Goal: Task Accomplishment & Management: Manage account settings

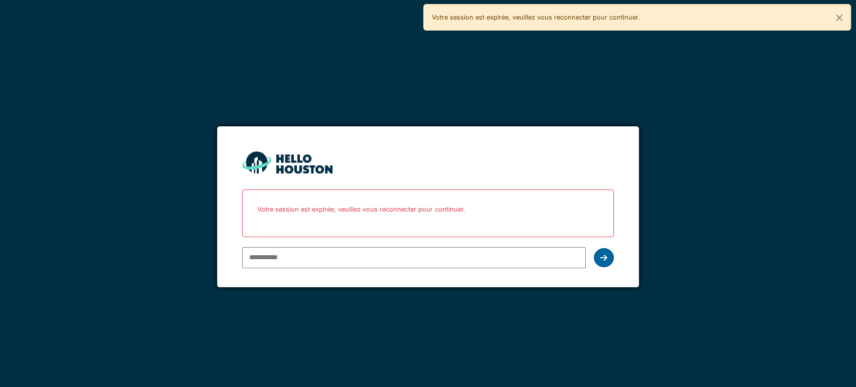
type input "**********"
click at [604, 255] on icon at bounding box center [603, 258] width 7 height 8
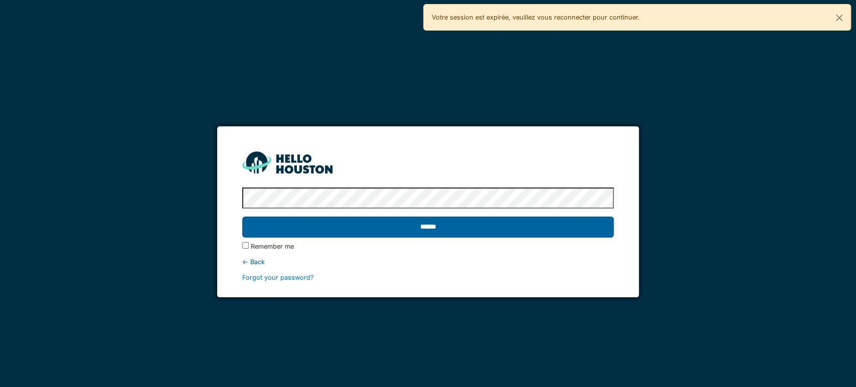
drag, startPoint x: 437, startPoint y: 215, endPoint x: 437, endPoint y: 221, distance: 6.0
click at [437, 221] on div "******" at bounding box center [428, 227] width 372 height 29
click at [437, 221] on input "******" at bounding box center [428, 227] width 372 height 21
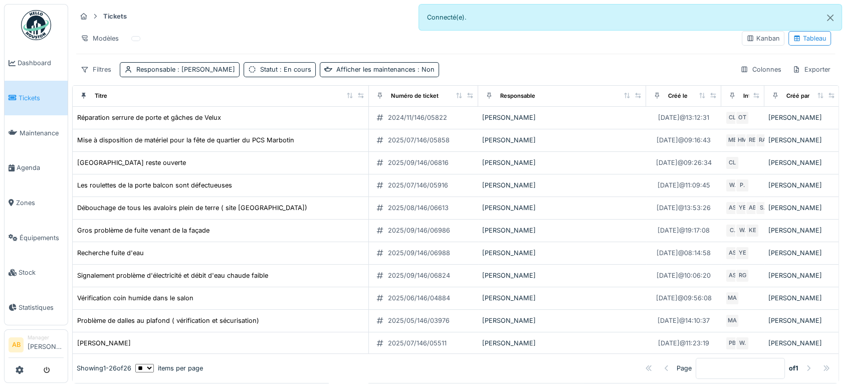
scroll to position [281, 0]
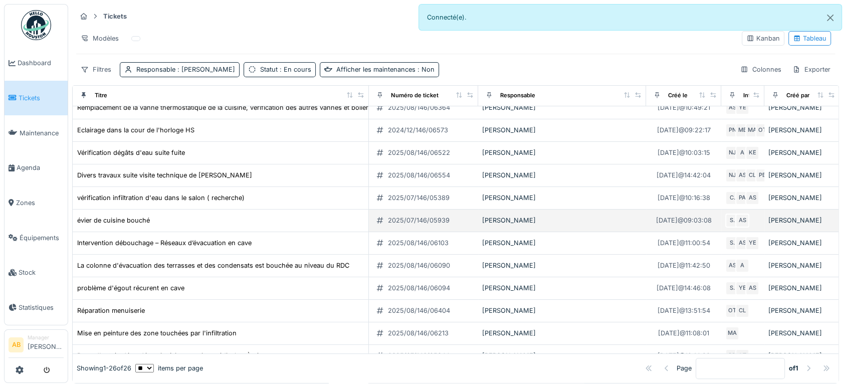
click at [436, 221] on div "2025/07/146/05939" at bounding box center [419, 221] width 62 height 10
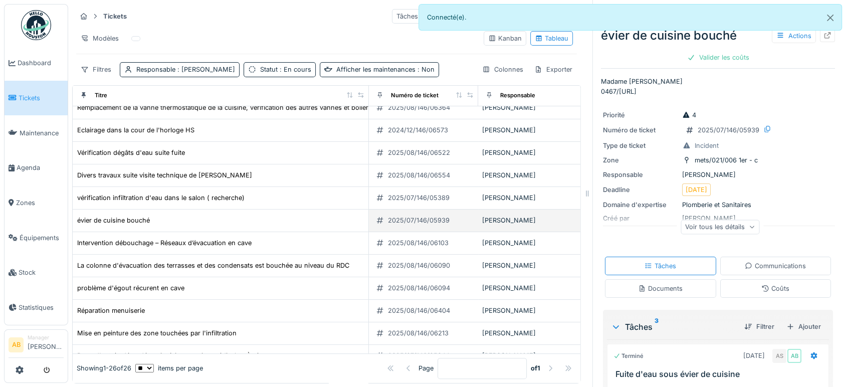
drag, startPoint x: 436, startPoint y: 221, endPoint x: 450, endPoint y: 217, distance: 14.6
click at [450, 217] on div "2025/07/146/05939" at bounding box center [413, 221] width 80 height 12
drag, startPoint x: 446, startPoint y: 216, endPoint x: 421, endPoint y: 223, distance: 26.5
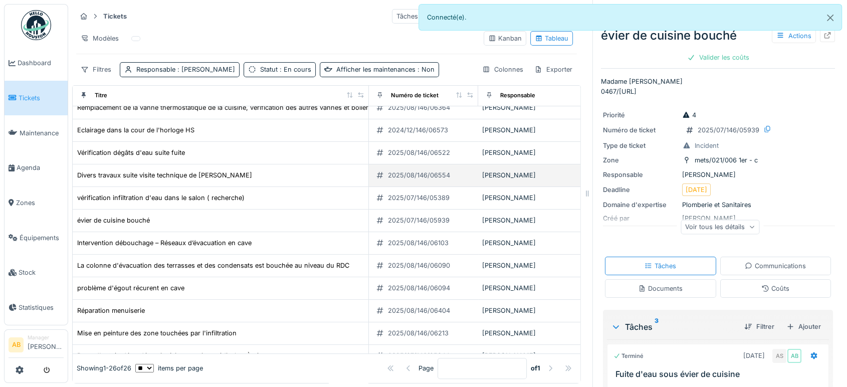
drag, startPoint x: 421, startPoint y: 223, endPoint x: 435, endPoint y: 175, distance: 49.2
click at [435, 175] on tbody "Réparation serrure de porte et gâches de Velux 2024/11/146/05822 Ahmed Belhajji…" at bounding box center [569, 119] width 993 height 587
click at [435, 175] on div "2025/08/146/06554" at bounding box center [419, 175] width 62 height 10
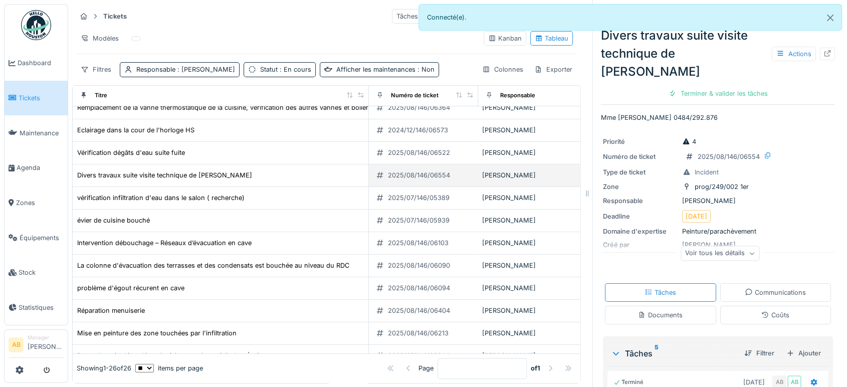
click at [435, 175] on div "2025/08/146/06554" at bounding box center [419, 175] width 62 height 10
click at [834, 21] on button "Close" at bounding box center [830, 18] width 23 height 27
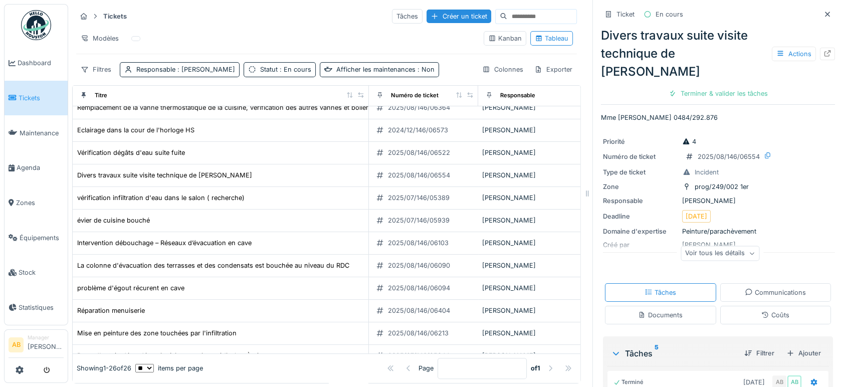
click at [32, 30] on img at bounding box center [36, 25] width 30 height 30
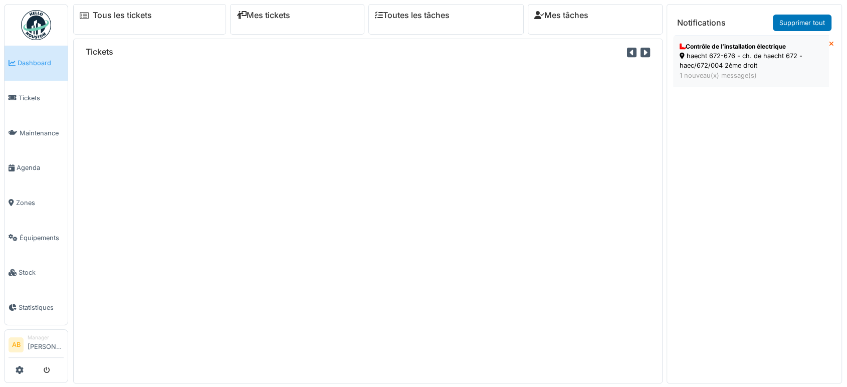
click at [742, 62] on div "haecht 672-676 - ch. de haecht 672 - haec/672/004 2ème droit" at bounding box center [751, 60] width 143 height 19
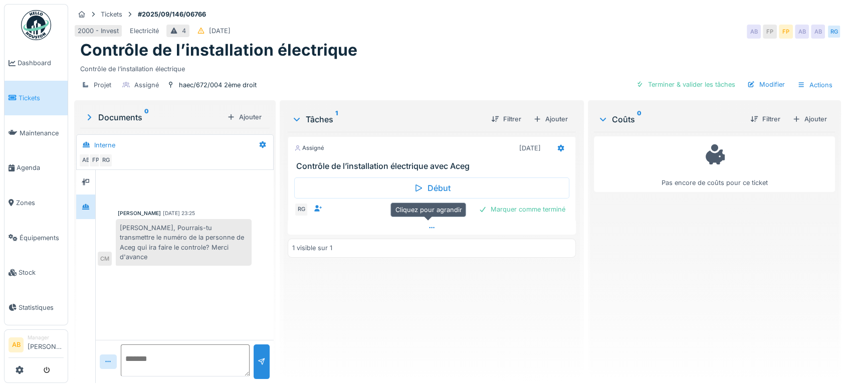
click at [396, 223] on div at bounding box center [432, 228] width 288 height 15
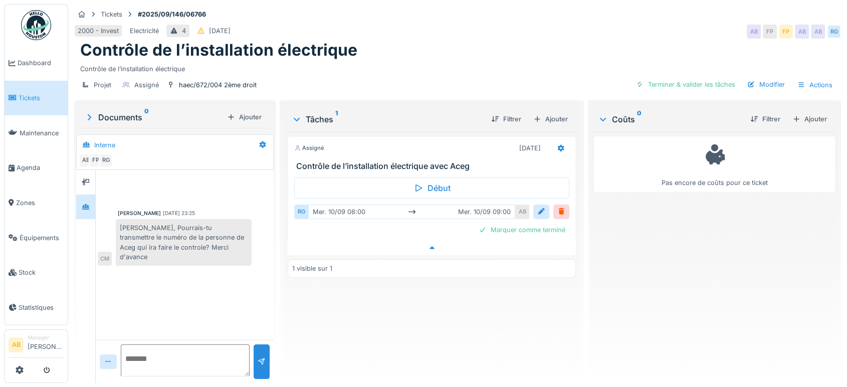
scroll to position [8, 0]
click at [40, 20] on img at bounding box center [36, 25] width 30 height 30
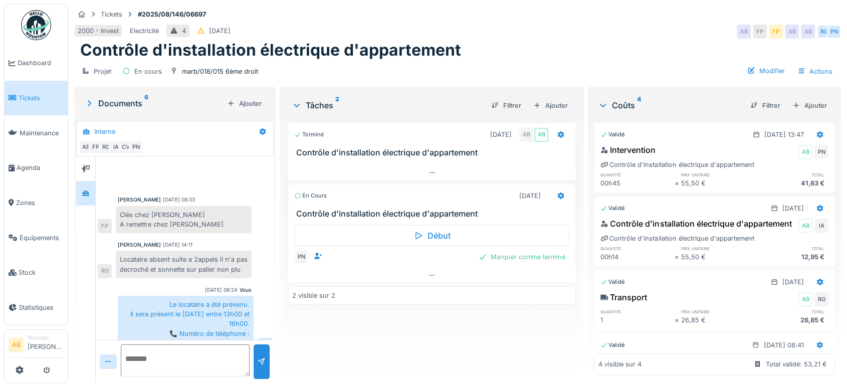
scroll to position [81, 0]
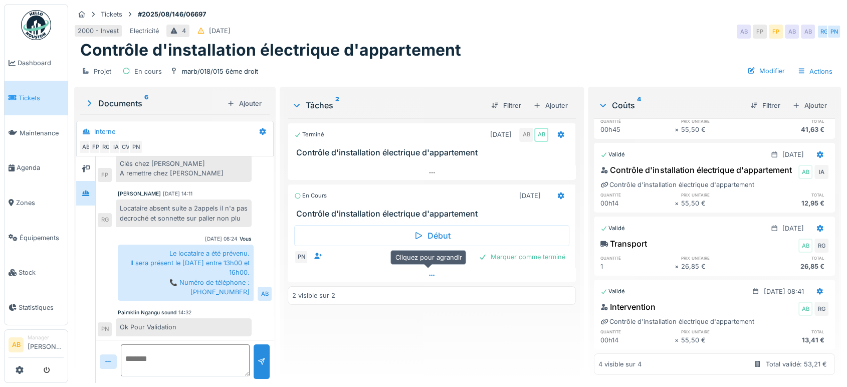
click at [346, 272] on div at bounding box center [432, 275] width 288 height 15
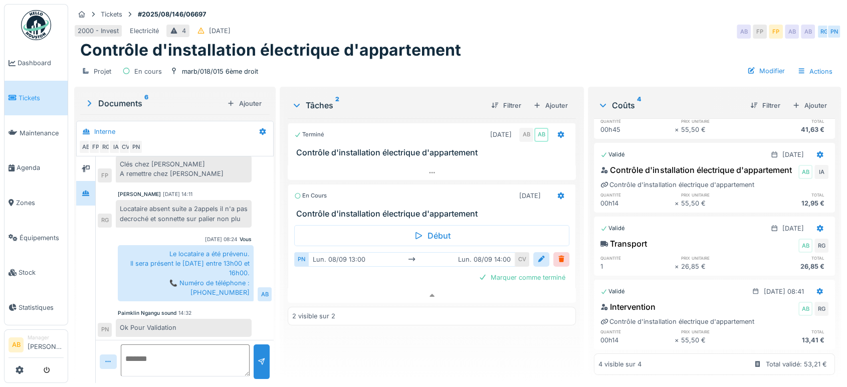
scroll to position [51, 0]
click at [36, 23] on img at bounding box center [36, 25] width 30 height 30
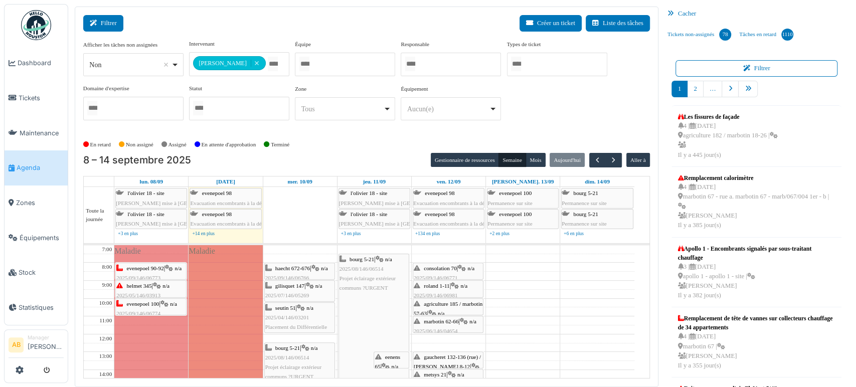
click at [108, 16] on button "Filtrer" at bounding box center [103, 23] width 40 height 17
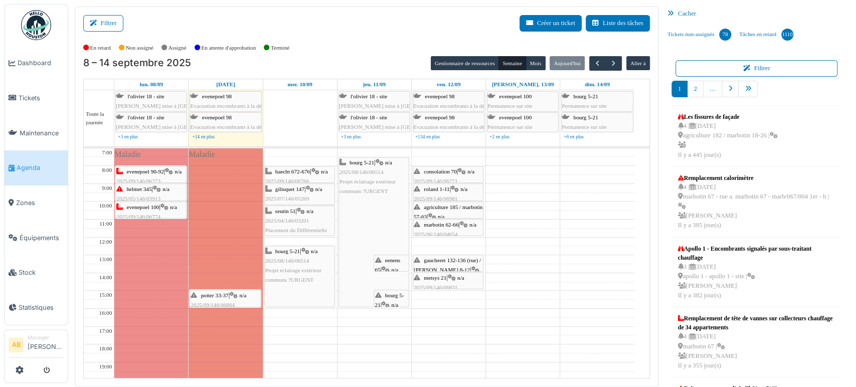
click at [245, 292] on span "n/a" at bounding box center [242, 295] width 7 height 6
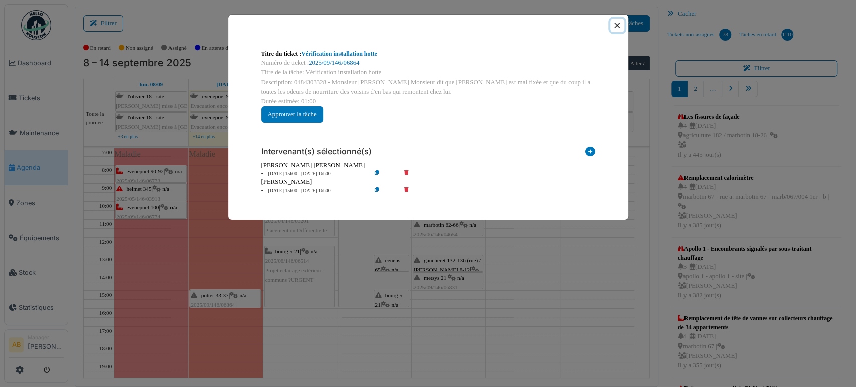
click at [619, 27] on button "Close" at bounding box center [617, 26] width 14 height 14
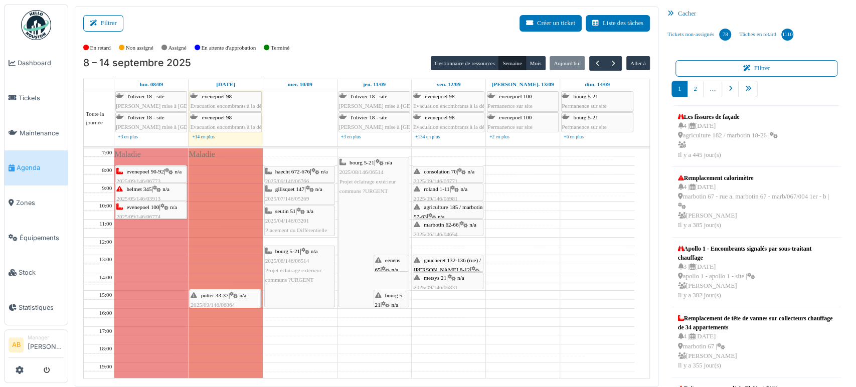
click at [152, 194] on div "helmet 345 | n/a 2025/05/146/03913 Remplacement parlophone. Veuillez appeler ma…" at bounding box center [150, 209] width 69 height 48
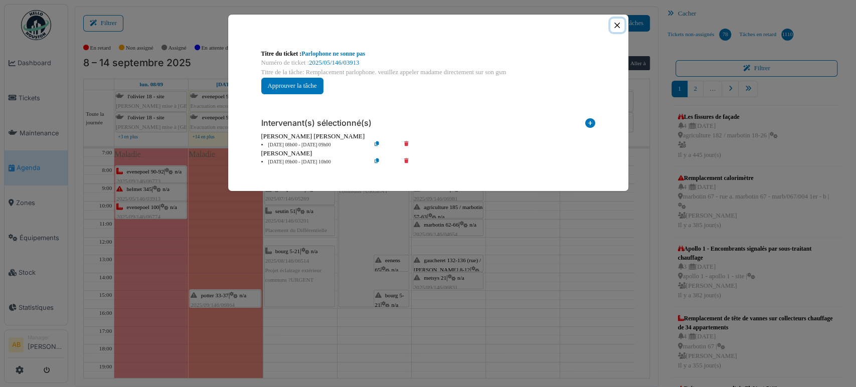
click at [616, 21] on button "Close" at bounding box center [617, 26] width 14 height 14
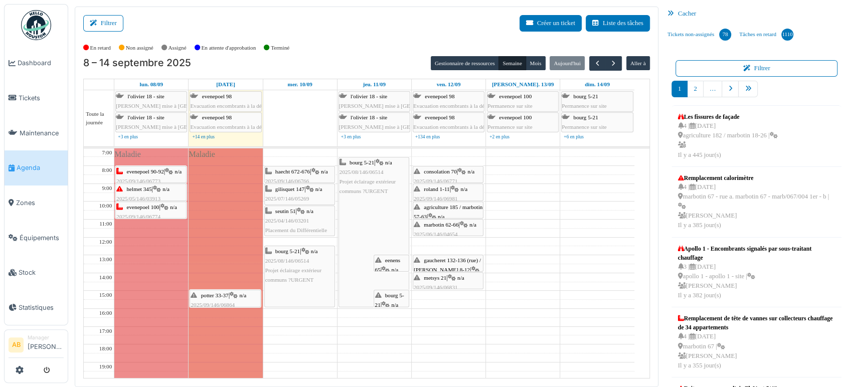
click at [315, 169] on icon at bounding box center [315, 171] width 8 height 7
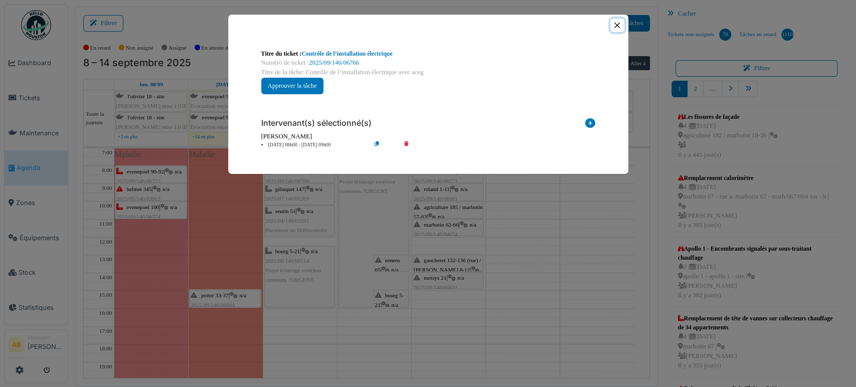
click at [618, 28] on button "Close" at bounding box center [617, 26] width 14 height 14
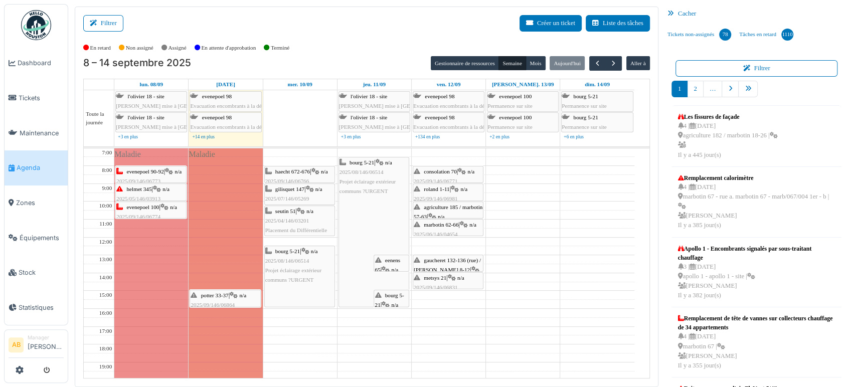
click at [317, 196] on div "gilisquet 147 | n/a 2025/07/146/05269 Electricité" at bounding box center [299, 199] width 69 height 29
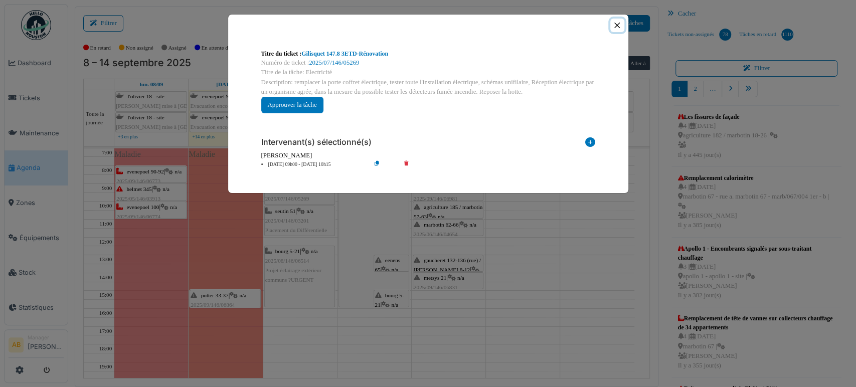
click at [612, 29] on button "Close" at bounding box center [617, 26] width 14 height 14
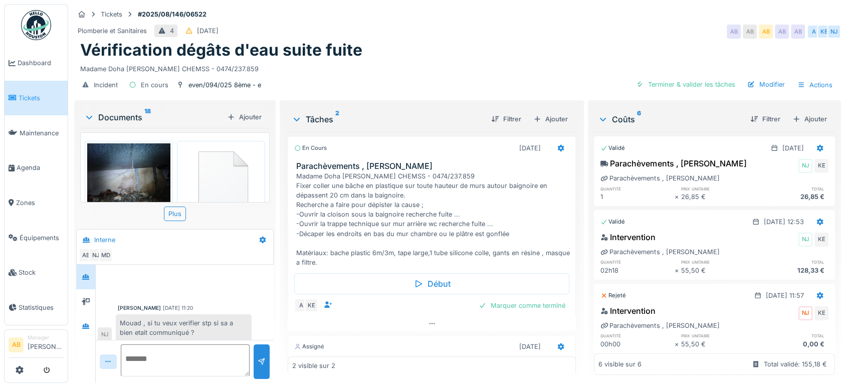
scroll to position [150, 0]
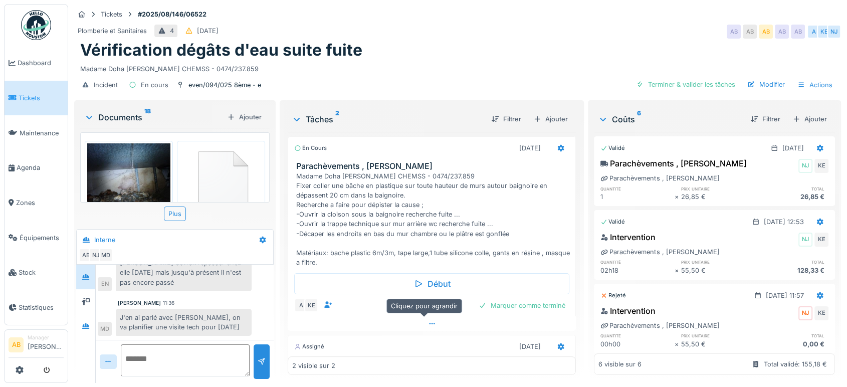
click at [427, 318] on div at bounding box center [432, 323] width 288 height 15
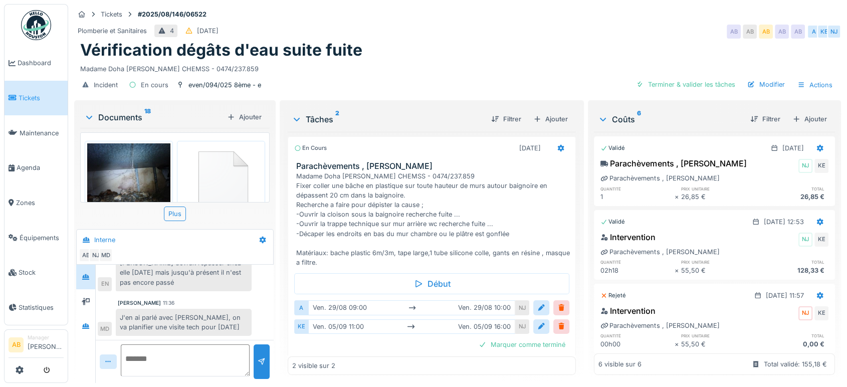
scroll to position [4, 0]
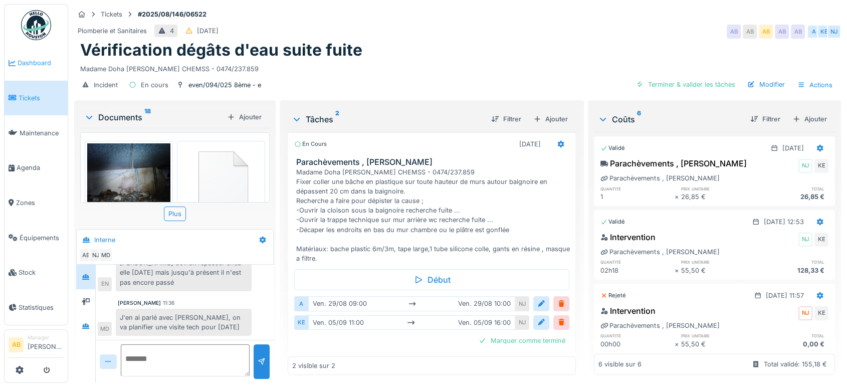
click at [39, 46] on link "Dashboard" at bounding box center [36, 63] width 63 height 35
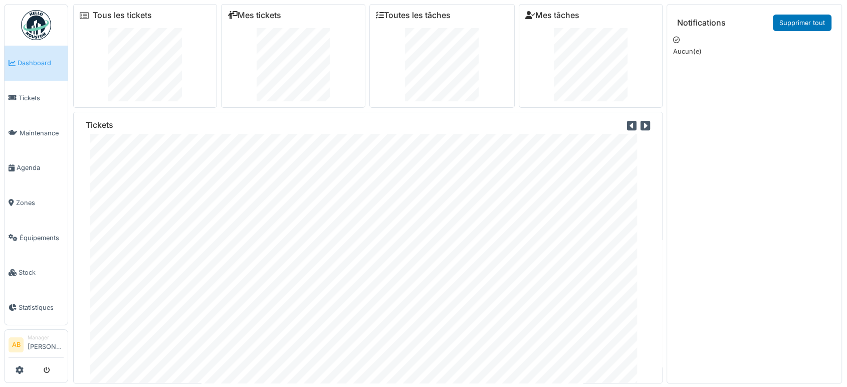
click at [45, 20] on img at bounding box center [36, 25] width 30 height 30
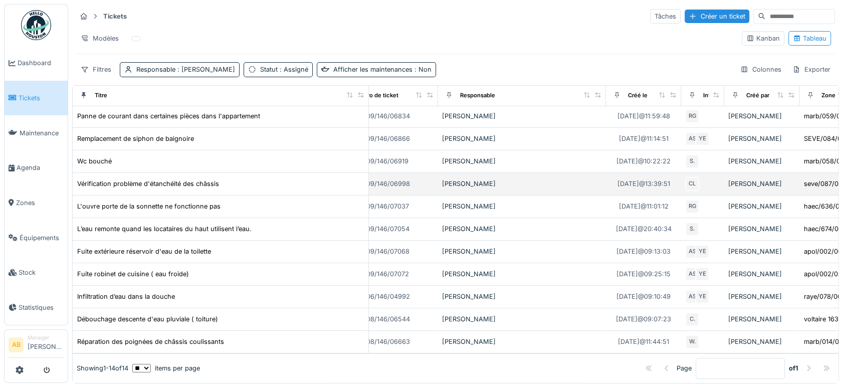
scroll to position [84, 45]
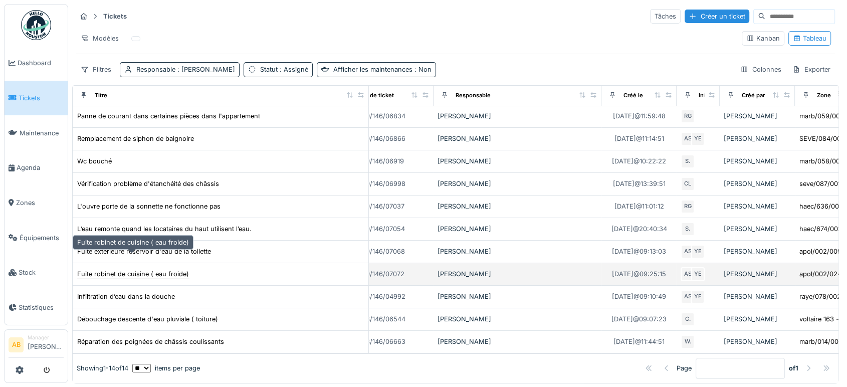
click at [133, 269] on div "Fuite robinet de cuisine ( eau froide)" at bounding box center [133, 274] width 112 height 10
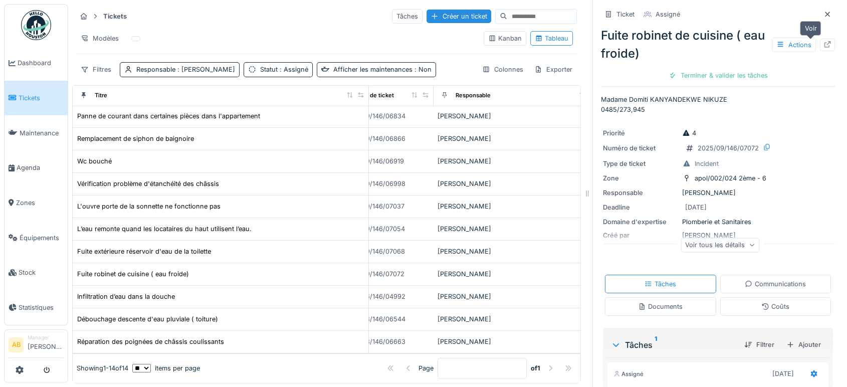
click at [824, 47] on icon at bounding box center [828, 44] width 8 height 7
click at [824, 19] on div at bounding box center [828, 15] width 8 height 10
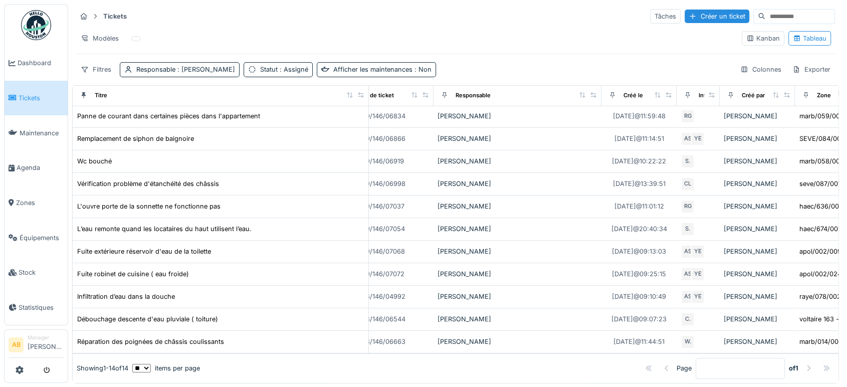
click at [25, 27] on img at bounding box center [36, 25] width 30 height 30
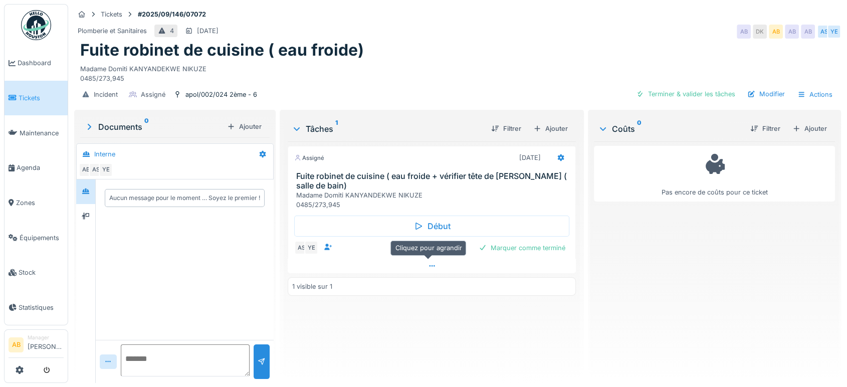
click at [384, 263] on div at bounding box center [432, 266] width 288 height 15
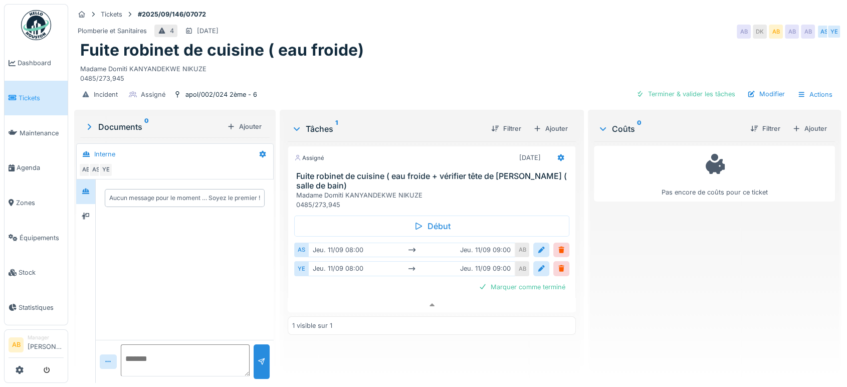
click at [80, 222] on div at bounding box center [86, 282] width 20 height 204
click at [90, 210] on div at bounding box center [85, 216] width 15 height 13
click at [327, 298] on div at bounding box center [432, 305] width 288 height 15
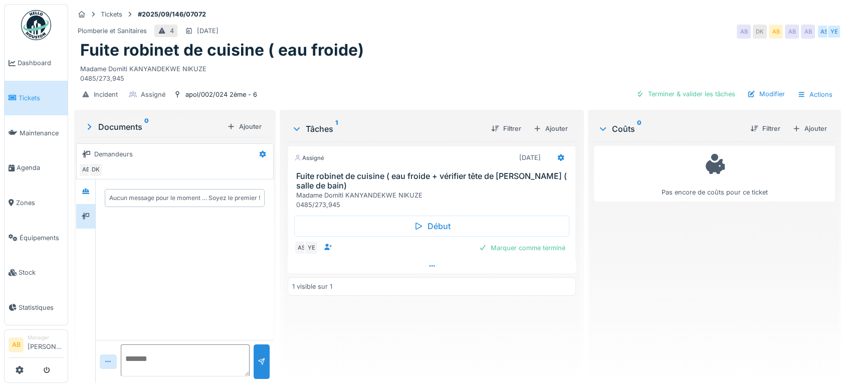
drag, startPoint x: 419, startPoint y: 249, endPoint x: 424, endPoint y: 259, distance: 11.7
click at [424, 259] on div "Assigné [DATE] Fuite robinet de cuisine ( eau froide + vérifier tête de [PERSON…" at bounding box center [432, 209] width 288 height 127
click at [428, 263] on icon at bounding box center [432, 266] width 8 height 7
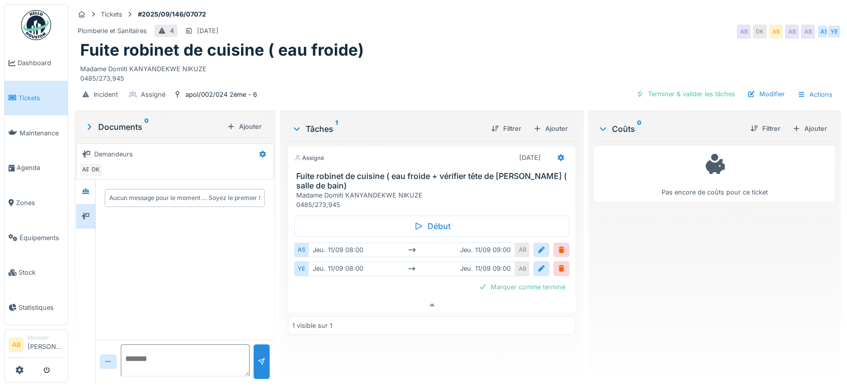
click at [39, 13] on img at bounding box center [36, 25] width 30 height 30
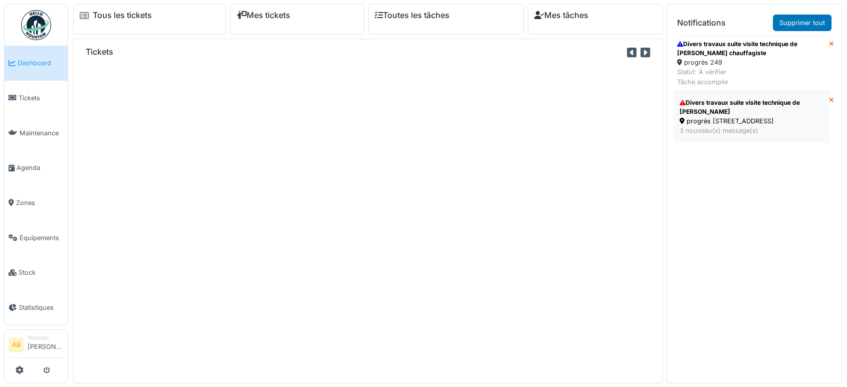
click at [734, 126] on div "progrès [STREET_ADDRESS]" at bounding box center [751, 121] width 143 height 10
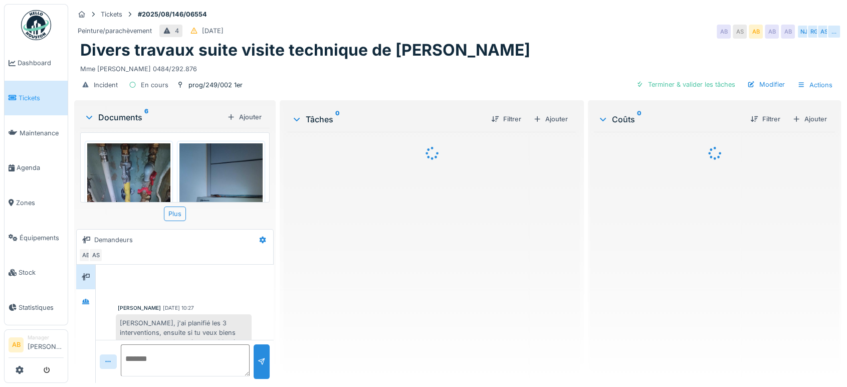
scroll to position [272, 0]
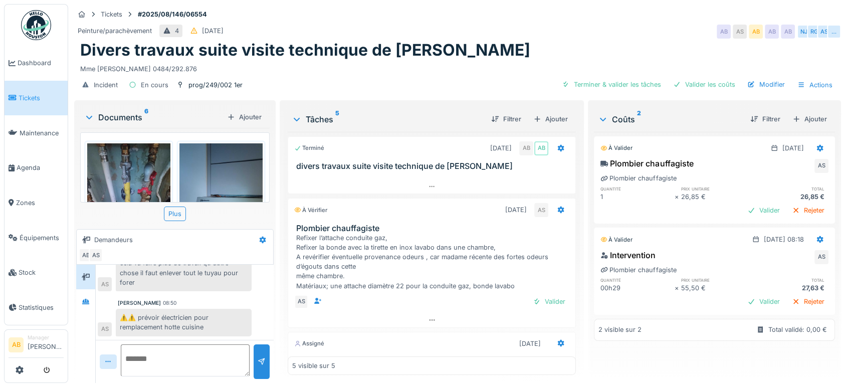
click at [128, 121] on div "Documents 6" at bounding box center [153, 117] width 139 height 12
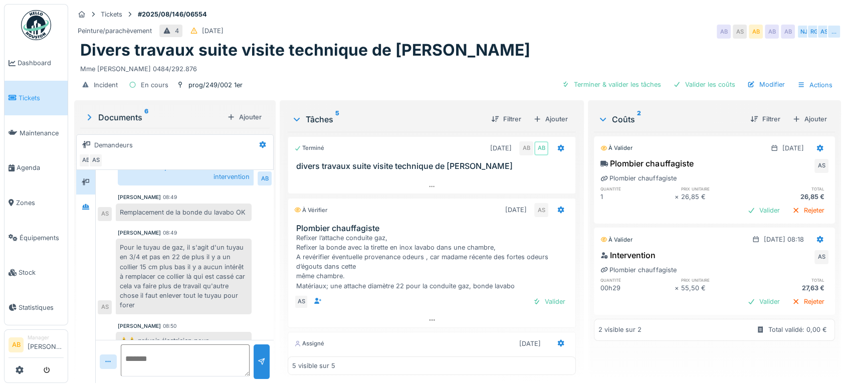
scroll to position [177, 0]
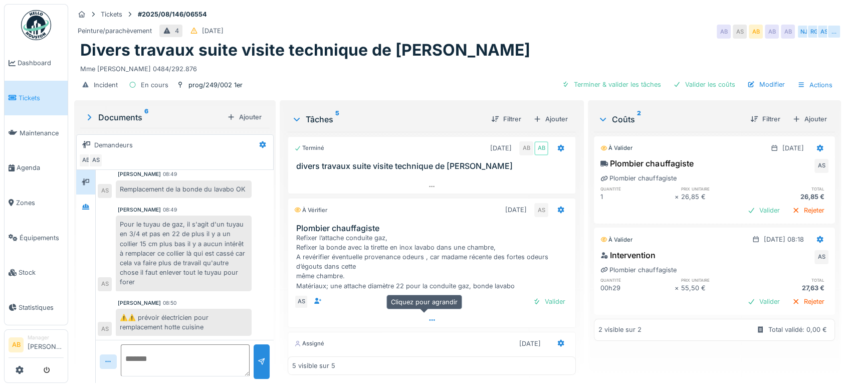
click at [381, 315] on div at bounding box center [431, 320] width 287 height 15
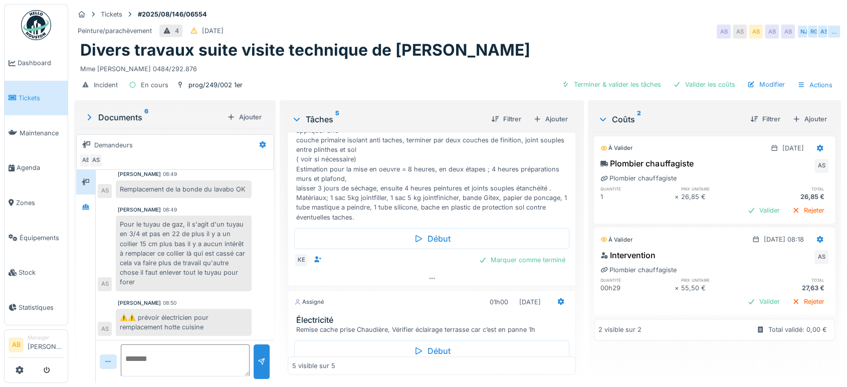
scroll to position [473, 0]
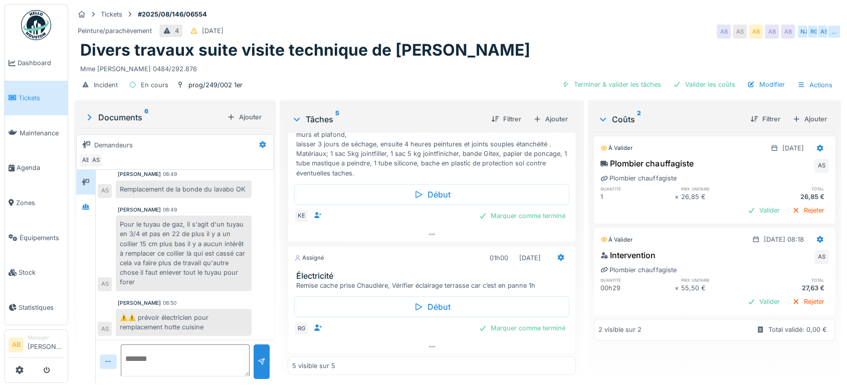
click at [23, 27] on img at bounding box center [36, 25] width 30 height 30
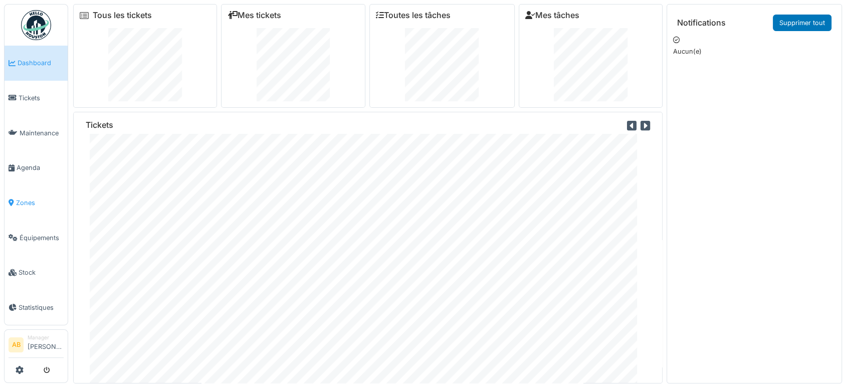
click at [40, 200] on span "Zones" at bounding box center [40, 203] width 48 height 10
click at [48, 17] on img at bounding box center [36, 25] width 30 height 30
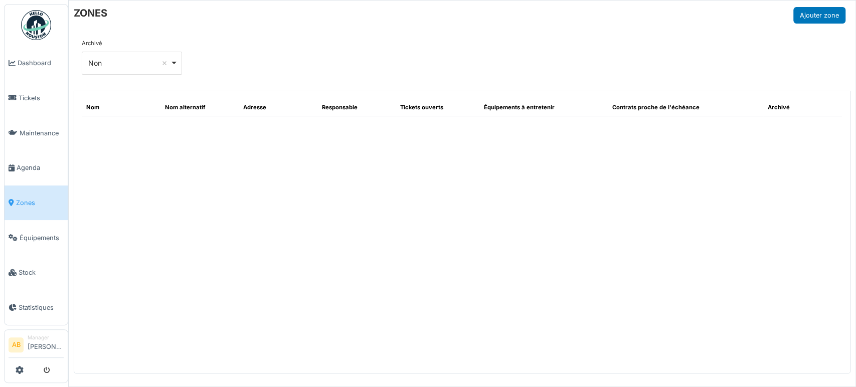
select select "***"
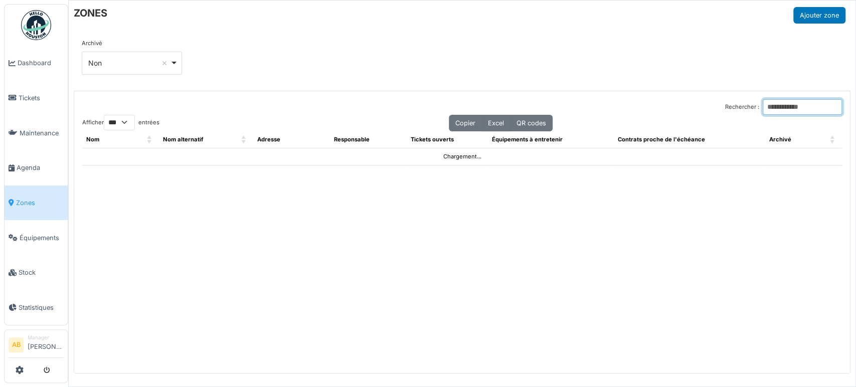
click at [782, 109] on input "Rechercher :" at bounding box center [802, 107] width 79 height 16
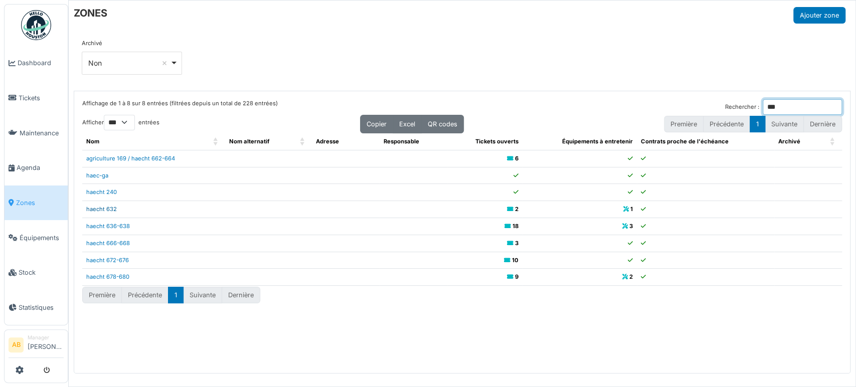
type input "***"
click at [112, 209] on link "haecht 632" at bounding box center [101, 209] width 31 height 7
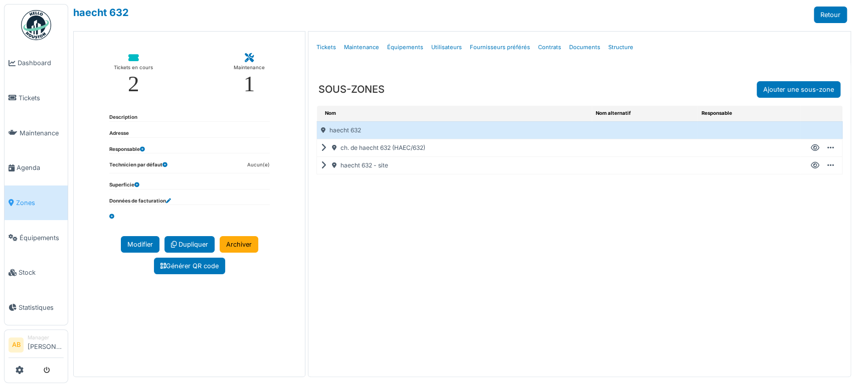
click at [321, 148] on icon at bounding box center [326, 148] width 10 height 1
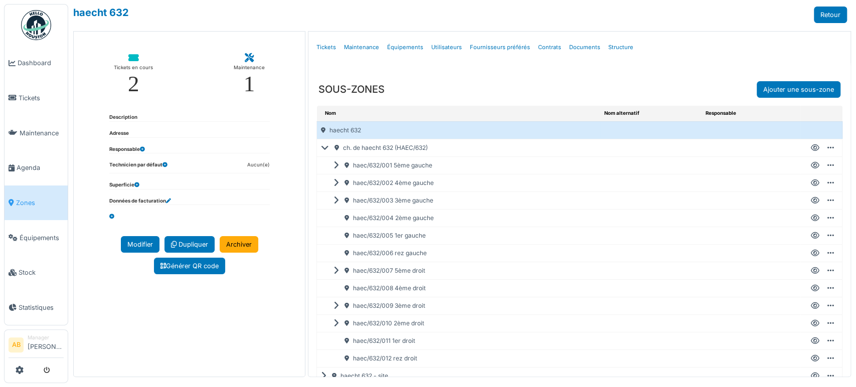
click at [811, 166] on icon at bounding box center [815, 165] width 9 height 1
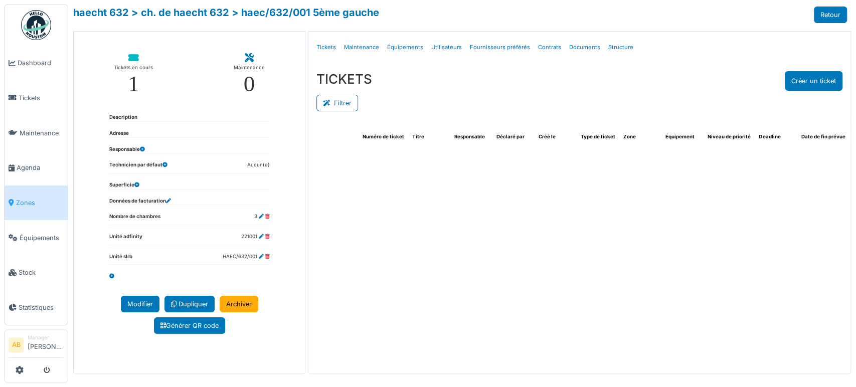
select select "***"
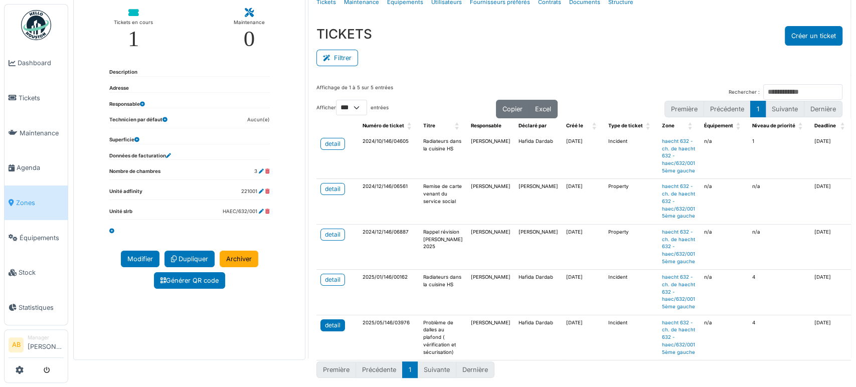
click at [332, 321] on div "detail" at bounding box center [333, 325] width 16 height 9
click at [35, 201] on span "Zones" at bounding box center [40, 203] width 48 height 10
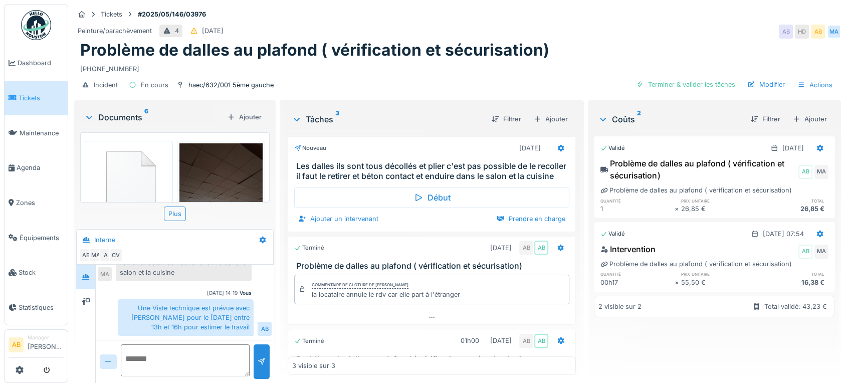
click at [133, 110] on div "Documents 6 Ajouter" at bounding box center [175, 117] width 190 height 22
drag, startPoint x: 128, startPoint y: 116, endPoint x: 133, endPoint y: 110, distance: 8.5
click at [133, 110] on div "Documents 6 Ajouter" at bounding box center [175, 117] width 190 height 22
click at [136, 114] on div "Documents 6" at bounding box center [153, 117] width 139 height 12
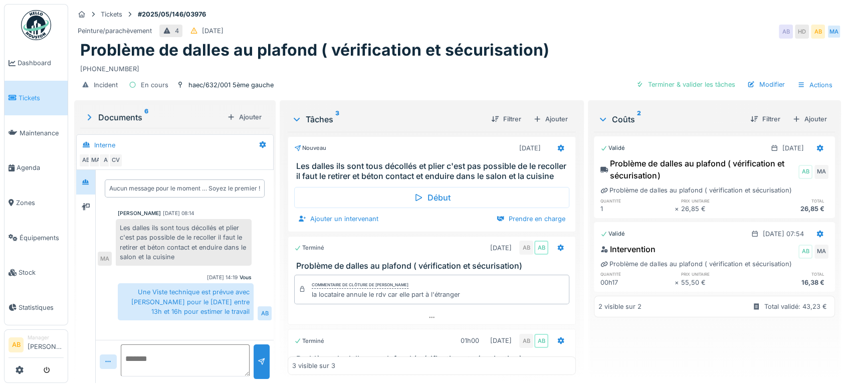
scroll to position [8, 0]
click at [90, 202] on div at bounding box center [86, 207] width 8 height 10
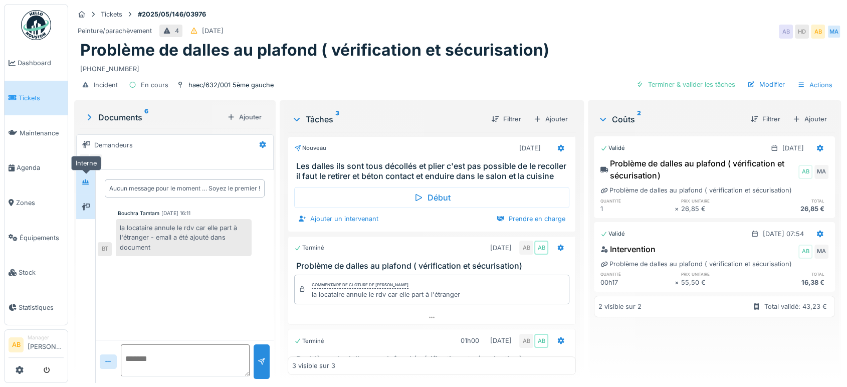
click at [89, 179] on div at bounding box center [85, 182] width 15 height 13
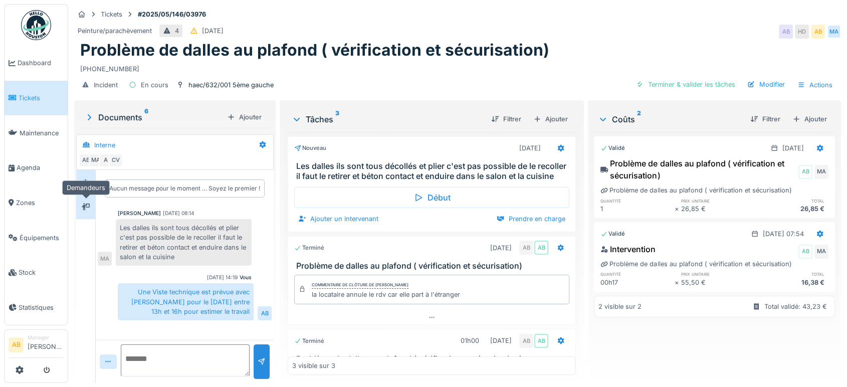
click at [88, 204] on icon at bounding box center [86, 207] width 8 height 7
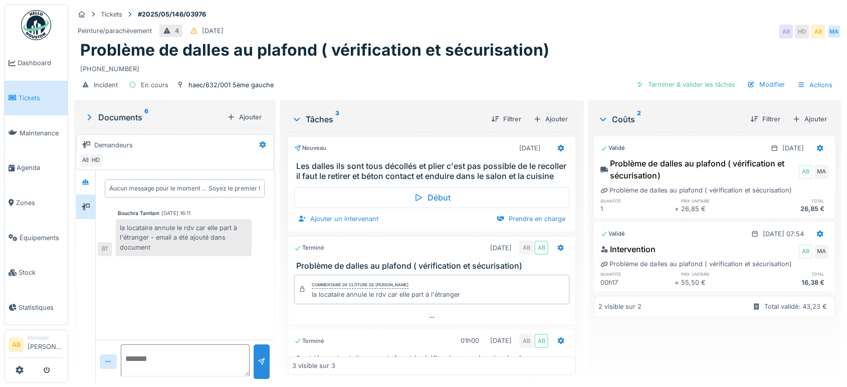
click at [73, 163] on div "Tickets #2025/05/146/03976 Peinture/parachèvement 4 17/05/2025 AB HD AB MA Prob…" at bounding box center [457, 193] width 779 height 387
click at [84, 180] on div at bounding box center [85, 182] width 15 height 13
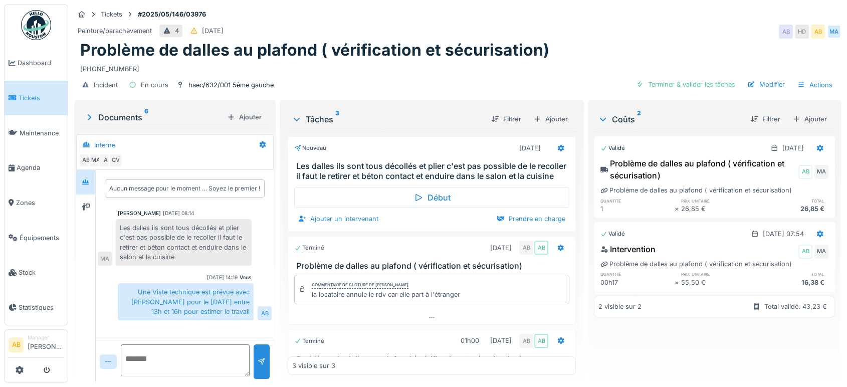
scroll to position [43, 0]
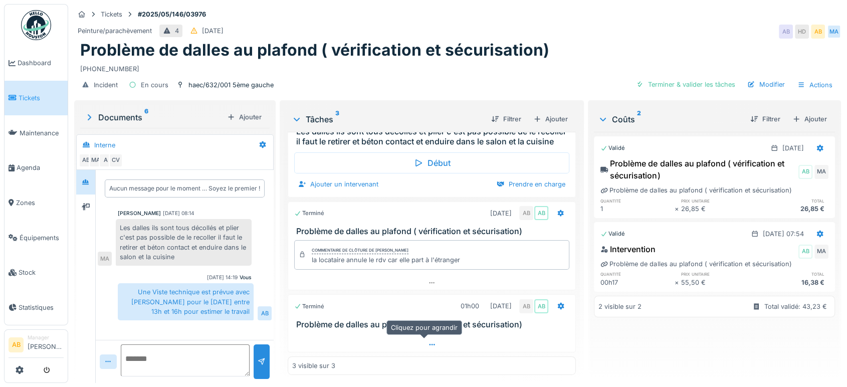
click at [428, 341] on icon at bounding box center [432, 344] width 8 height 7
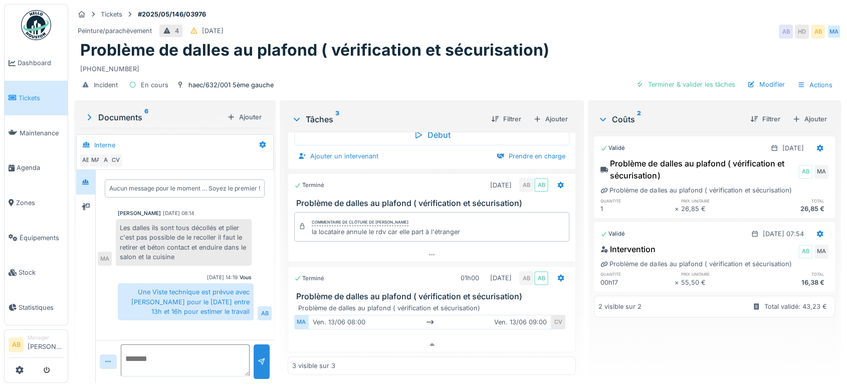
scroll to position [5, 0]
click at [134, 113] on div "Documents 6" at bounding box center [153, 117] width 139 height 12
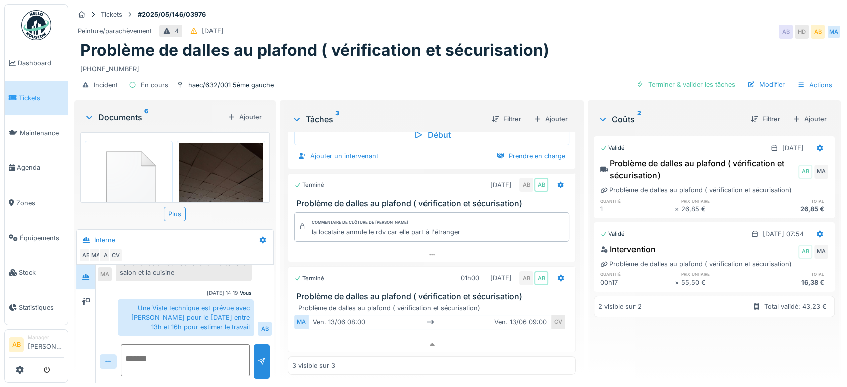
scroll to position [8, 0]
click at [123, 114] on div "Documents 6" at bounding box center [153, 117] width 139 height 12
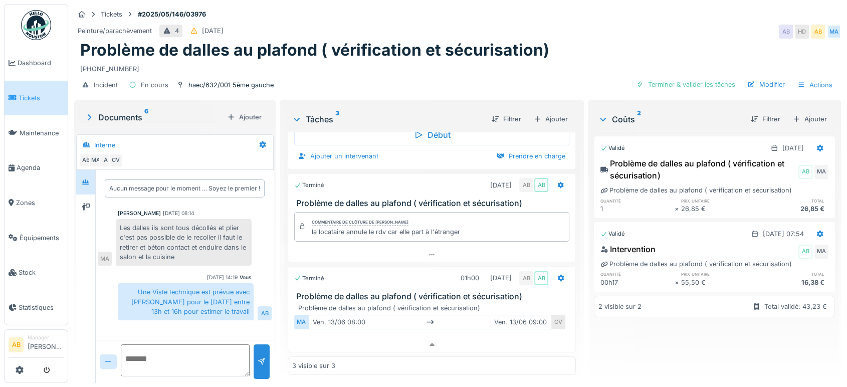
click at [134, 111] on div "Documents 6" at bounding box center [153, 117] width 139 height 12
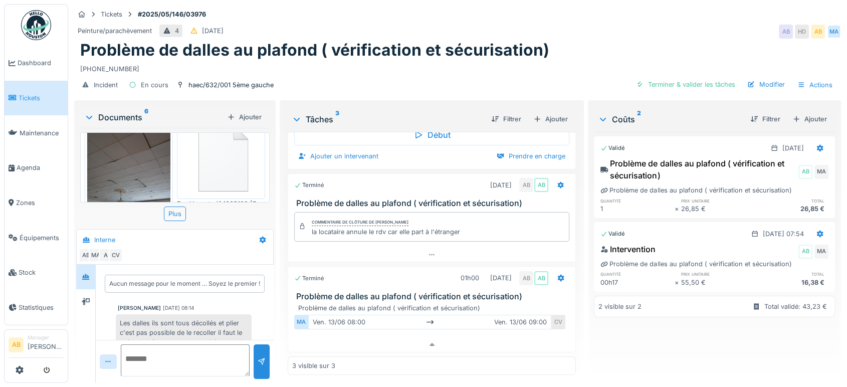
scroll to position [325, 0]
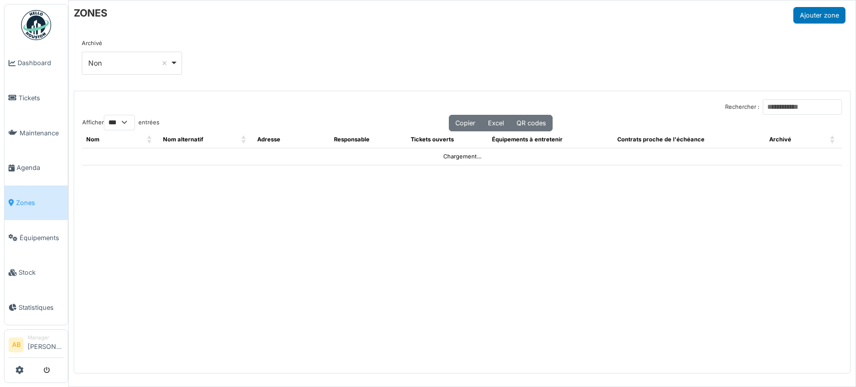
select select "***"
click at [763, 108] on input "Rechercher :" at bounding box center [802, 107] width 79 height 16
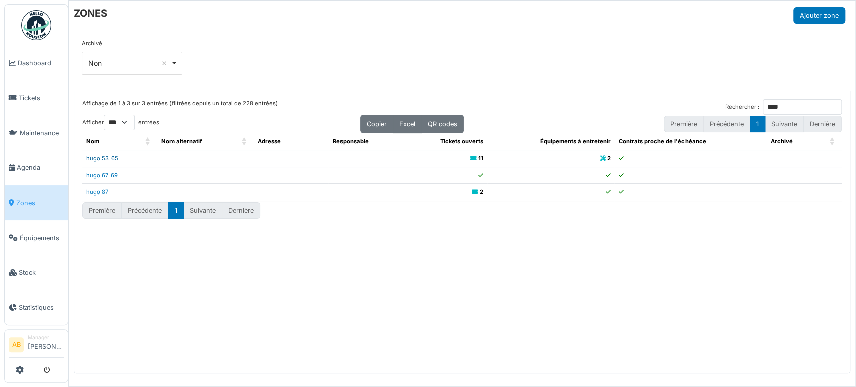
click at [108, 159] on link "hugo 53-65" at bounding box center [102, 158] width 32 height 7
click at [773, 104] on input "****" at bounding box center [802, 107] width 79 height 16
type input "*"
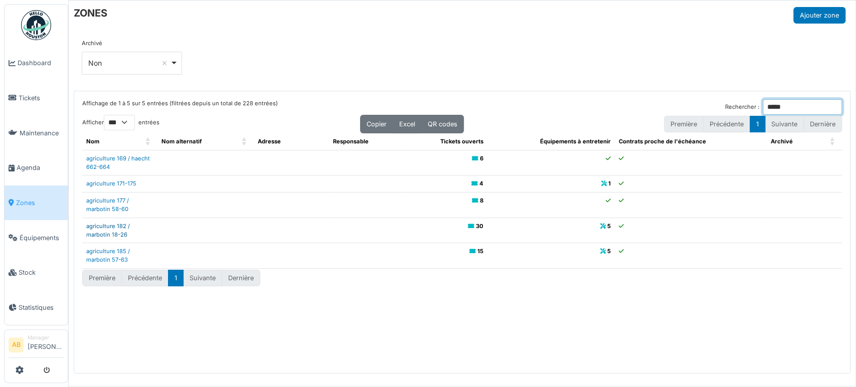
type input "*****"
click at [111, 232] on link "agriculture 182 / marbotin 18-26" at bounding box center [108, 231] width 44 height 16
click at [121, 256] on link "agriculture 185 / marbotin 57-63" at bounding box center [108, 256] width 44 height 16
click at [43, 13] on img at bounding box center [36, 25] width 30 height 30
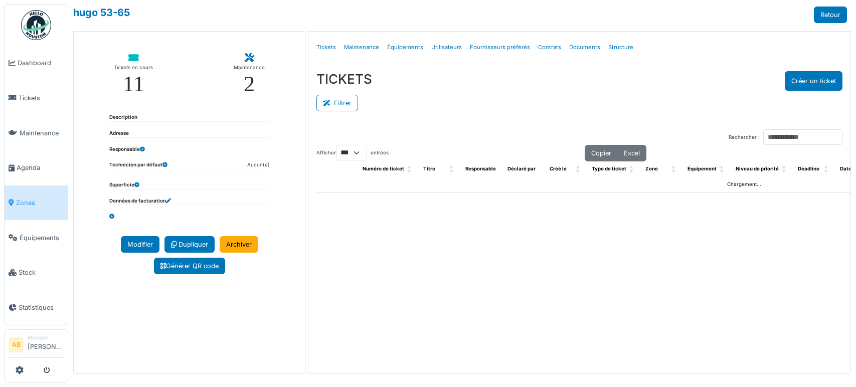
select select "***"
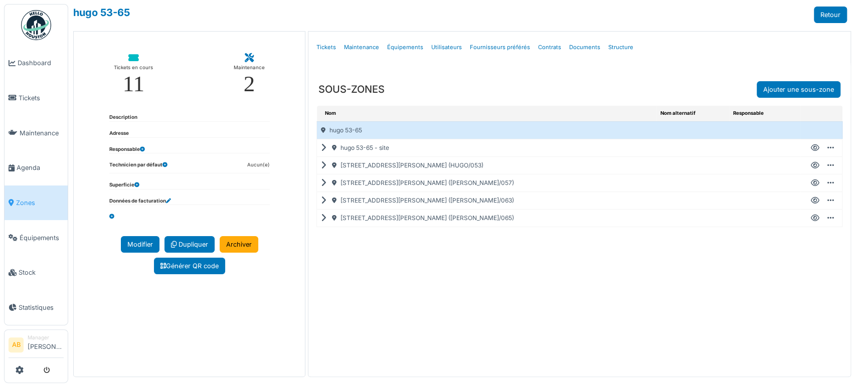
click at [317, 197] on div "[STREET_ADDRESS][PERSON_NAME] ([PERSON_NAME]/063)" at bounding box center [486, 200] width 339 height 17
click at [317, 198] on div "[STREET_ADDRESS][PERSON_NAME] ([PERSON_NAME]/063)" at bounding box center [486, 200] width 339 height 17
click at [317, 198] on div "rue v. hugo 63 (HUGO/063)" at bounding box center [486, 200] width 339 height 17
click at [317, 199] on div "rue v. hugo 63 (HUGO/063)" at bounding box center [486, 200] width 339 height 17
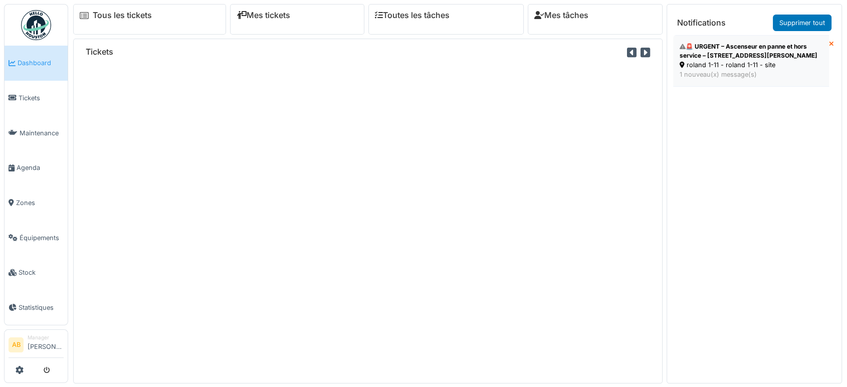
click at [701, 51] on div "🚨 URGENT – Ascenseur en panne et hors service – [STREET_ADDRESS][PERSON_NAME]" at bounding box center [751, 51] width 143 height 18
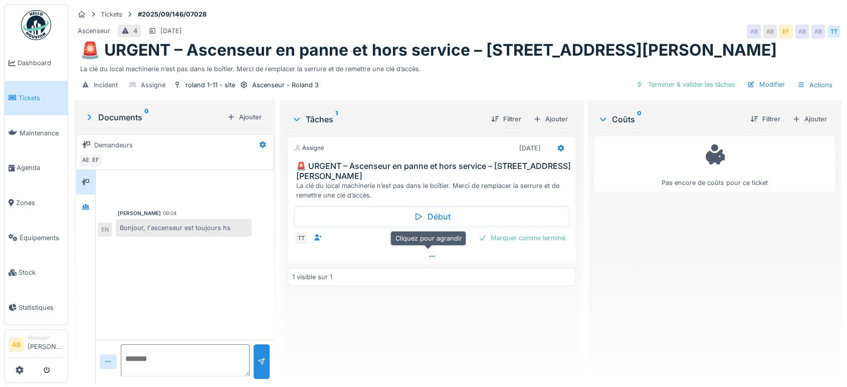
click at [417, 262] on div at bounding box center [432, 256] width 288 height 15
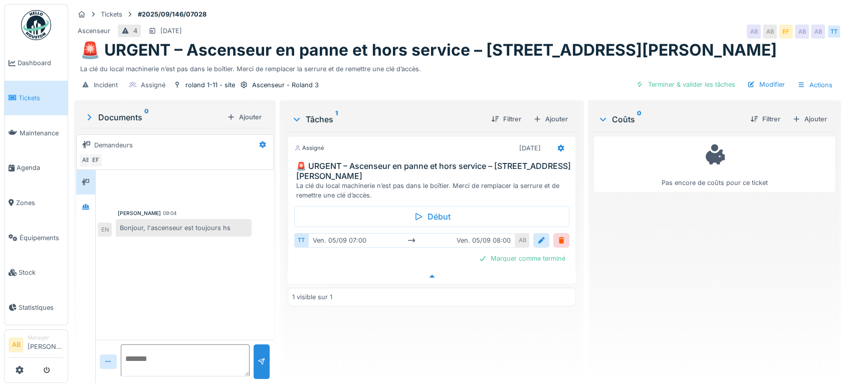
scroll to position [8, 0]
click at [88, 195] on div at bounding box center [85, 207] width 19 height 25
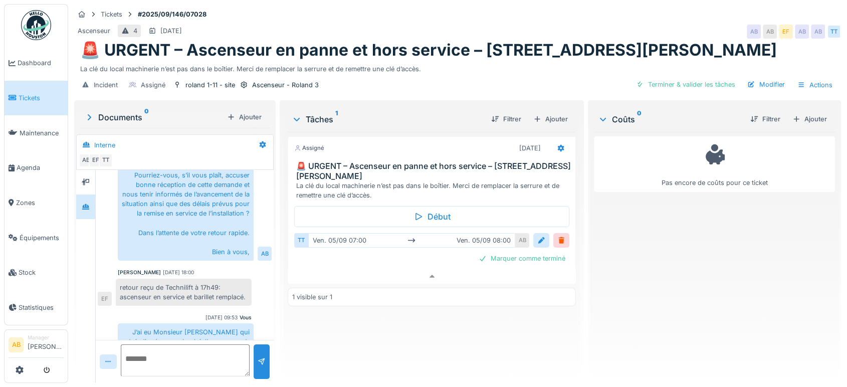
scroll to position [305, 0]
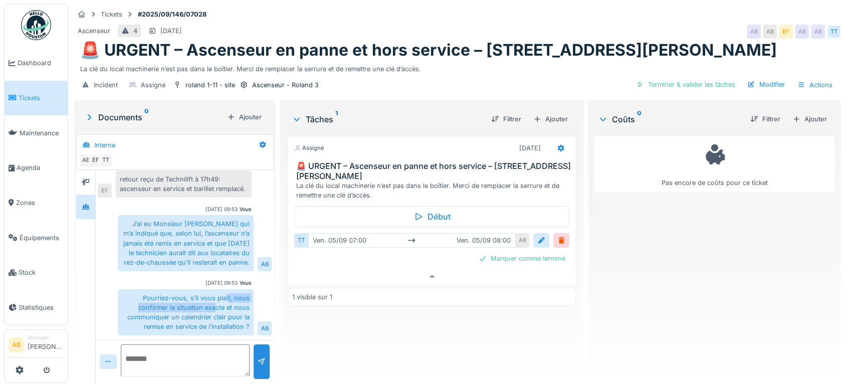
drag, startPoint x: 213, startPoint y: 301, endPoint x: 230, endPoint y: 282, distance: 25.9
click at [230, 289] on div "Pourriez-vous, s’il vous plaît, nous confirmer la situation exacte et nous comm…" at bounding box center [186, 312] width 136 height 47
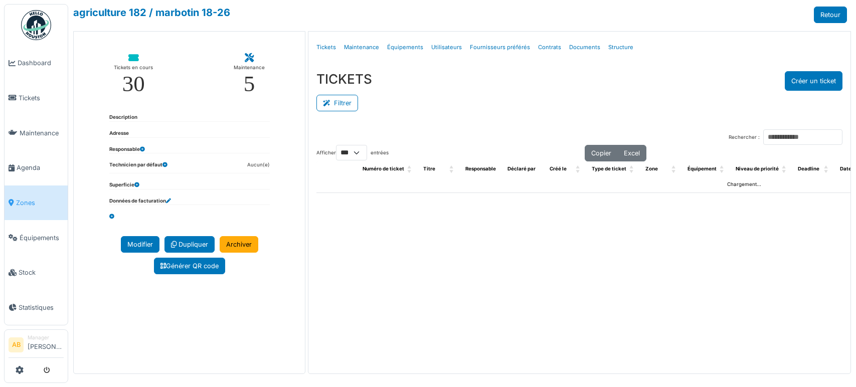
select select "***"
click at [615, 51] on link "Structure" at bounding box center [620, 48] width 33 height 24
select select "***"
click at [614, 46] on link "Structure" at bounding box center [620, 48] width 33 height 24
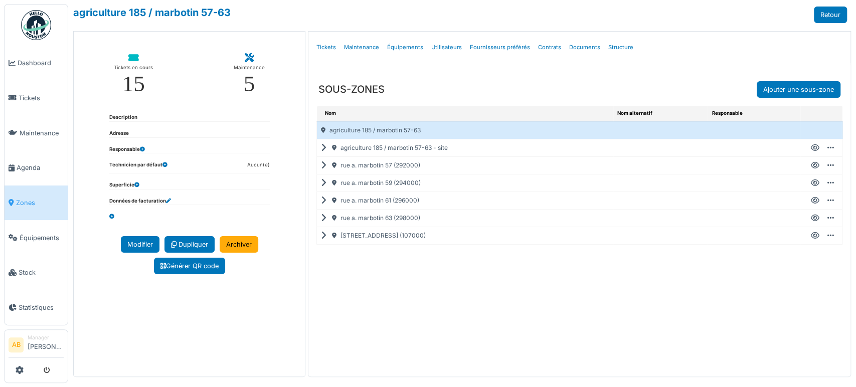
click at [321, 236] on icon at bounding box center [326, 236] width 10 height 1
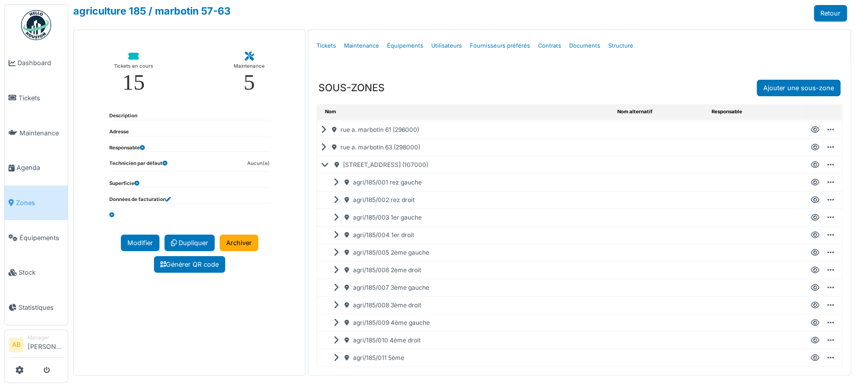
scroll to position [1, 0]
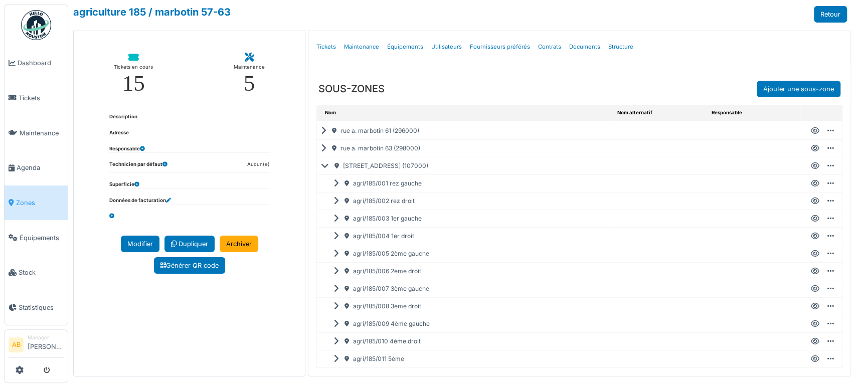
click at [811, 166] on icon at bounding box center [815, 166] width 9 height 1
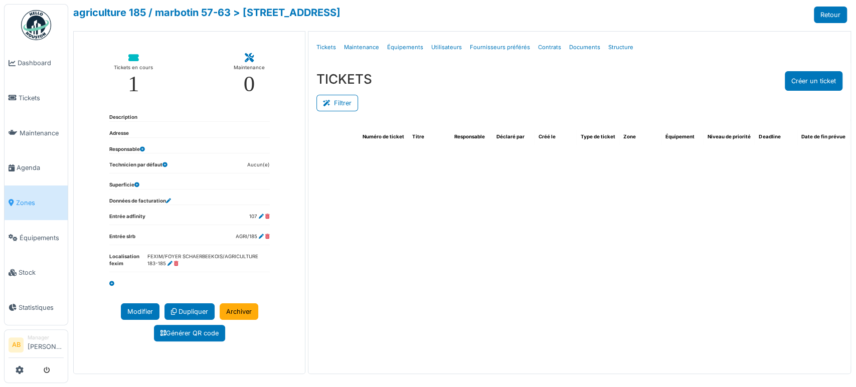
select select "***"
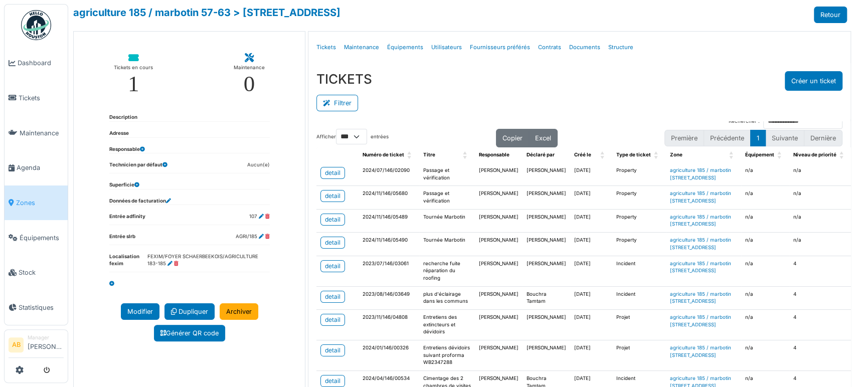
scroll to position [19, 0]
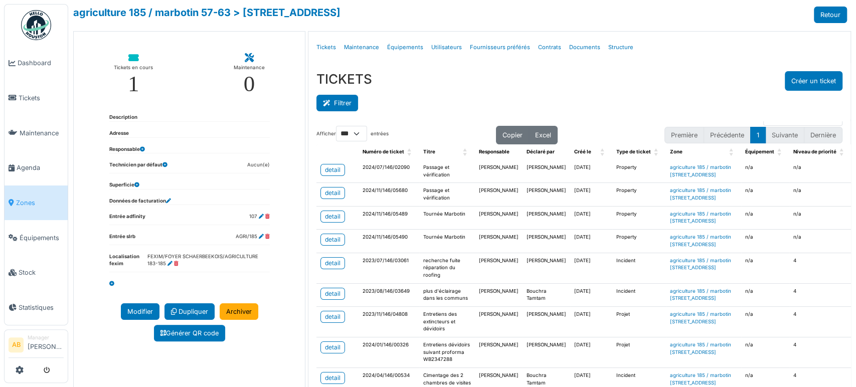
click at [345, 107] on button "Filtrer" at bounding box center [337, 103] width 42 height 17
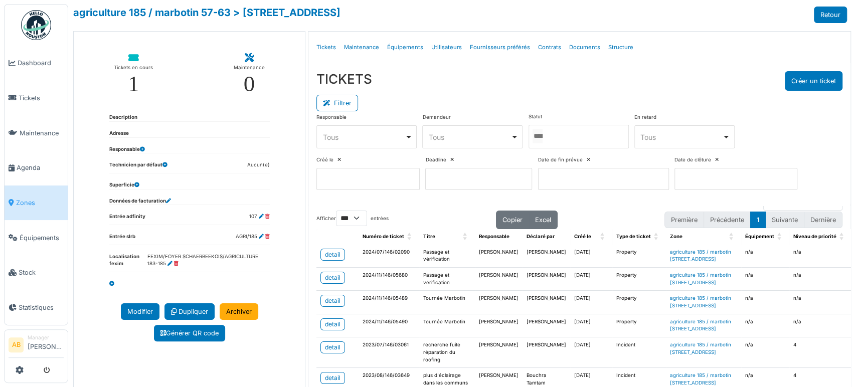
click at [552, 131] on div at bounding box center [578, 137] width 100 height 24
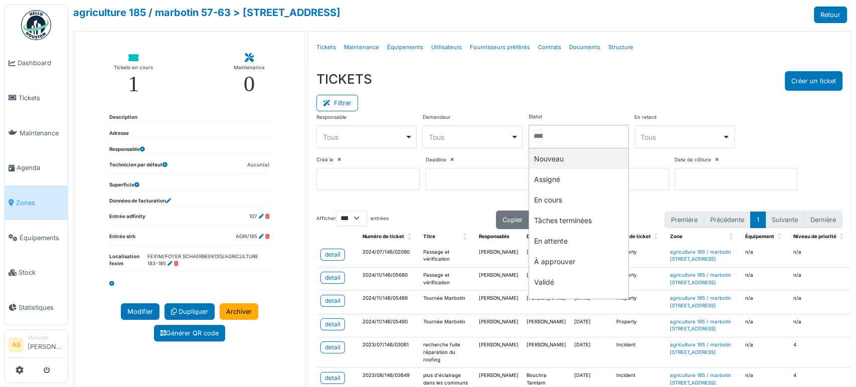
click at [557, 143] on div at bounding box center [578, 137] width 100 height 24
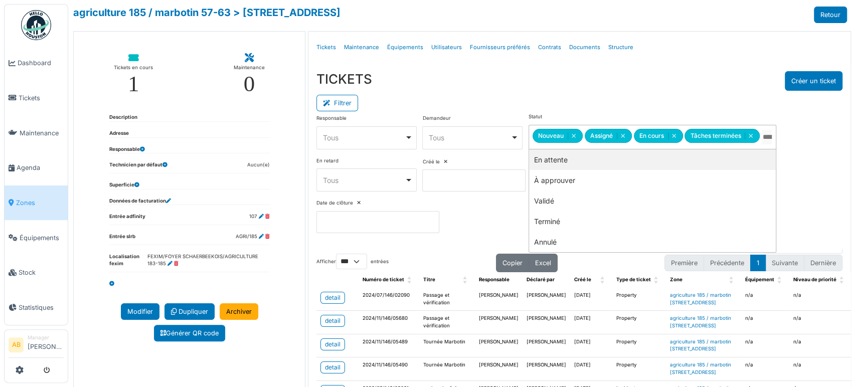
click at [584, 113] on div "**********" at bounding box center [652, 131] width 248 height 36
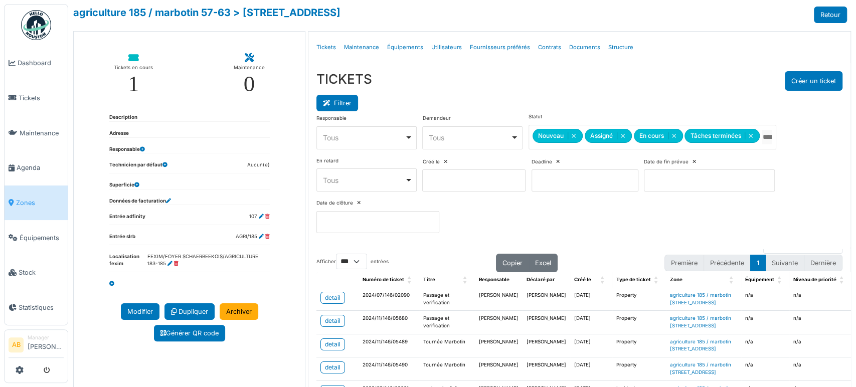
click at [334, 105] on button "Filtrer" at bounding box center [337, 103] width 42 height 17
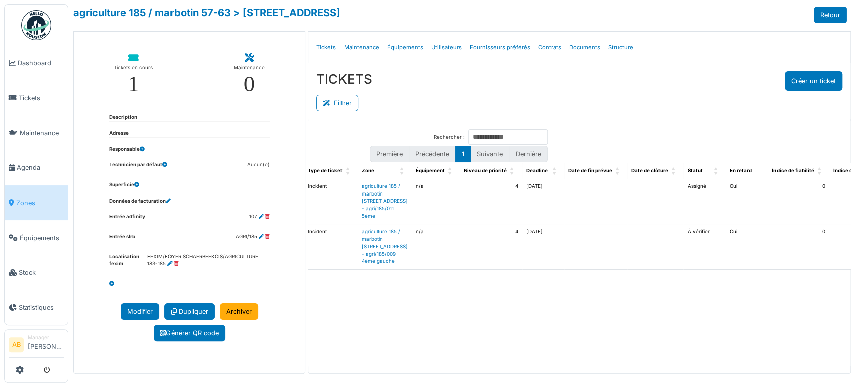
scroll to position [0, 0]
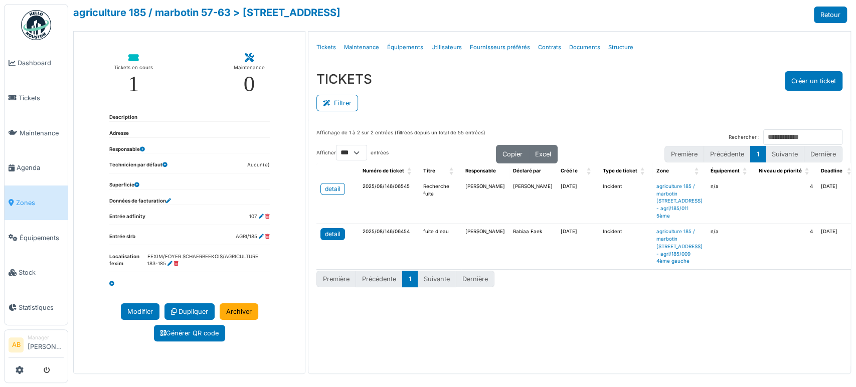
click at [335, 239] on div "detail" at bounding box center [333, 234] width 16 height 9
click at [405, 109] on div "Filtrer" at bounding box center [579, 102] width 526 height 23
click at [285, 288] on div "Description Adresse Responsable Technicien par défaut Aucun(e) Superficie Donné…" at bounding box center [189, 200] width 231 height 195
click at [44, 186] on link "Zones" at bounding box center [36, 203] width 63 height 35
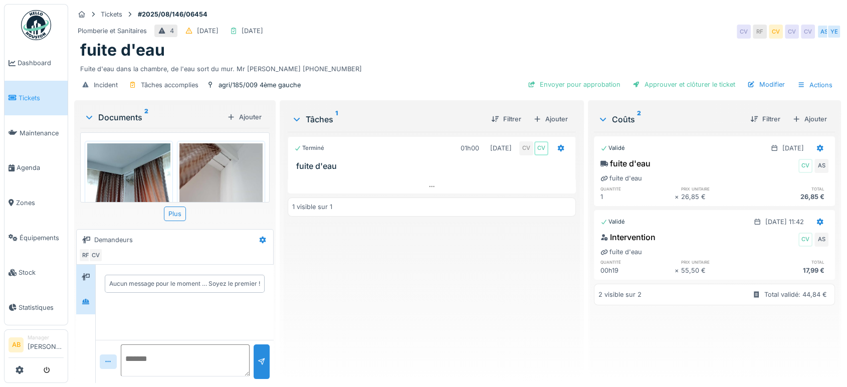
click at [83, 289] on div at bounding box center [85, 301] width 19 height 25
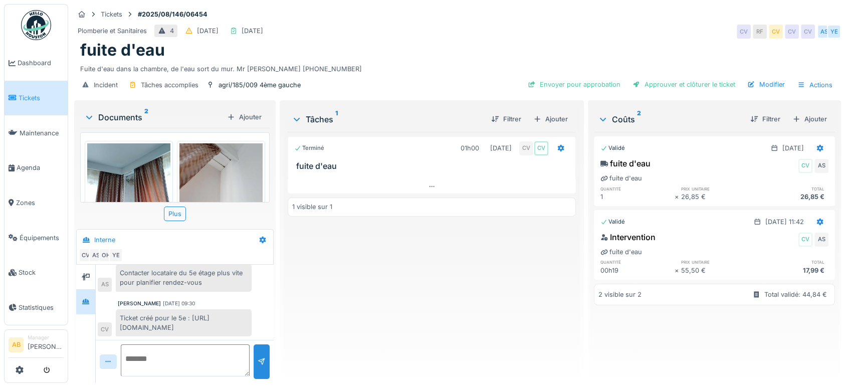
drag, startPoint x: 235, startPoint y: 325, endPoint x: 115, endPoint y: 327, distance: 119.4
click at [115, 327] on div "Ticket créé pour le 5e : https://homedesk.app/reports/365747 CV" at bounding box center [175, 322] width 154 height 27
copy div "https://homedesk.app/reports/365747"
click at [28, 29] on img at bounding box center [36, 25] width 30 height 30
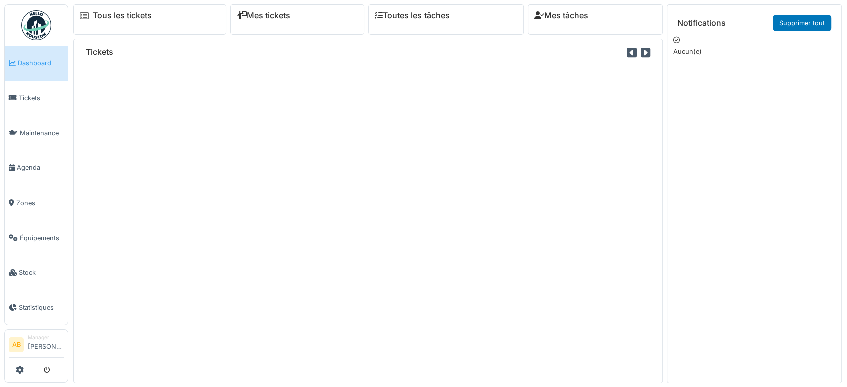
click at [410, 218] on div "Tickets" at bounding box center [368, 211] width 590 height 344
click at [33, 188] on link "Zones" at bounding box center [36, 203] width 63 height 35
click at [38, 198] on span "Zones" at bounding box center [40, 203] width 48 height 10
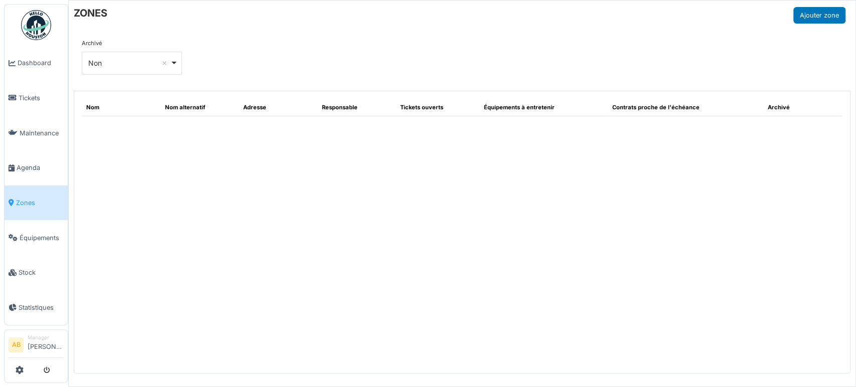
select select "***"
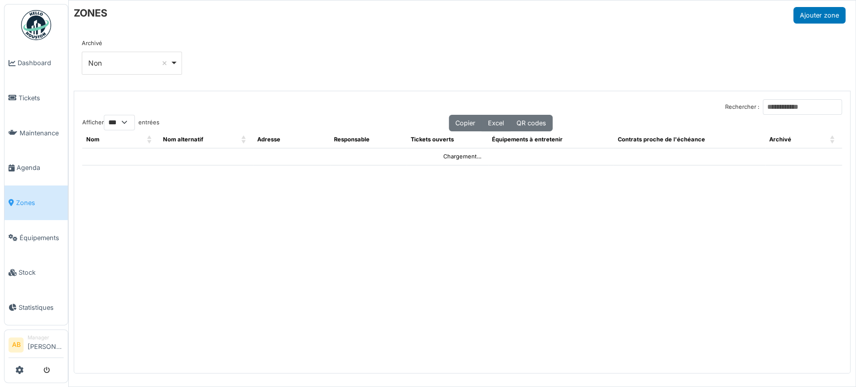
click at [792, 97] on div "Rechercher : Afficher ** ** *** *** entrées Copier Excel QR codes Nom Nom alter…" at bounding box center [462, 232] width 776 height 282
click at [765, 108] on input "Rechercher :" at bounding box center [802, 107] width 79 height 16
click at [765, 108] on input "****" at bounding box center [802, 107] width 79 height 16
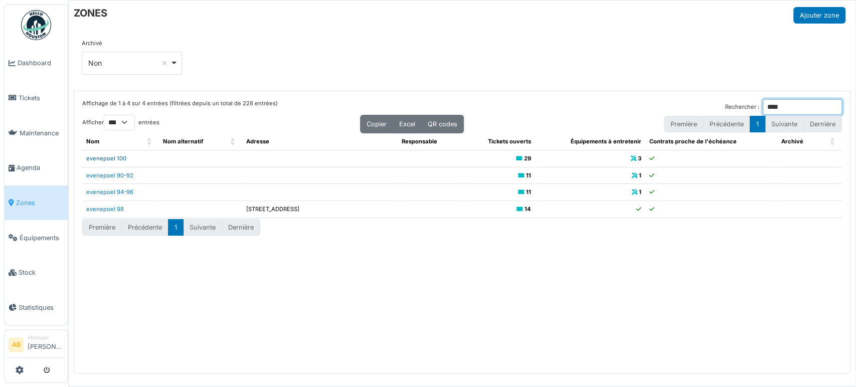
type input "****"
click at [110, 158] on link "evenepoel 100" at bounding box center [106, 158] width 40 height 7
click at [23, 32] on img at bounding box center [36, 25] width 30 height 30
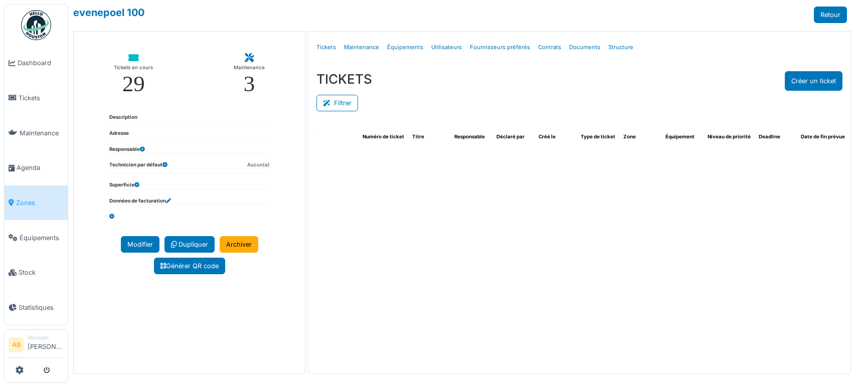
click at [610, 47] on link "Structure" at bounding box center [620, 48] width 33 height 24
select select "***"
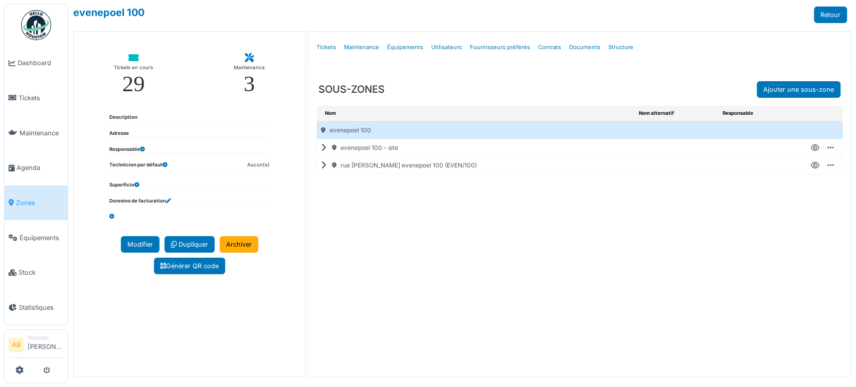
click at [321, 165] on icon at bounding box center [326, 165] width 10 height 1
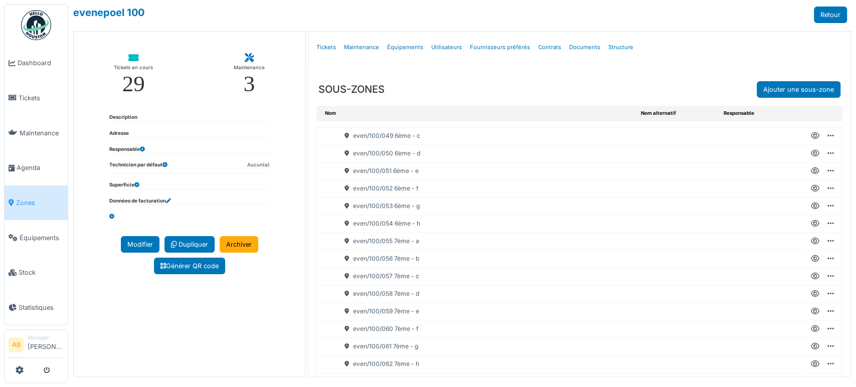
scroll to position [891, 0]
click at [811, 222] on icon at bounding box center [815, 222] width 9 height 1
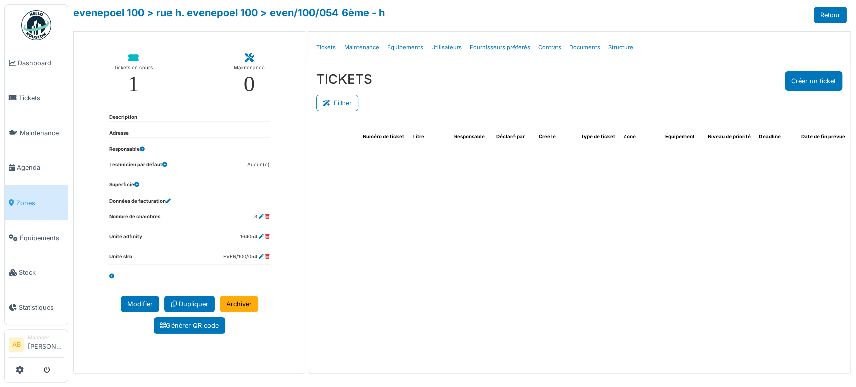
select select "***"
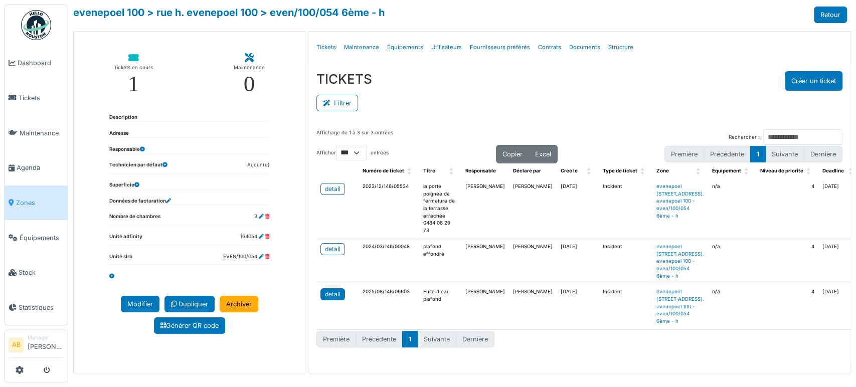
click at [327, 299] on div "detail" at bounding box center [333, 294] width 16 height 9
click at [33, 28] on img at bounding box center [36, 25] width 30 height 30
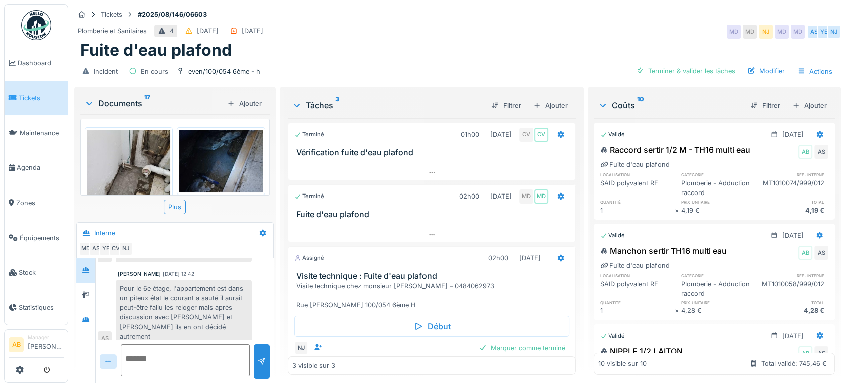
scroll to position [20, 0]
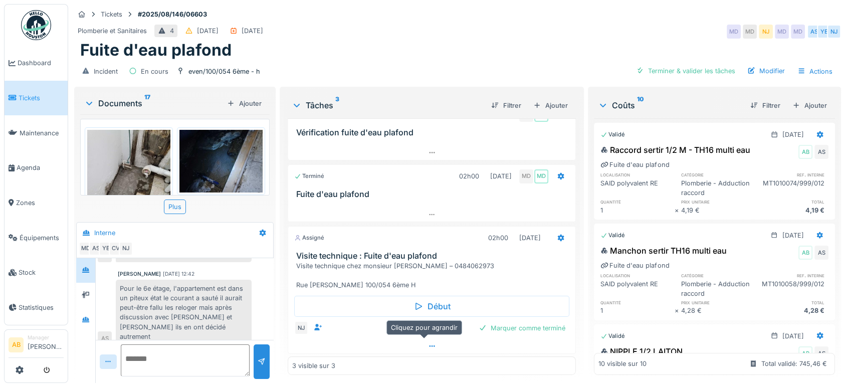
click at [376, 346] on div at bounding box center [431, 346] width 287 height 15
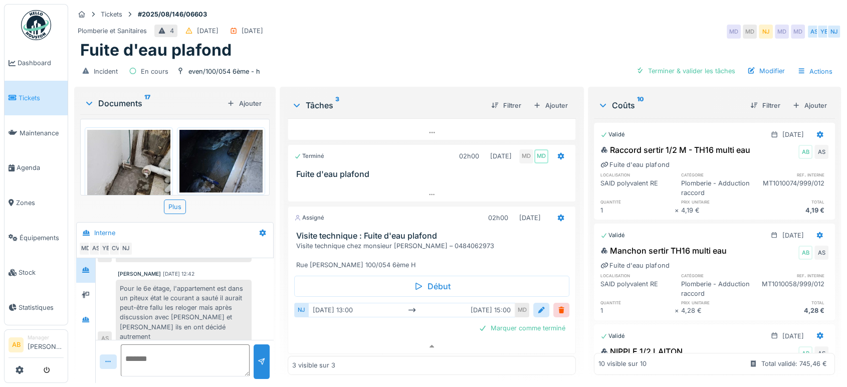
click at [119, 97] on div "Documents 17" at bounding box center [153, 103] width 139 height 12
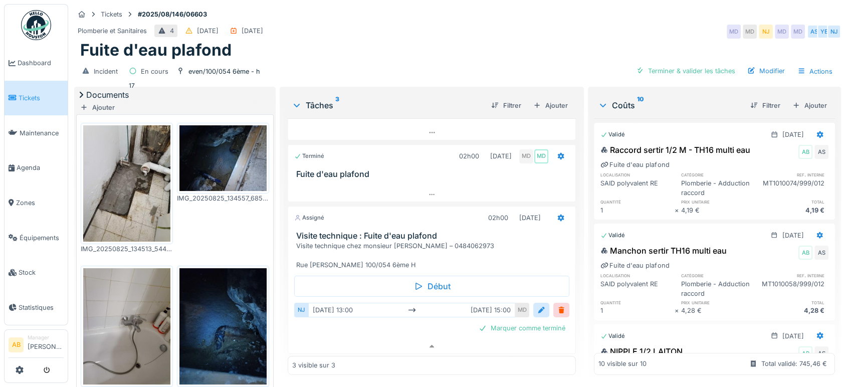
click at [40, 22] on img at bounding box center [36, 25] width 30 height 30
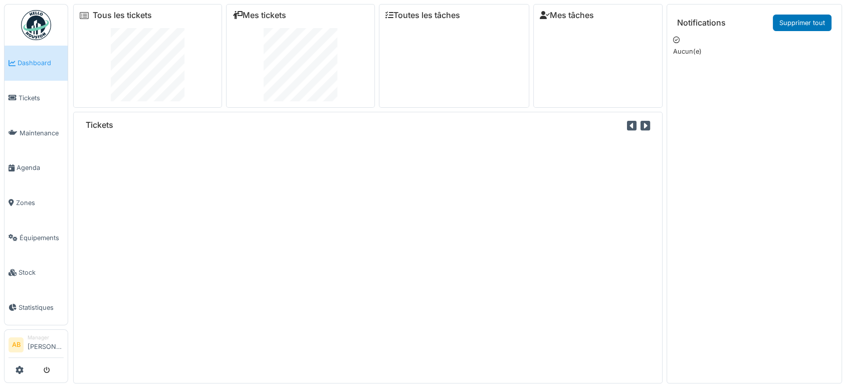
click at [36, 20] on img at bounding box center [36, 25] width 30 height 30
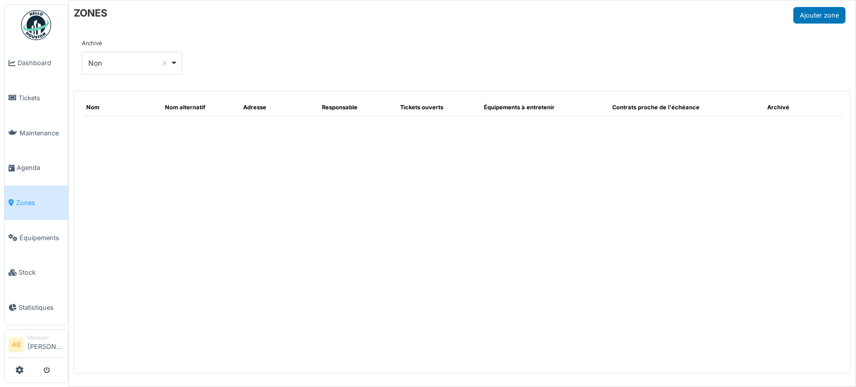
select select "***"
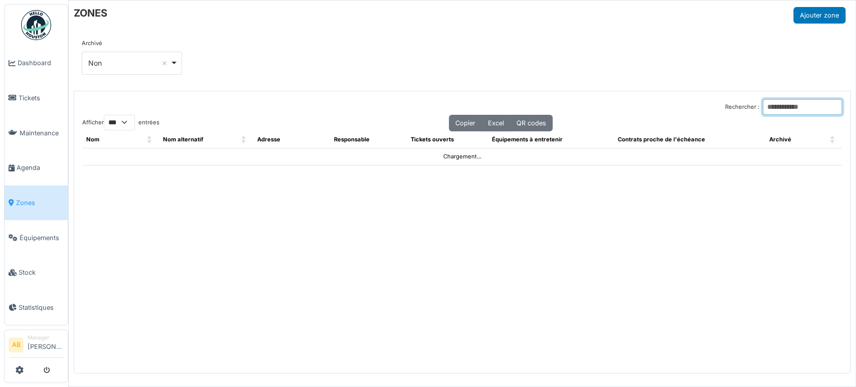
click at [763, 108] on input "Rechercher :" at bounding box center [802, 107] width 79 height 16
type input "****"
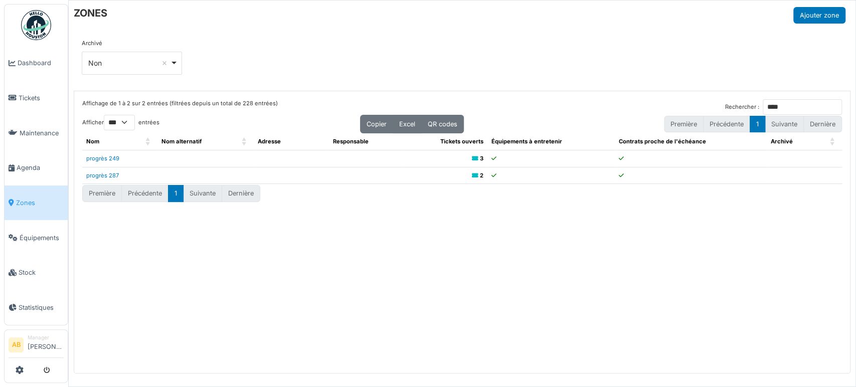
click at [105, 178] on td "progrès 287" at bounding box center [119, 175] width 75 height 17
click at [104, 172] on link "progrès 287" at bounding box center [102, 175] width 33 height 7
click at [45, 163] on span "Agenda" at bounding box center [40, 168] width 47 height 10
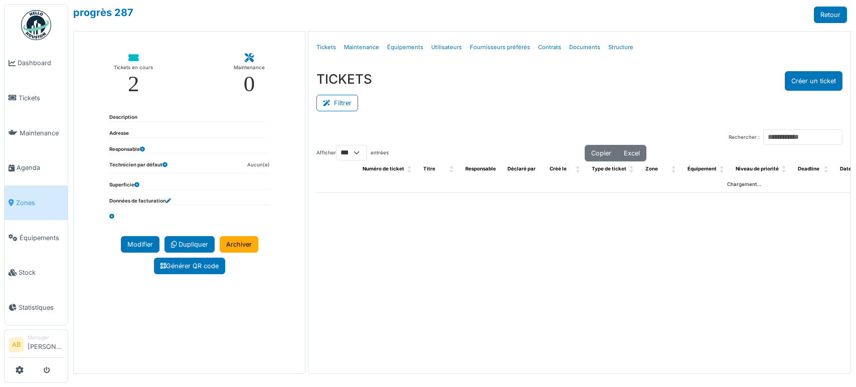
select select "***"
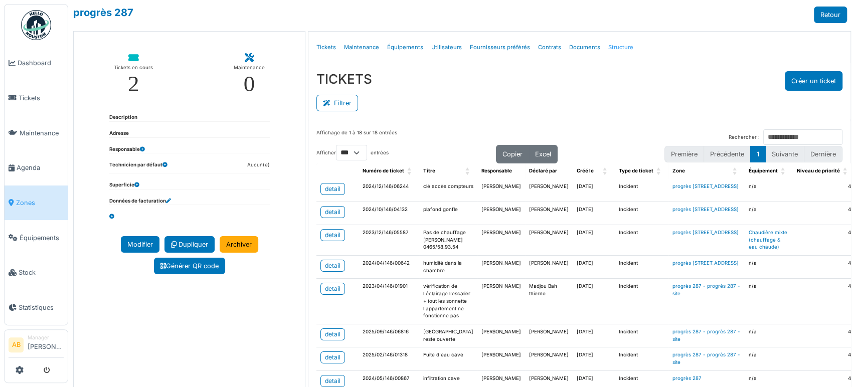
click at [617, 52] on link "Structure" at bounding box center [620, 48] width 33 height 24
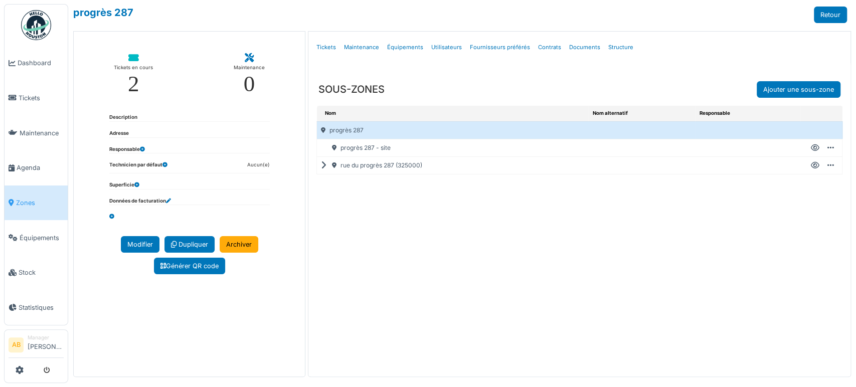
click at [322, 165] on icon at bounding box center [326, 165] width 10 height 1
click at [811, 201] on icon at bounding box center [815, 201] width 9 height 1
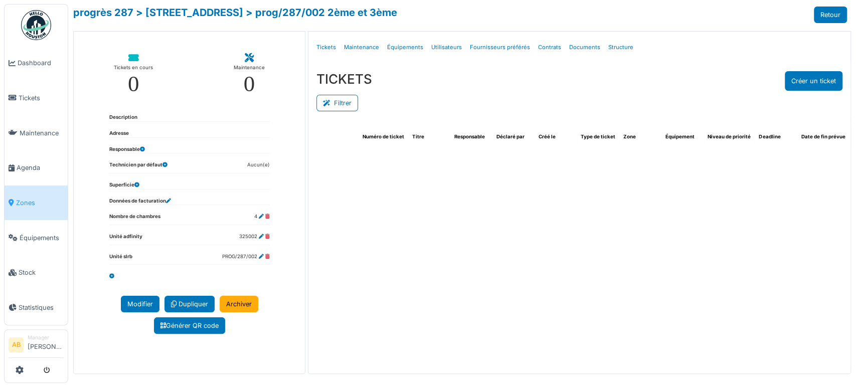
select select "***"
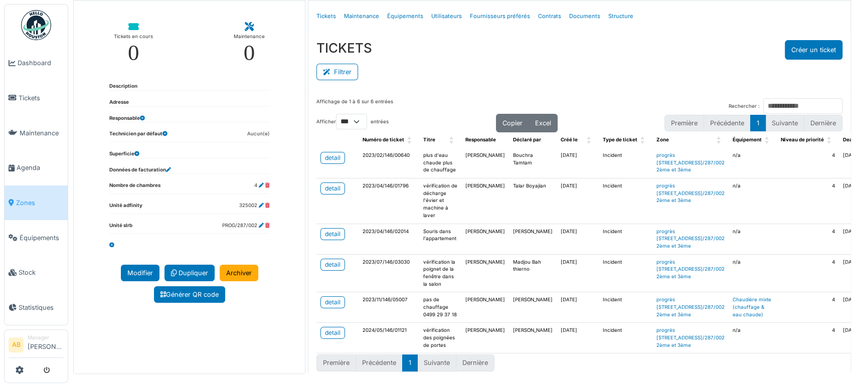
scroll to position [98, 0]
click at [328, 328] on div "detail" at bounding box center [333, 332] width 16 height 9
click at [340, 259] on link "detail" at bounding box center [332, 265] width 25 height 12
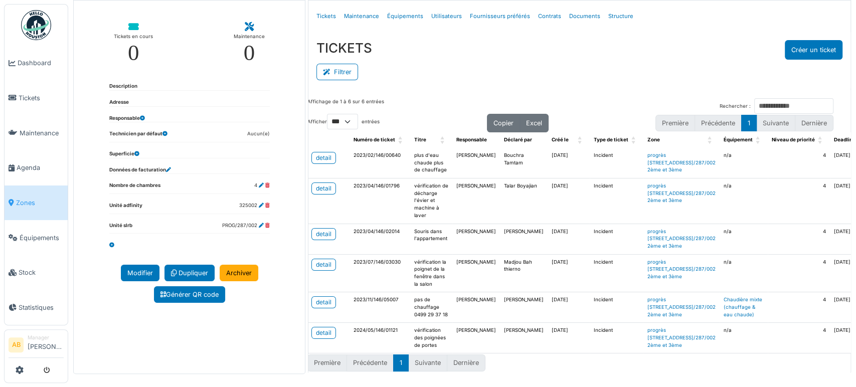
scroll to position [35, 0]
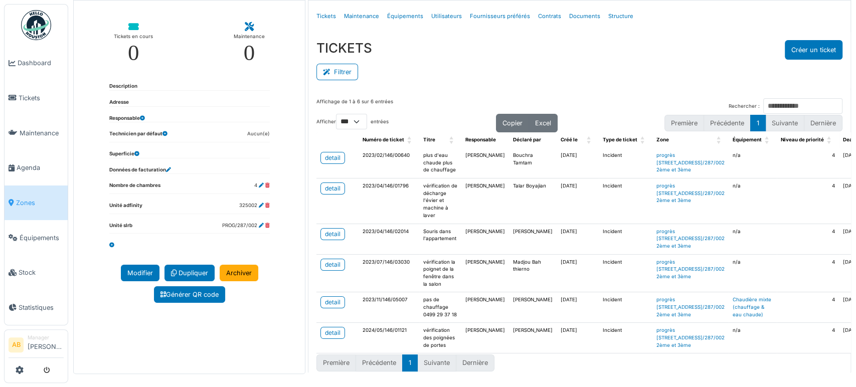
click at [342, 323] on td "detail" at bounding box center [337, 338] width 42 height 31
click at [333, 328] on div "detail" at bounding box center [333, 332] width 16 height 9
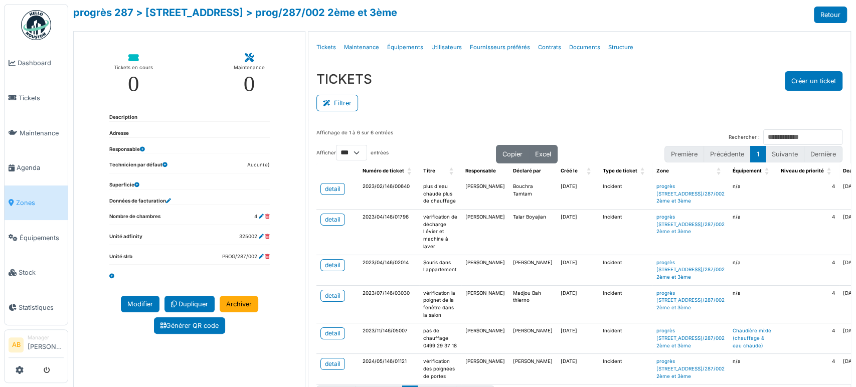
scroll to position [33, 0]
click at [797, 78] on button "Créer un ticket" at bounding box center [814, 81] width 58 height 20
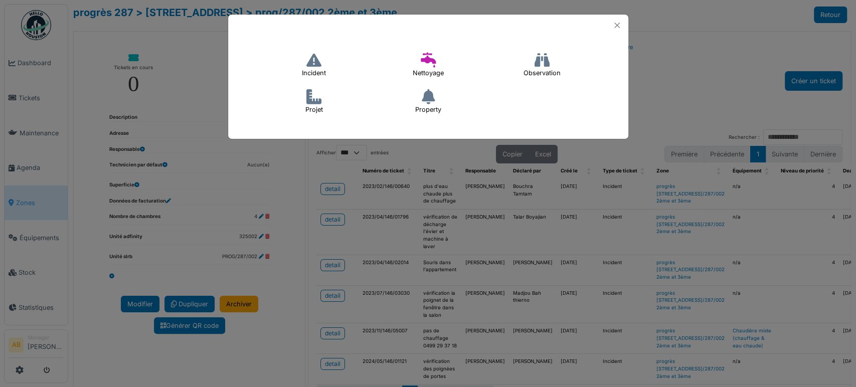
click at [307, 72] on h4 "Incident" at bounding box center [313, 65] width 37 height 32
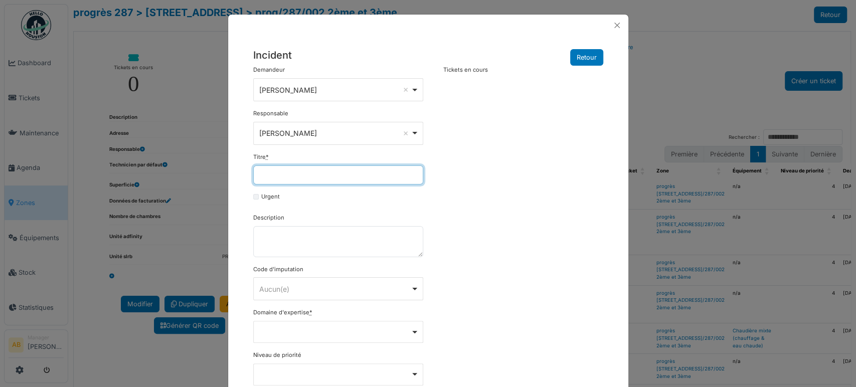
click at [297, 179] on input "Titre *" at bounding box center [338, 174] width 170 height 19
paste input "**********"
type input "**********"
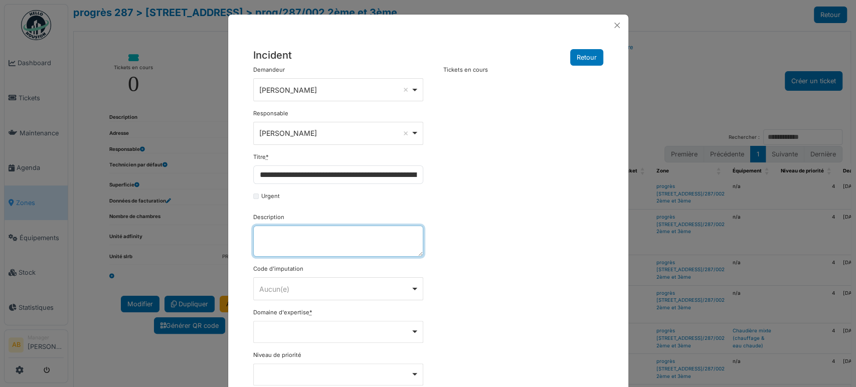
click at [306, 253] on textarea "Description" at bounding box center [338, 241] width 170 height 31
paste textarea "**********"
click at [275, 246] on textarea "**********" at bounding box center [338, 241] width 170 height 31
click at [312, 294] on div "Aucun(e) Remove item" at bounding box center [337, 289] width 161 height 15
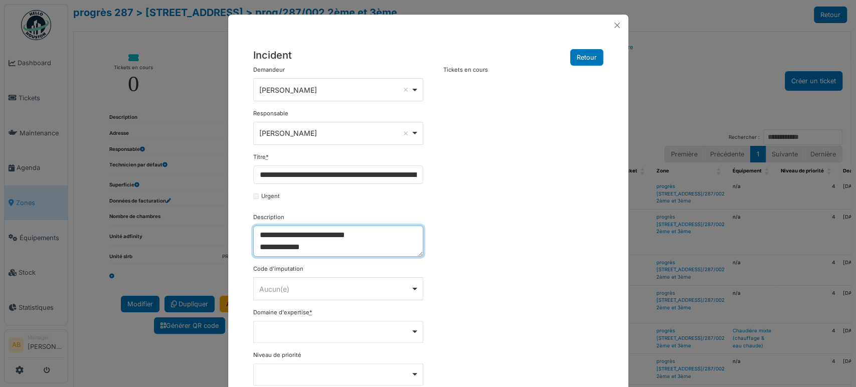
type textarea "**********"
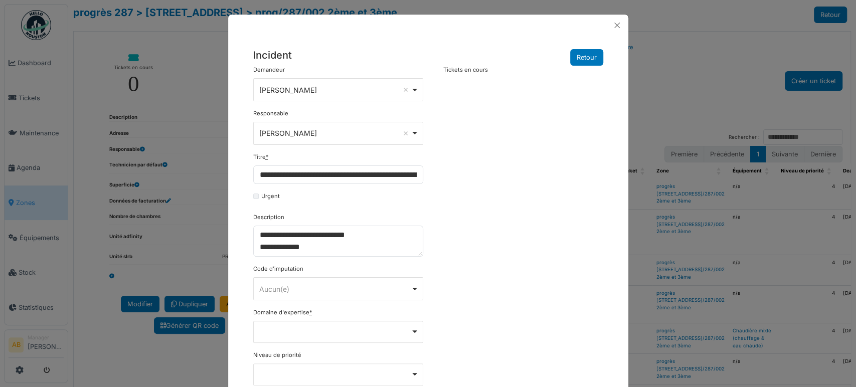
click at [498, 318] on div "**********" at bounding box center [428, 301] width 360 height 471
click at [361, 347] on form "**********" at bounding box center [338, 301] width 170 height 471
click at [362, 329] on div "Remove item" at bounding box center [337, 331] width 161 height 4
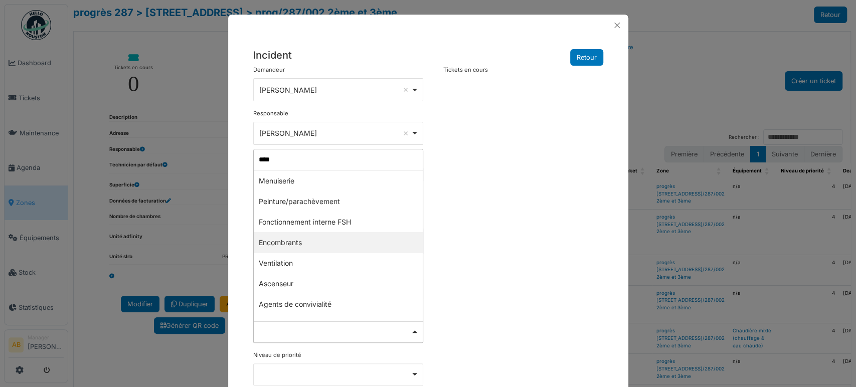
type input "*****"
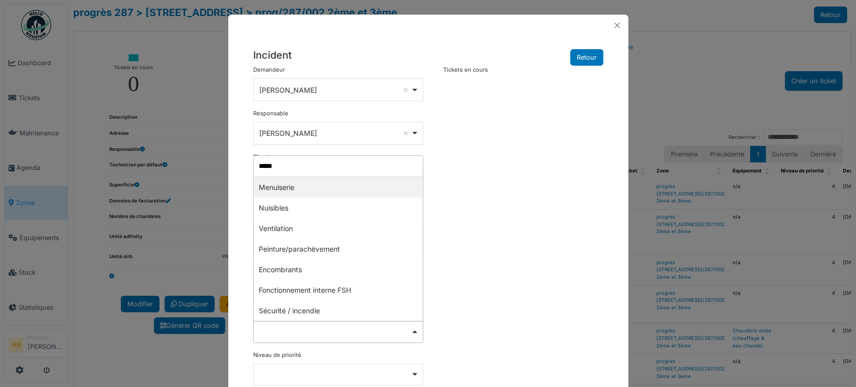
select select "***"
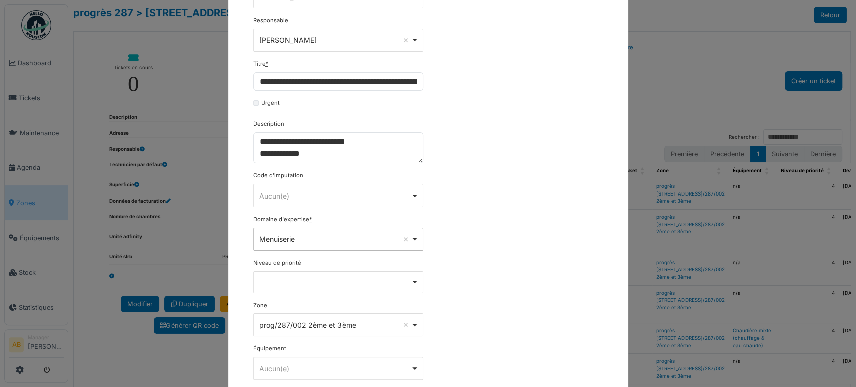
scroll to position [104, 0]
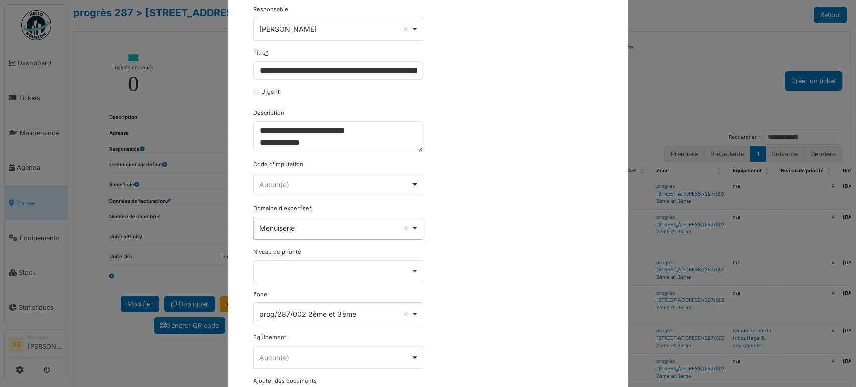
click at [353, 278] on div "Remove item" at bounding box center [338, 271] width 170 height 22
select select "***"
click at [314, 355] on div "Aucun(e) Remove item" at bounding box center [334, 358] width 151 height 11
click at [469, 295] on div "**********" at bounding box center [428, 197] width 360 height 473
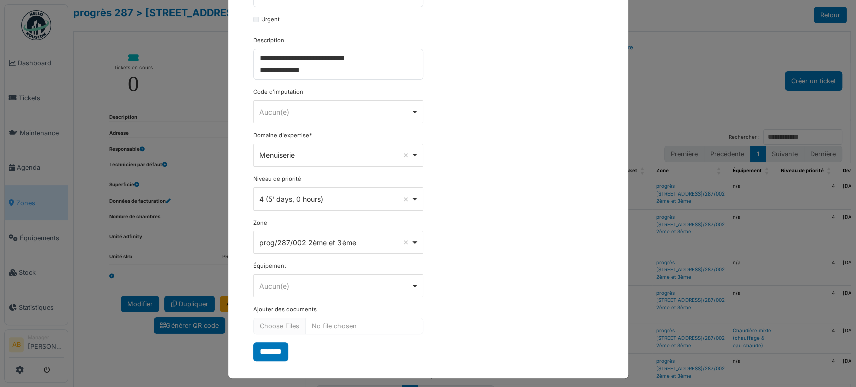
scroll to position [181, 0]
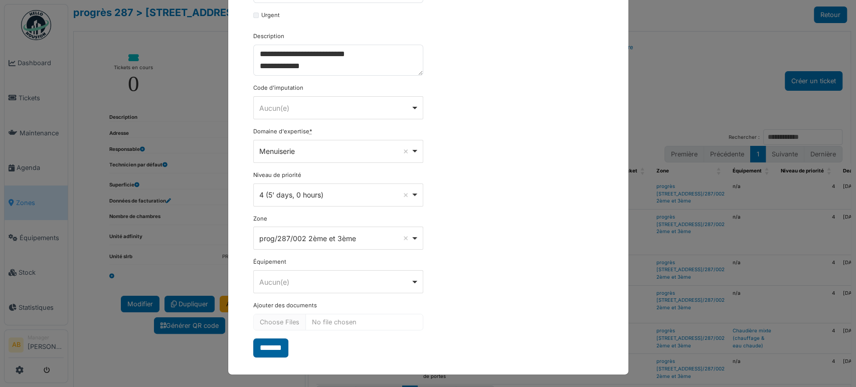
click at [260, 344] on input "*******" at bounding box center [270, 347] width 35 height 19
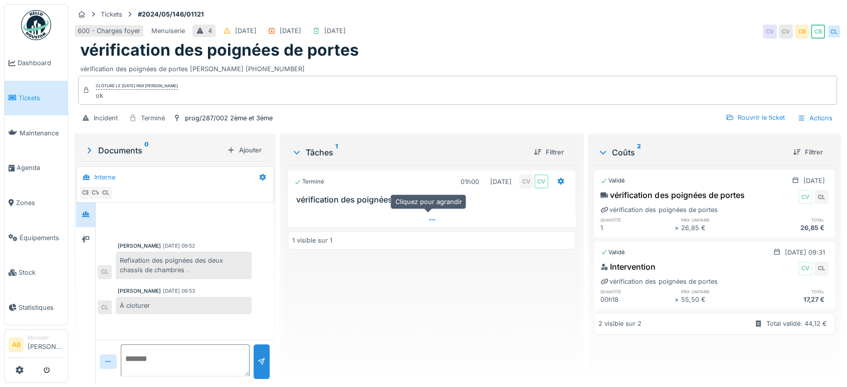
click at [432, 221] on icon at bounding box center [432, 220] width 8 height 7
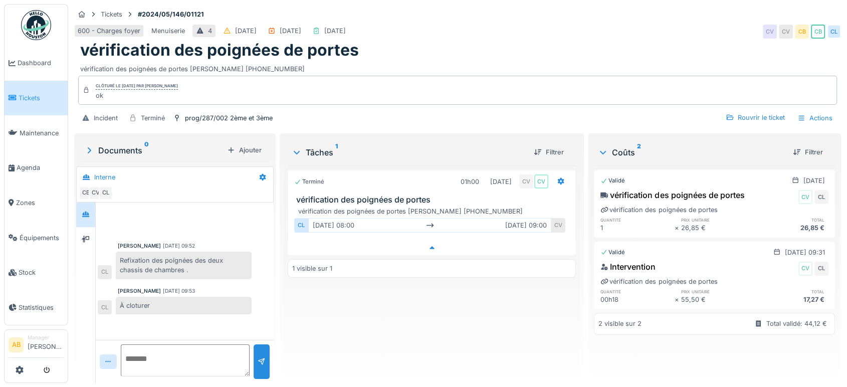
scroll to position [8, 0]
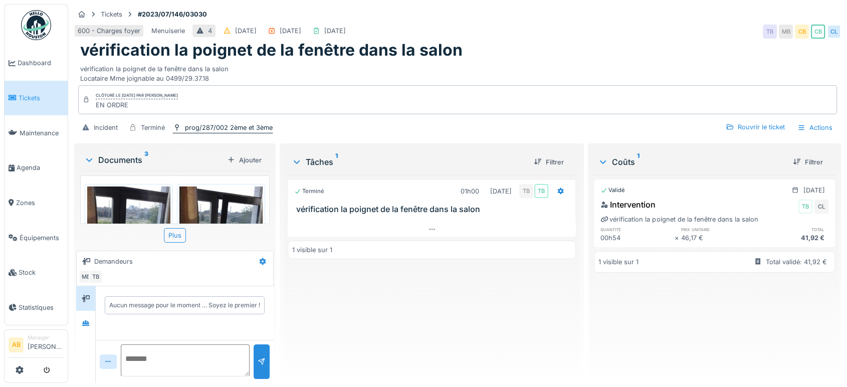
click at [254, 130] on div "prog/287/002 2ème et 3ème" at bounding box center [229, 128] width 88 height 10
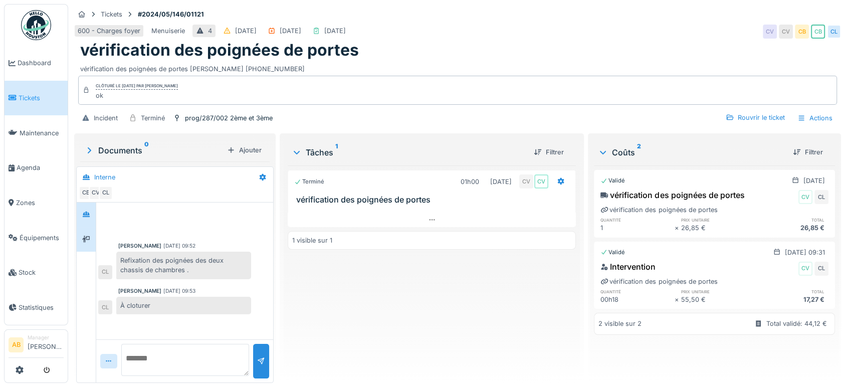
click at [78, 235] on div at bounding box center [86, 239] width 19 height 25
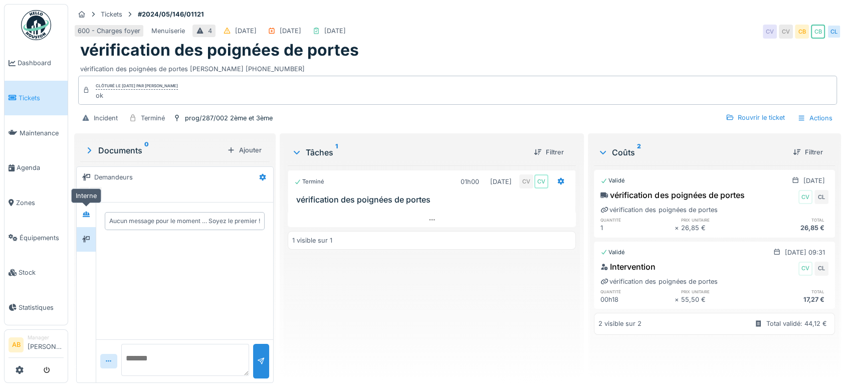
drag, startPoint x: 80, startPoint y: 218, endPoint x: 202, endPoint y: 44, distance: 212.4
click at [167, 79] on div "Tickets #2024/05/146/01121 600 - Charges foyer Menuiserie 4 [DATE] [DATE] [DATE…" at bounding box center [457, 193] width 779 height 387
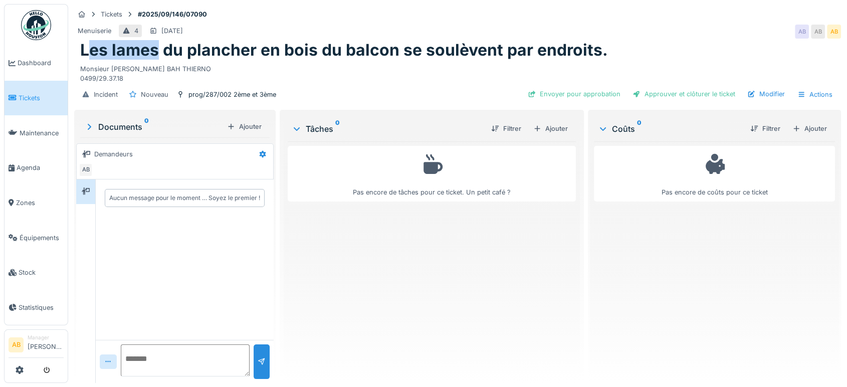
drag, startPoint x: 156, startPoint y: 49, endPoint x: 90, endPoint y: 48, distance: 66.7
click at [90, 48] on h1 "Les lames du plancher en bois du balcon se soulèvent par endroits." at bounding box center [344, 50] width 528 height 19
drag, startPoint x: 253, startPoint y: 55, endPoint x: 79, endPoint y: 51, distance: 173.5
click at [79, 51] on div "Les lames du plancher en bois du balcon se soulèvent par endroits. Monsieur Mad…" at bounding box center [457, 62] width 767 height 43
copy h1 "Les lames du plancher"
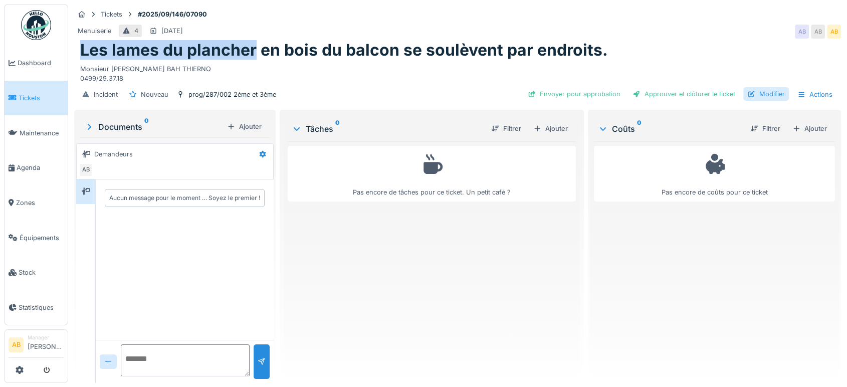
click at [748, 94] on div at bounding box center [752, 94] width 8 height 10
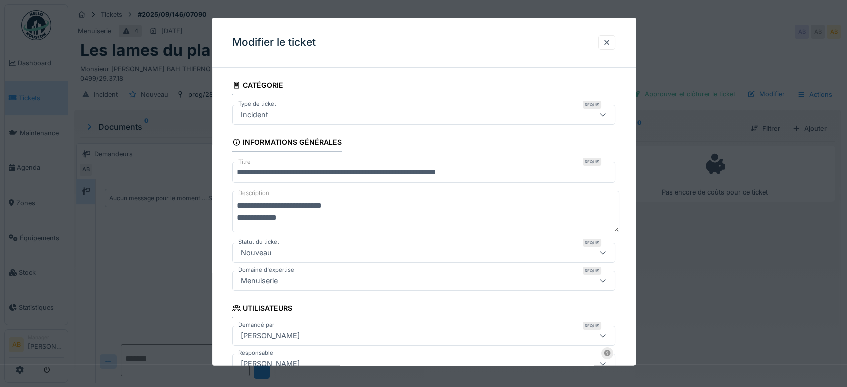
click at [289, 174] on input "**********" at bounding box center [424, 172] width 384 height 21
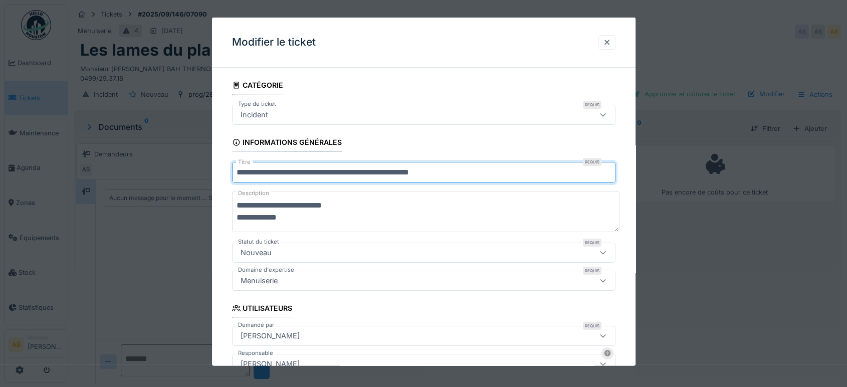
click at [284, 174] on input "**********" at bounding box center [424, 172] width 384 height 21
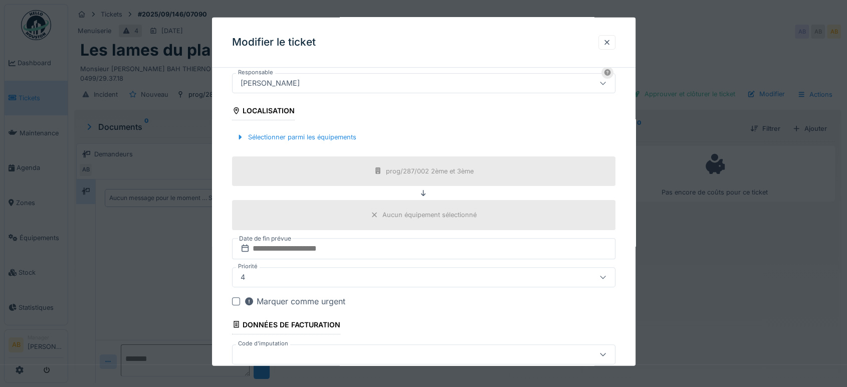
scroll to position [335, 0]
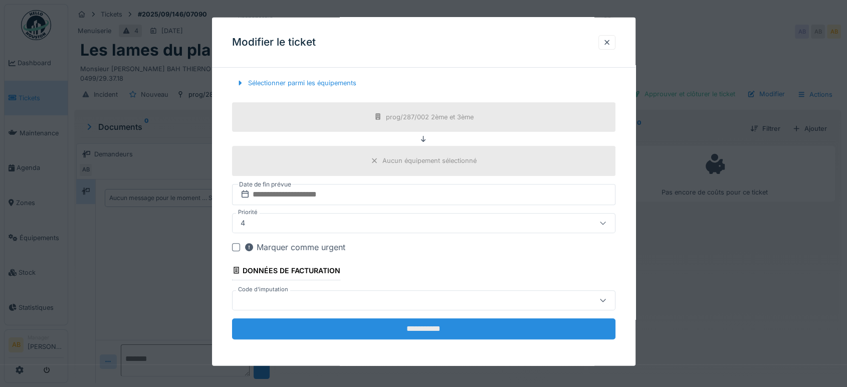
type input "**********"
click at [458, 324] on input "**********" at bounding box center [424, 328] width 384 height 21
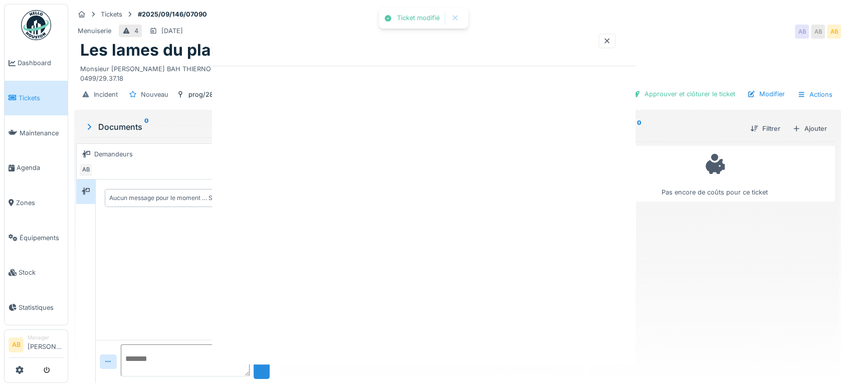
scroll to position [0, 0]
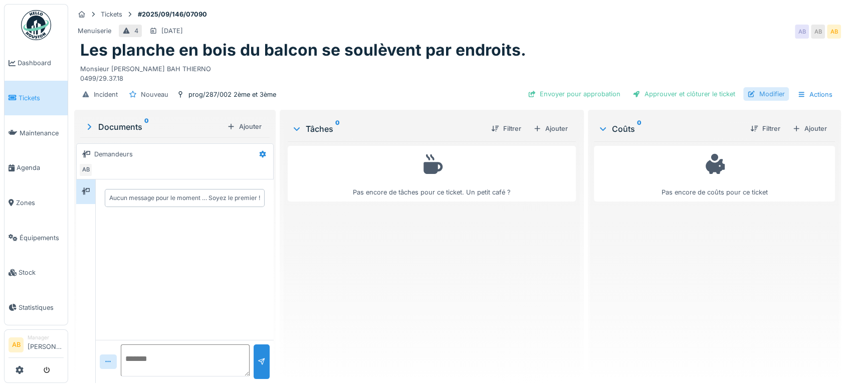
click at [753, 90] on div "Modifier" at bounding box center [767, 94] width 46 height 14
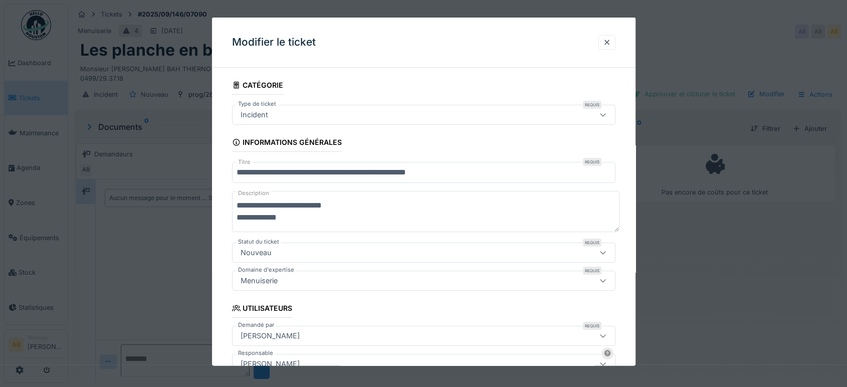
click at [281, 170] on input "**********" at bounding box center [424, 172] width 384 height 21
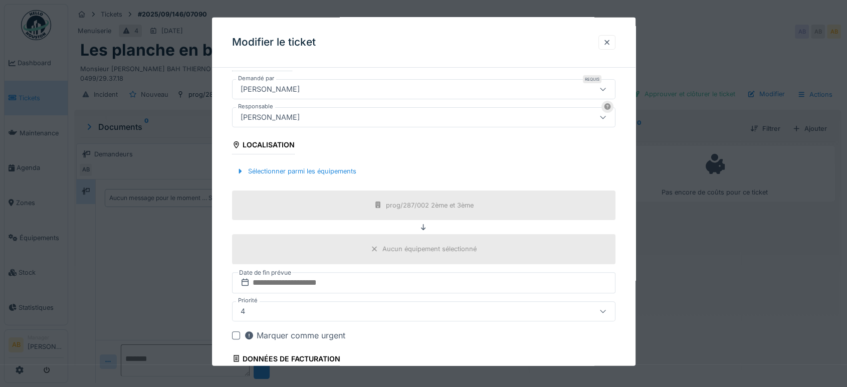
scroll to position [335, 0]
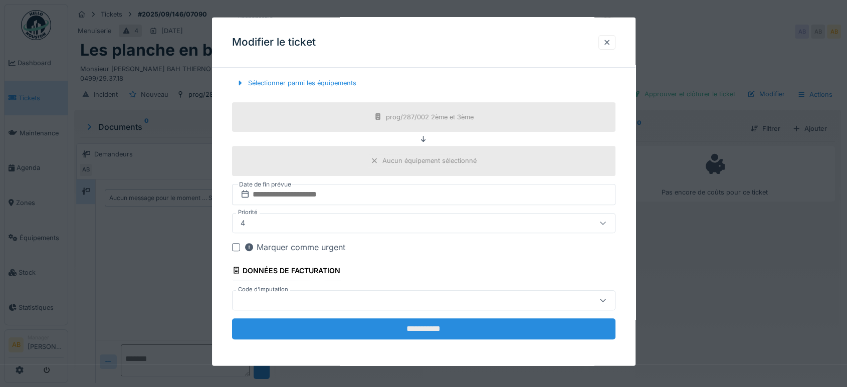
type input "**********"
click at [433, 324] on input "**********" at bounding box center [424, 328] width 384 height 21
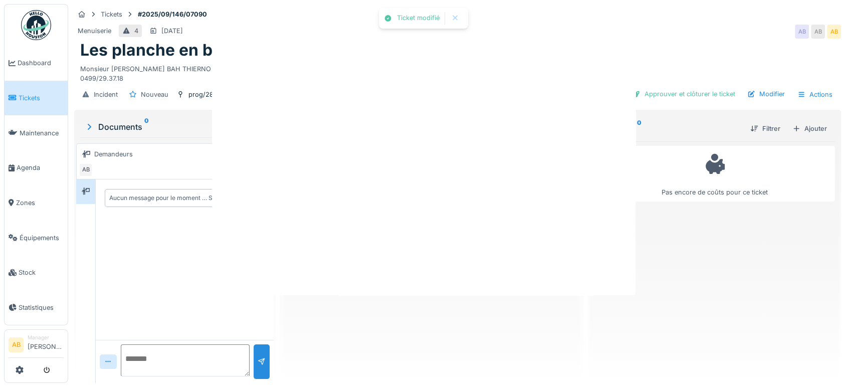
scroll to position [0, 0]
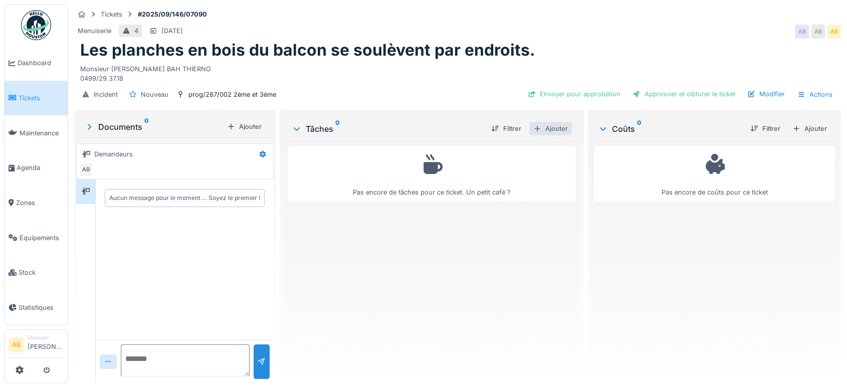
click at [555, 123] on div "Ajouter" at bounding box center [550, 129] width 43 height 14
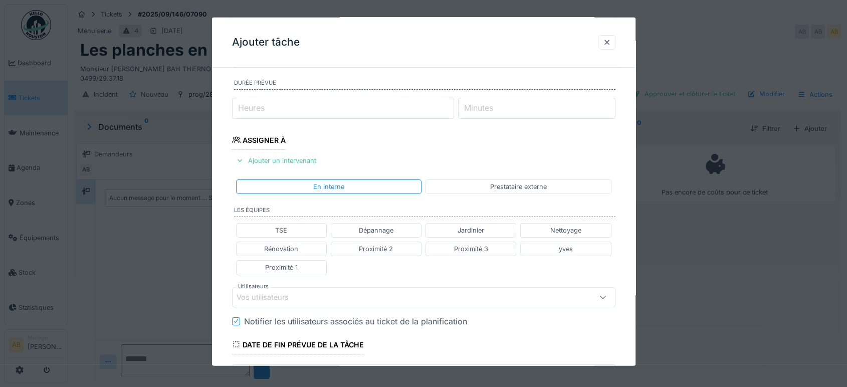
scroll to position [106, 0]
click at [300, 153] on div "Ajouter un intervenant" at bounding box center [276, 160] width 88 height 14
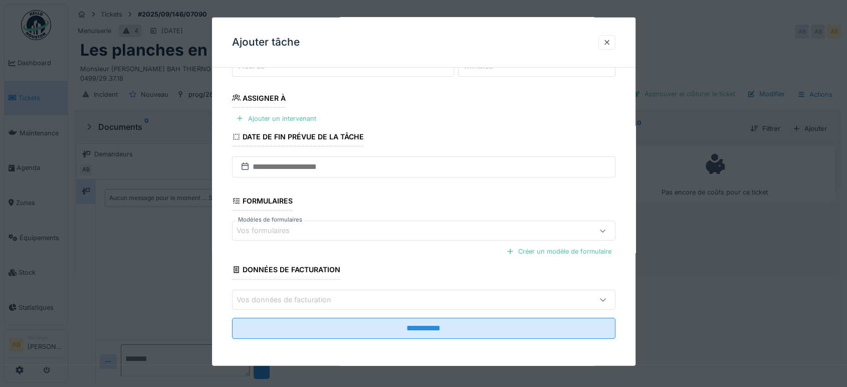
scroll to position [145, 0]
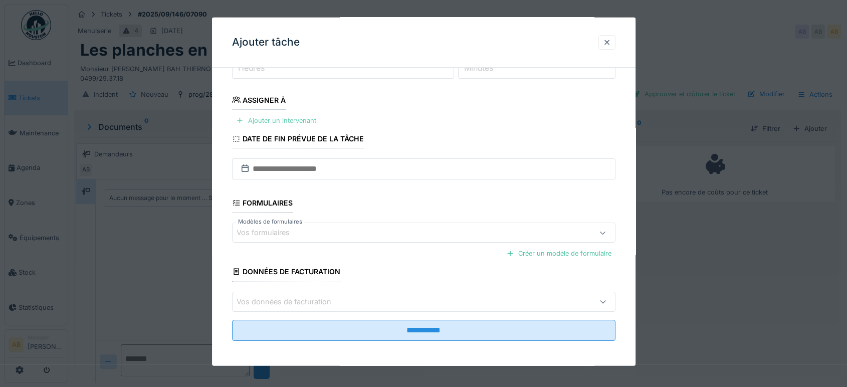
click at [301, 121] on div "Ajouter un intervenant" at bounding box center [276, 121] width 88 height 14
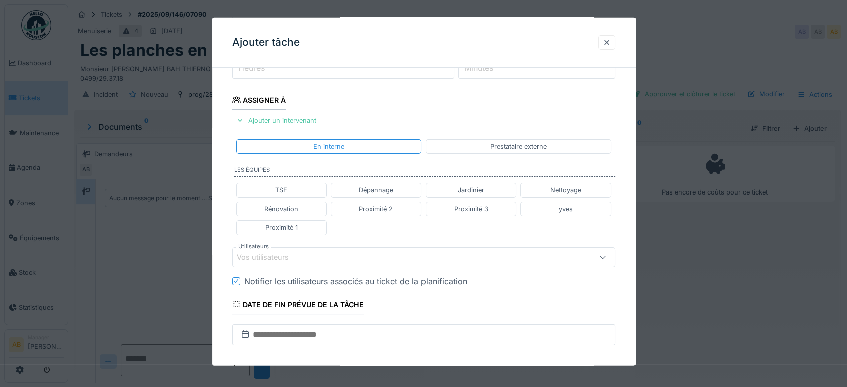
click at [344, 265] on div "Vos utilisateurs" at bounding box center [424, 257] width 384 height 20
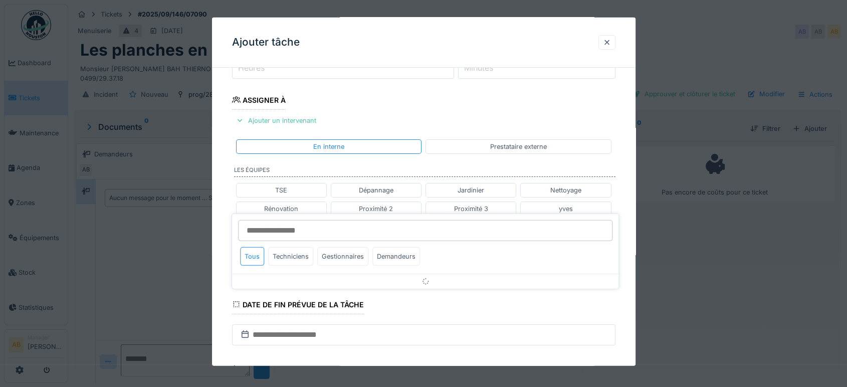
scroll to position [209, 0]
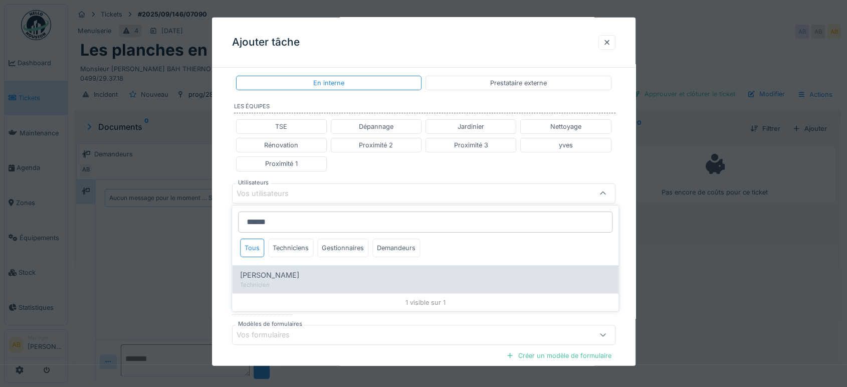
type input "******"
click at [295, 281] on div "Technicien" at bounding box center [425, 285] width 371 height 9
type input "****"
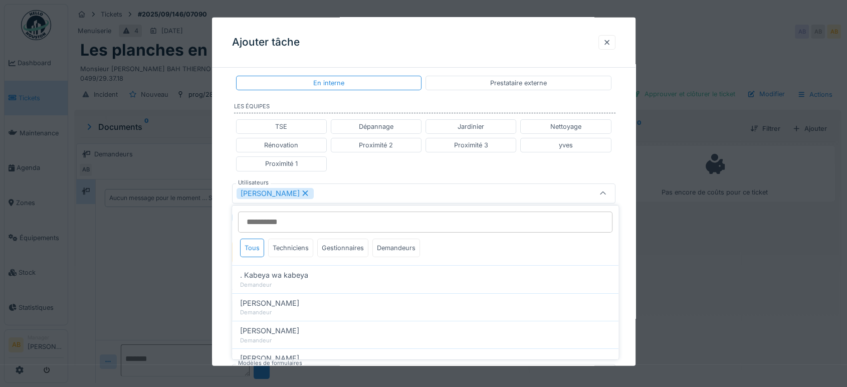
click at [373, 169] on div "TSE Dépannage Jardinier Nettoyage Rénovation Proximité 2 Proximité 3 yves Proxi…" at bounding box center [424, 145] width 384 height 60
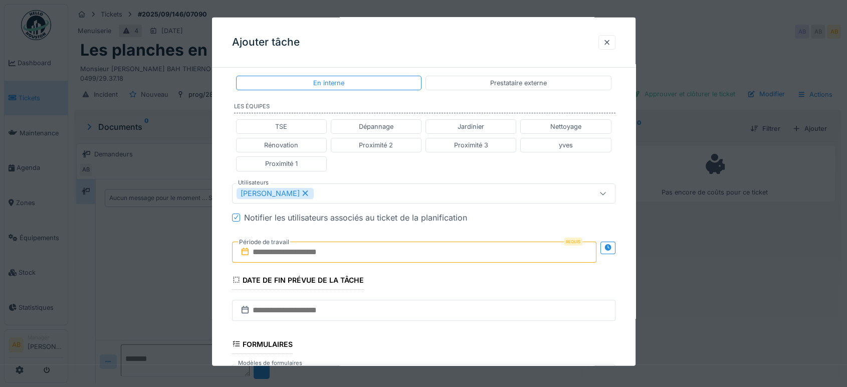
click at [357, 255] on input "text" at bounding box center [414, 251] width 365 height 21
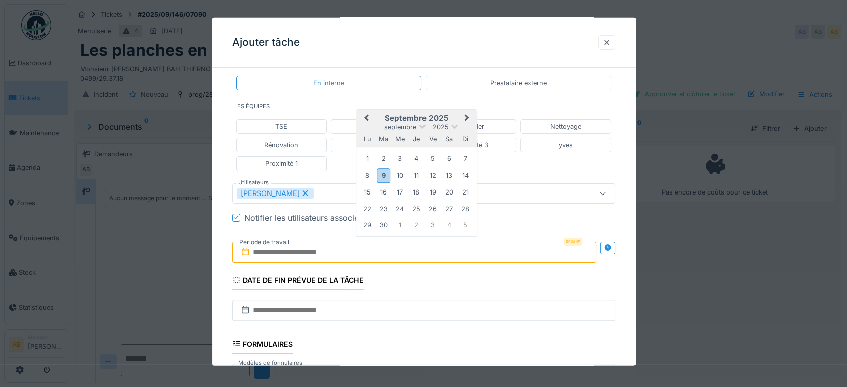
click at [451, 115] on h2 "septembre 2025" at bounding box center [416, 118] width 120 height 9
click at [438, 169] on div "12" at bounding box center [433, 176] width 14 height 14
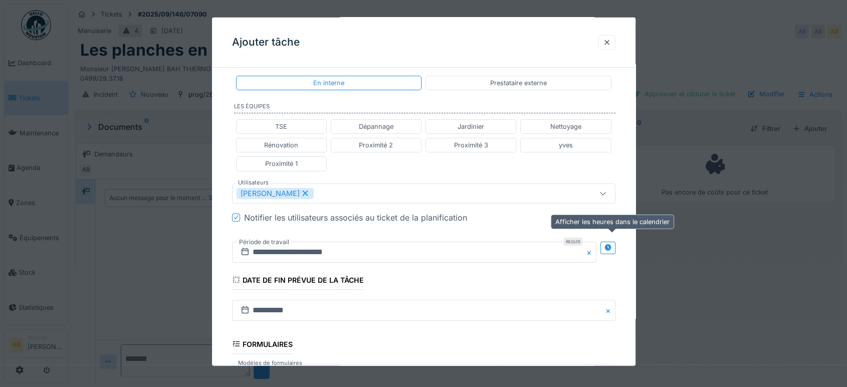
click at [611, 251] on div at bounding box center [608, 247] width 15 height 13
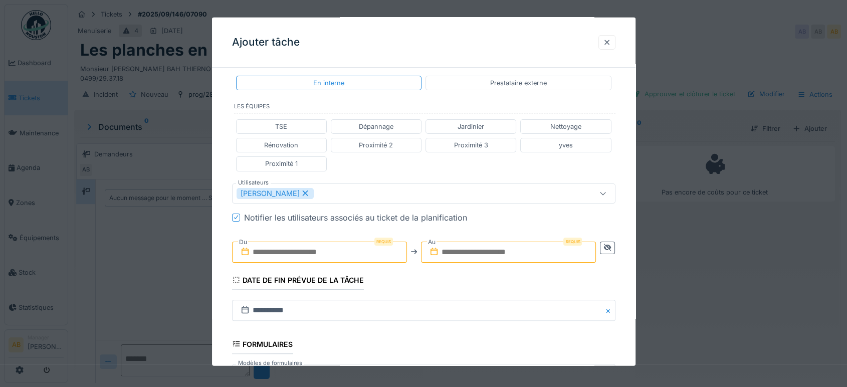
click at [383, 245] on input "text" at bounding box center [319, 251] width 175 height 21
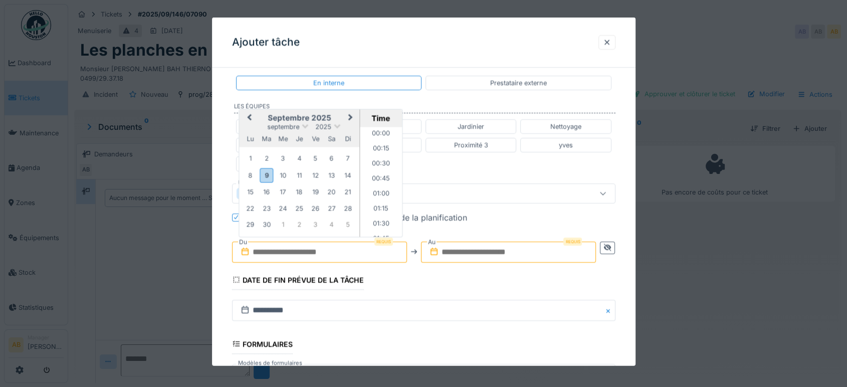
scroll to position [524, 0]
click at [260, 118] on h2 "septembre 2025" at bounding box center [299, 117] width 120 height 9
click at [321, 175] on div "12" at bounding box center [316, 175] width 14 height 14
click at [382, 183] on li "08:00" at bounding box center [381, 180] width 43 height 15
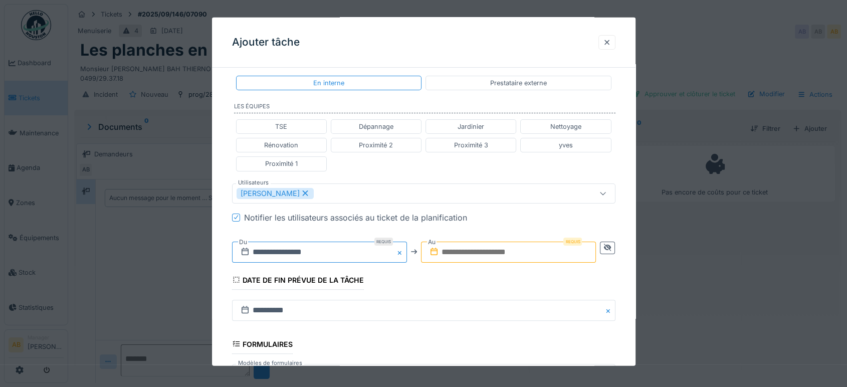
click at [371, 253] on input "**********" at bounding box center [319, 251] width 175 height 21
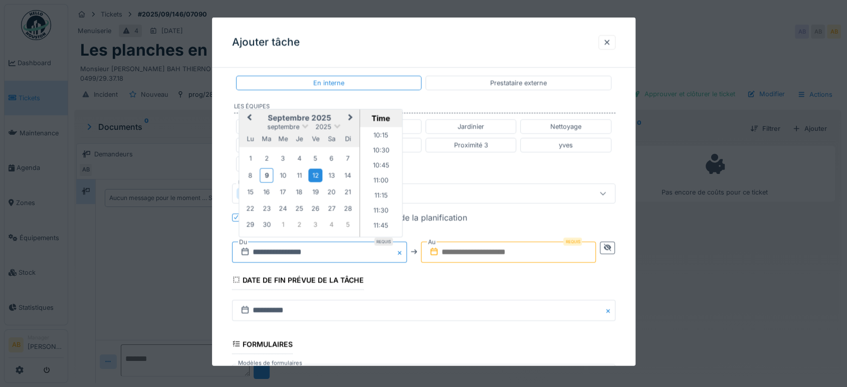
scroll to position [614, 0]
click at [374, 182] on li "11:00" at bounding box center [381, 181] width 43 height 15
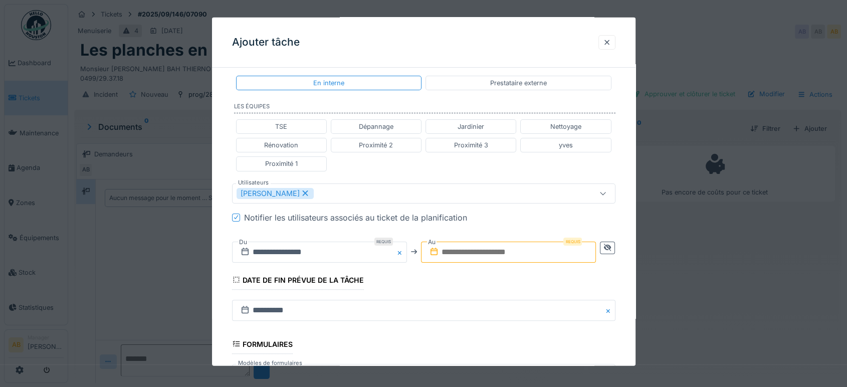
click at [477, 243] on input "text" at bounding box center [508, 251] width 175 height 21
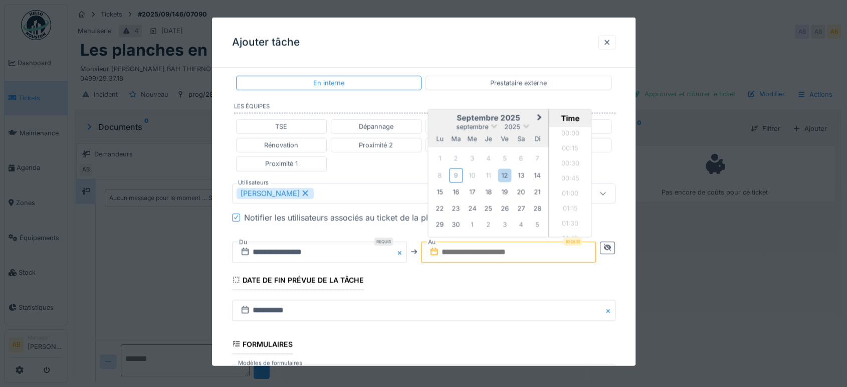
scroll to position [524, 0]
click at [448, 117] on h2 "septembre 2025" at bounding box center [489, 117] width 120 height 9
click at [509, 172] on div "12" at bounding box center [505, 175] width 14 height 14
click at [570, 160] on li "12:00" at bounding box center [571, 163] width 43 height 15
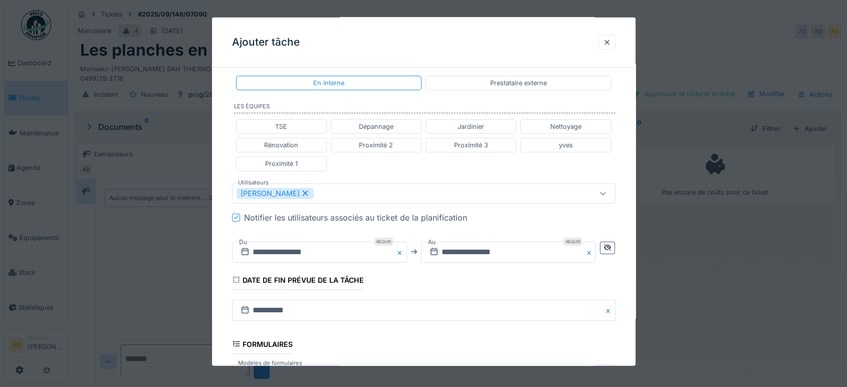
scroll to position [351, 0]
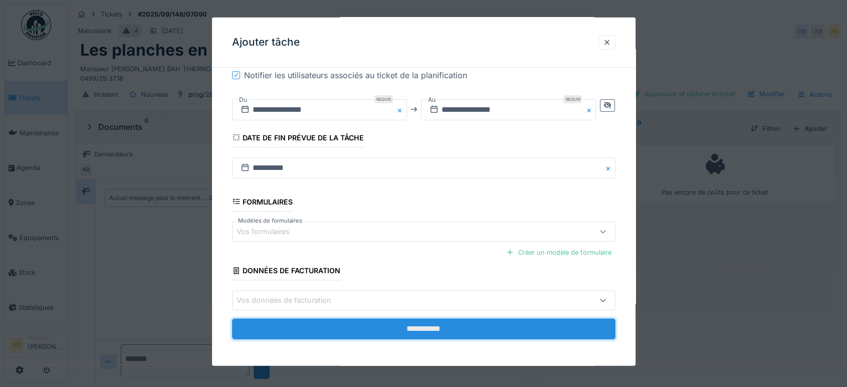
click at [469, 327] on input "**********" at bounding box center [424, 328] width 384 height 21
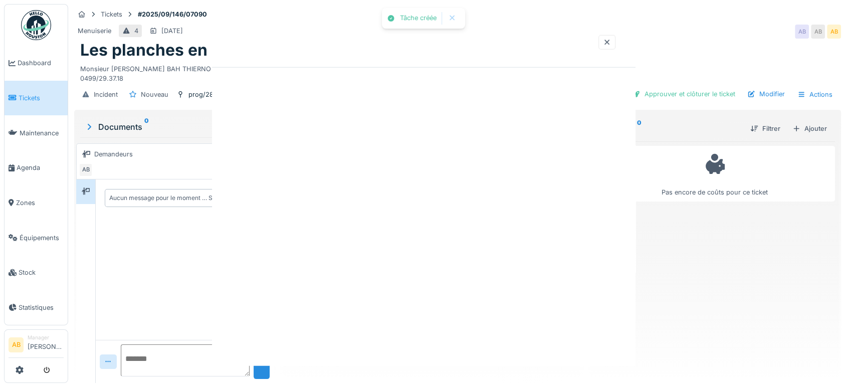
scroll to position [0, 0]
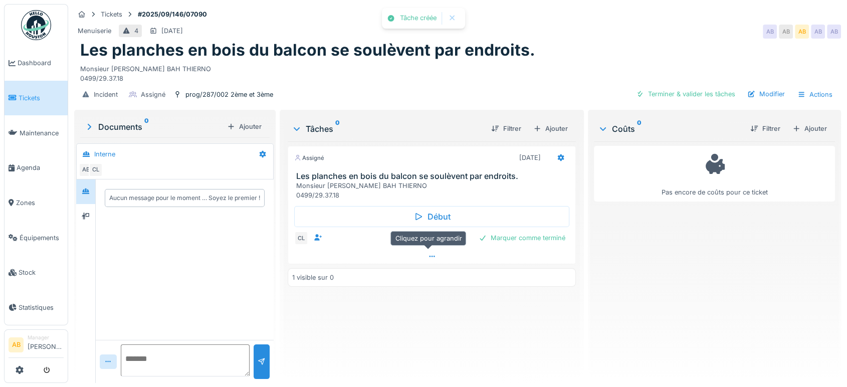
click at [420, 256] on div at bounding box center [431, 256] width 287 height 15
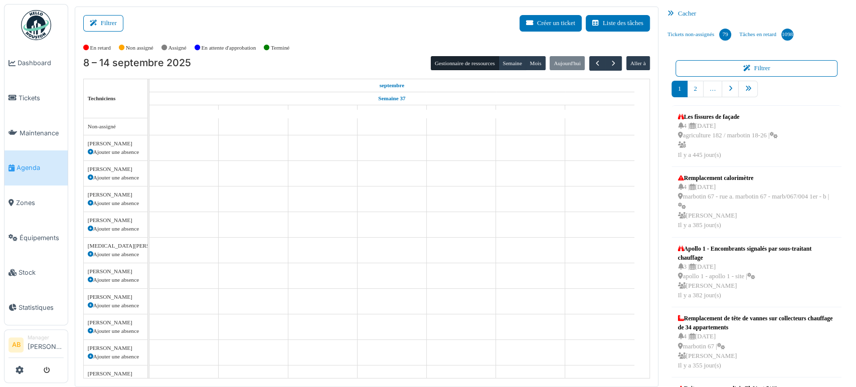
click at [95, 26] on button "Filtrer" at bounding box center [103, 23] width 40 height 17
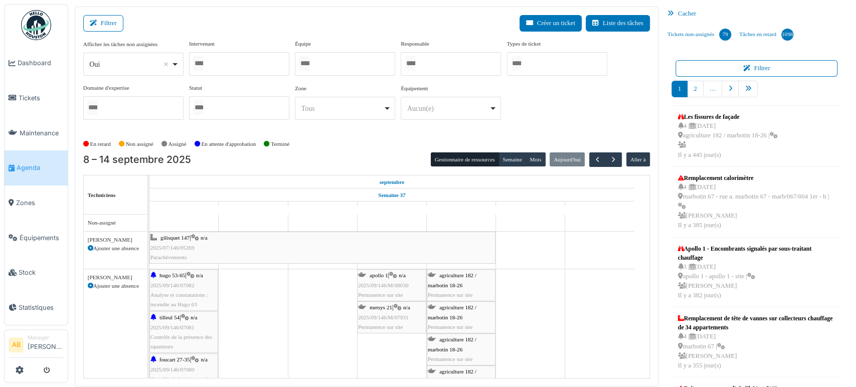
click at [118, 62] on div "Oui Remove item" at bounding box center [130, 64] width 82 height 11
select select "**"
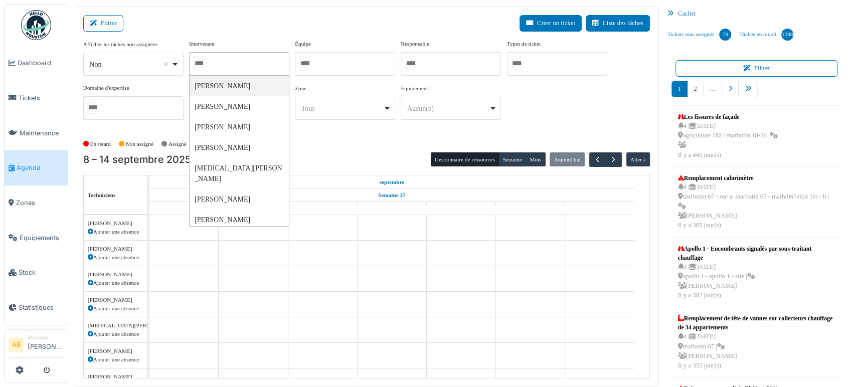
click at [203, 66] on input "Tous" at bounding box center [198, 63] width 10 height 15
type input "***"
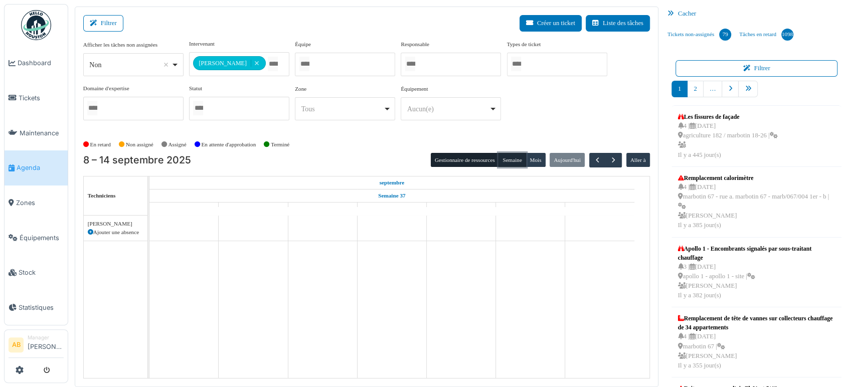
click at [504, 155] on button "Semaine" at bounding box center [512, 160] width 28 height 14
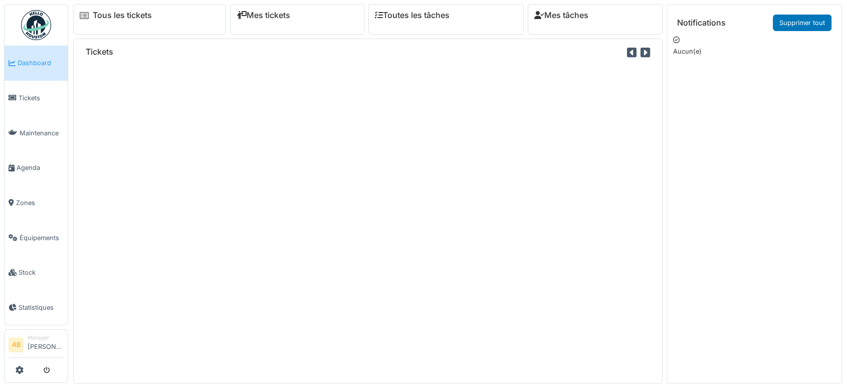
click at [136, 9] on div "Tous les tickets" at bounding box center [149, 19] width 153 height 31
click at [127, 18] on link "Tous les tickets" at bounding box center [122, 16] width 59 height 10
click at [26, 198] on span "Zones" at bounding box center [40, 203] width 48 height 10
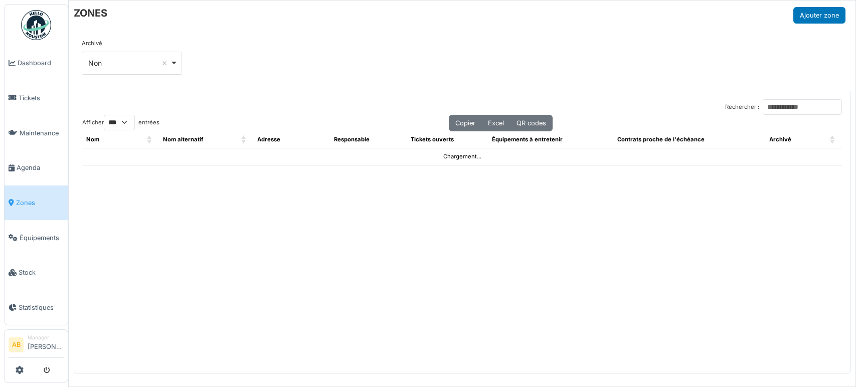
select select "***"
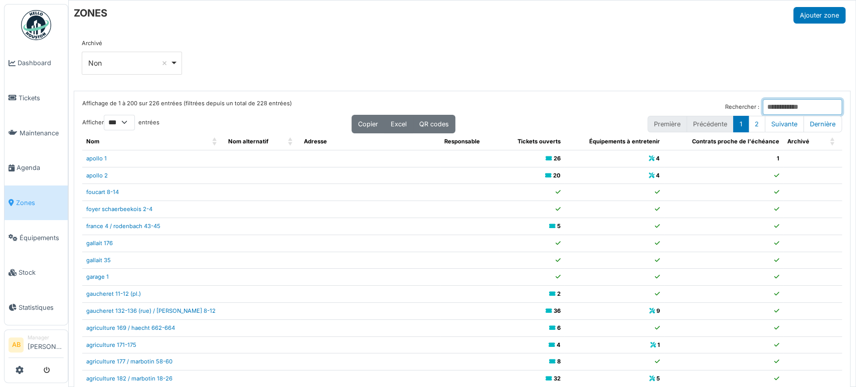
click at [763, 104] on input "Rechercher :" at bounding box center [802, 107] width 79 height 16
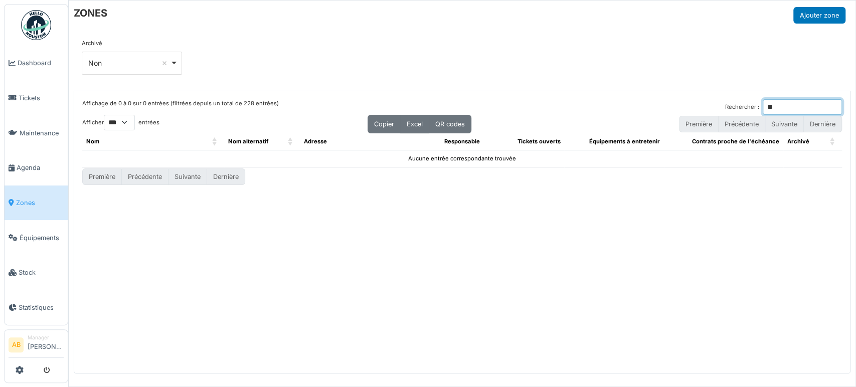
type input "*"
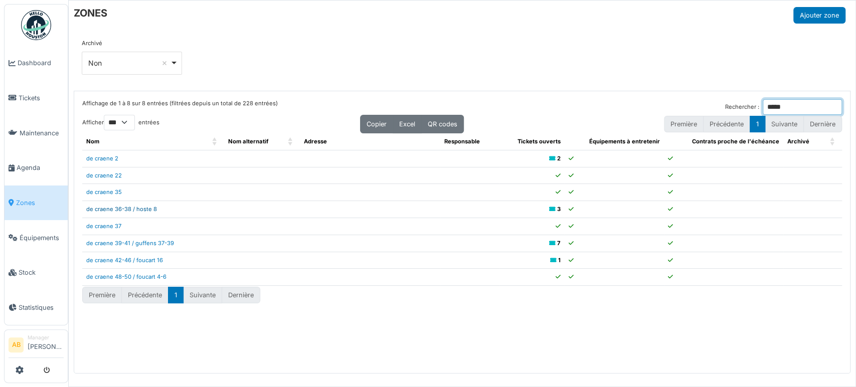
type input "*****"
click at [128, 208] on link "de craene 36-38 / hoste 8" at bounding box center [121, 209] width 71 height 7
click at [36, 25] on img at bounding box center [36, 25] width 30 height 30
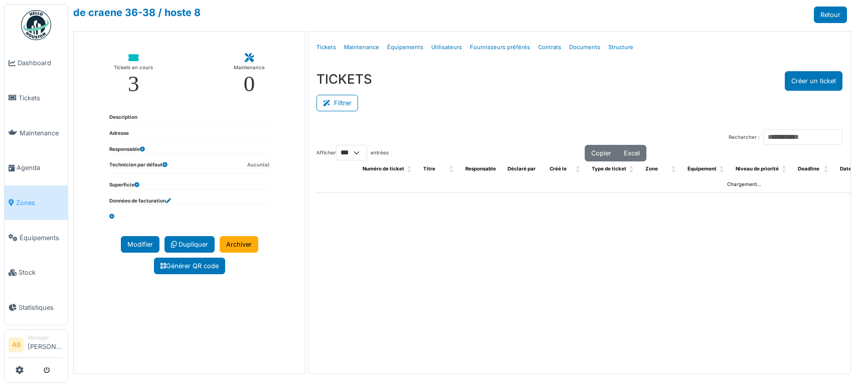
select select "***"
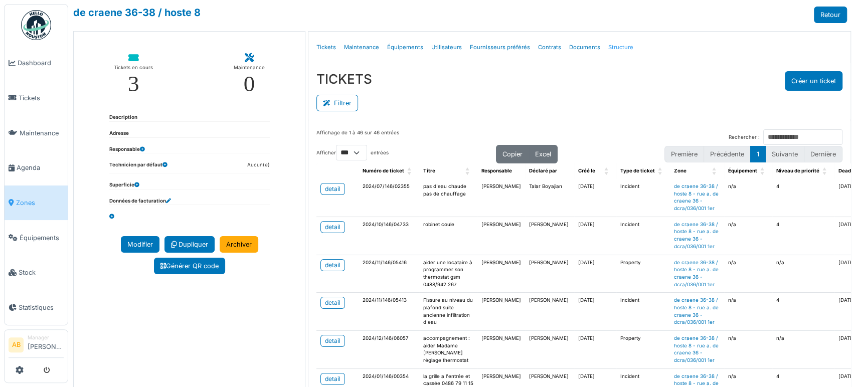
click at [614, 50] on link "Structure" at bounding box center [620, 48] width 33 height 24
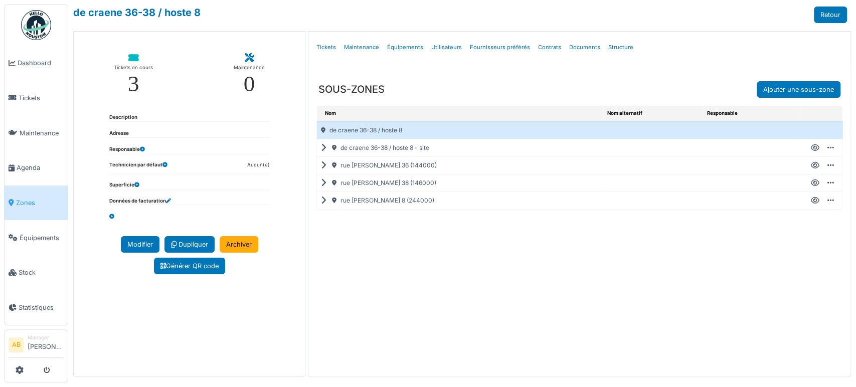
click at [321, 166] on icon at bounding box center [326, 165] width 10 height 1
click at [811, 183] on icon at bounding box center [815, 183] width 9 height 1
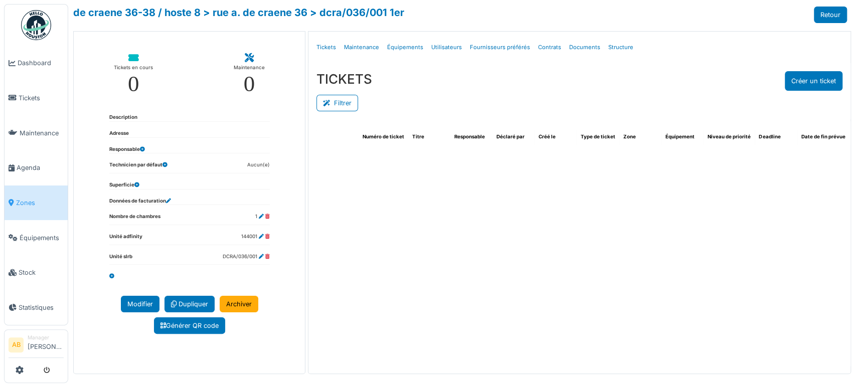
select select "***"
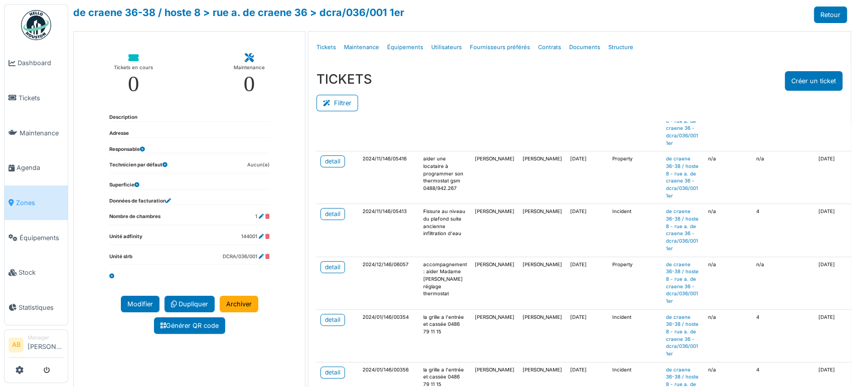
scroll to position [107, 0]
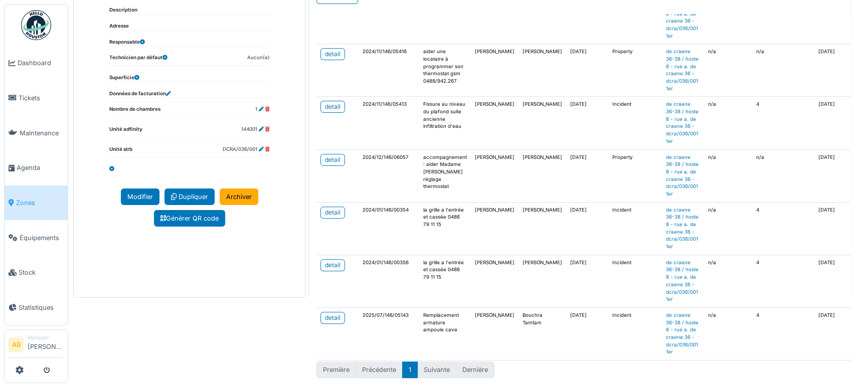
click at [322, 315] on td "detail" at bounding box center [337, 333] width 42 height 53
click at [323, 316] on td "detail" at bounding box center [337, 333] width 42 height 53
click at [334, 313] on div "detail" at bounding box center [333, 317] width 16 height 9
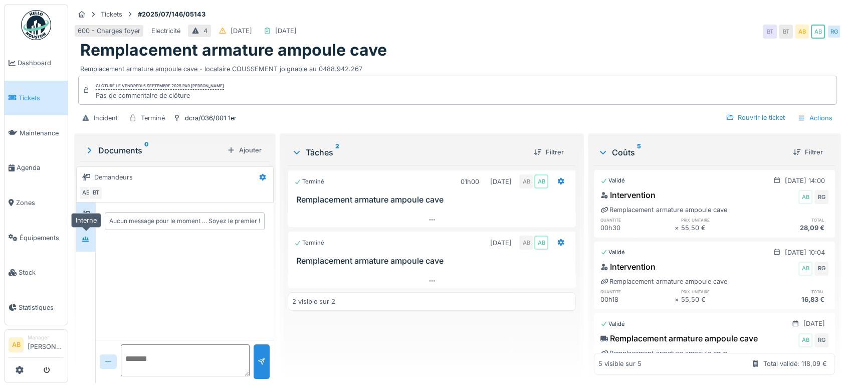
click at [87, 246] on div at bounding box center [85, 239] width 15 height 17
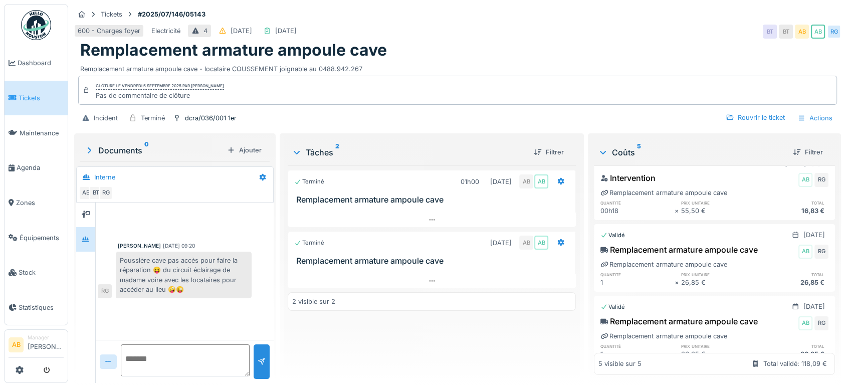
scroll to position [149, 0]
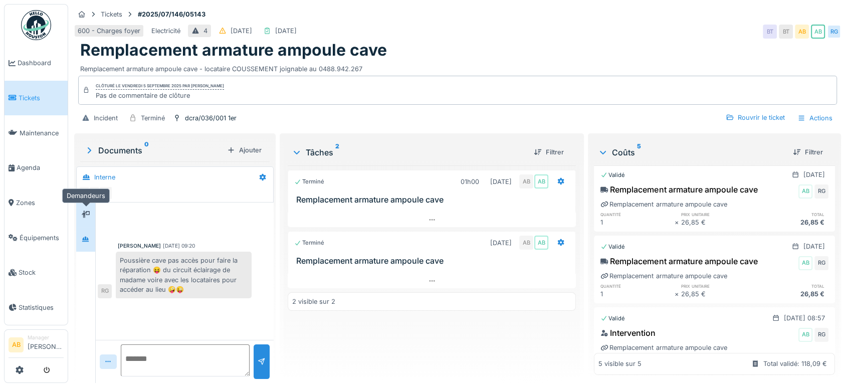
click at [79, 209] on div at bounding box center [85, 215] width 15 height 13
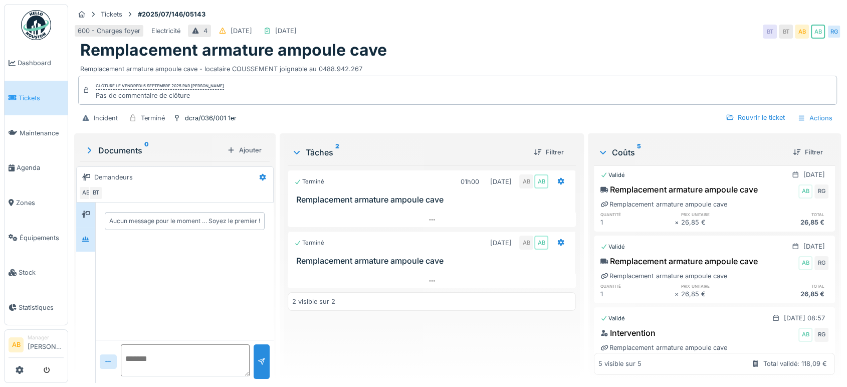
click at [78, 227] on div at bounding box center [85, 239] width 19 height 25
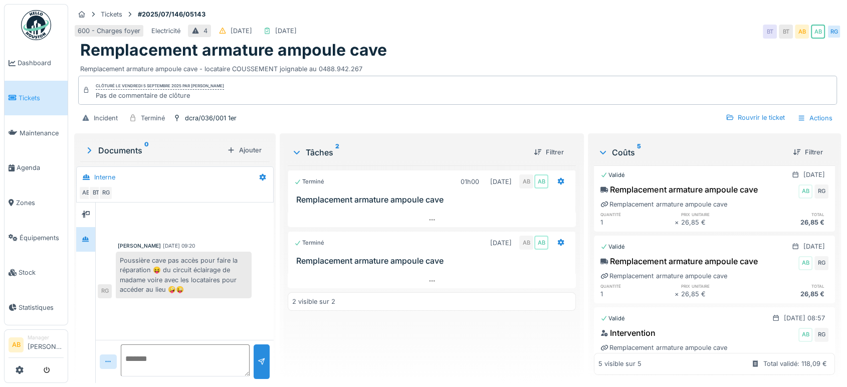
click at [439, 266] on div at bounding box center [432, 270] width 288 height 8
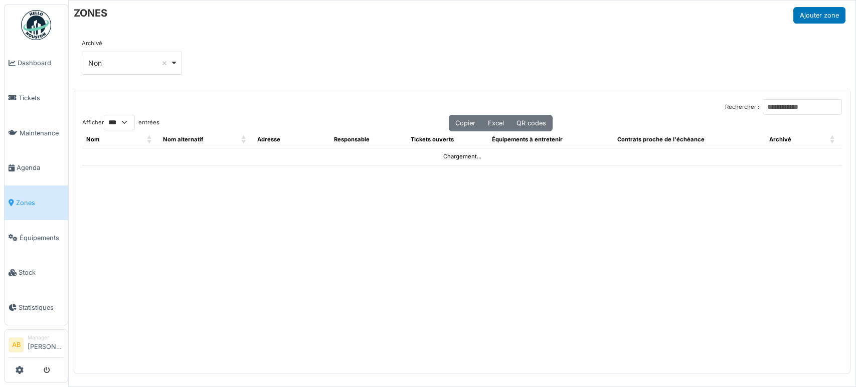
select select "***"
drag, startPoint x: 0, startPoint y: 0, endPoint x: 602, endPoint y: 108, distance: 611.3
click at [602, 108] on div "Rechercher : Afficher ** ** *** *** entrées Copier Excel QR codes Nom Nom alter…" at bounding box center [462, 232] width 776 height 282
click at [791, 97] on div "Rechercher : Afficher ** ** *** *** entrées Copier Excel QR codes Nom Nom alter…" at bounding box center [462, 232] width 776 height 282
click at [786, 109] on input "Rechercher :" at bounding box center [802, 107] width 79 height 16
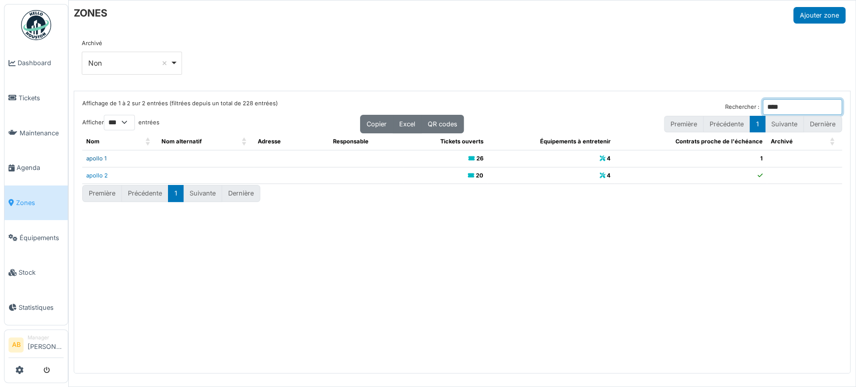
type input "****"
click at [105, 157] on link "apollo 1" at bounding box center [96, 158] width 21 height 7
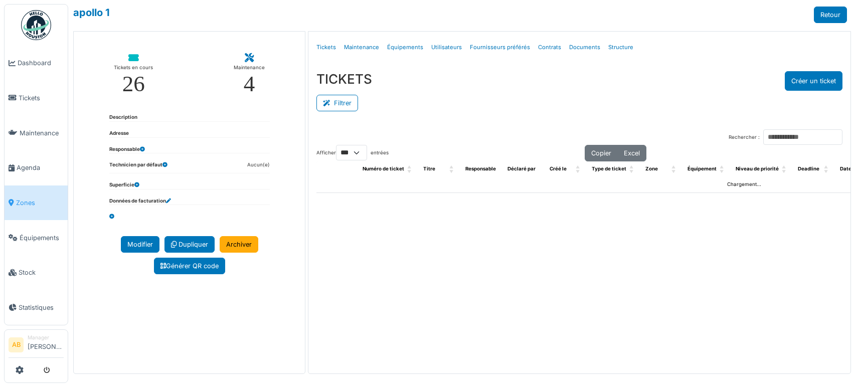
select select "***"
click at [620, 49] on link "Structure" at bounding box center [620, 48] width 33 height 24
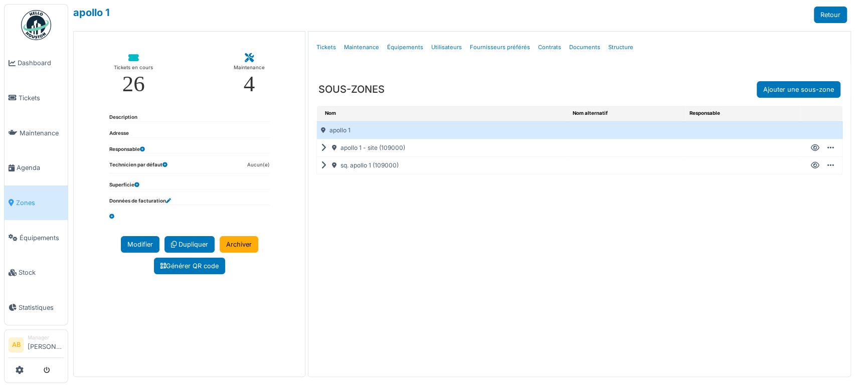
click at [321, 148] on icon at bounding box center [326, 148] width 10 height 1
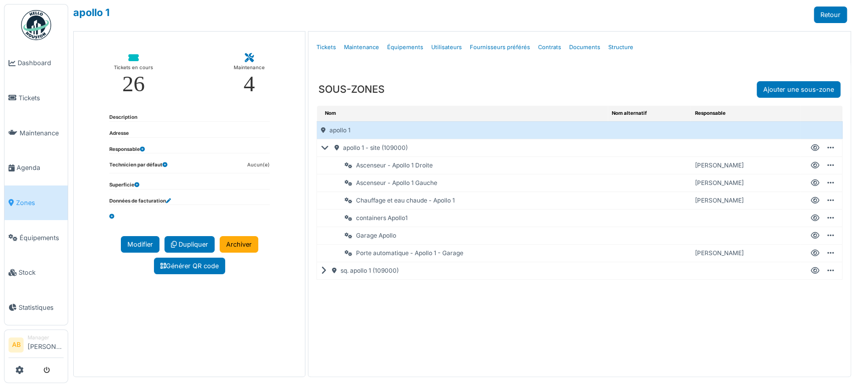
click at [811, 165] on icon at bounding box center [815, 165] width 9 height 1
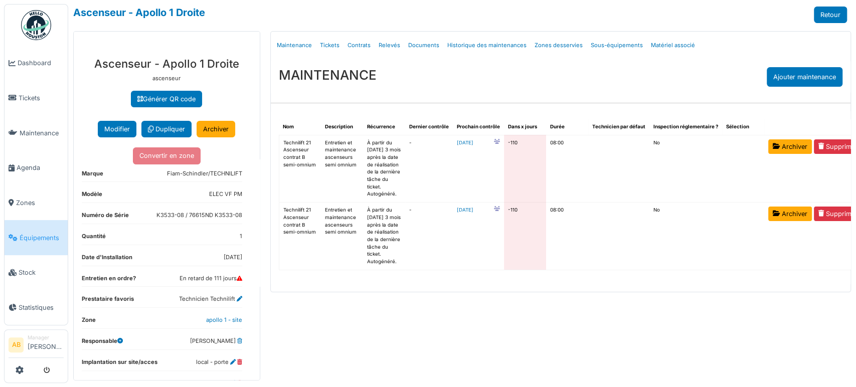
click at [511, 161] on td "-110" at bounding box center [525, 169] width 42 height 68
click at [333, 45] on link "Tickets" at bounding box center [330, 46] width 28 height 24
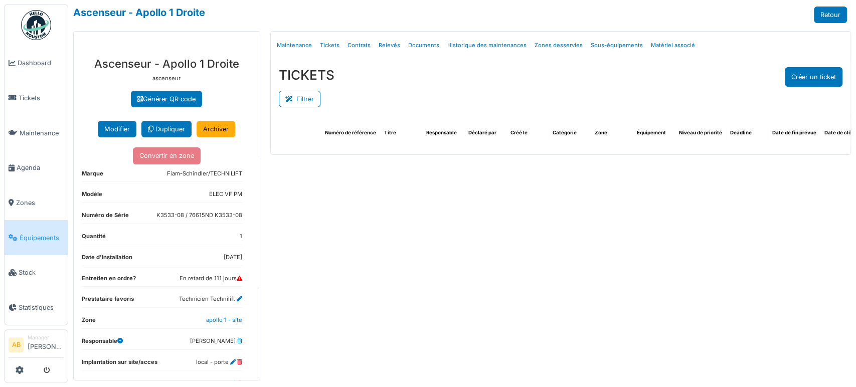
select select "***"
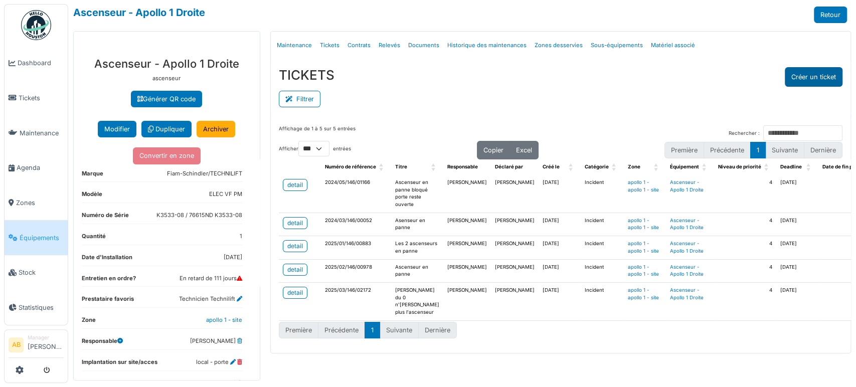
click at [809, 81] on button "Créer un ticket" at bounding box center [814, 77] width 58 height 20
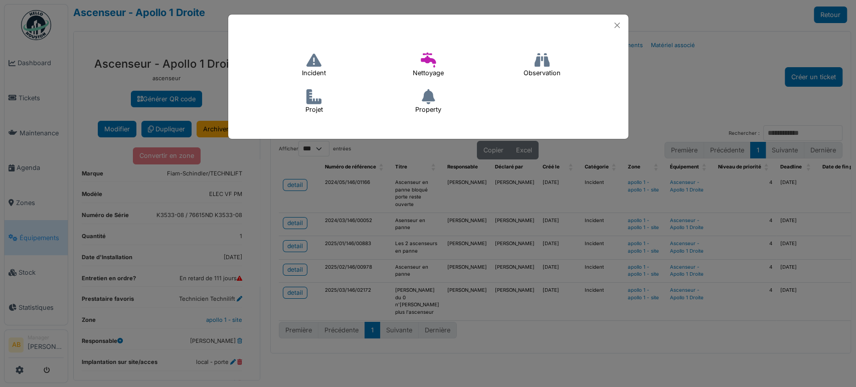
click at [305, 77] on h4 "Incident" at bounding box center [313, 65] width 37 height 32
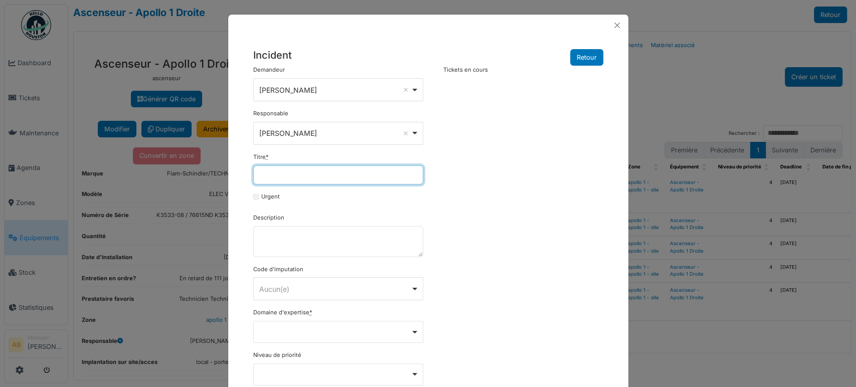
click at [363, 176] on input "Titre *" at bounding box center [338, 174] width 170 height 19
click at [305, 176] on input "Titre *" at bounding box center [338, 174] width 170 height 19
type input "**********"
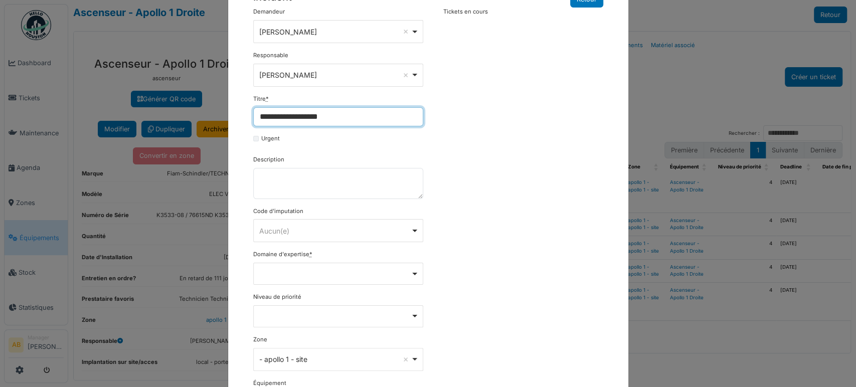
scroll to position [58, 0]
click at [321, 73] on div "Ahmed Belhajji Remove item" at bounding box center [334, 75] width 151 height 11
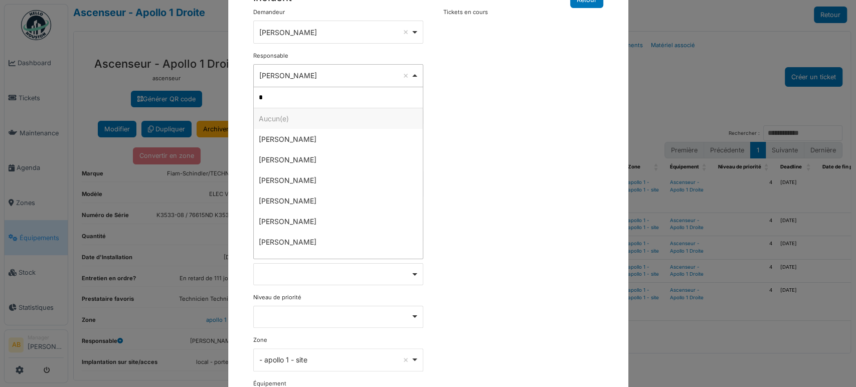
type input "**"
select select "****"
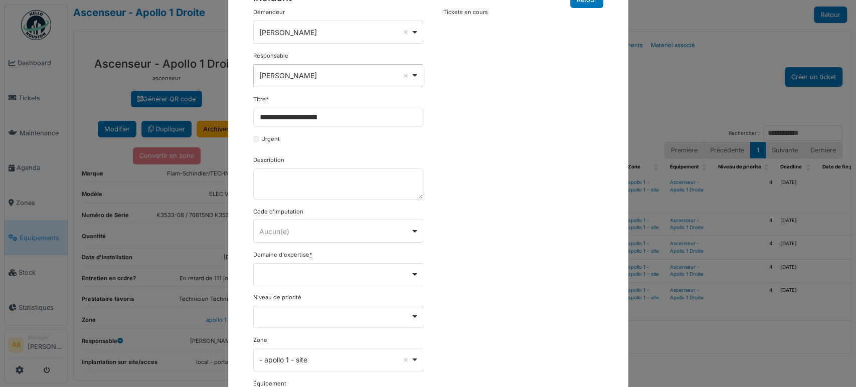
click at [290, 234] on div "Aucun(e) Remove item" at bounding box center [334, 231] width 151 height 11
click at [482, 288] on div "**********" at bounding box center [428, 243] width 360 height 471
click at [386, 273] on div "Remove item" at bounding box center [337, 274] width 161 height 4
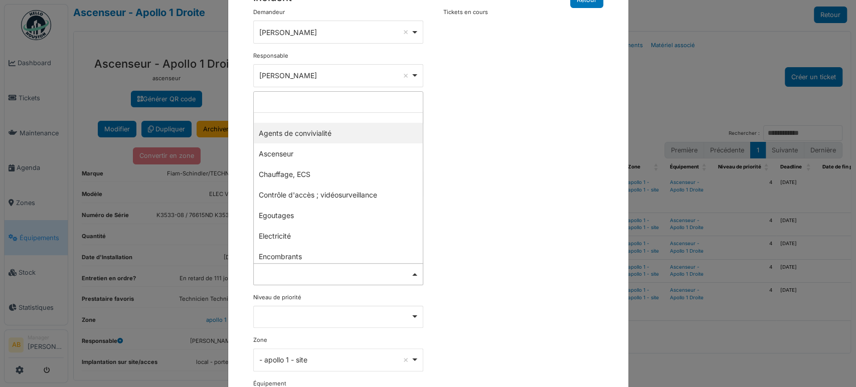
type input "*"
type input "**"
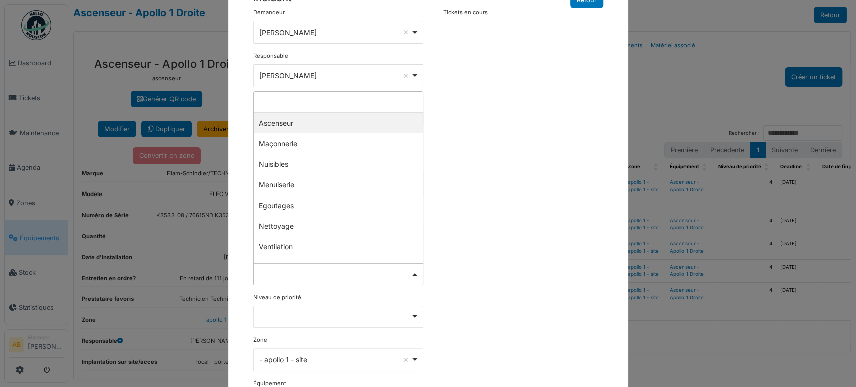
select select "***"
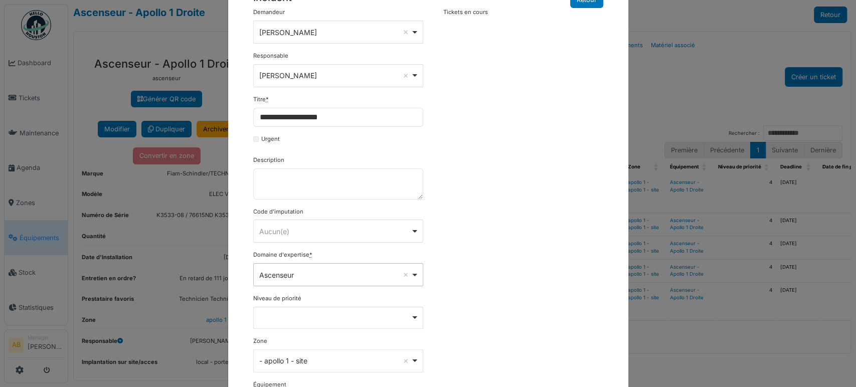
click at [308, 310] on div "Remove item" at bounding box center [338, 318] width 170 height 22
select select "***"
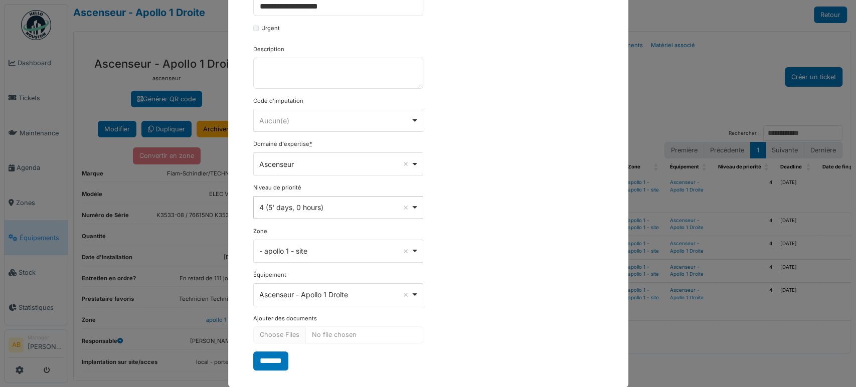
scroll to position [168, 0]
click at [281, 351] on input "*******" at bounding box center [270, 360] width 35 height 19
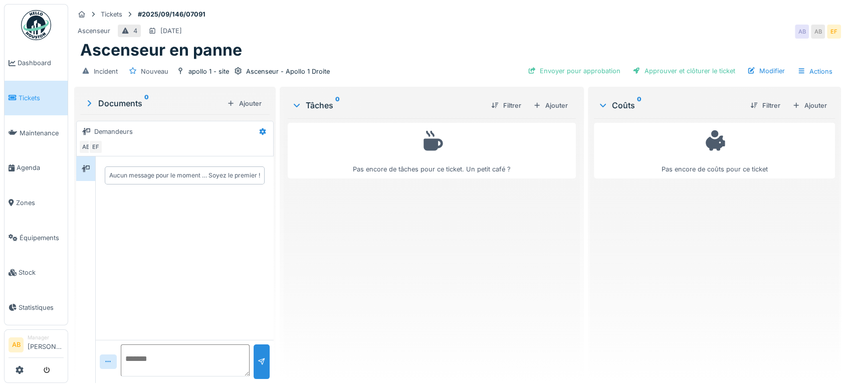
click at [557, 114] on div "Filtrer Ajouter" at bounding box center [527, 106] width 89 height 18
click at [543, 103] on div "Ajouter" at bounding box center [550, 106] width 43 height 14
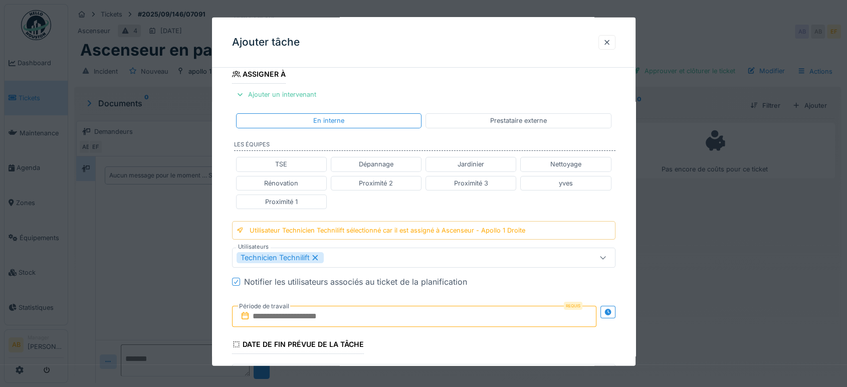
scroll to position [171, 0]
click at [355, 322] on input "text" at bounding box center [414, 315] width 365 height 21
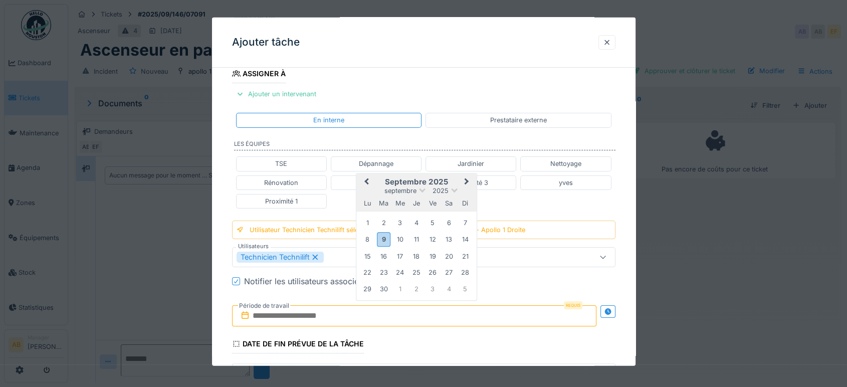
click at [455, 181] on h2 "septembre 2025" at bounding box center [416, 181] width 120 height 9
click at [386, 234] on div "9" at bounding box center [384, 239] width 14 height 15
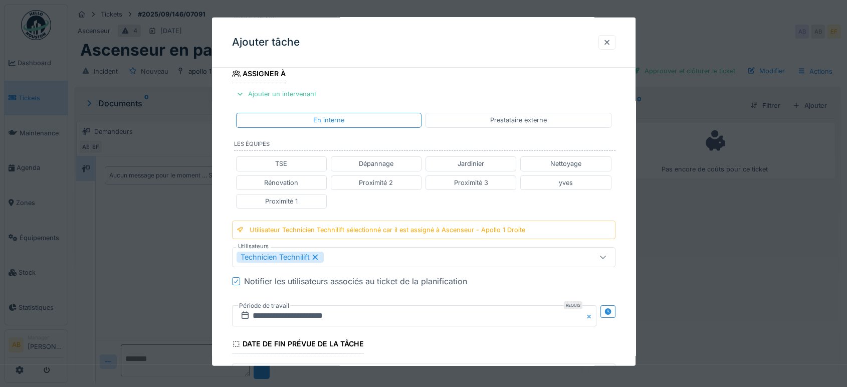
scroll to position [377, 0]
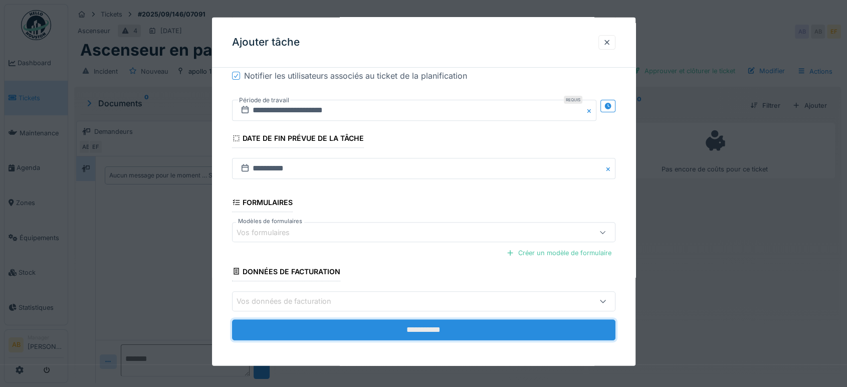
click at [490, 327] on input "**********" at bounding box center [424, 329] width 384 height 21
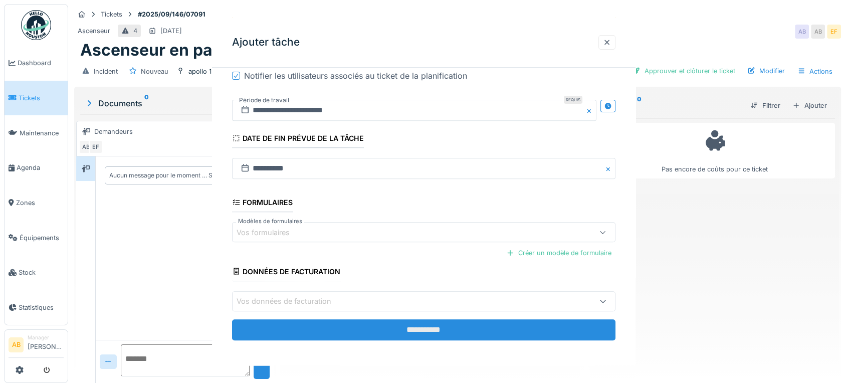
scroll to position [0, 0]
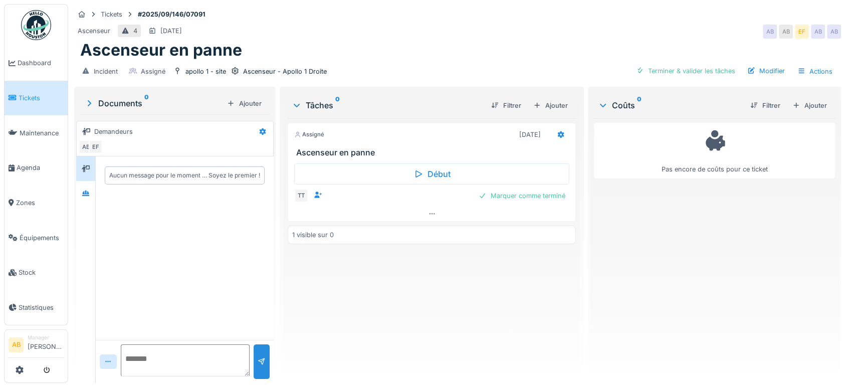
click at [490, 327] on div "Assigné [DATE] Ascenseur en panne Début TT Marquer comme terminé 1 visible sur 0" at bounding box center [432, 246] width 288 height 257
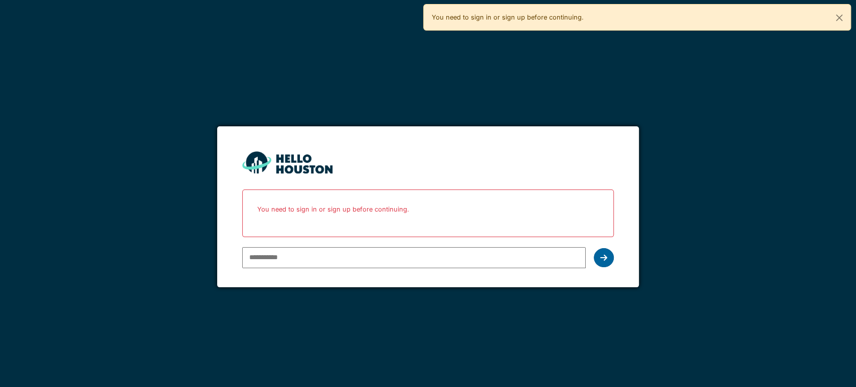
type input "**********"
click at [600, 254] on icon at bounding box center [603, 258] width 7 height 8
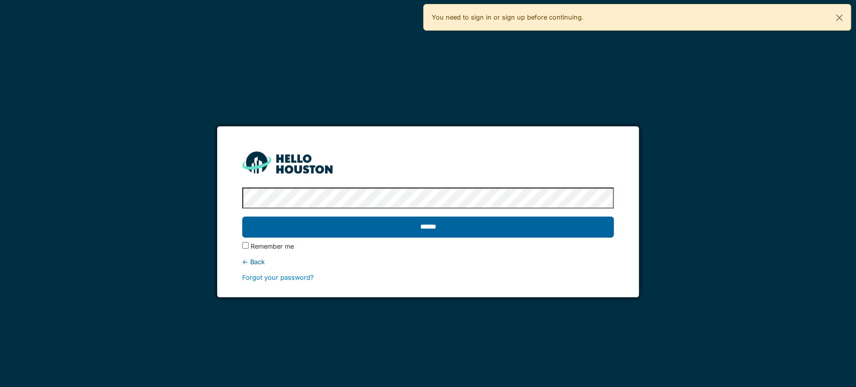
click at [463, 230] on input "******" at bounding box center [428, 227] width 372 height 21
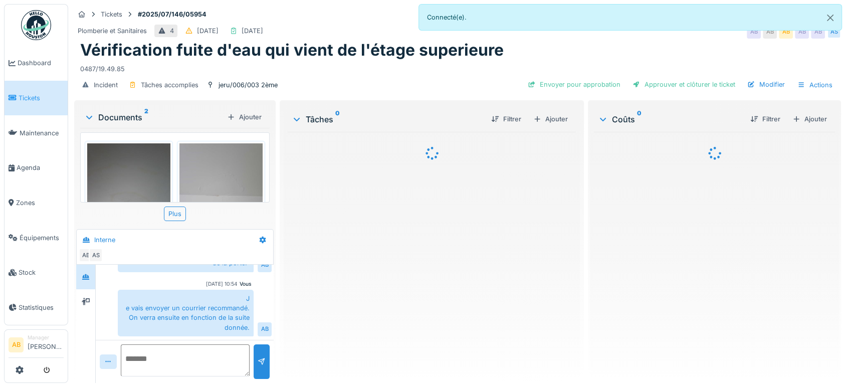
click at [21, 202] on body "Dashboard Tickets Maintenance [GEOGRAPHIC_DATA] Zones Équipements Stock Statist…" at bounding box center [423, 193] width 847 height 387
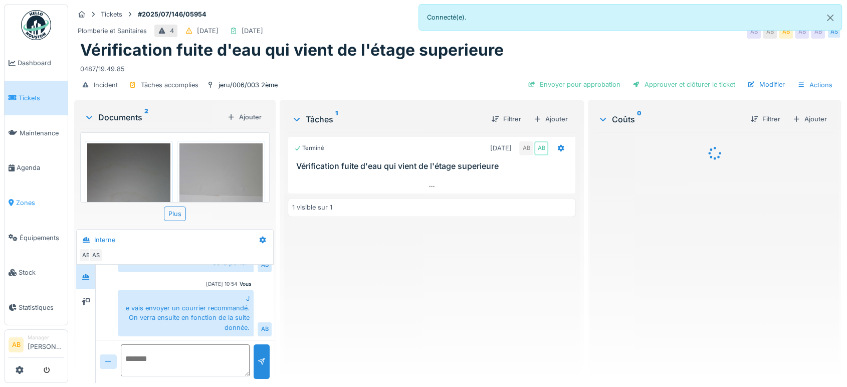
click at [20, 199] on span "Zones" at bounding box center [40, 203] width 48 height 10
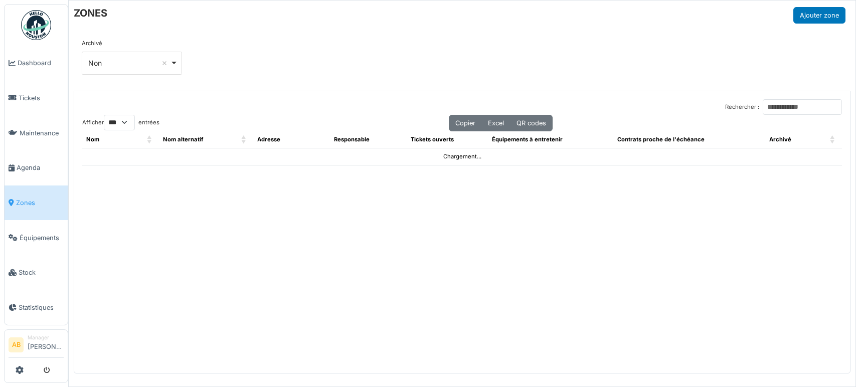
select select "***"
click at [787, 100] on input "Rechercher :" at bounding box center [802, 107] width 79 height 16
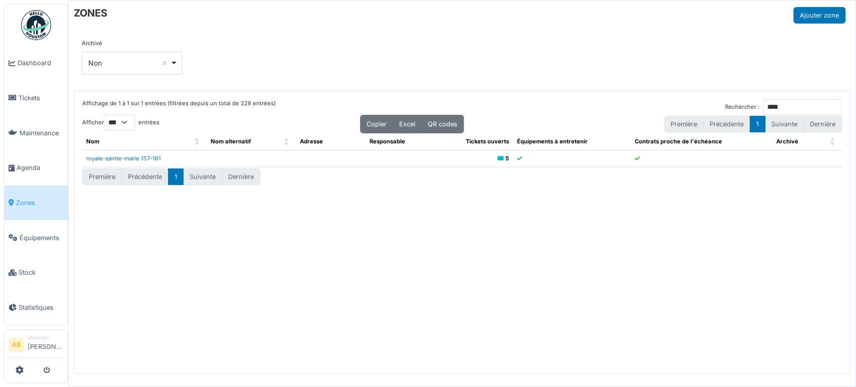
click at [147, 151] on td "royale-sainte-marie 157-161" at bounding box center [144, 158] width 124 height 17
click at [144, 158] on link "royale-sainte-marie 157-161" at bounding box center [123, 158] width 75 height 7
click at [817, 101] on input "****" at bounding box center [802, 107] width 79 height 16
type input "*"
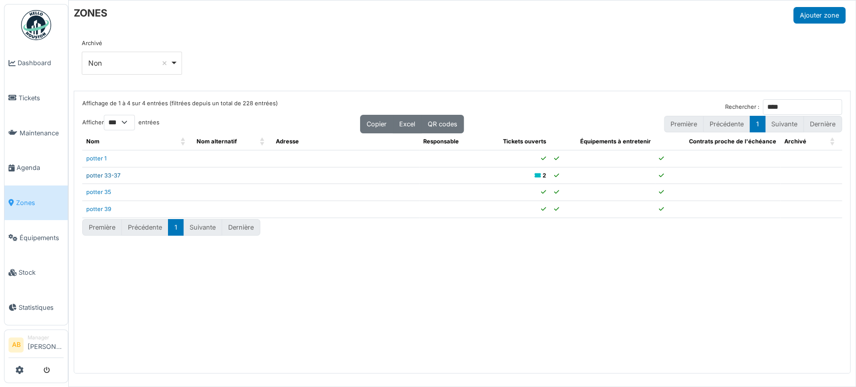
click at [106, 177] on link "potter 33-37" at bounding box center [103, 175] width 34 height 7
click at [774, 106] on input "****" at bounding box center [802, 107] width 79 height 16
type input "*"
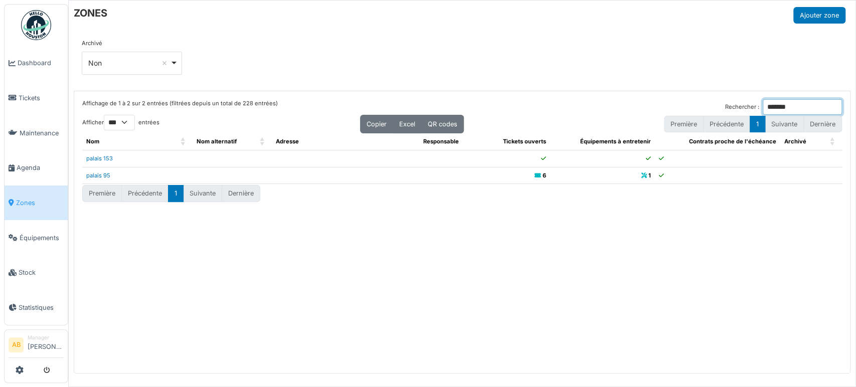
type input "******"
click at [98, 174] on link "palais 95" at bounding box center [98, 175] width 24 height 7
drag, startPoint x: 776, startPoint y: 104, endPoint x: 712, endPoint y: 119, distance: 65.5
click at [712, 119] on div "Affichage de 1 à 2 sur 2 entrées (filtrées depuis un total de 228 entrées) Rech…" at bounding box center [462, 116] width 760 height 34
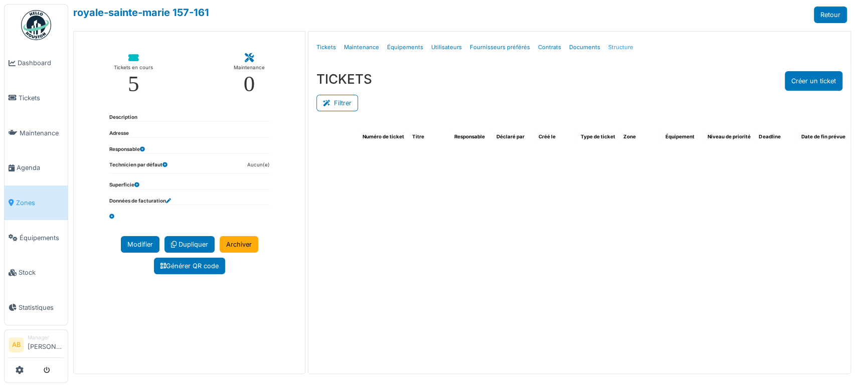
click at [612, 44] on link "Structure" at bounding box center [620, 48] width 33 height 24
select select "***"
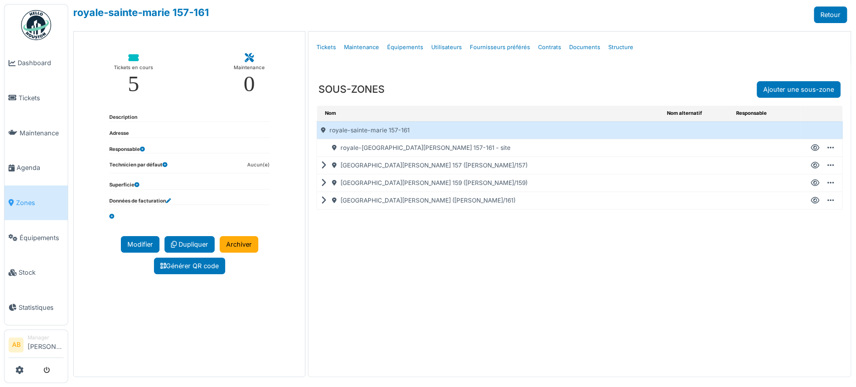
click at [321, 183] on icon at bounding box center [326, 183] width 10 height 1
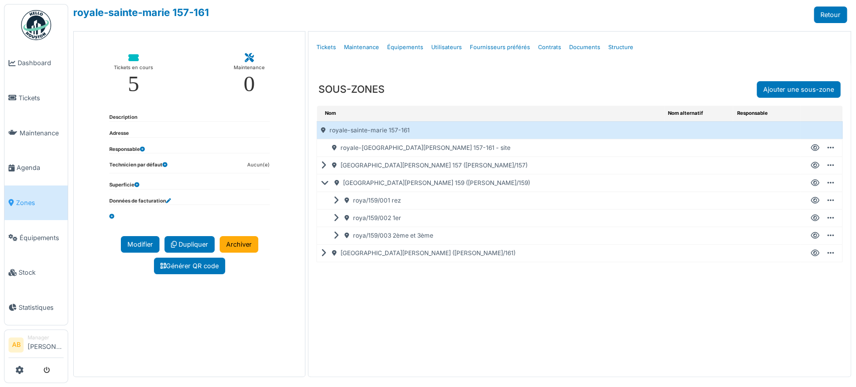
click at [811, 183] on icon at bounding box center [815, 183] width 9 height 1
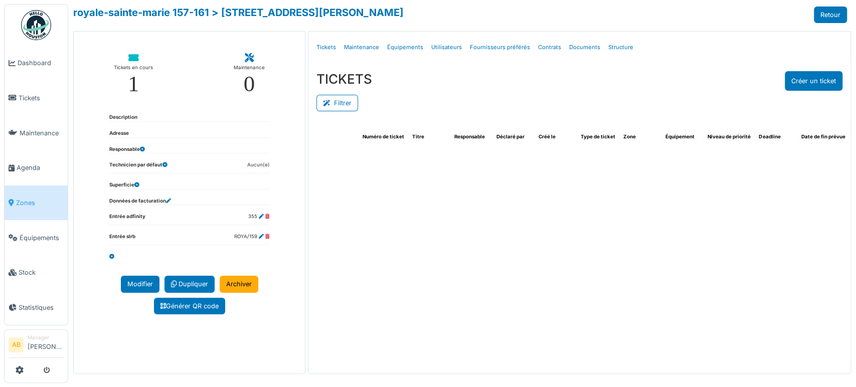
select select "***"
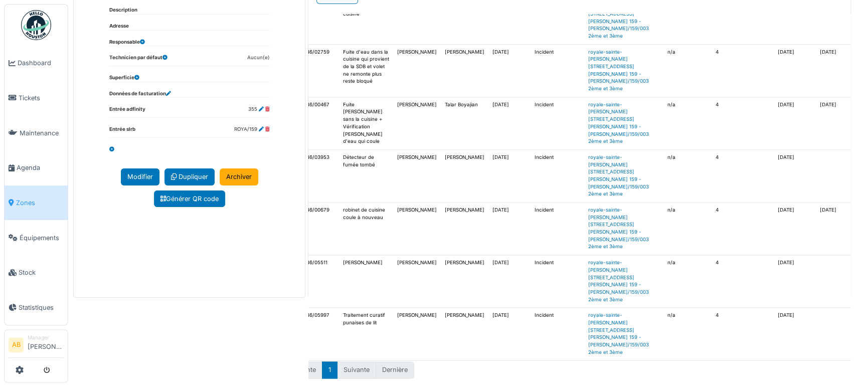
scroll to position [1068, 0]
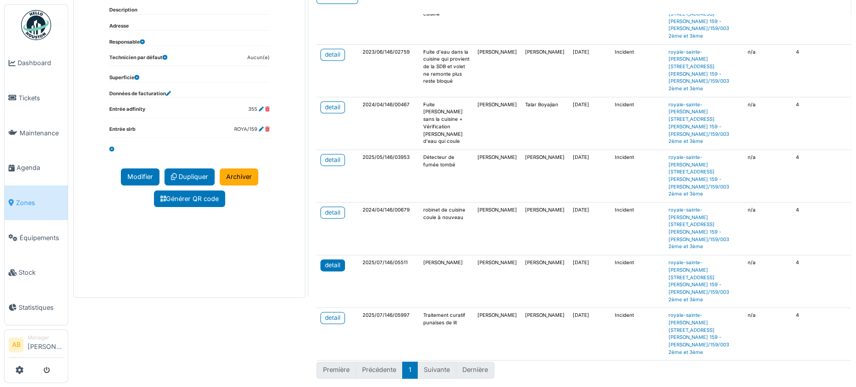
click at [328, 259] on link "detail" at bounding box center [332, 265] width 25 height 12
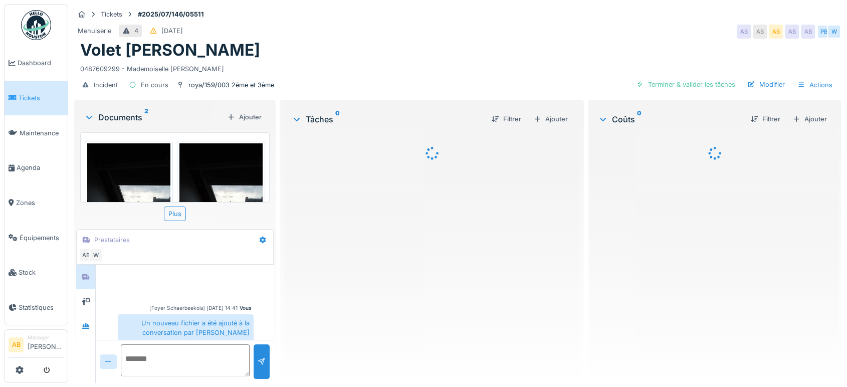
scroll to position [78, 0]
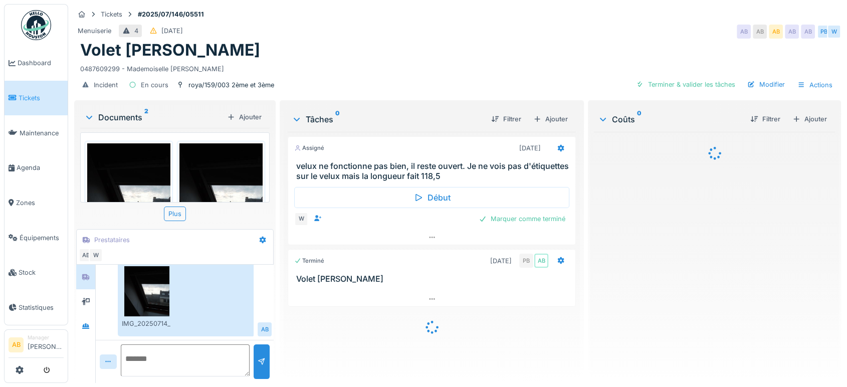
click at [462, 139] on div at bounding box center [423, 193] width 847 height 387
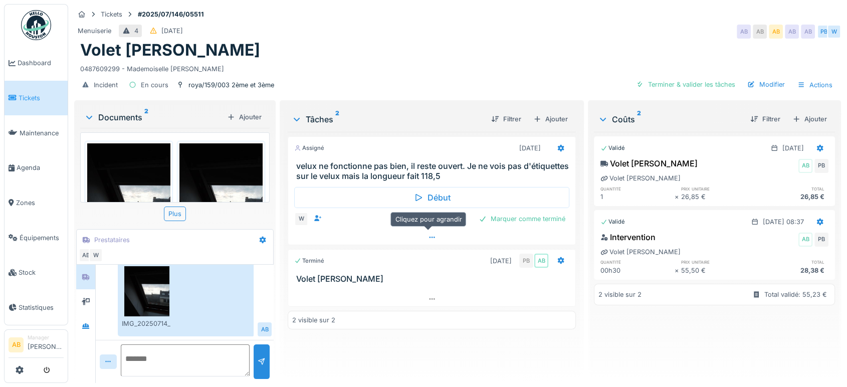
click at [336, 234] on div at bounding box center [431, 237] width 287 height 15
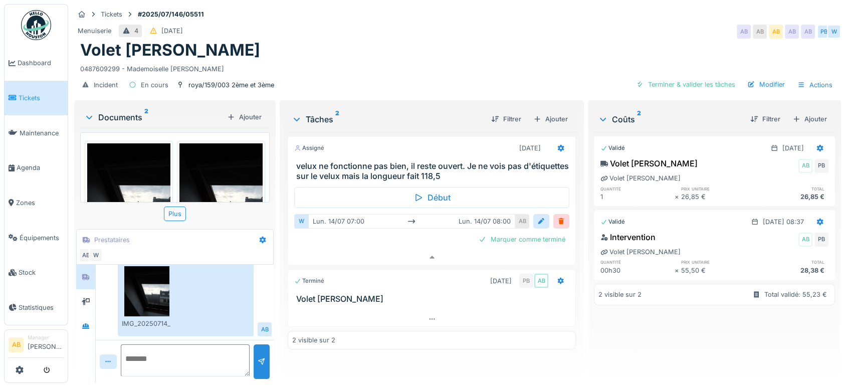
click at [131, 115] on div "Documents 2 Ajouter" at bounding box center [175, 117] width 190 height 22
click at [124, 111] on div "Documents 2" at bounding box center [153, 117] width 139 height 12
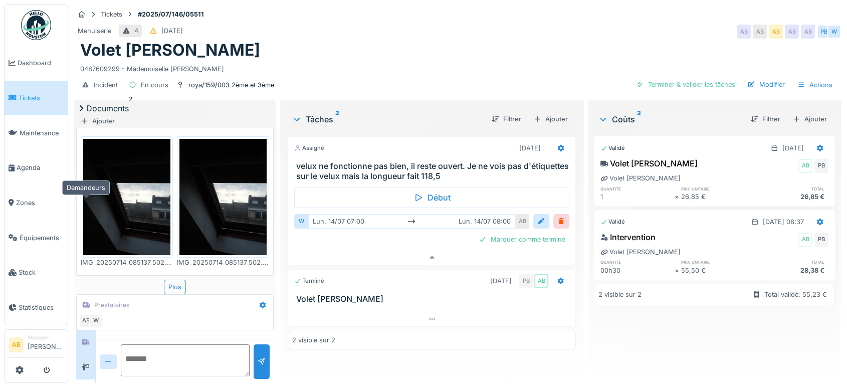
click at [83, 364] on icon at bounding box center [86, 367] width 8 height 7
click at [85, 386] on div at bounding box center [85, 392] width 15 height 13
click at [205, 362] on textarea at bounding box center [180, 360] width 138 height 32
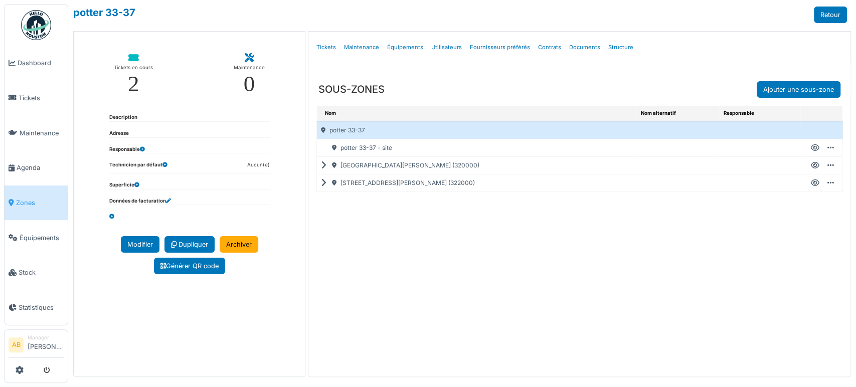
click at [317, 183] on div "rue de potter 37 (322000)" at bounding box center [476, 182] width 319 height 17
click at [321, 183] on icon at bounding box center [326, 183] width 10 height 1
click at [811, 221] on div "Créer un ticket Modifier Ajouter une sous-zone Ajouter sous-équipement Dupliquer" at bounding box center [821, 218] width 34 height 9
click at [811, 218] on icon at bounding box center [815, 218] width 9 height 1
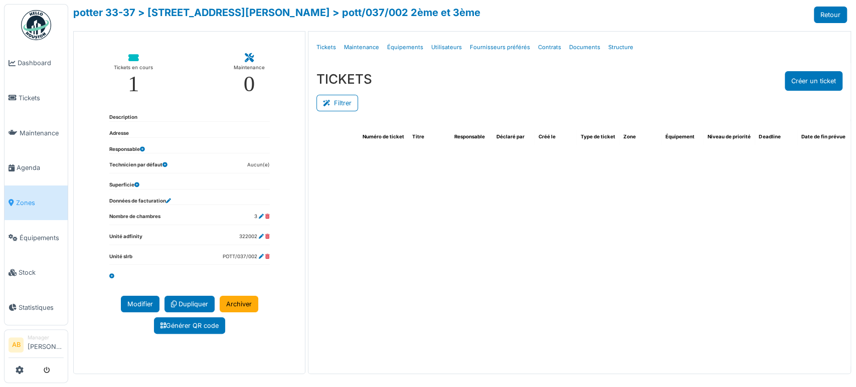
select select "***"
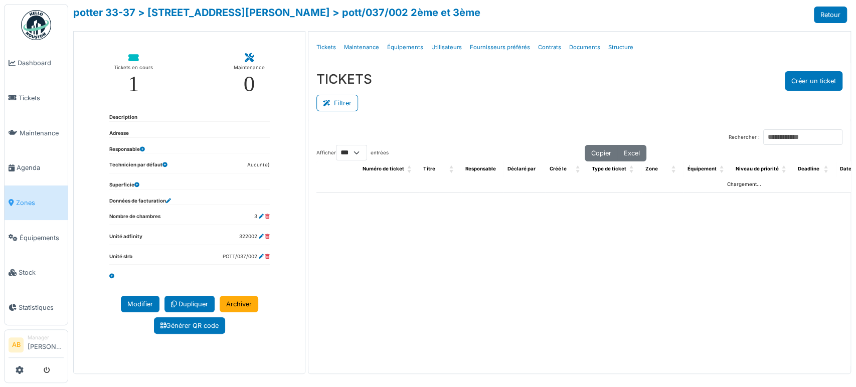
click at [560, 271] on div "Rechercher : Afficher ** ** *** *** entrées Copier Excel Numéro de ticket Titre…" at bounding box center [579, 244] width 542 height 247
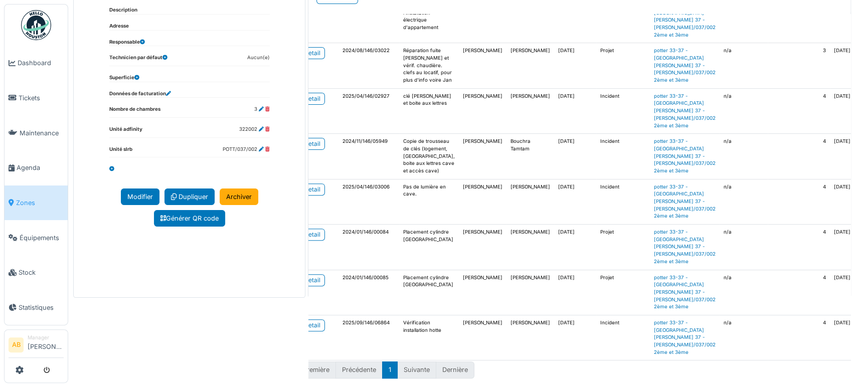
scroll to position [275, 0]
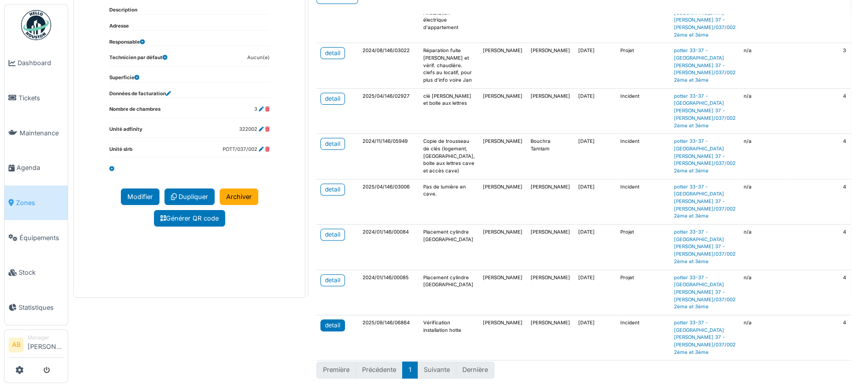
click at [329, 321] on div "detail" at bounding box center [333, 325] width 16 height 9
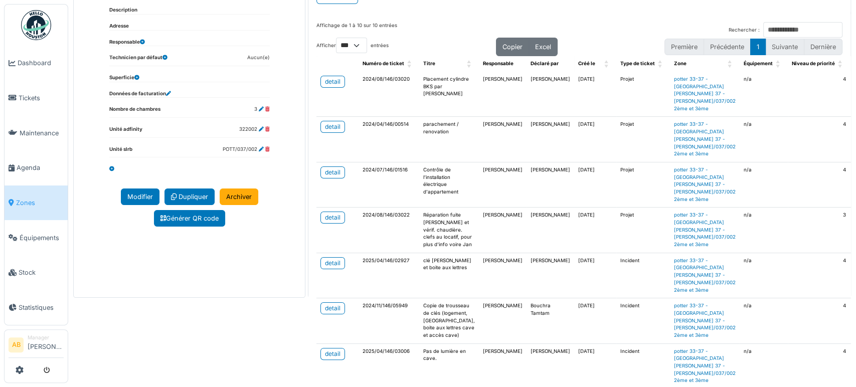
scroll to position [0, 0]
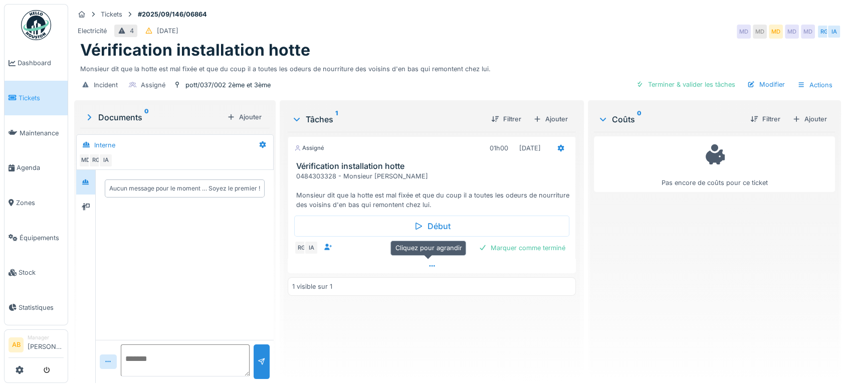
click at [401, 271] on div at bounding box center [432, 266] width 288 height 15
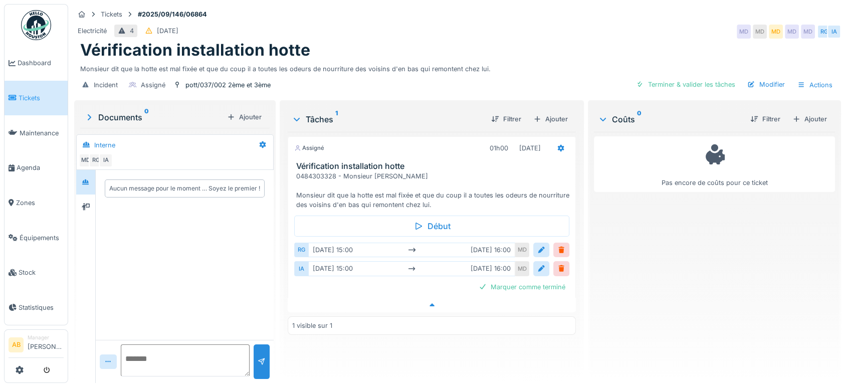
scroll to position [8, 0]
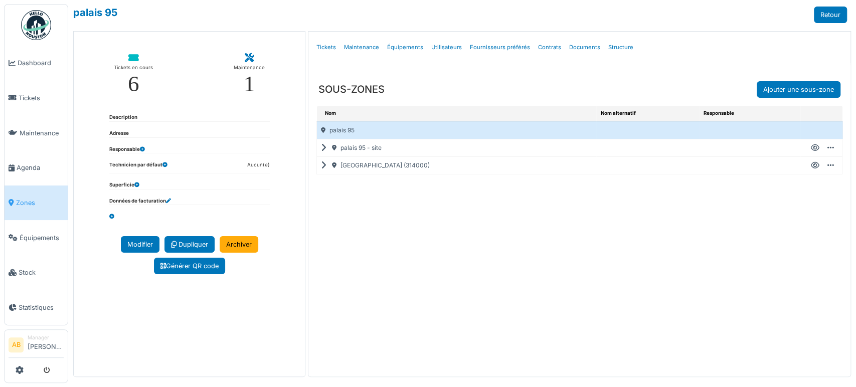
click at [317, 169] on div "[GEOGRAPHIC_DATA] (314000)" at bounding box center [456, 165] width 279 height 17
click at [321, 166] on icon at bounding box center [326, 165] width 10 height 1
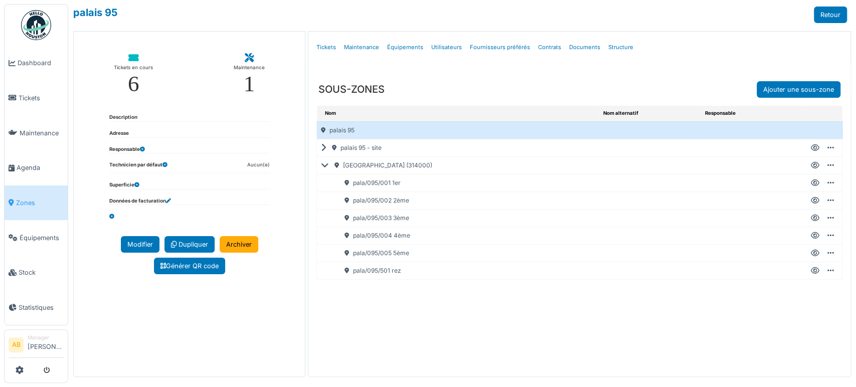
click at [811, 236] on icon at bounding box center [815, 236] width 9 height 1
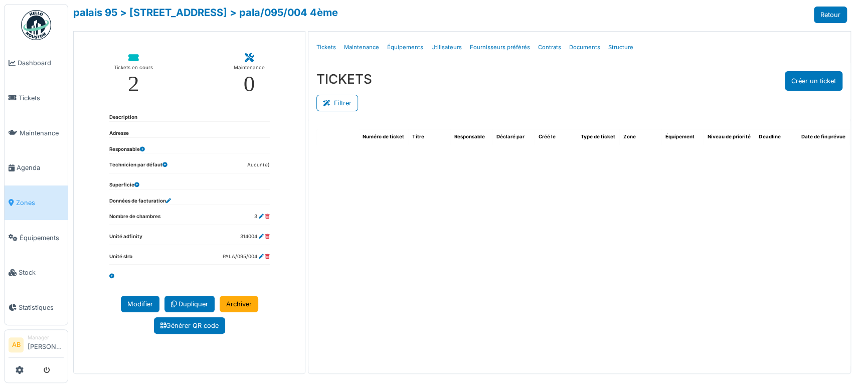
select select "***"
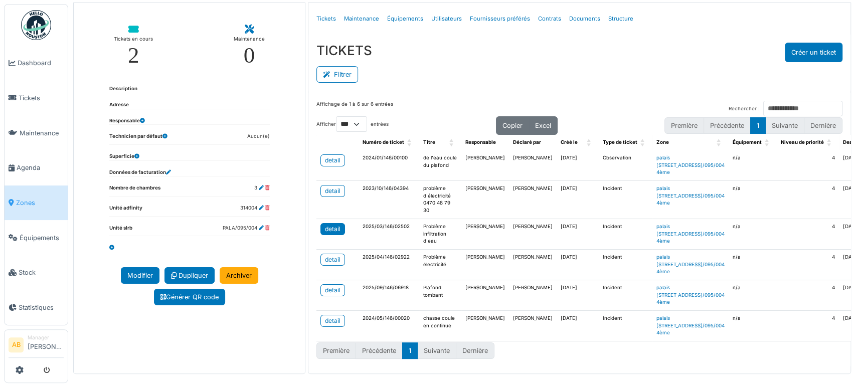
click at [339, 223] on link "detail" at bounding box center [332, 229] width 25 height 12
click at [326, 286] on div "detail" at bounding box center [333, 290] width 16 height 9
click at [334, 225] on div "detail" at bounding box center [333, 229] width 16 height 9
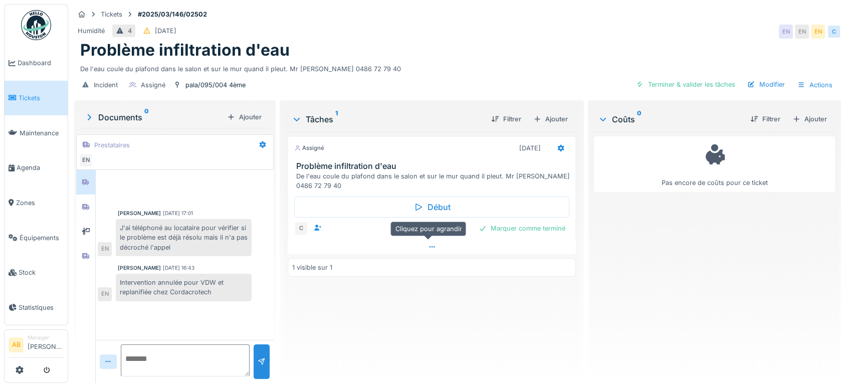
click at [366, 251] on div at bounding box center [432, 247] width 288 height 15
click at [377, 249] on div at bounding box center [432, 247] width 288 height 15
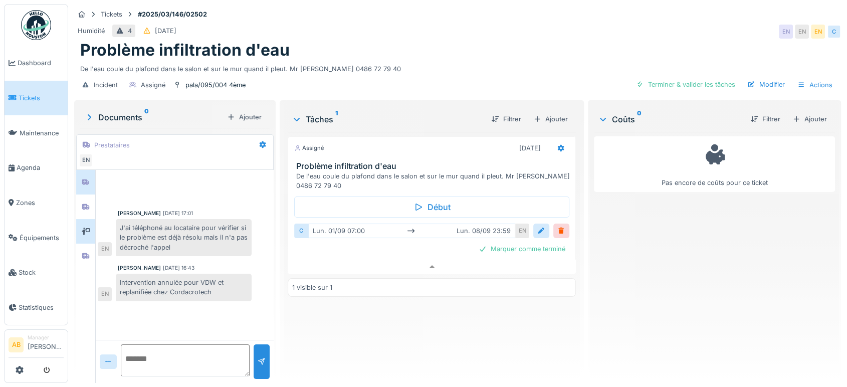
click at [87, 225] on div at bounding box center [85, 231] width 15 height 13
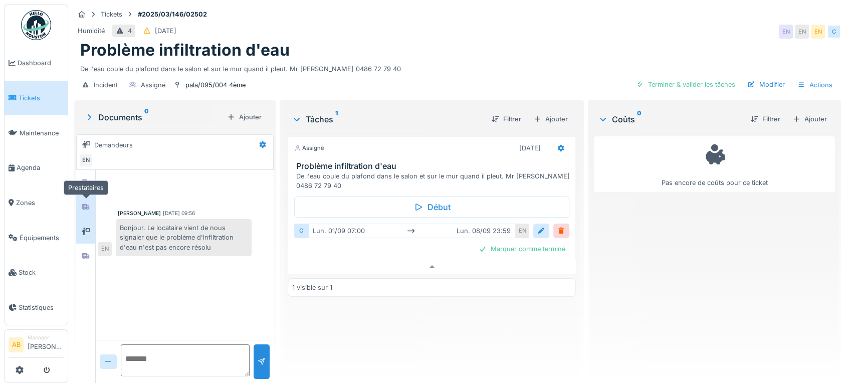
click at [85, 204] on icon at bounding box center [86, 207] width 8 height 7
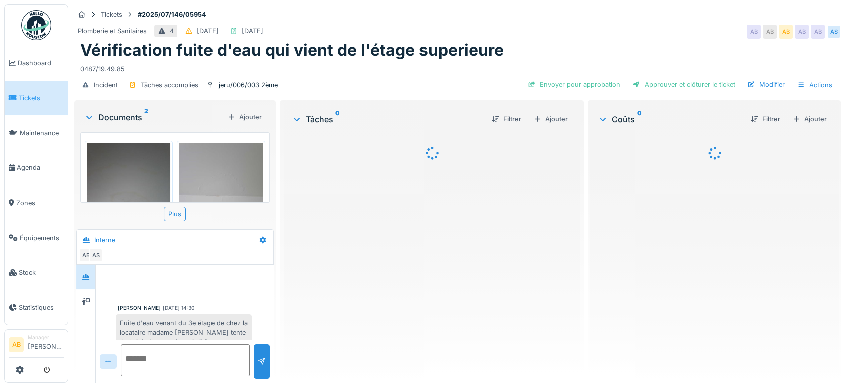
scroll to position [265, 0]
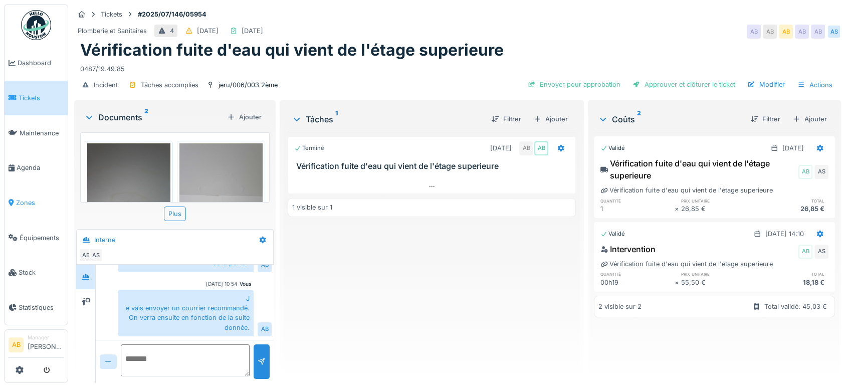
click at [19, 198] on span "Zones" at bounding box center [40, 203] width 48 height 10
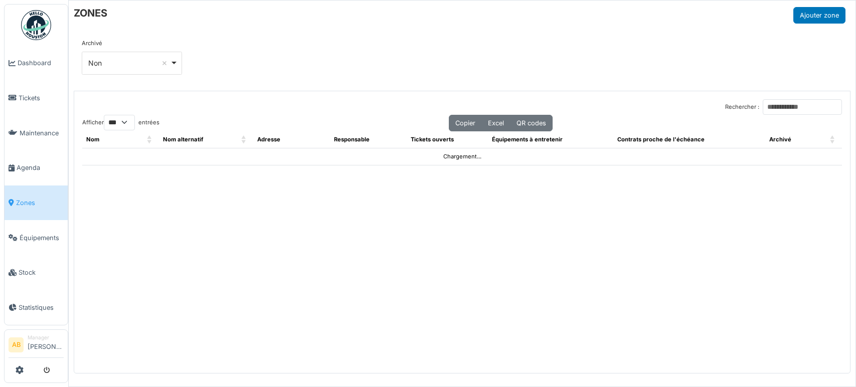
select select "***"
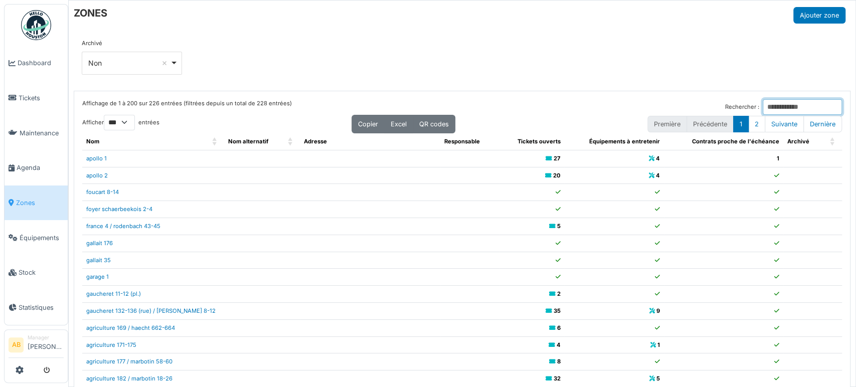
click at [763, 109] on input "Rechercher :" at bounding box center [802, 107] width 79 height 16
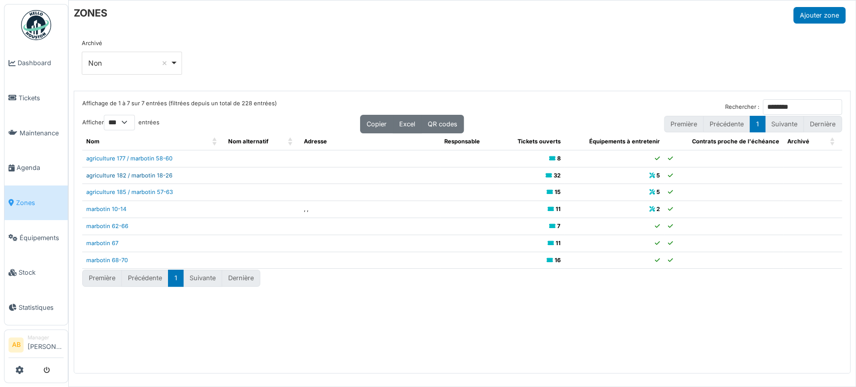
click at [164, 177] on link "agriculture 182 / marbotin 18-26" at bounding box center [129, 175] width 86 height 7
click at [793, 107] on input "********" at bounding box center [802, 107] width 79 height 16
type input "*"
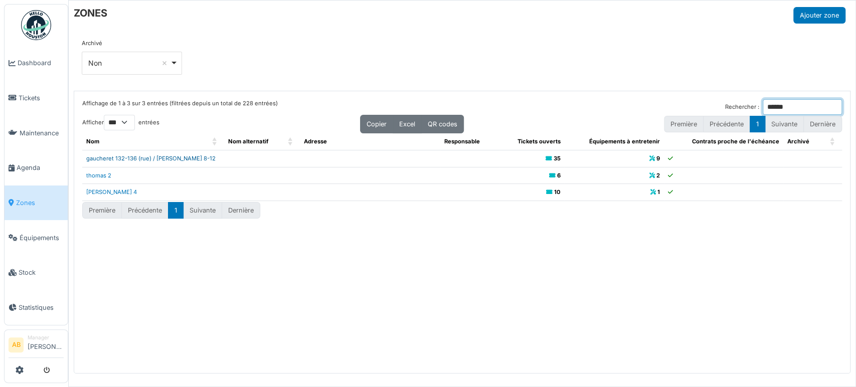
type input "******"
click at [163, 158] on link "gaucheret 132-136 (rue) / [PERSON_NAME] 8-12" at bounding box center [150, 158] width 129 height 7
click at [777, 98] on div "Affichage de 1 à 3 sur 3 entrées (filtrées depuis un total de 228 entrées) Rech…" at bounding box center [462, 232] width 776 height 282
drag, startPoint x: 781, startPoint y: 111, endPoint x: 551, endPoint y: 130, distance: 230.9
click at [560, 132] on div "Affichage de 1 à 3 sur 3 entrées (filtrées depuis un total de 228 entrées) Rech…" at bounding box center [462, 159] width 760 height 121
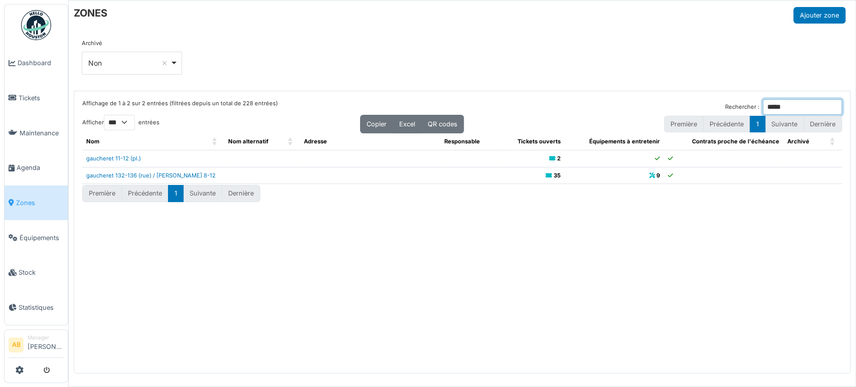
type input "*****"
click at [147, 175] on link "gaucheret 132-136 (rue) / [PERSON_NAME] 8-12" at bounding box center [150, 175] width 129 height 7
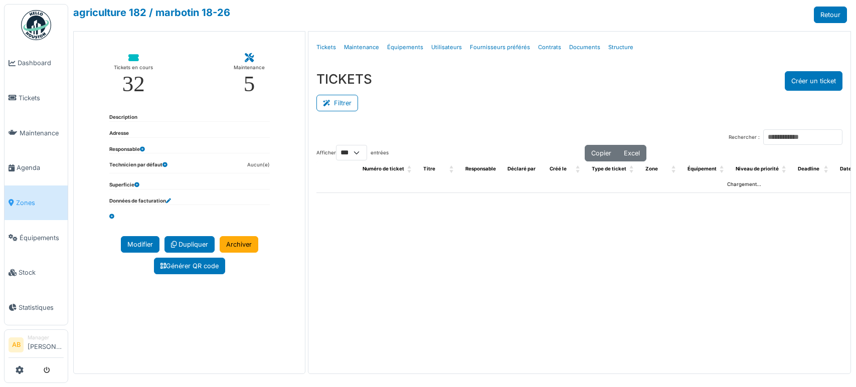
select select "***"
click at [619, 51] on link "Structure" at bounding box center [620, 48] width 33 height 24
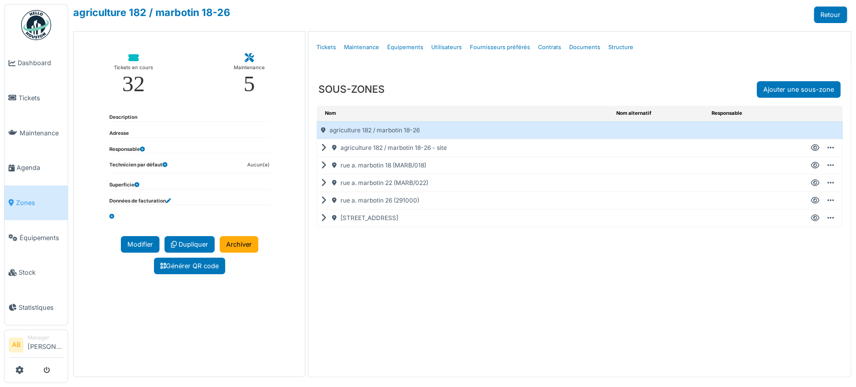
click at [321, 166] on icon at bounding box center [326, 165] width 10 height 1
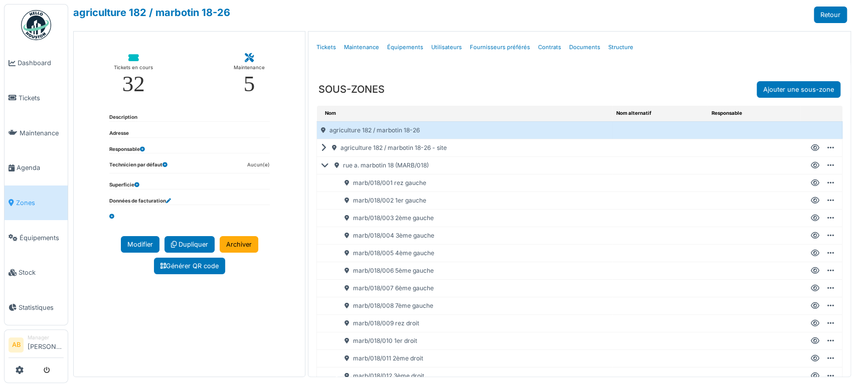
click at [811, 306] on icon at bounding box center [815, 306] width 9 height 1
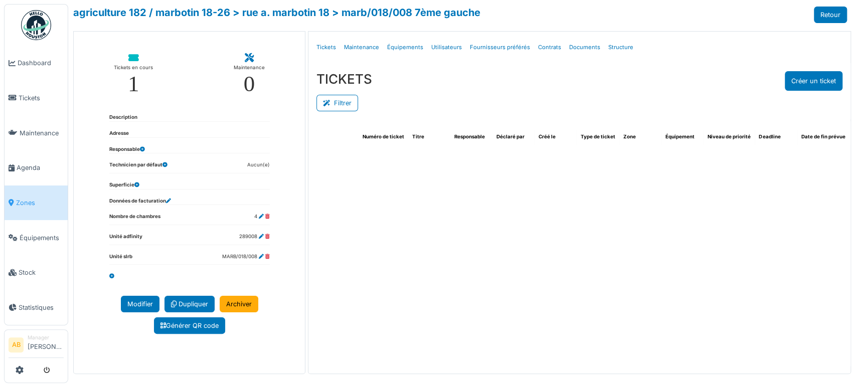
select select "***"
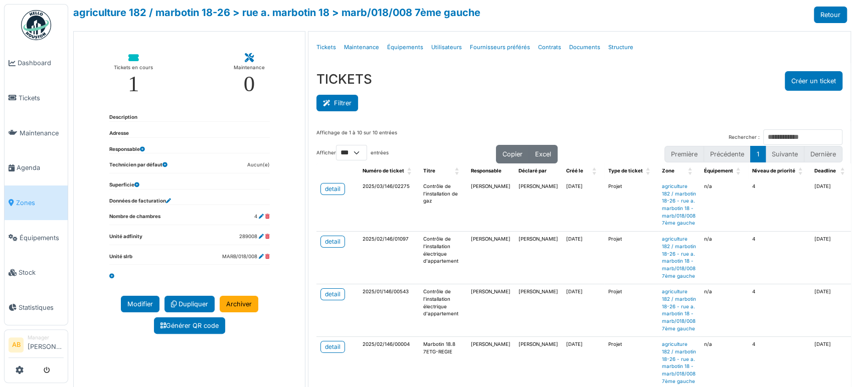
click at [331, 111] on button "Filtrer" at bounding box center [337, 103] width 42 height 17
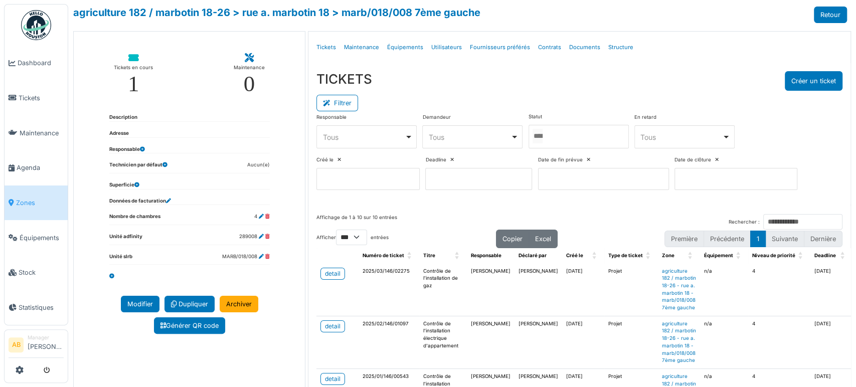
drag, startPoint x: 566, startPoint y: 135, endPoint x: 558, endPoint y: 160, distance: 25.7
click at [558, 160] on div "Responsable **** Tous Remove item Tous [PERSON_NAME] [PERSON_NAME] [PERSON_NAME…" at bounding box center [579, 155] width 526 height 85
click at [566, 145] on div at bounding box center [578, 137] width 100 height 24
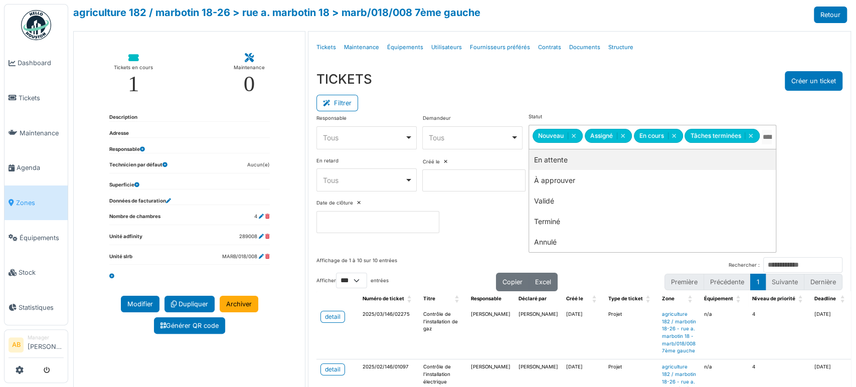
click at [588, 94] on div "Filtrer" at bounding box center [579, 102] width 526 height 23
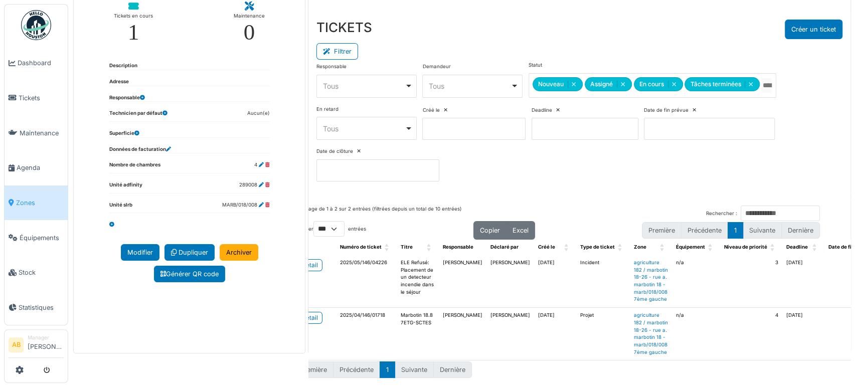
scroll to position [0, 19]
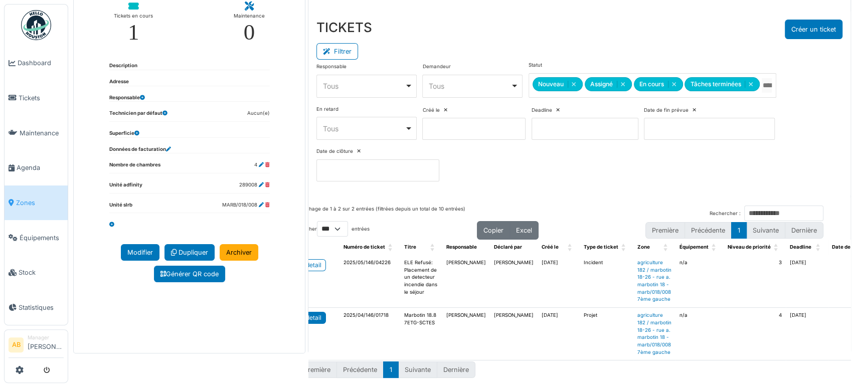
click at [314, 313] on div "detail" at bounding box center [314, 317] width 16 height 9
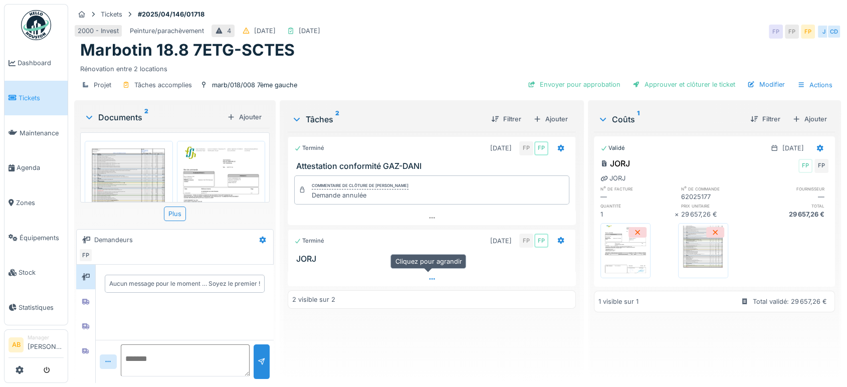
click at [429, 276] on icon at bounding box center [432, 279] width 8 height 7
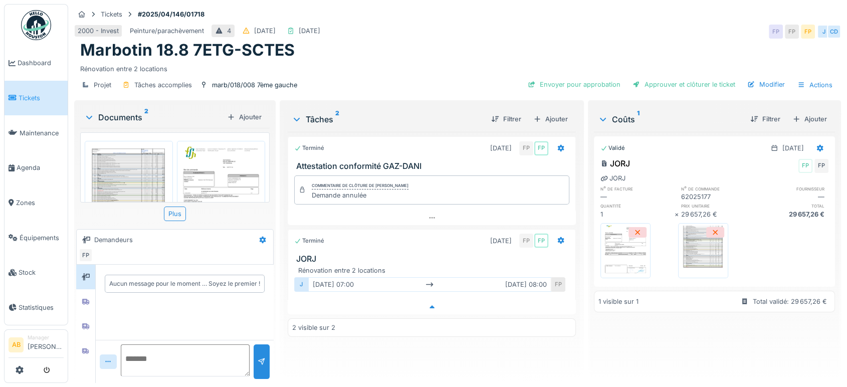
scroll to position [8, 0]
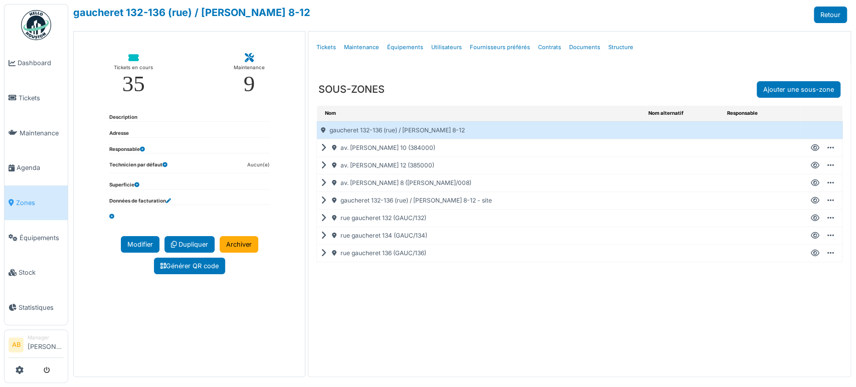
click at [321, 148] on icon at bounding box center [326, 148] width 10 height 1
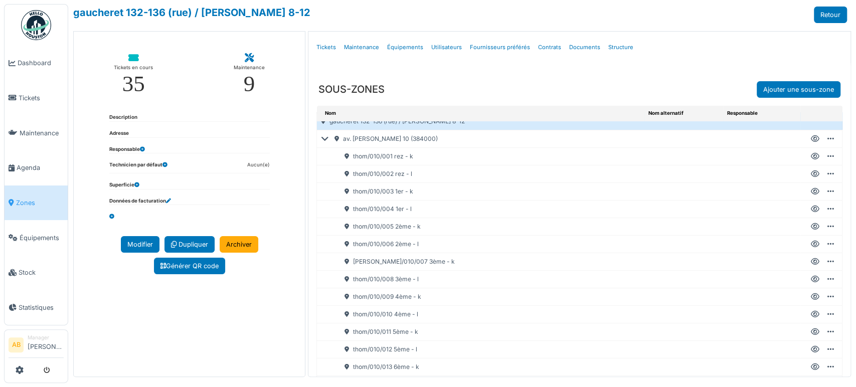
scroll to position [13, 0]
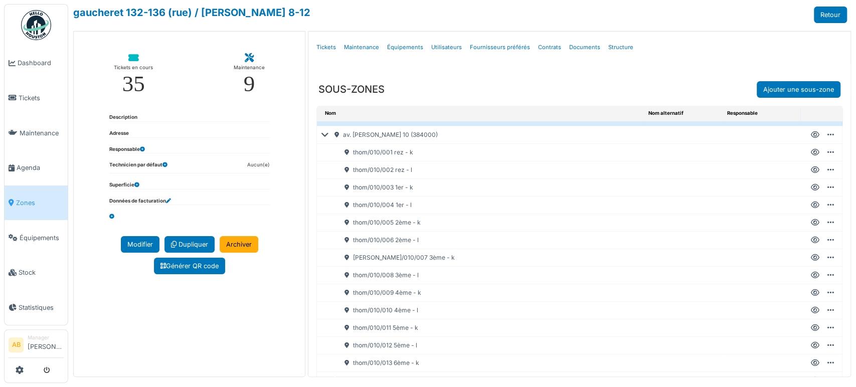
click at [811, 328] on icon at bounding box center [815, 328] width 9 height 1
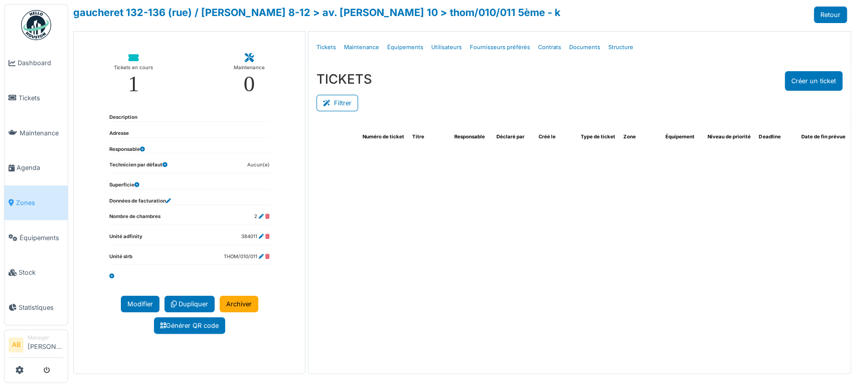
select select "***"
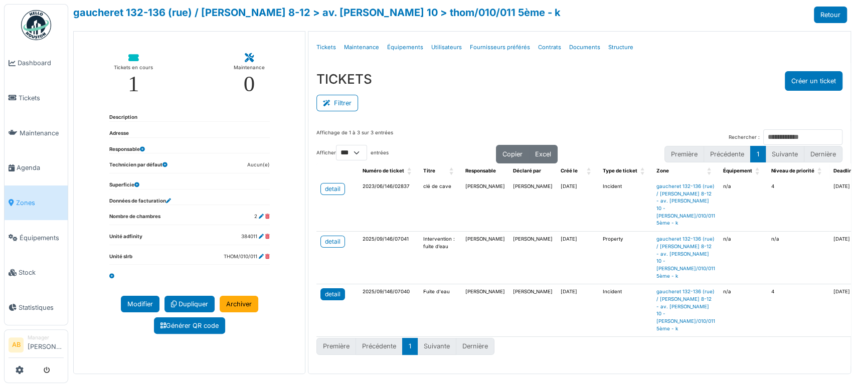
click at [328, 288] on link "detail" at bounding box center [332, 294] width 25 height 12
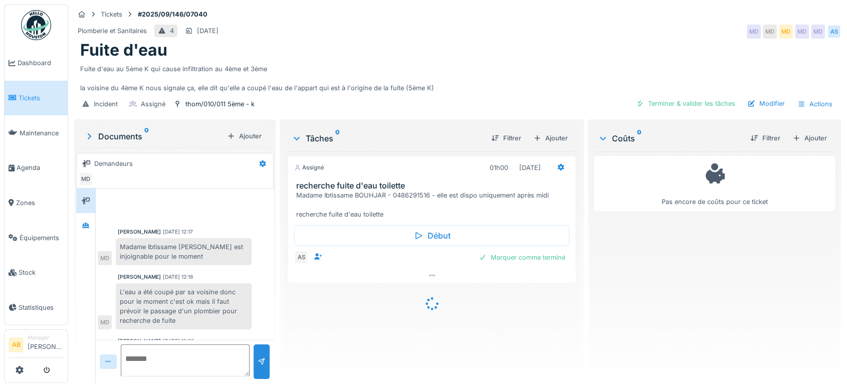
scroll to position [247, 0]
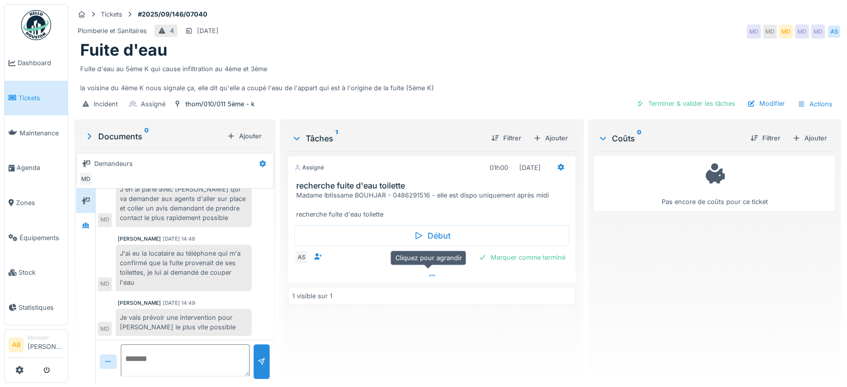
click at [391, 277] on div at bounding box center [432, 275] width 288 height 15
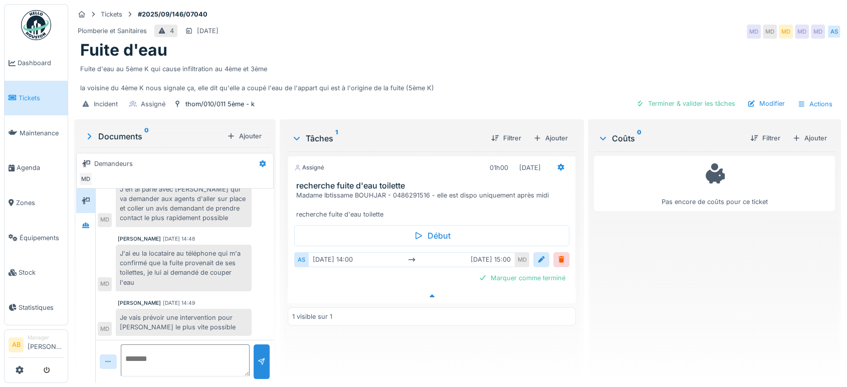
scroll to position [8, 0]
click at [152, 350] on textarea at bounding box center [185, 360] width 129 height 32
drag, startPoint x: 430, startPoint y: 189, endPoint x: 289, endPoint y: 185, distance: 141.4
click at [289, 185] on div "recherche fuite d'eau toilette Madame Ibtissame BOUHJAR - 0486291516 - elle est…" at bounding box center [431, 200] width 287 height 39
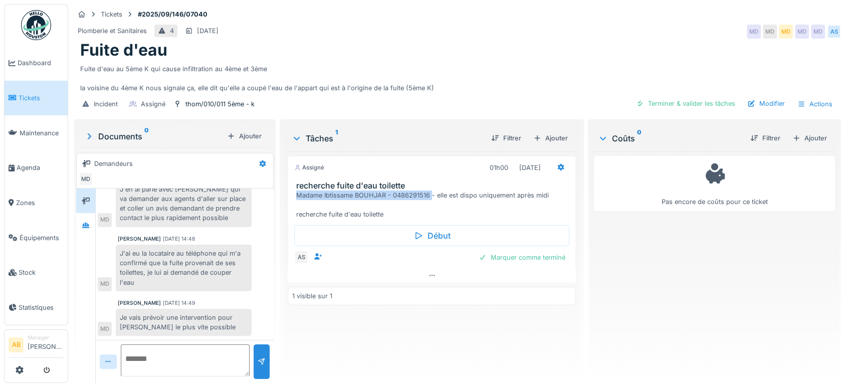
copy div "Madame Ibtissame BOUHJAR - 0486291516"
click at [92, 219] on div at bounding box center [85, 225] width 15 height 13
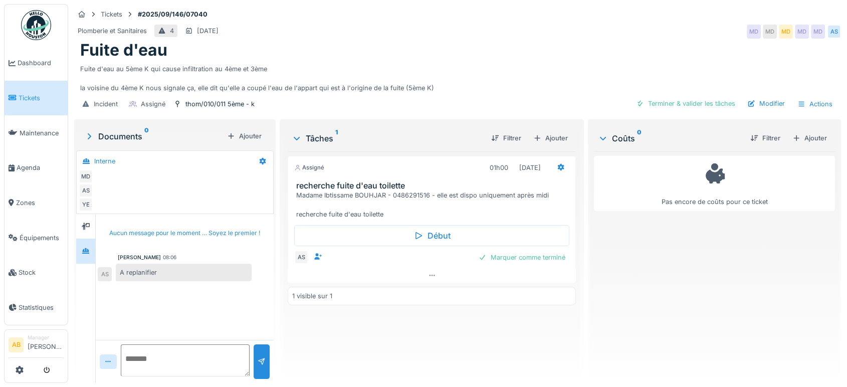
click at [168, 352] on textarea at bounding box center [185, 360] width 129 height 32
paste textarea "**********"
type textarea "**********"
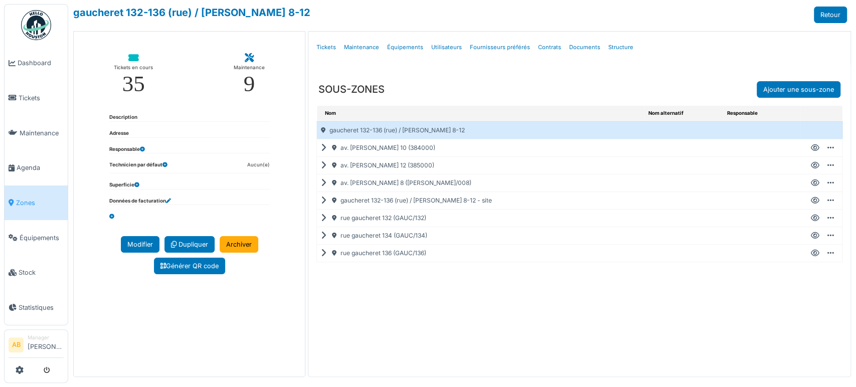
click at [323, 253] on icon at bounding box center [326, 253] width 10 height 1
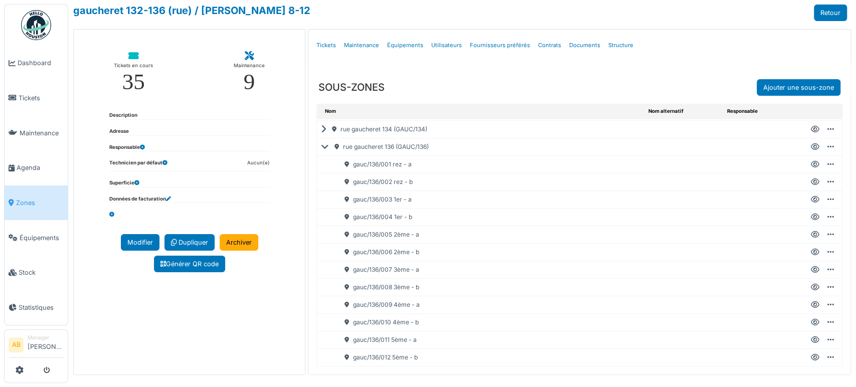
scroll to position [3, 0]
click at [811, 339] on icon at bounding box center [815, 339] width 9 height 1
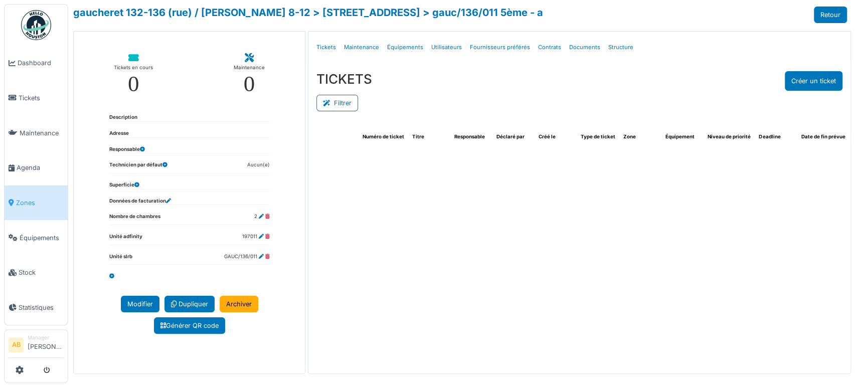
select select "***"
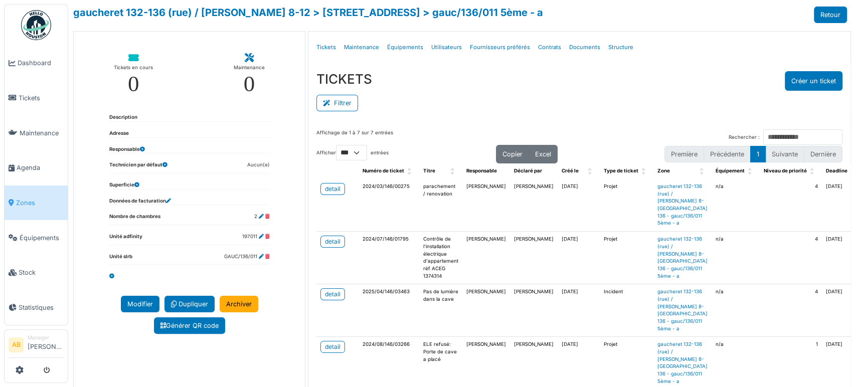
click at [711, 337] on td "n/a" at bounding box center [735, 310] width 48 height 53
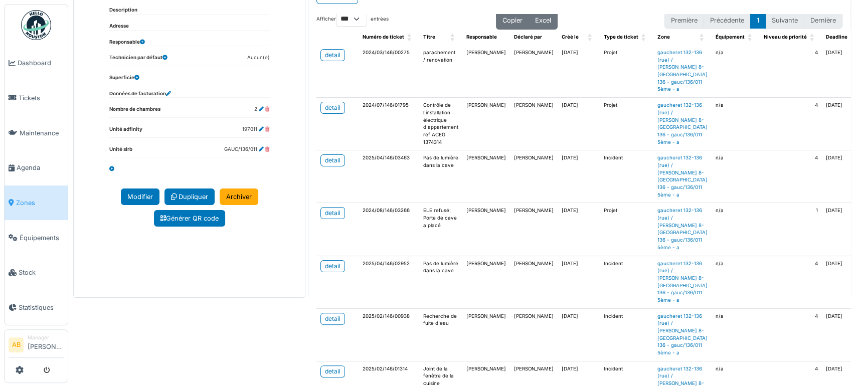
scroll to position [30, 0]
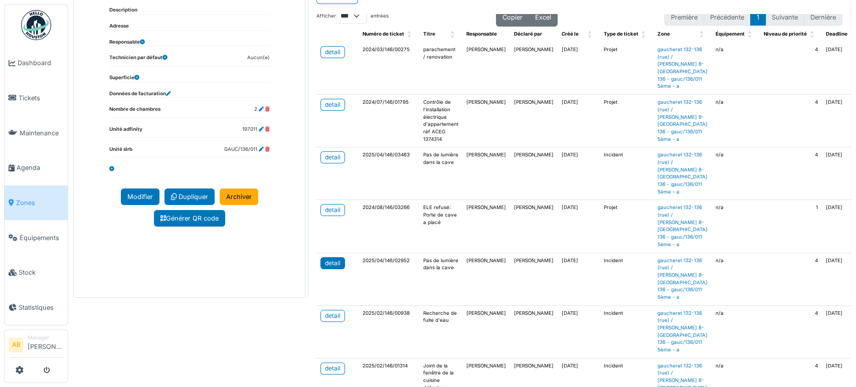
click at [329, 268] on div "detail" at bounding box center [333, 263] width 16 height 9
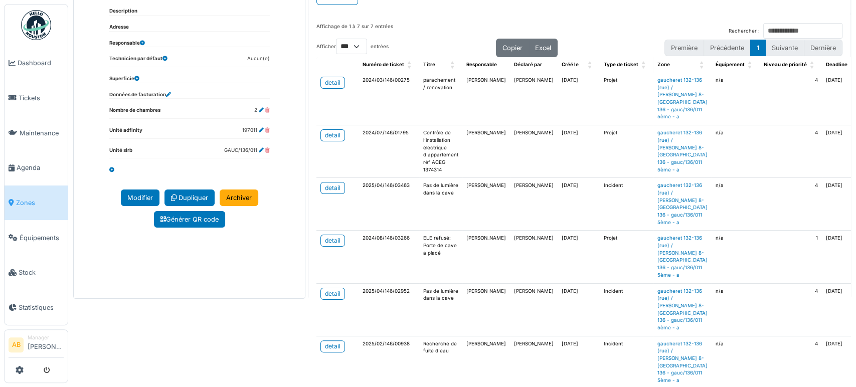
scroll to position [0, 0]
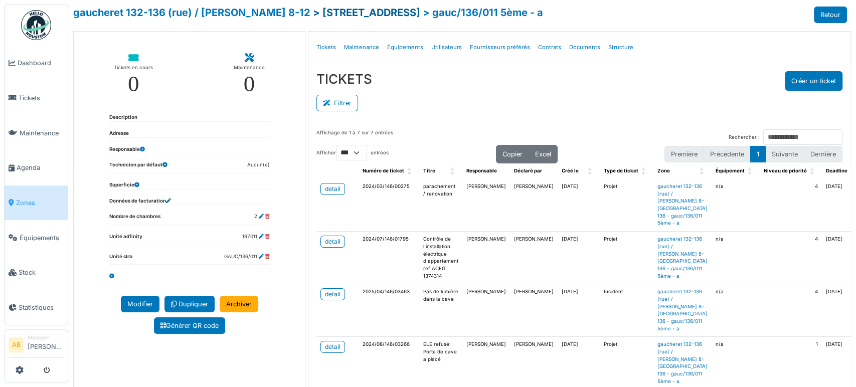
click at [325, 13] on link "> rue gaucheret 136" at bounding box center [366, 13] width 107 height 12
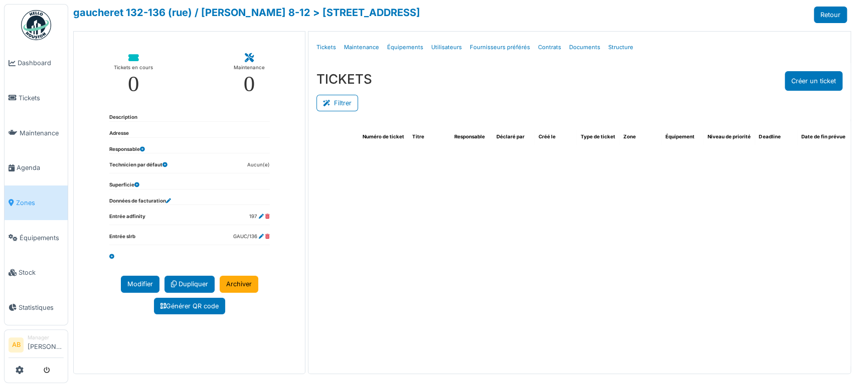
select select "***"
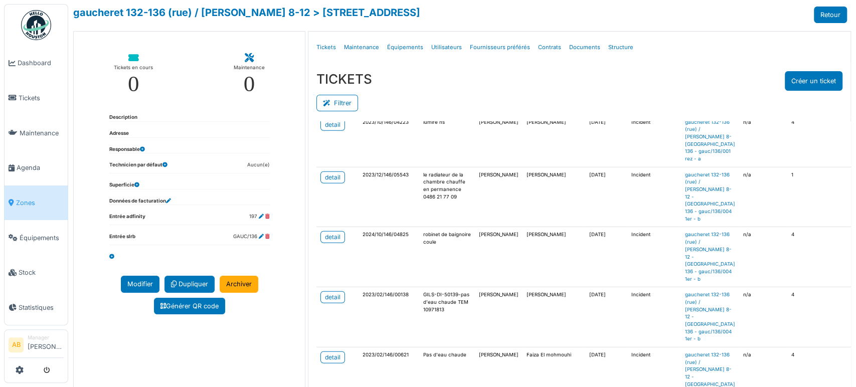
scroll to position [5757, 0]
click at [39, 19] on img at bounding box center [36, 25] width 30 height 30
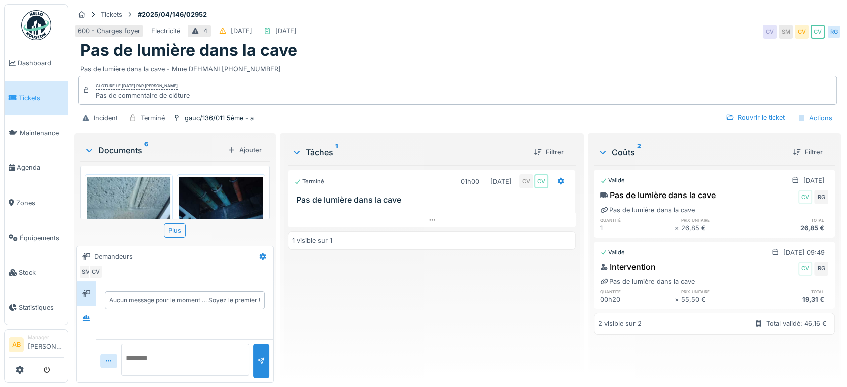
click at [111, 143] on div "Documents 6 Ajouter" at bounding box center [175, 150] width 190 height 22
click at [110, 147] on div "Documents 6" at bounding box center [153, 150] width 139 height 12
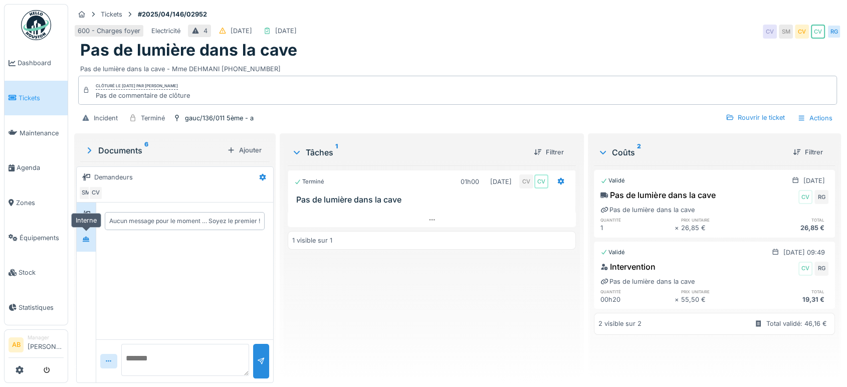
click at [85, 244] on div at bounding box center [86, 239] width 15 height 13
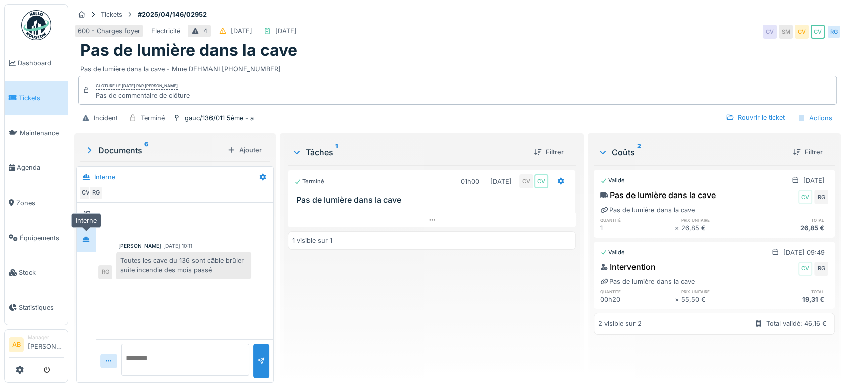
click at [84, 233] on div at bounding box center [86, 239] width 15 height 13
click at [86, 215] on icon at bounding box center [86, 214] width 8 height 7
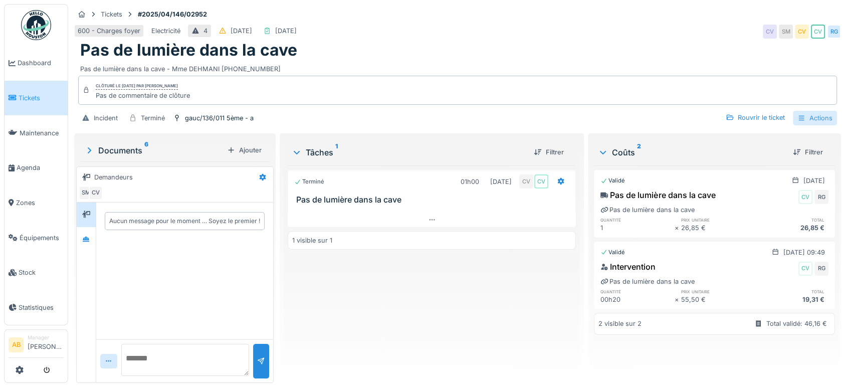
click at [805, 114] on div "Actions" at bounding box center [815, 118] width 44 height 15
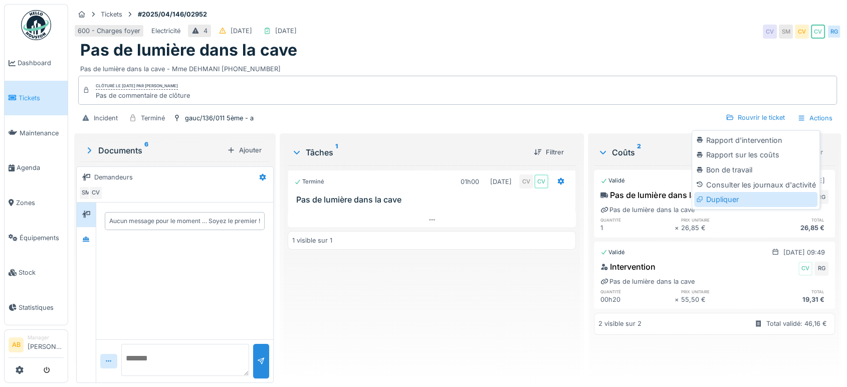
click at [738, 205] on div "Dupliquer" at bounding box center [755, 199] width 123 height 15
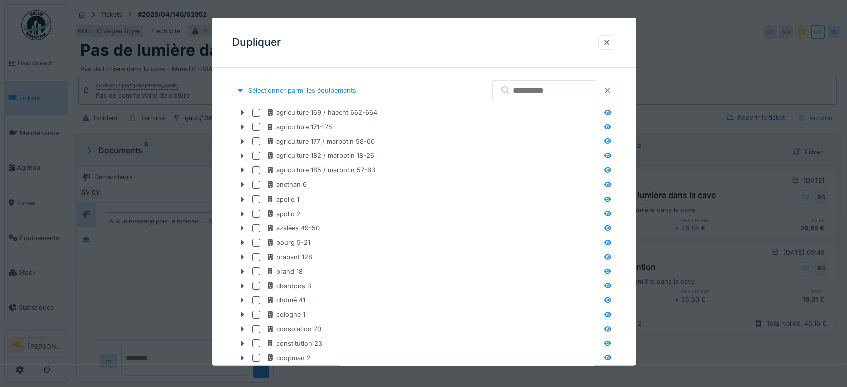
scroll to position [128, 0]
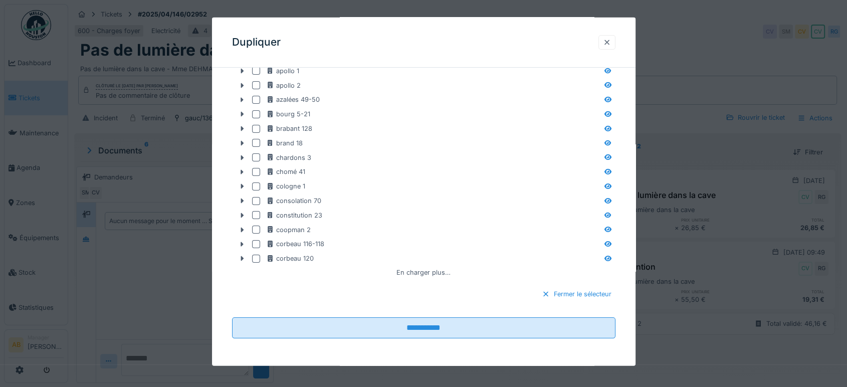
click at [611, 40] on div at bounding box center [607, 43] width 8 height 10
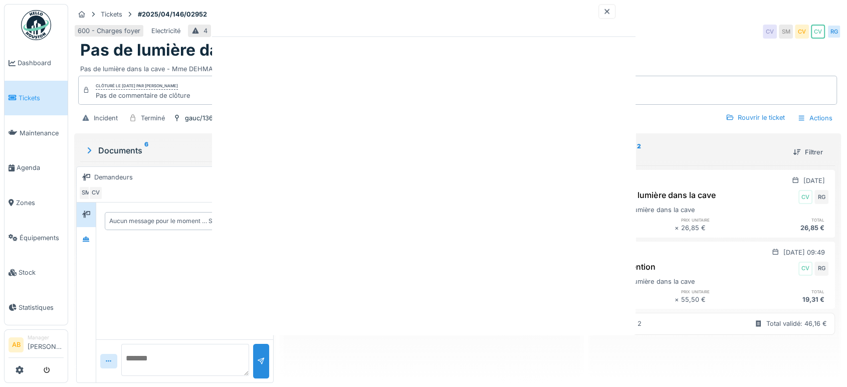
scroll to position [0, 0]
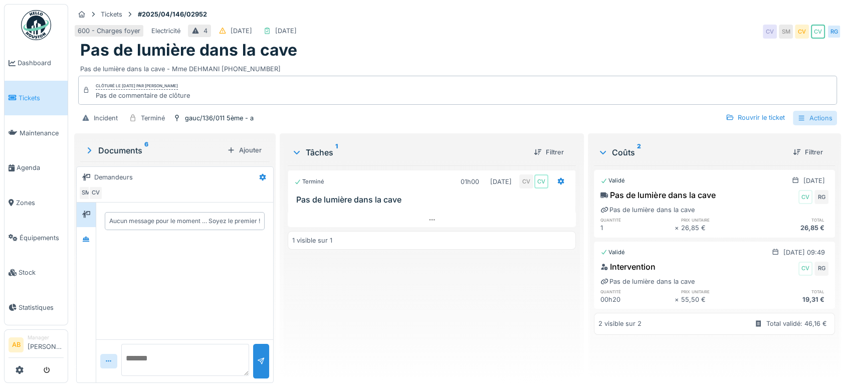
click at [803, 117] on div "Actions" at bounding box center [815, 118] width 44 height 15
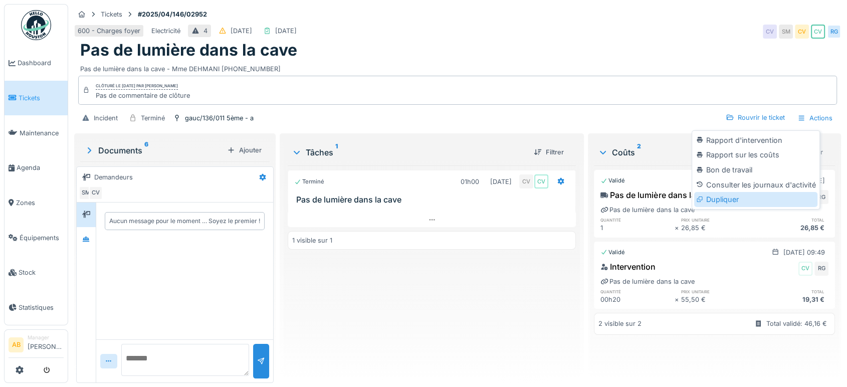
click at [740, 198] on div "Dupliquer" at bounding box center [755, 199] width 123 height 15
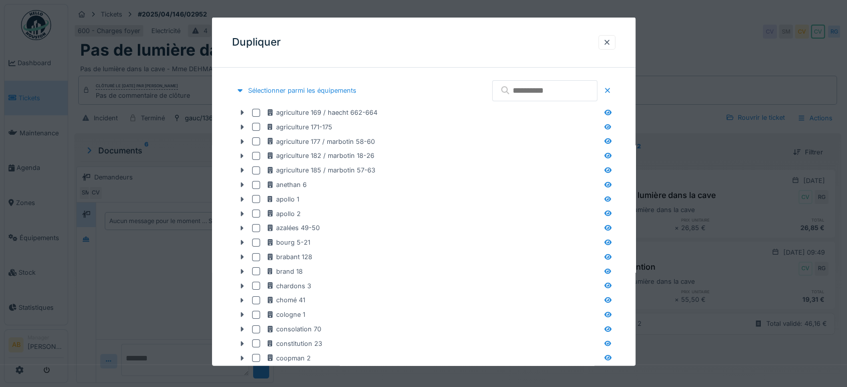
click at [539, 87] on input "text" at bounding box center [544, 90] width 105 height 21
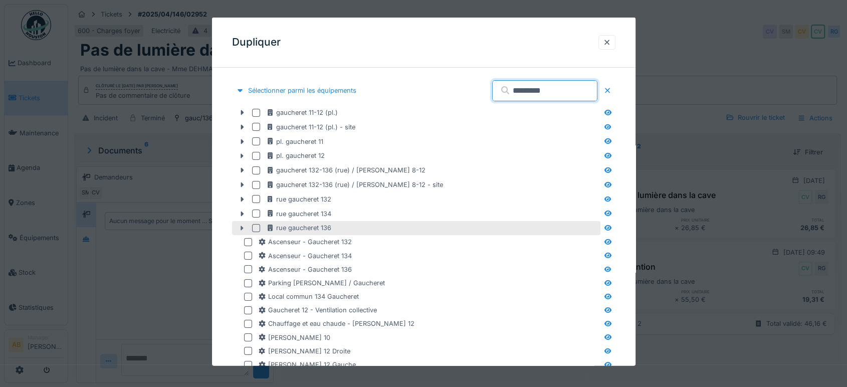
type input "*********"
click at [244, 232] on div at bounding box center [242, 228] width 16 height 11
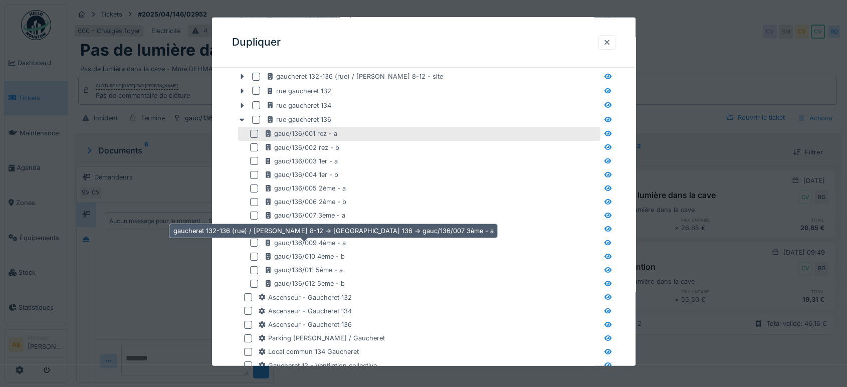
scroll to position [107, 0]
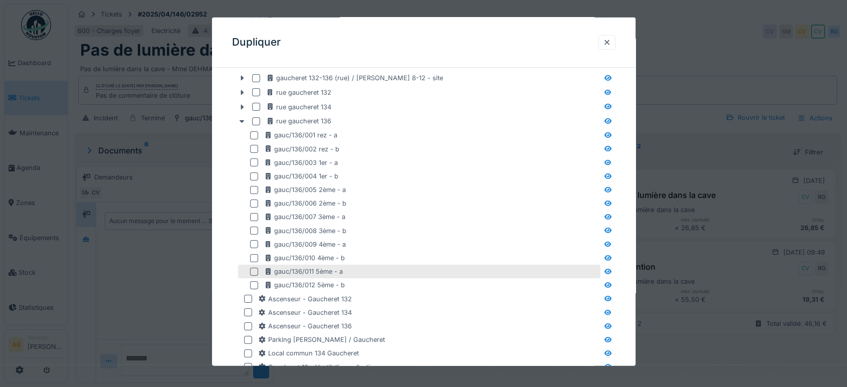
click at [257, 270] on div at bounding box center [254, 272] width 8 height 8
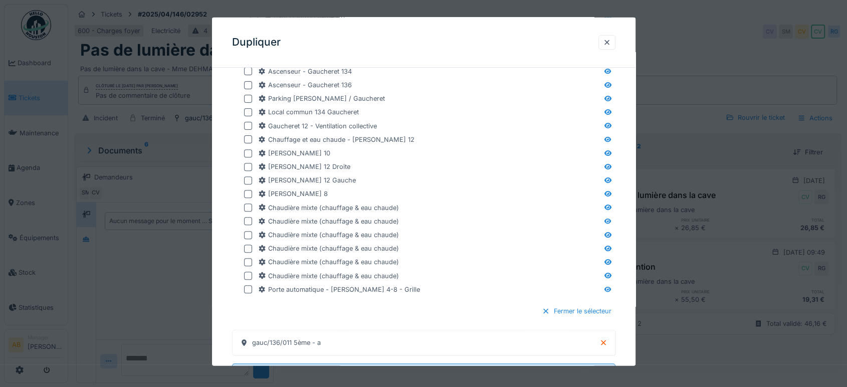
scroll to position [395, 0]
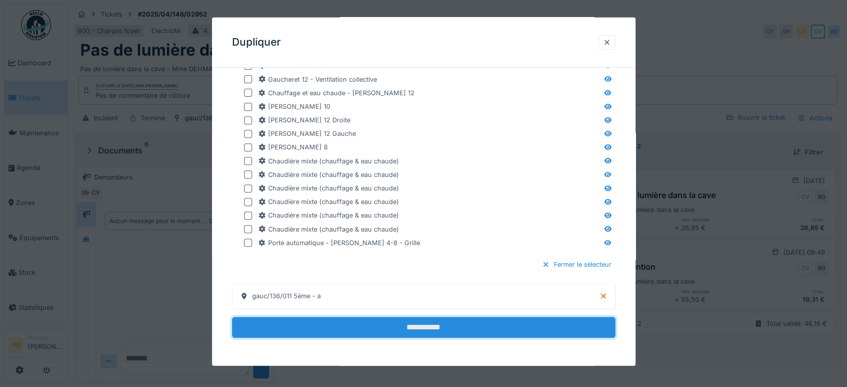
click at [408, 320] on input "**********" at bounding box center [424, 327] width 384 height 21
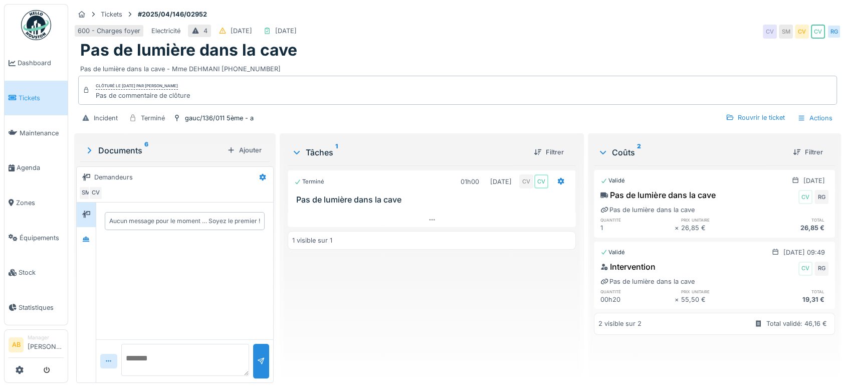
scroll to position [0, 0]
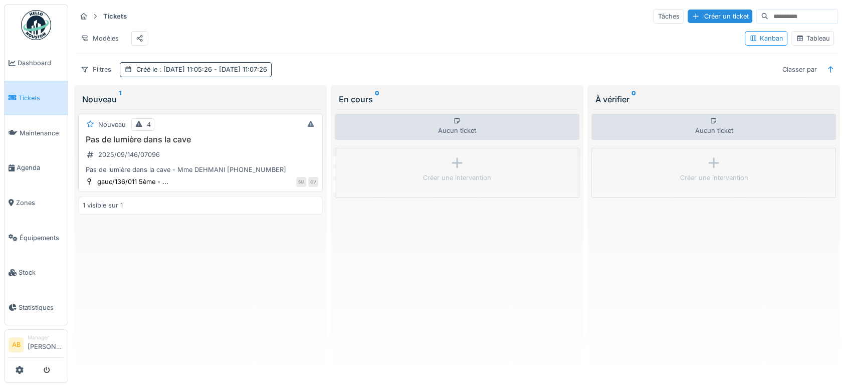
click at [191, 143] on h3 "Pas de lumière dans la cave" at bounding box center [201, 140] width 236 height 10
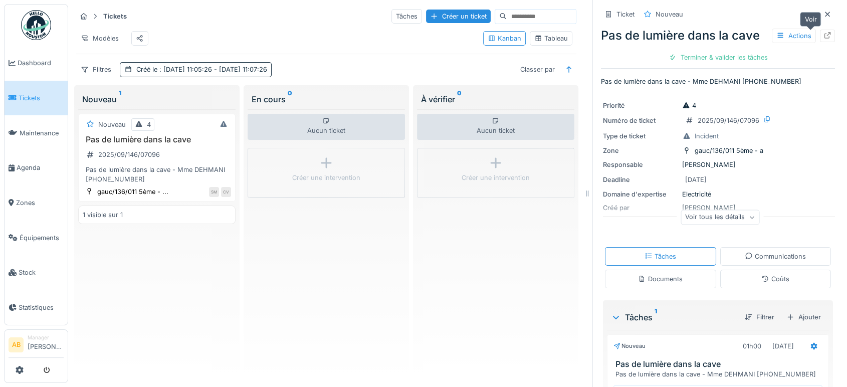
click at [824, 34] on icon at bounding box center [828, 35] width 8 height 7
click at [24, 163] on span "Agenda" at bounding box center [40, 168] width 47 height 10
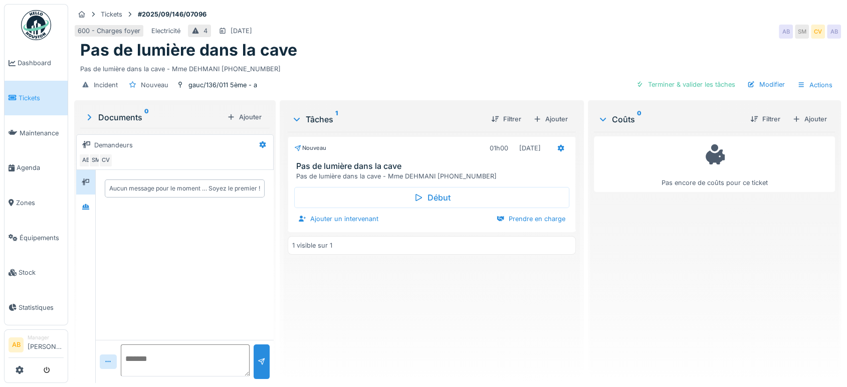
click at [369, 215] on div "Ajouter un intervenant" at bounding box center [338, 219] width 88 height 14
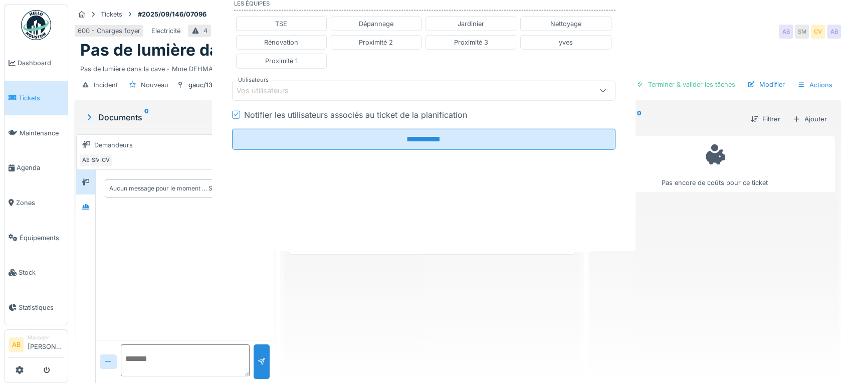
click at [335, 158] on fieldset "**********" at bounding box center [424, 59] width 384 height 197
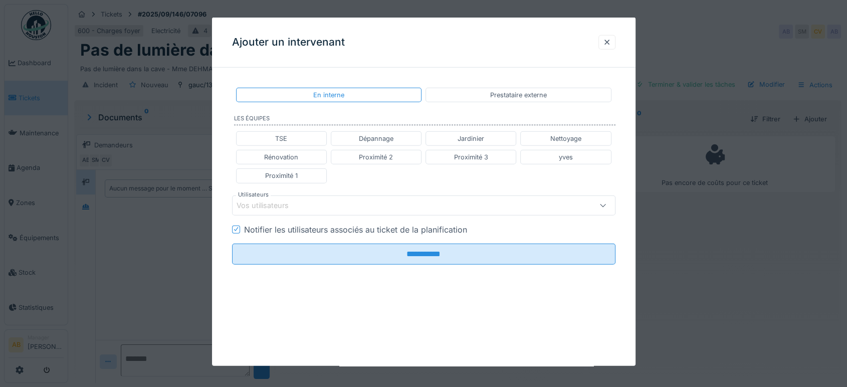
click at [329, 208] on div "Vos utilisateurs" at bounding box center [401, 205] width 329 height 11
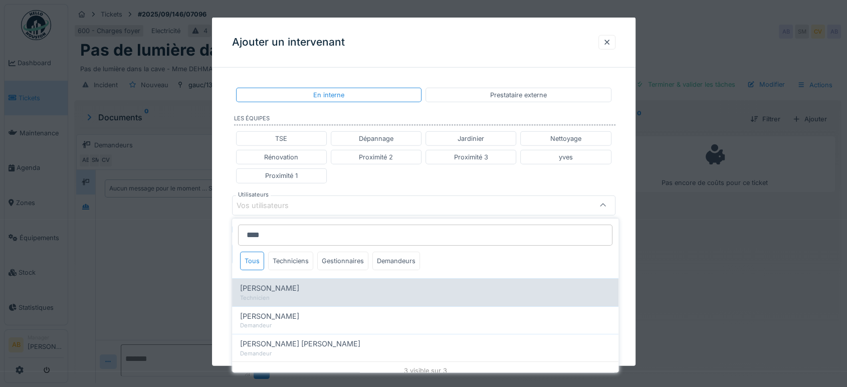
type input "****"
click at [292, 287] on div "[PERSON_NAME]" at bounding box center [425, 288] width 371 height 11
type input "****"
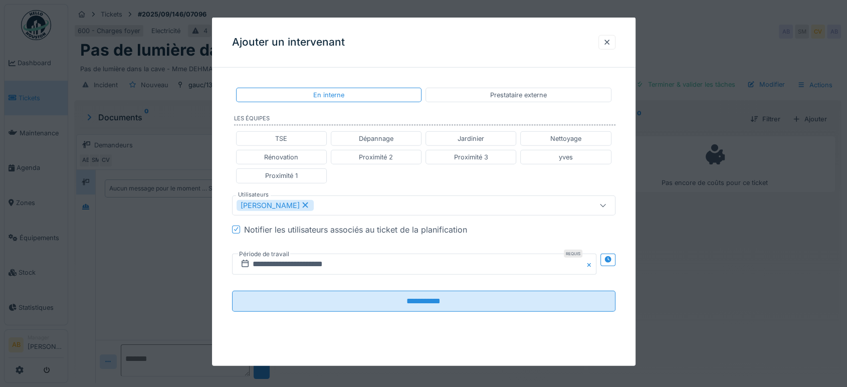
click at [377, 168] on div "TSE Dépannage Jardinier Nettoyage Rénovation Proximité 2 Proximité 3 yves Proxi…" at bounding box center [424, 157] width 384 height 60
click at [335, 261] on input "**********" at bounding box center [414, 263] width 365 height 21
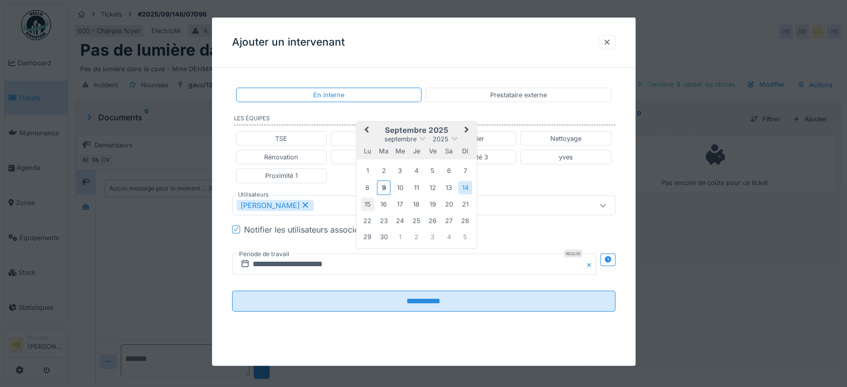
click at [368, 205] on div "15" at bounding box center [368, 205] width 14 height 14
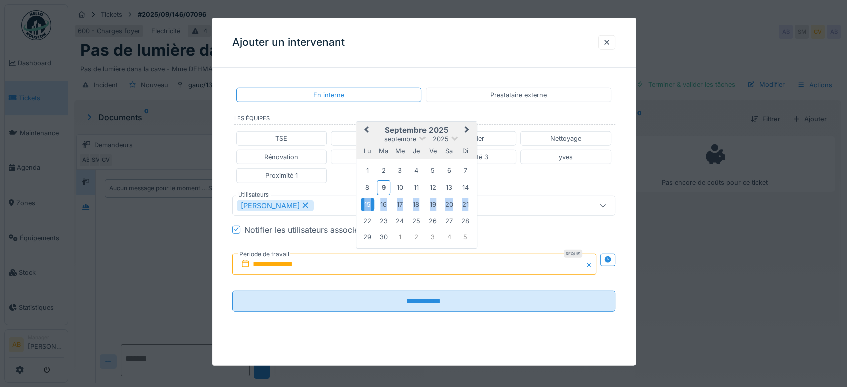
click at [368, 205] on div "15" at bounding box center [368, 205] width 14 height 14
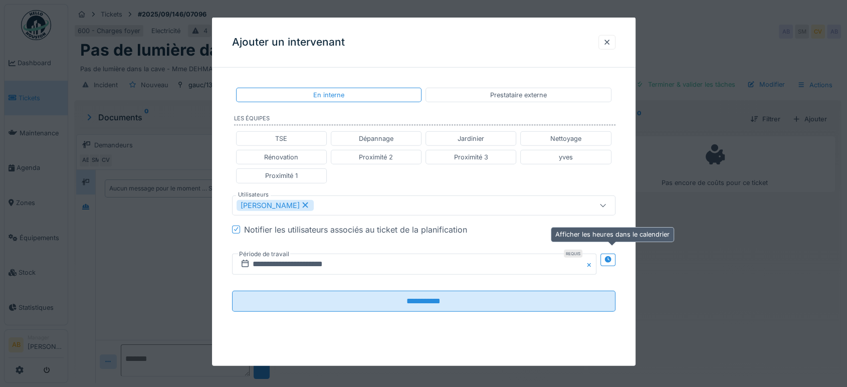
click at [612, 263] on div at bounding box center [608, 260] width 8 height 10
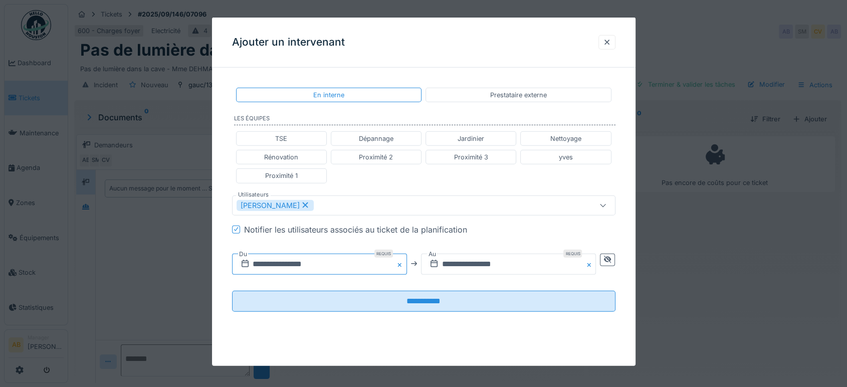
click at [337, 264] on input "**********" at bounding box center [319, 263] width 175 height 21
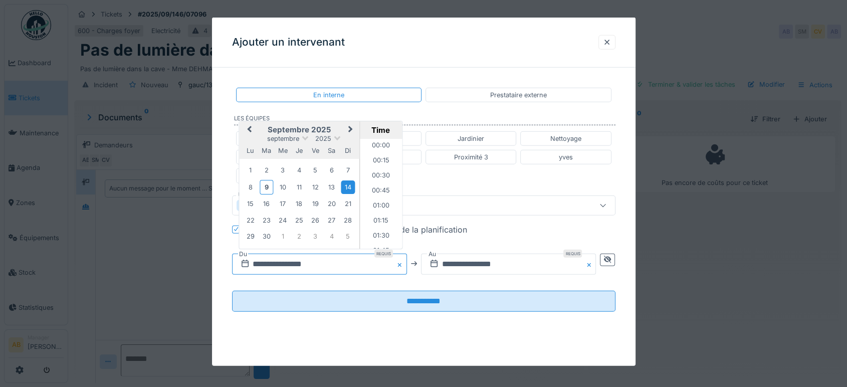
scroll to position [374, 0]
click at [252, 202] on div "15" at bounding box center [251, 204] width 14 height 14
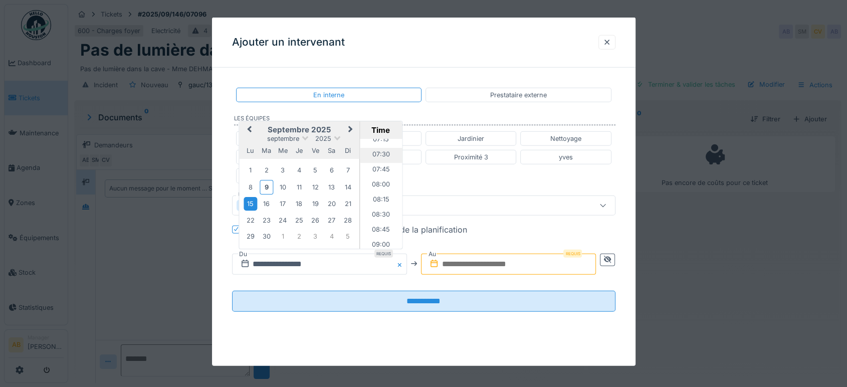
scroll to position [442, 0]
click at [386, 184] on li "08:00" at bounding box center [381, 185] width 43 height 15
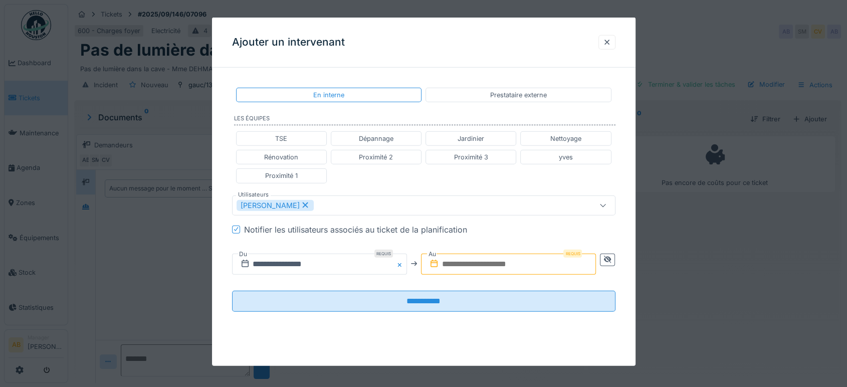
click at [519, 257] on input "text" at bounding box center [508, 263] width 175 height 21
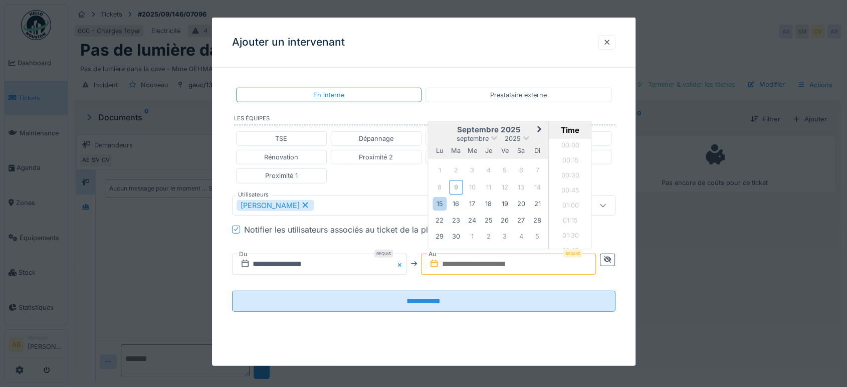
scroll to position [614, 0]
click at [441, 207] on div "15" at bounding box center [440, 204] width 14 height 14
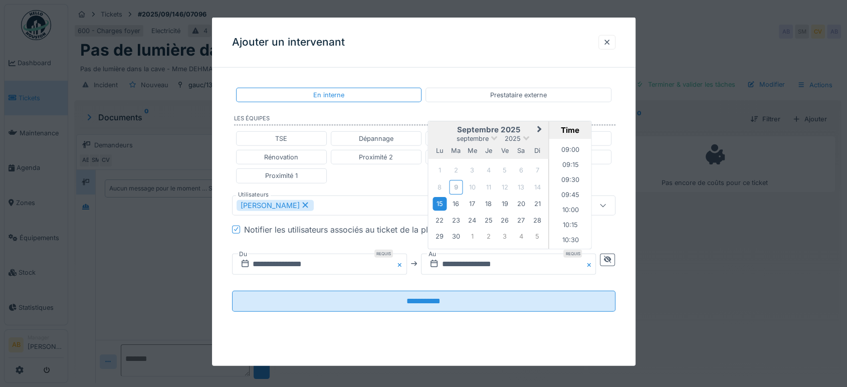
scroll to position [536, 0]
click at [561, 153] on li "09:00" at bounding box center [571, 151] width 43 height 15
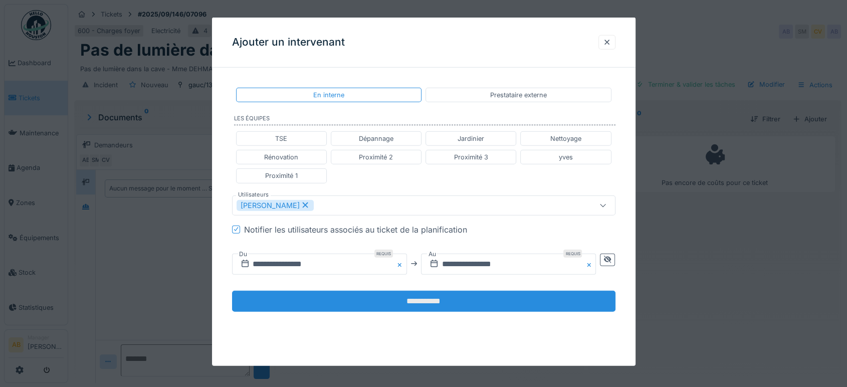
click at [460, 308] on input "**********" at bounding box center [424, 300] width 384 height 21
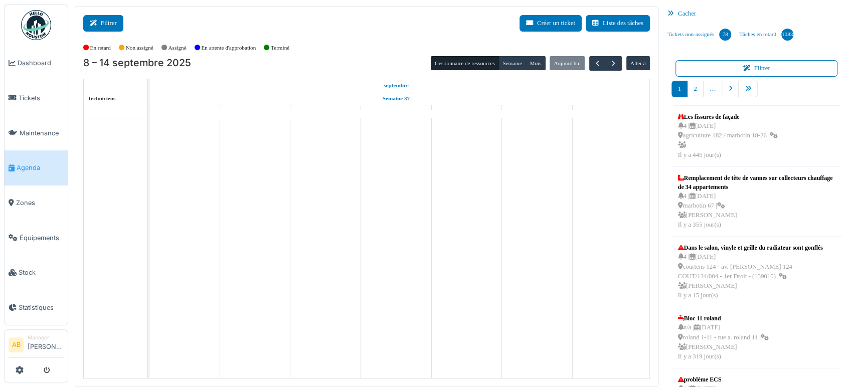
click at [105, 22] on button "Filtrer" at bounding box center [103, 23] width 40 height 17
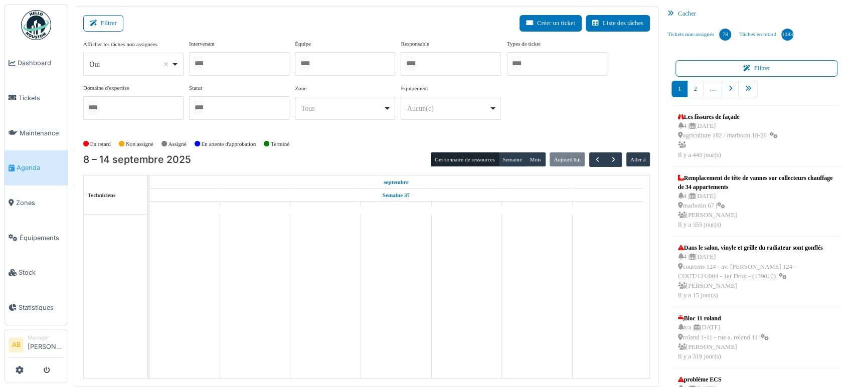
click at [117, 67] on div "Oui Remove item" at bounding box center [130, 64] width 82 height 11
select select "**"
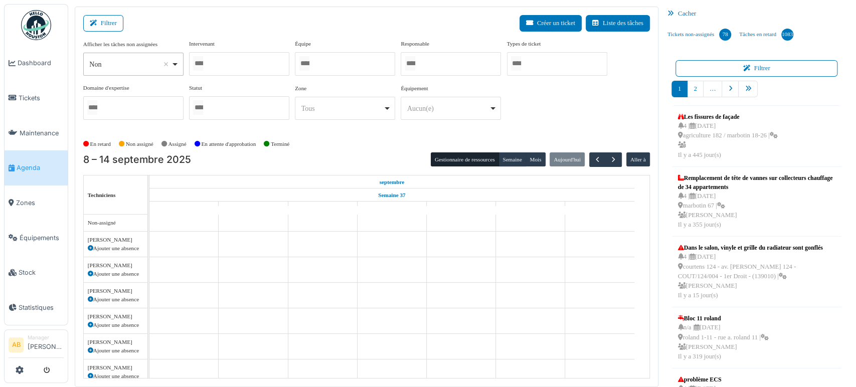
click at [234, 63] on div at bounding box center [239, 64] width 100 height 24
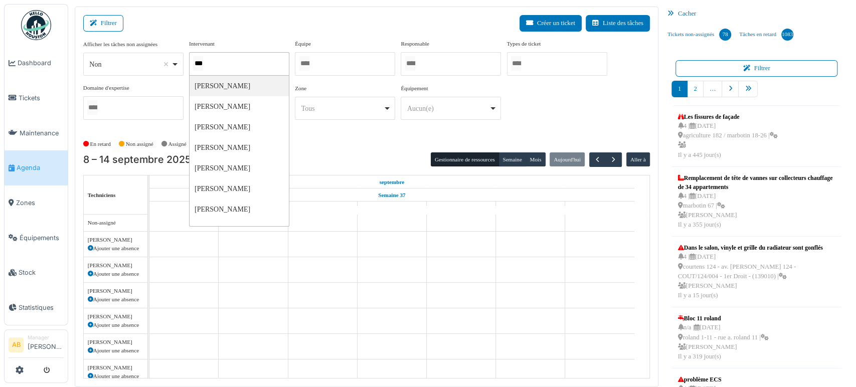
type input "****"
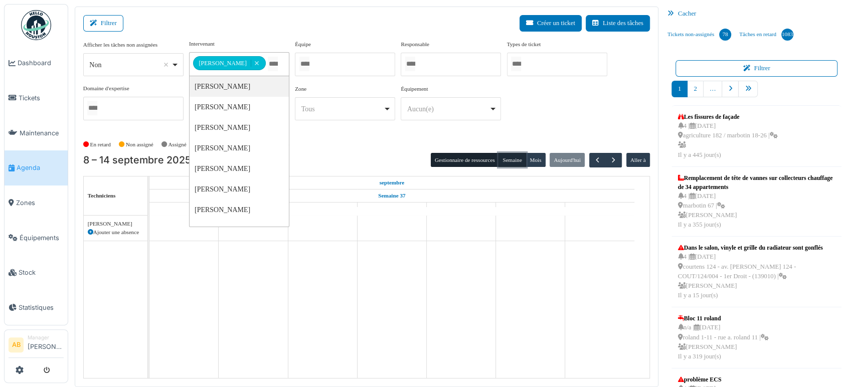
click at [502, 156] on button "Semaine" at bounding box center [512, 160] width 28 height 14
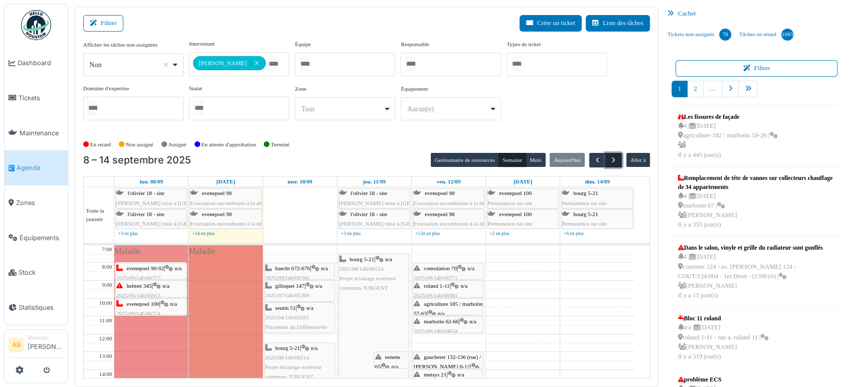
click at [611, 158] on span "button" at bounding box center [613, 160] width 9 height 9
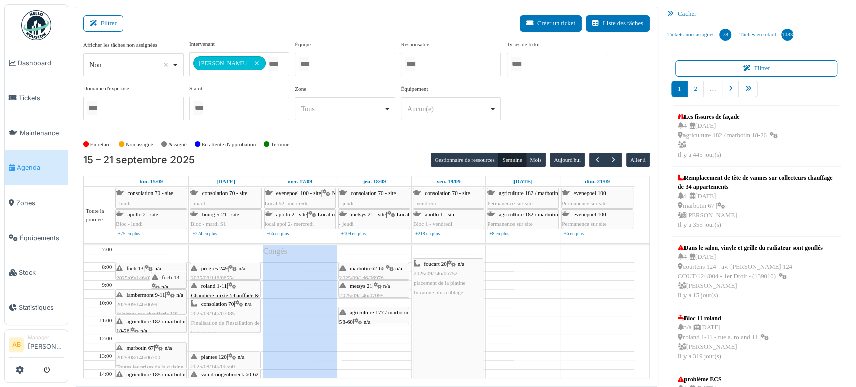
click at [505, 354] on td at bounding box center [374, 356] width 520 height 9
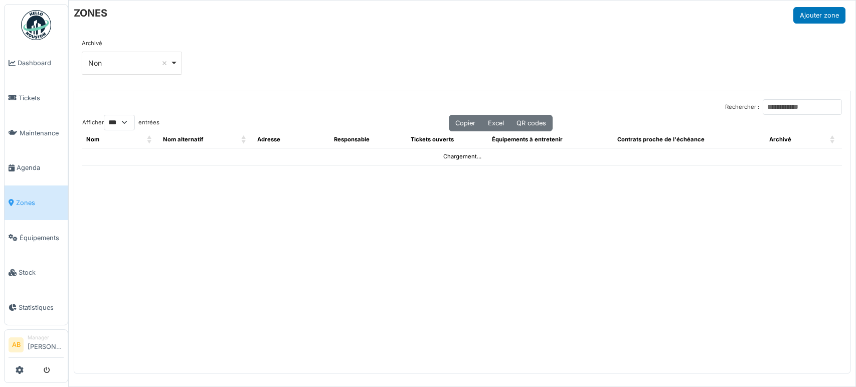
select select "***"
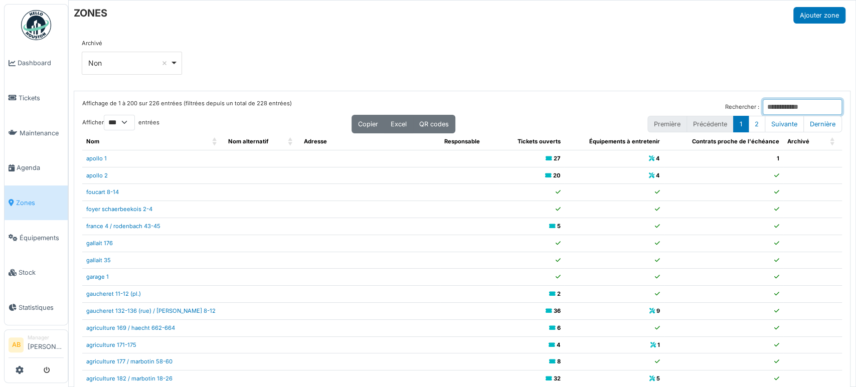
click at [763, 110] on input "Rechercher :" at bounding box center [802, 107] width 79 height 16
type input "******"
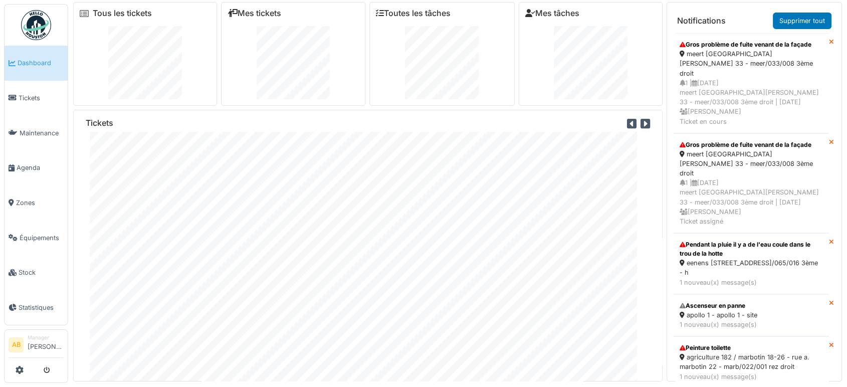
scroll to position [11, 0]
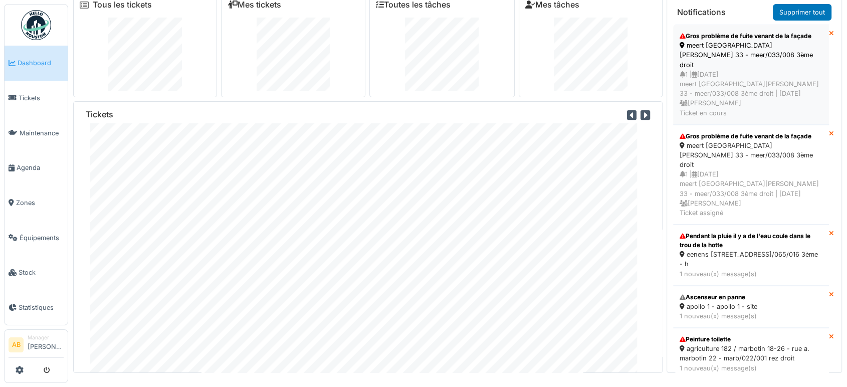
click at [695, 72] on icon at bounding box center [695, 75] width 6 height 7
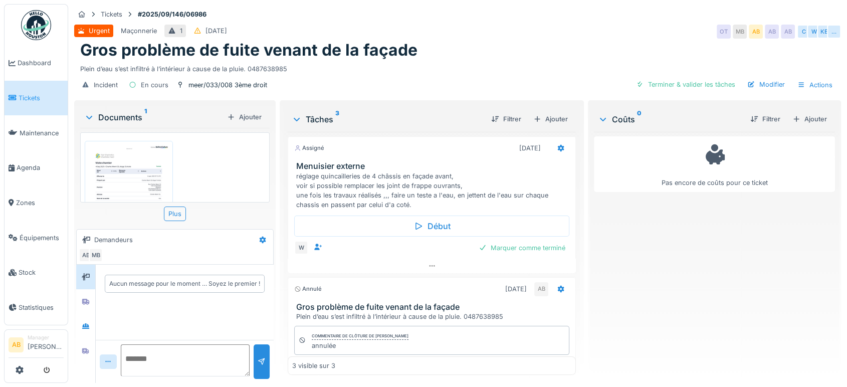
click at [115, 119] on div "Documents 1" at bounding box center [153, 117] width 139 height 12
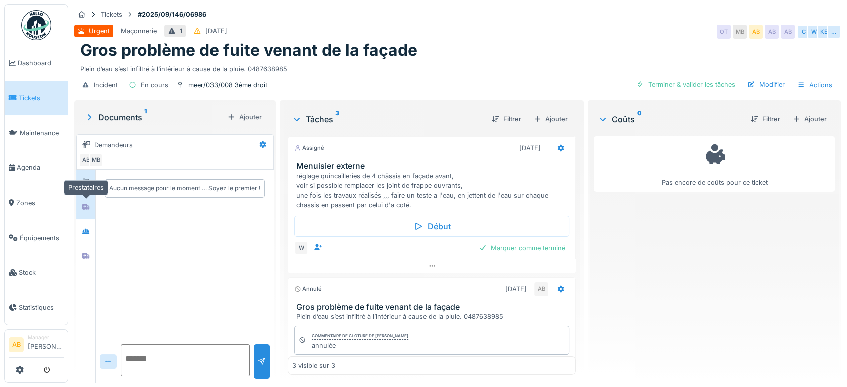
click at [81, 209] on div at bounding box center [85, 207] width 15 height 13
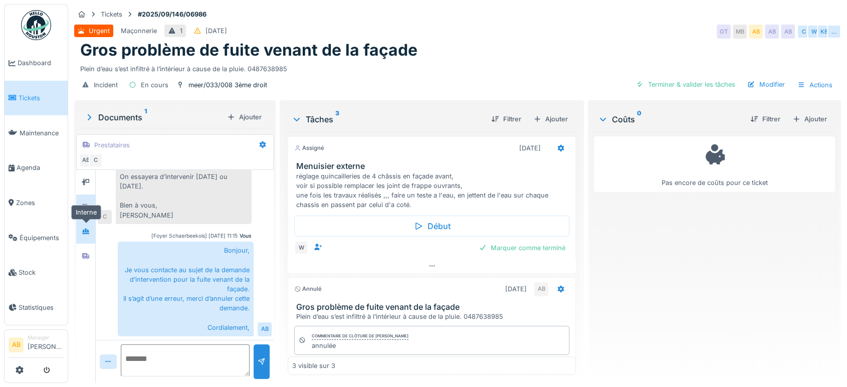
click at [81, 240] on div at bounding box center [85, 231] width 19 height 25
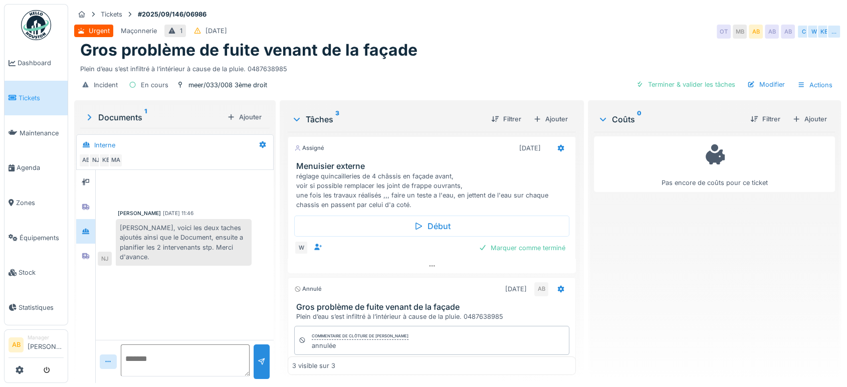
scroll to position [0, 0]
click at [84, 250] on div at bounding box center [85, 256] width 15 height 13
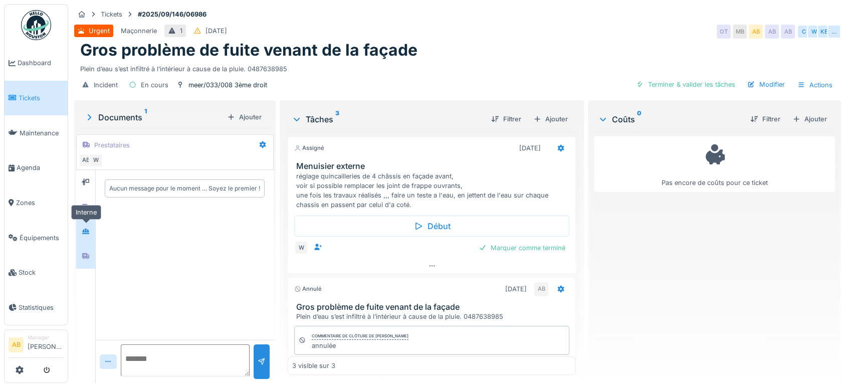
click at [89, 229] on icon at bounding box center [86, 231] width 8 height 7
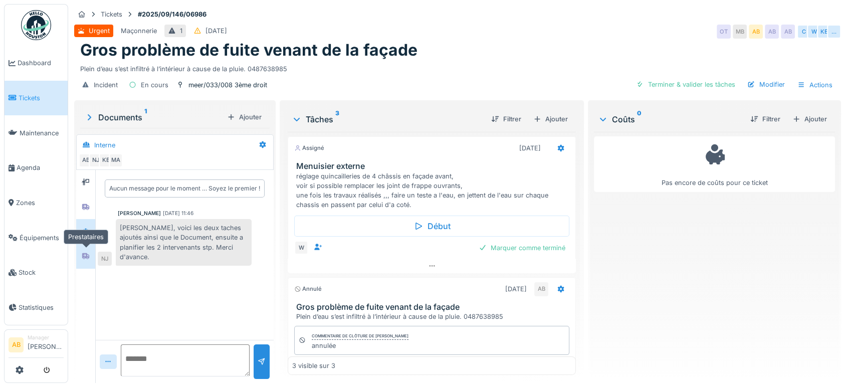
click at [92, 255] on div at bounding box center [85, 256] width 15 height 13
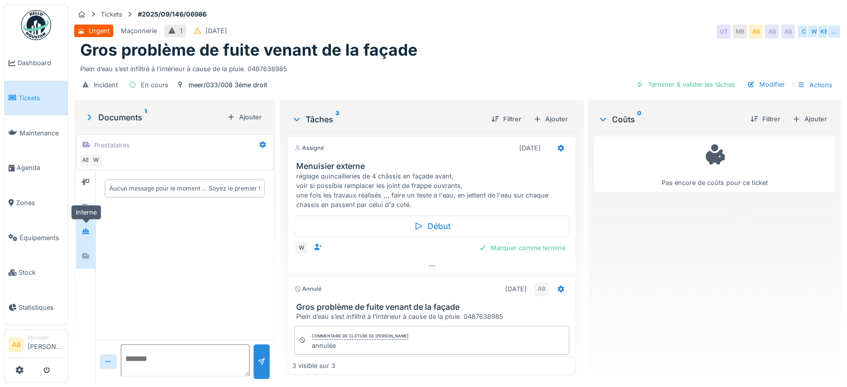
click at [91, 236] on div at bounding box center [85, 231] width 15 height 13
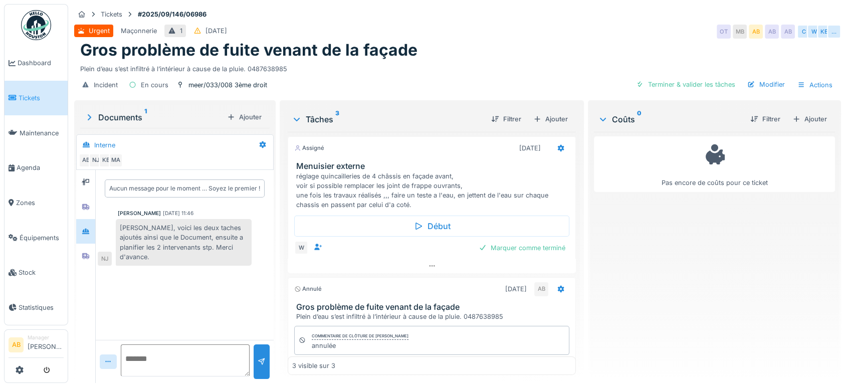
scroll to position [158, 0]
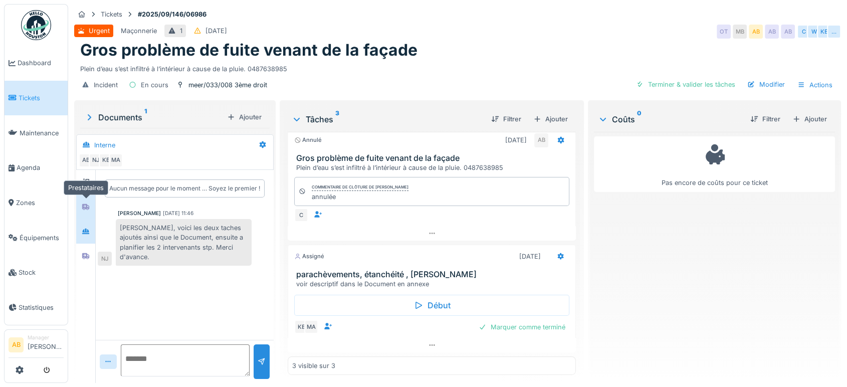
click at [85, 197] on div at bounding box center [85, 207] width 19 height 25
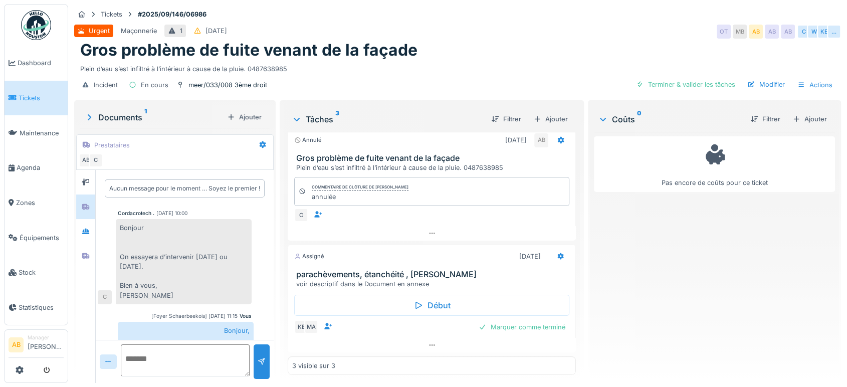
scroll to position [80, 0]
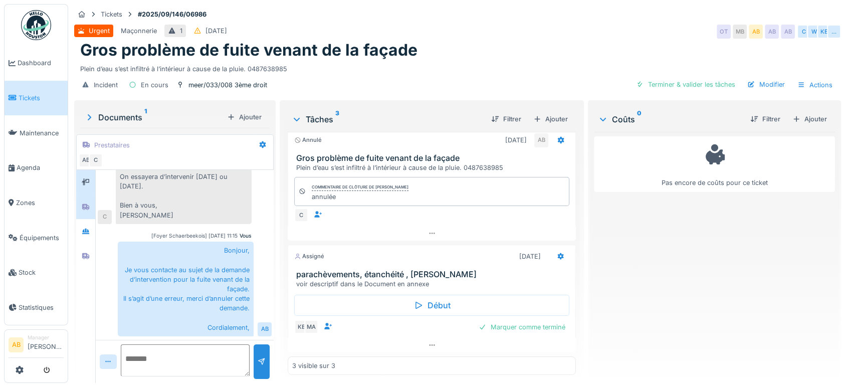
click at [86, 190] on div at bounding box center [85, 182] width 15 height 17
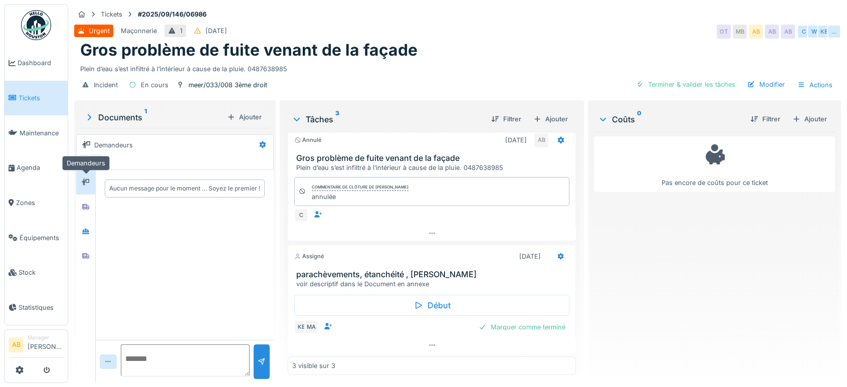
scroll to position [0, 0]
click at [81, 211] on div at bounding box center [85, 207] width 15 height 13
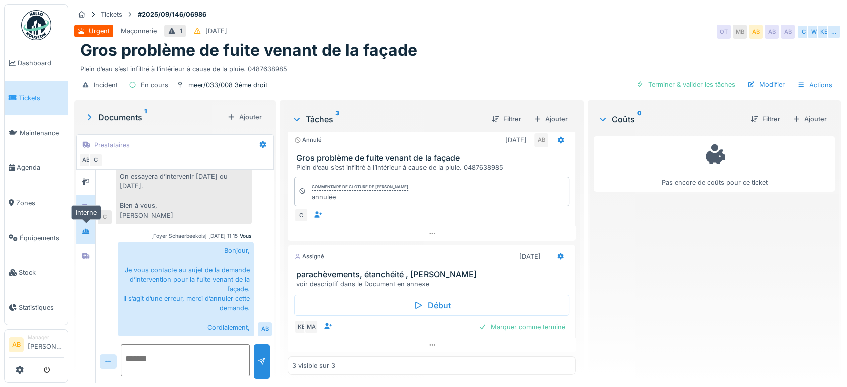
click at [87, 236] on div at bounding box center [85, 231] width 15 height 13
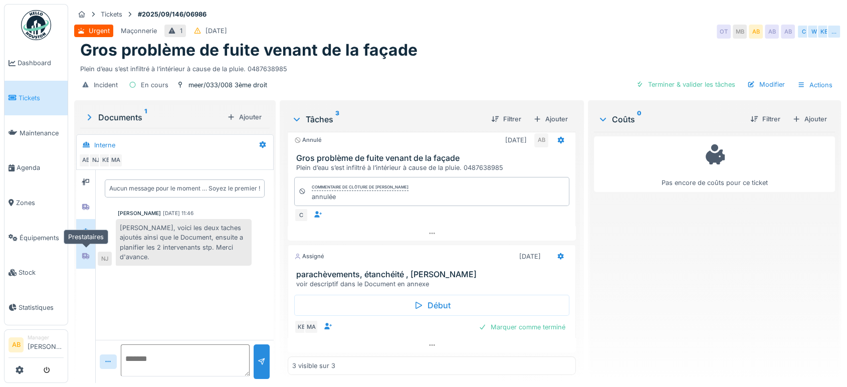
click at [85, 262] on div at bounding box center [85, 256] width 15 height 17
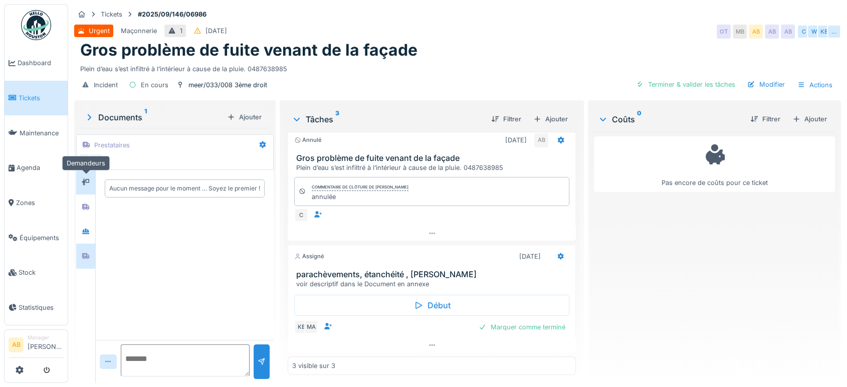
click at [86, 182] on icon at bounding box center [86, 182] width 8 height 7
click at [84, 231] on icon at bounding box center [85, 232] width 7 height 6
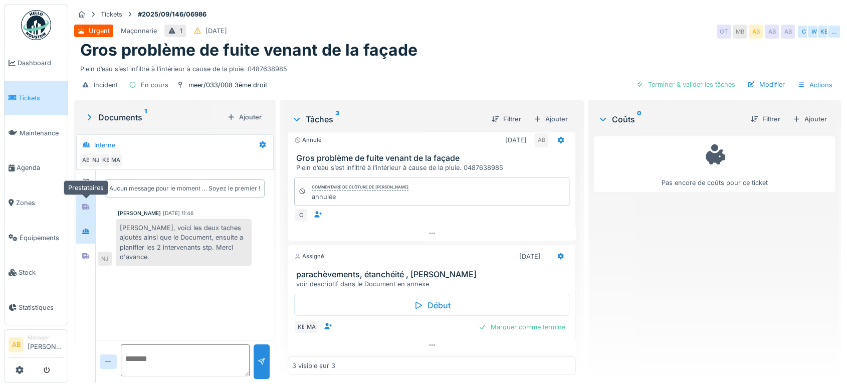
click at [83, 212] on div at bounding box center [85, 207] width 15 height 13
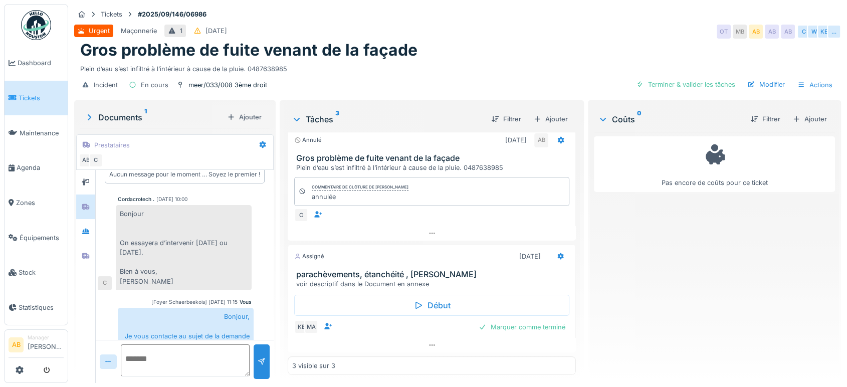
scroll to position [80, 0]
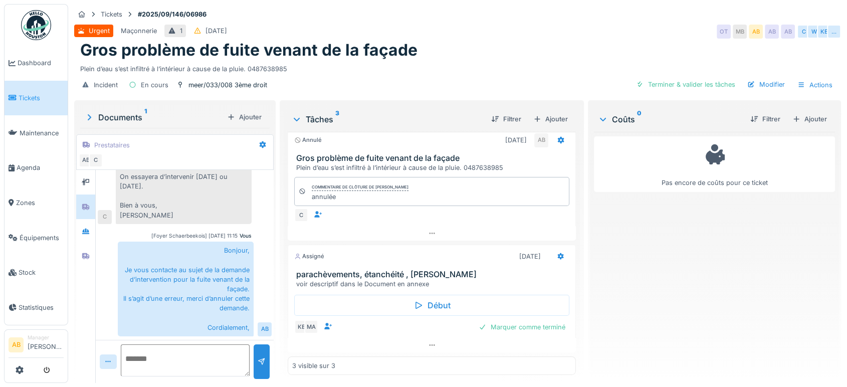
click at [43, 36] on img at bounding box center [36, 25] width 30 height 30
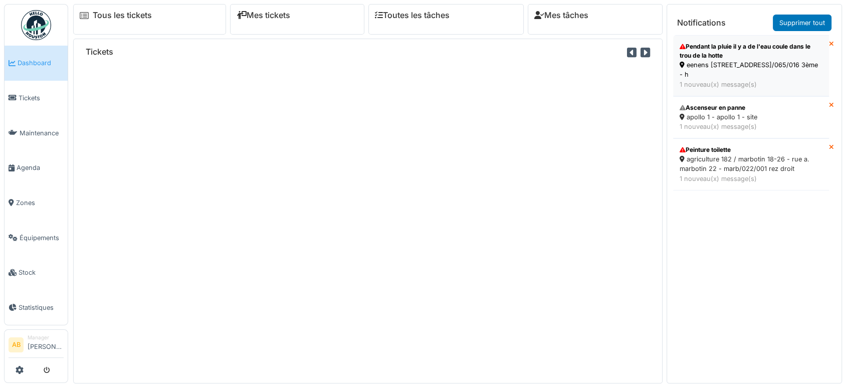
click at [758, 58] on div "Pendant la pluie il y a de l'eau coule dans le trou de la hotte" at bounding box center [751, 51] width 143 height 18
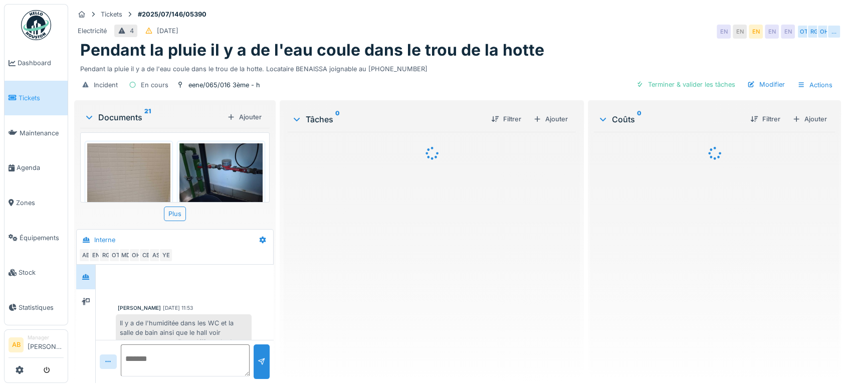
scroll to position [342, 0]
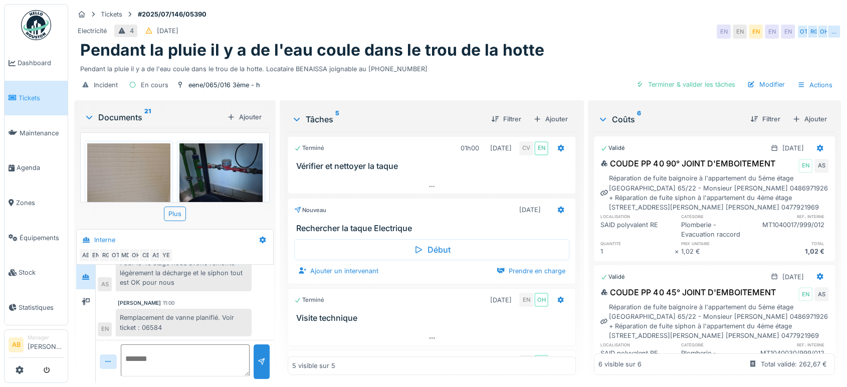
click at [123, 119] on div "Documents 21" at bounding box center [153, 117] width 139 height 12
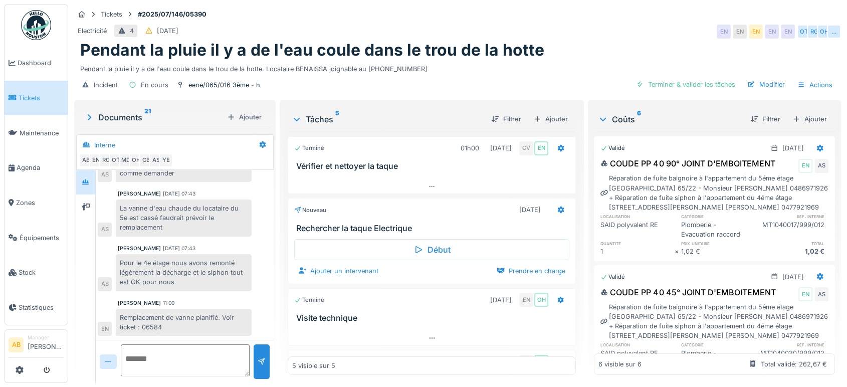
click at [44, 39] on img at bounding box center [36, 25] width 30 height 30
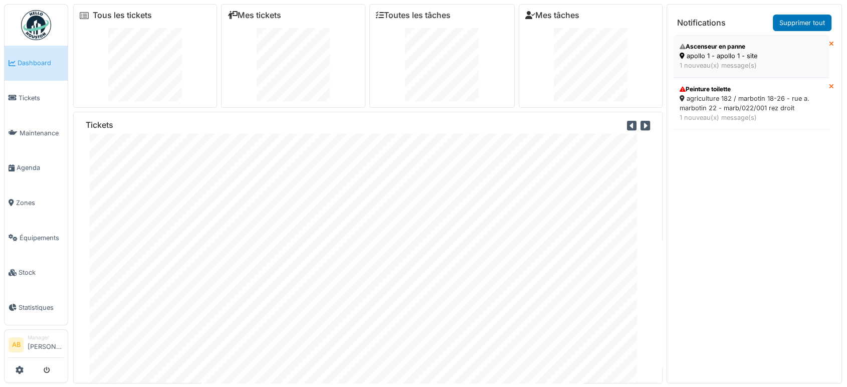
click at [704, 58] on div "apollo 1 - apollo 1 - site" at bounding box center [751, 56] width 143 height 10
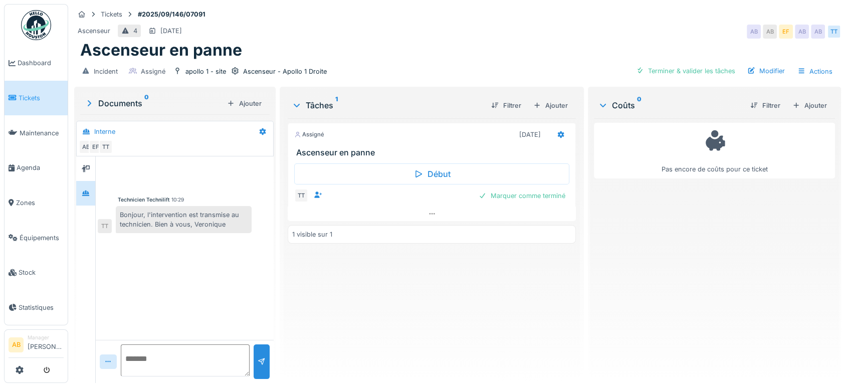
click at [29, 43] on ul "Dashboard Tickets Maintenance [GEOGRAPHIC_DATA] Zones Équipements Stock Statist…" at bounding box center [36, 164] width 64 height 321
click at [43, 22] on img at bounding box center [36, 25] width 30 height 30
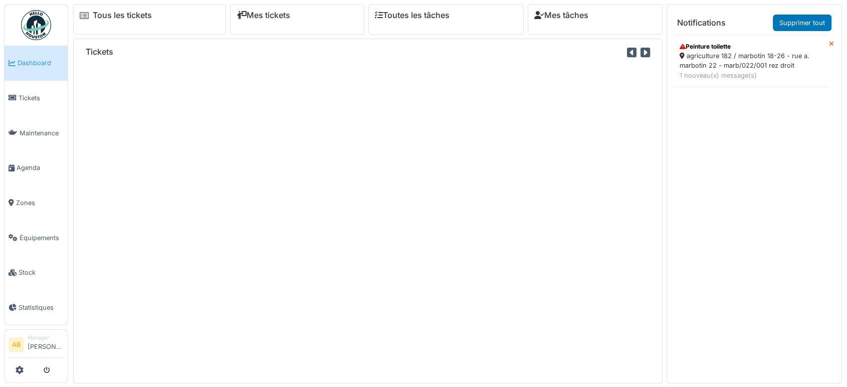
click at [750, 62] on div "agriculture 182 / marbotin 18-26 - rue a. marbotin 22 - marb/022/001 rez droit" at bounding box center [751, 60] width 143 height 19
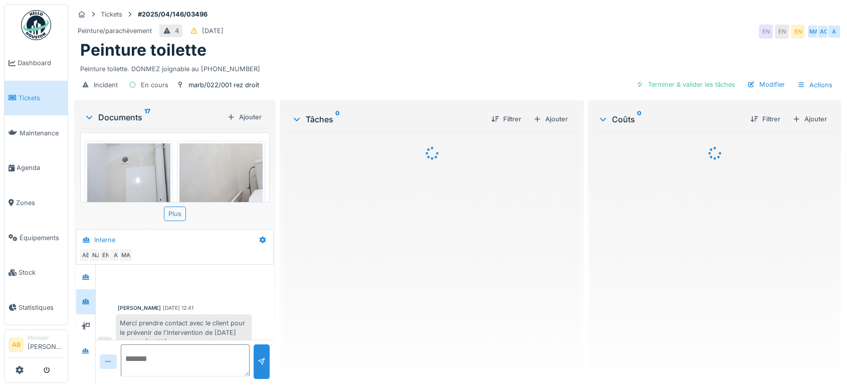
scroll to position [256, 0]
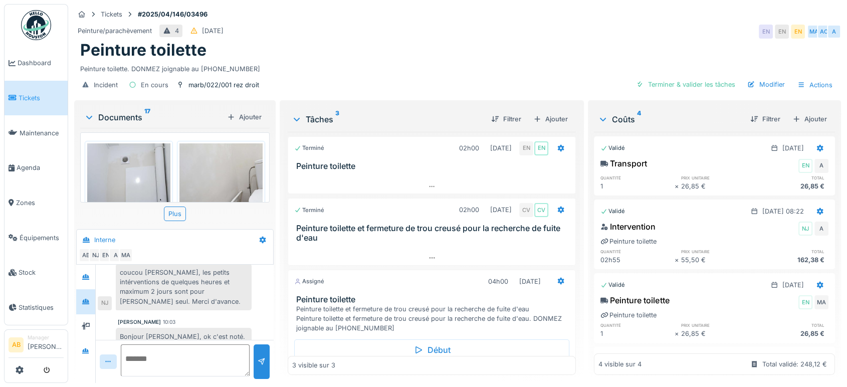
click at [128, 115] on div "Documents 17" at bounding box center [153, 117] width 139 height 12
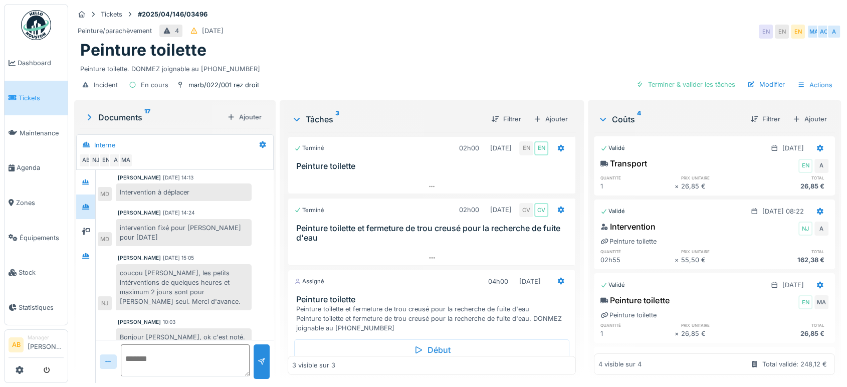
scroll to position [44, 0]
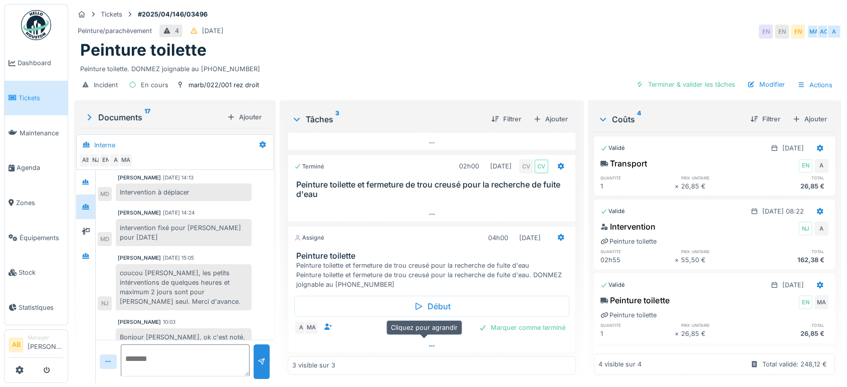
click at [392, 339] on div at bounding box center [431, 346] width 287 height 15
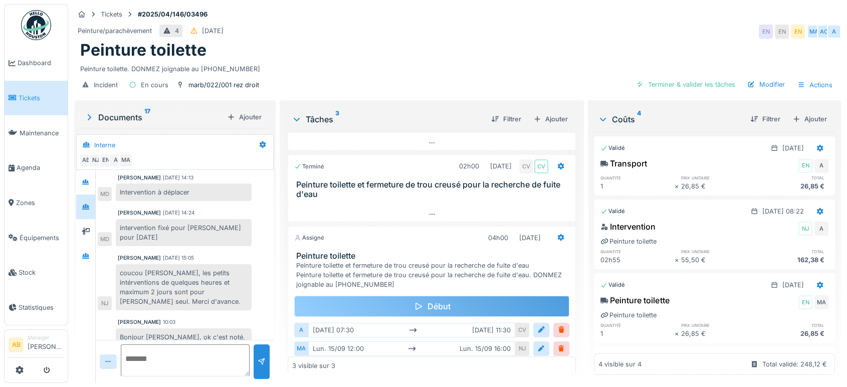
scroll to position [82, 0]
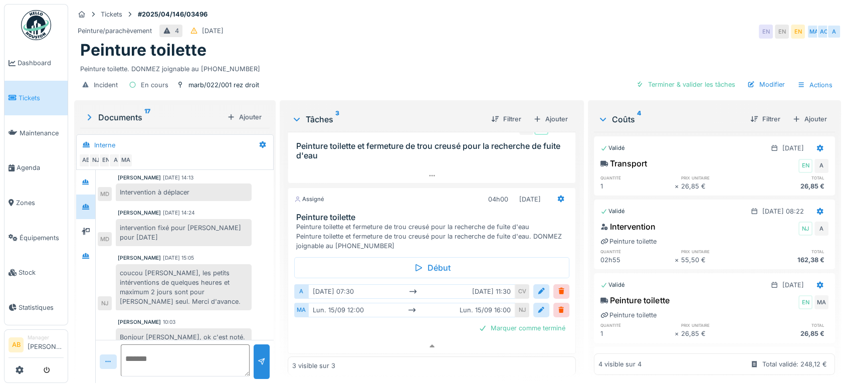
click at [164, 345] on textarea at bounding box center [185, 360] width 129 height 32
click at [81, 225] on div at bounding box center [85, 231] width 15 height 13
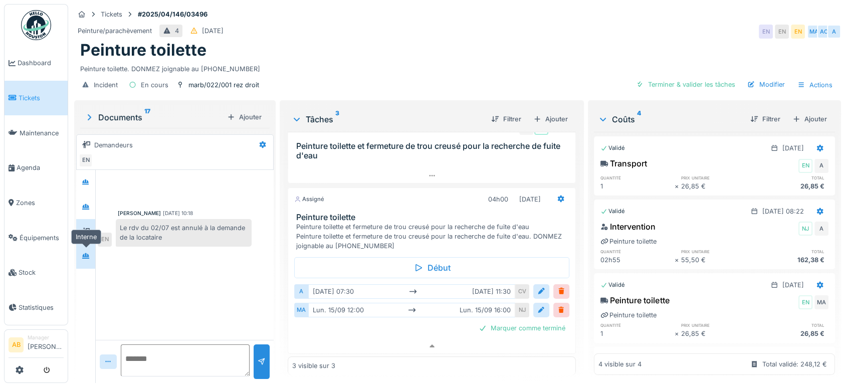
click at [81, 250] on div at bounding box center [85, 256] width 15 height 13
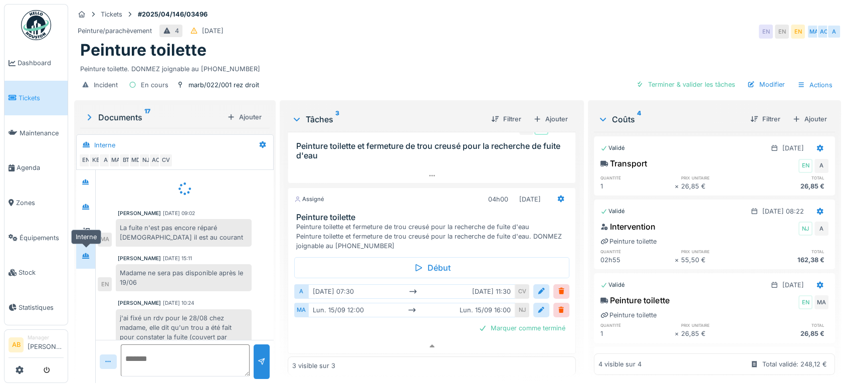
scroll to position [154, 0]
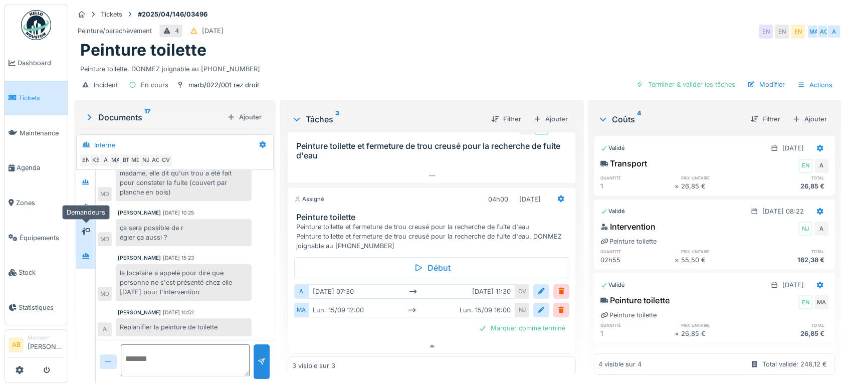
click at [85, 229] on div at bounding box center [85, 231] width 15 height 17
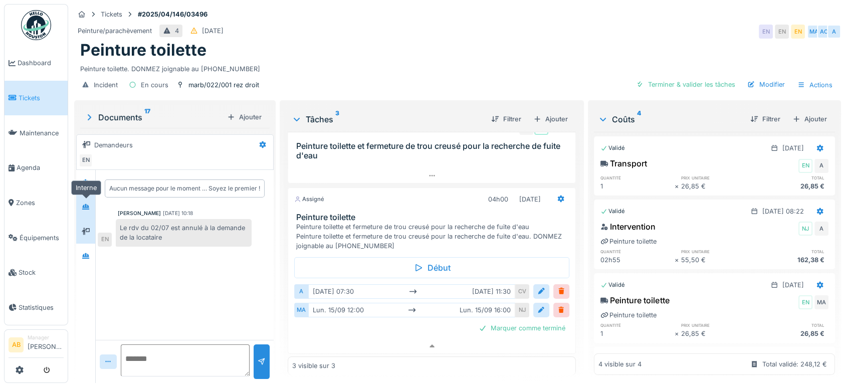
click at [85, 204] on icon at bounding box center [86, 207] width 8 height 7
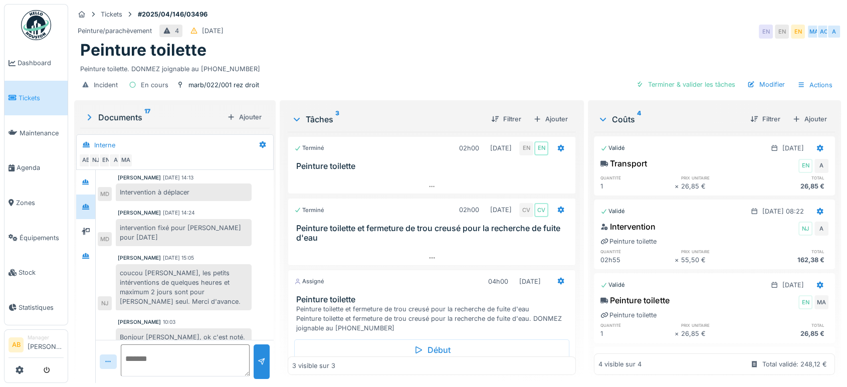
scroll to position [82, 0]
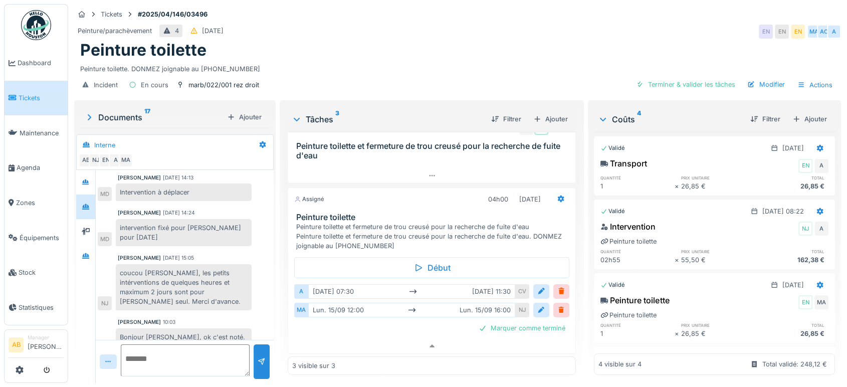
click at [181, 355] on textarea at bounding box center [185, 360] width 129 height 32
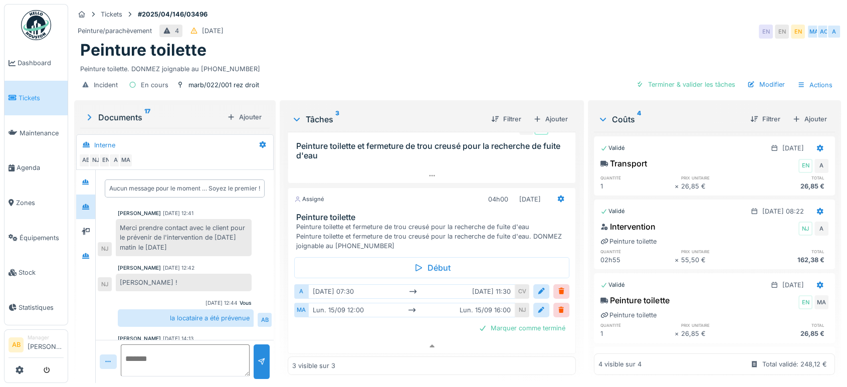
scroll to position [161, 0]
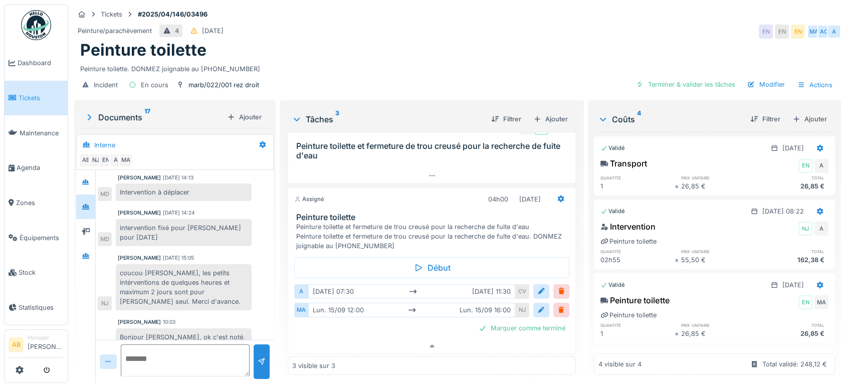
click at [184, 344] on textarea at bounding box center [185, 360] width 129 height 32
click at [89, 174] on div at bounding box center [85, 182] width 15 height 17
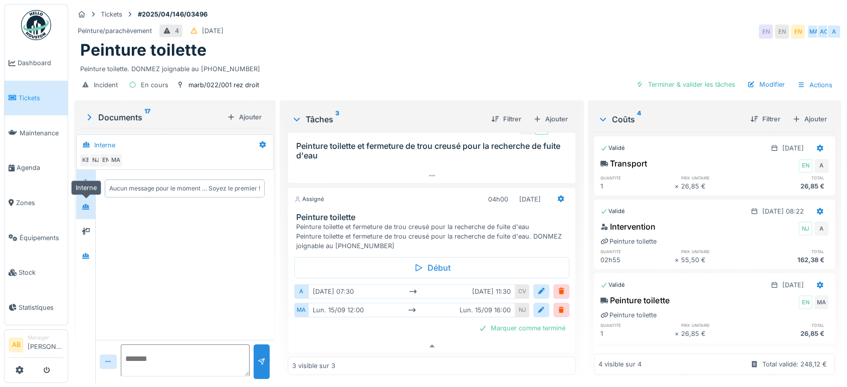
click at [87, 199] on div at bounding box center [85, 207] width 15 height 17
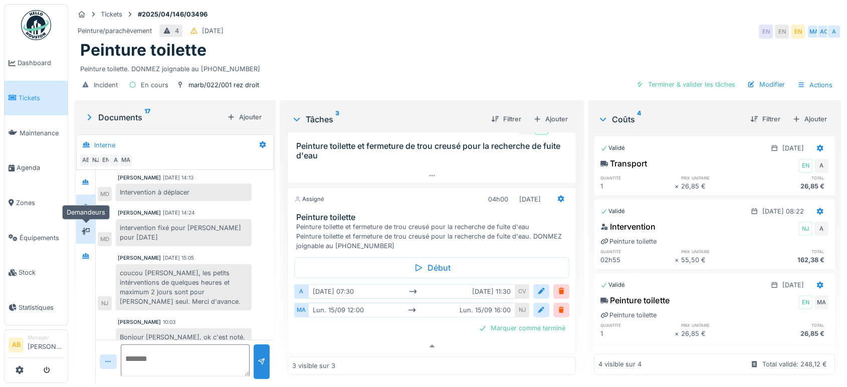
click at [85, 227] on div at bounding box center [86, 232] width 8 height 10
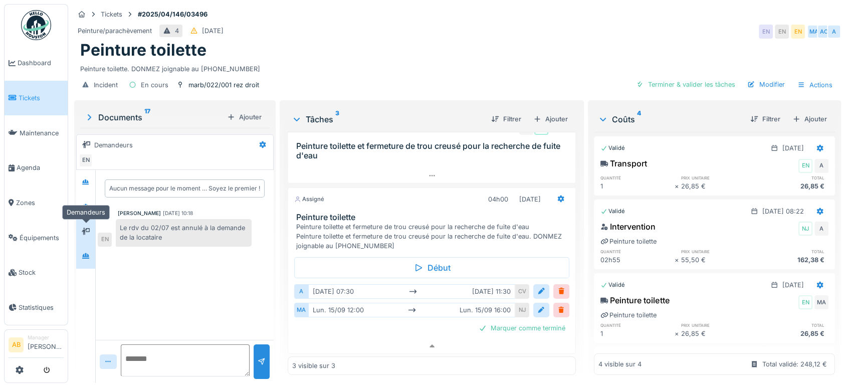
scroll to position [0, 0]
click at [85, 253] on icon at bounding box center [86, 256] width 8 height 7
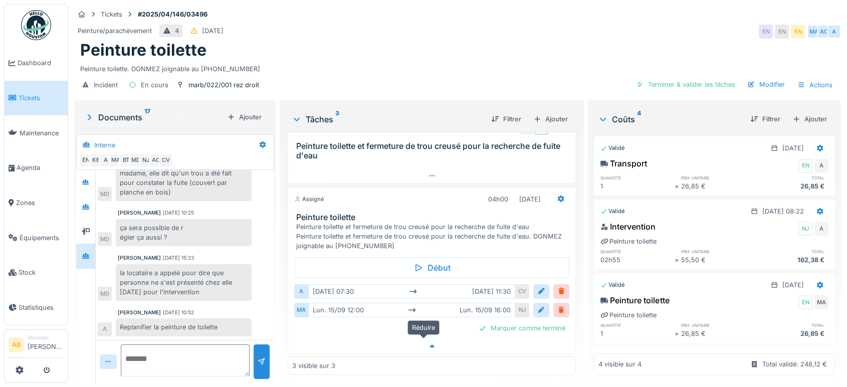
click at [429, 339] on div at bounding box center [431, 346] width 287 height 15
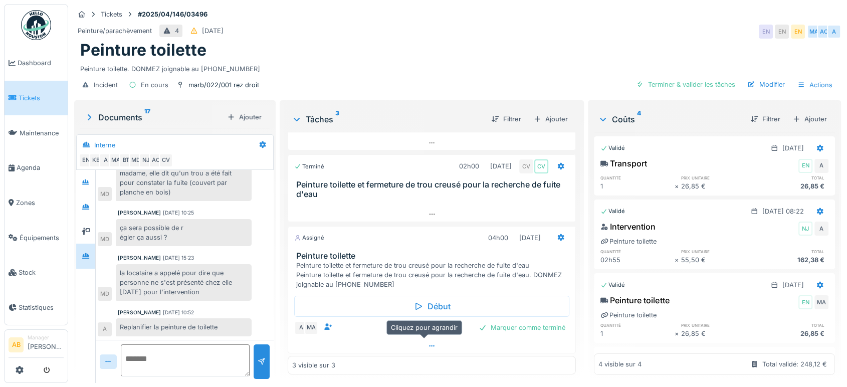
click at [429, 339] on div at bounding box center [431, 346] width 287 height 15
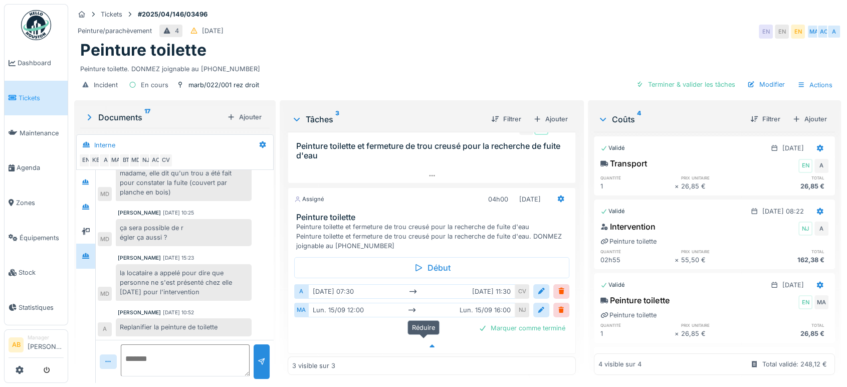
click at [423, 340] on div at bounding box center [431, 346] width 287 height 15
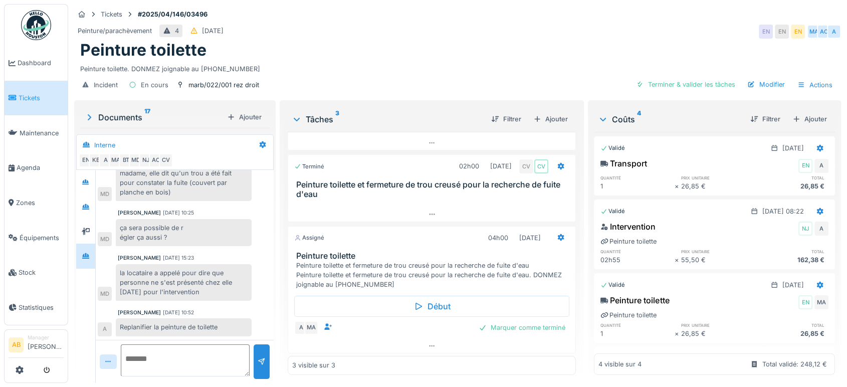
scroll to position [89, 0]
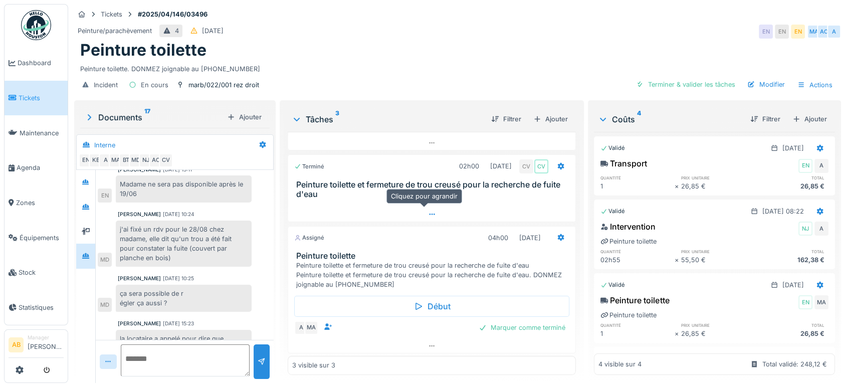
click at [412, 210] on div at bounding box center [431, 214] width 287 height 15
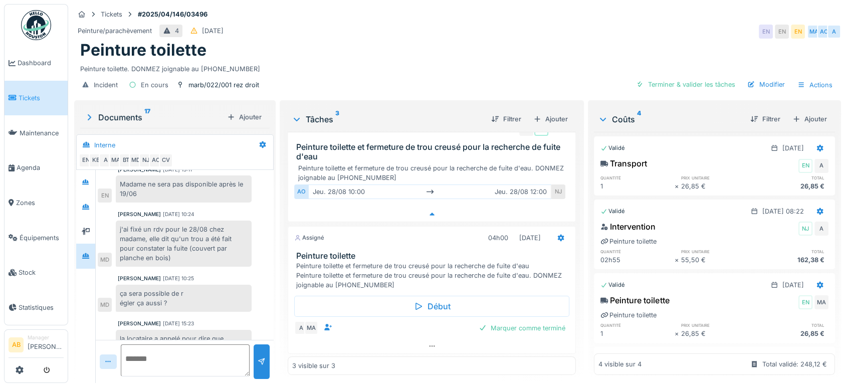
scroll to position [0, 0]
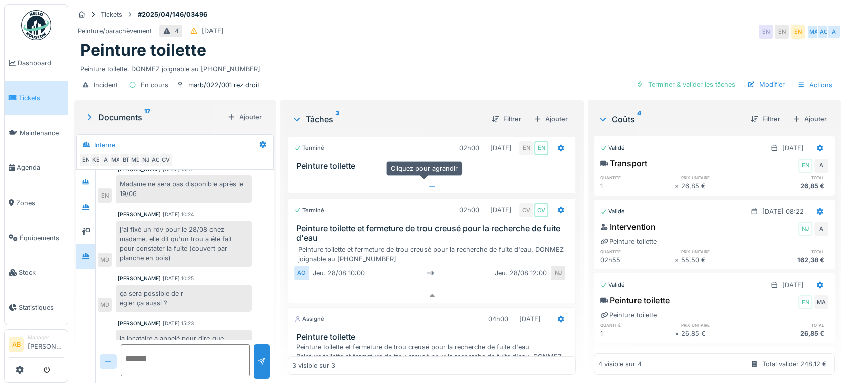
click at [370, 183] on div at bounding box center [431, 187] width 287 height 15
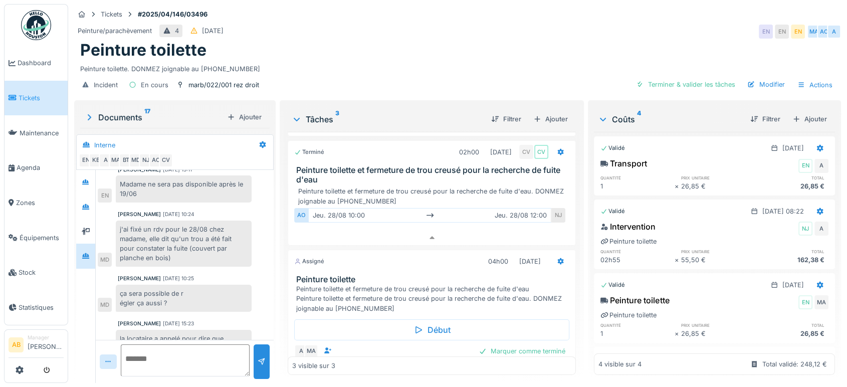
scroll to position [119, 0]
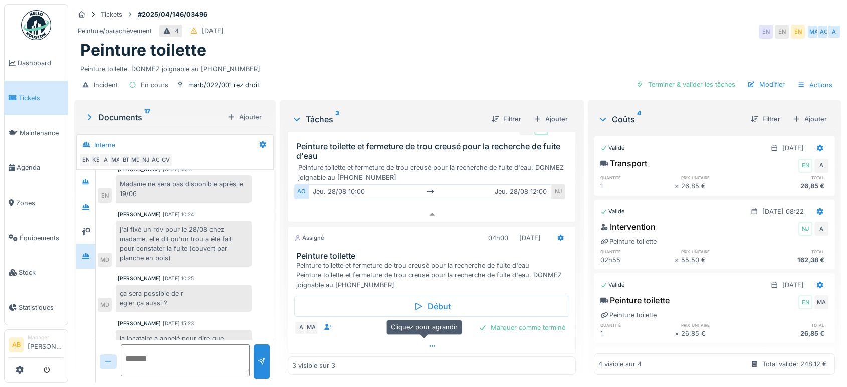
click at [383, 339] on div at bounding box center [431, 346] width 287 height 15
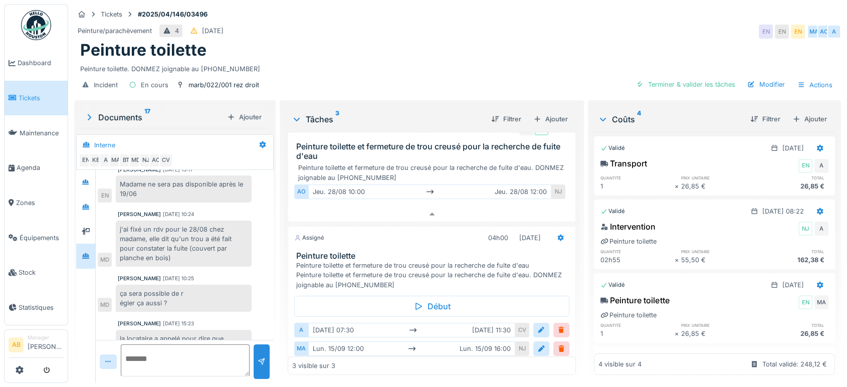
scroll to position [157, 0]
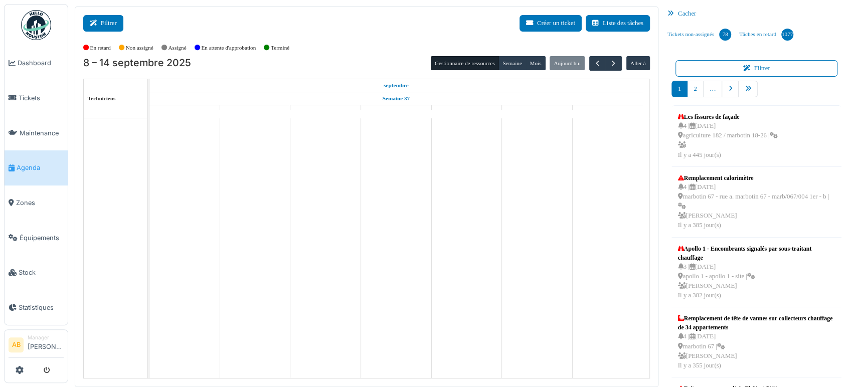
click at [100, 24] on icon at bounding box center [95, 23] width 11 height 7
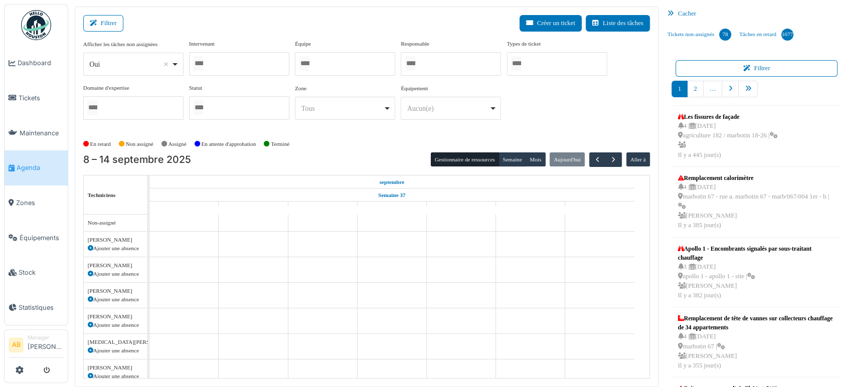
click at [114, 80] on div "Afficher les tâches non assignées *** Oui Remove item Oui Non Intervenant Abdel…" at bounding box center [366, 84] width 567 height 88
click at [118, 74] on div "*** Oui Remove item" at bounding box center [133, 64] width 100 height 23
click at [120, 65] on div "Oui Remove item" at bounding box center [130, 64] width 82 height 11
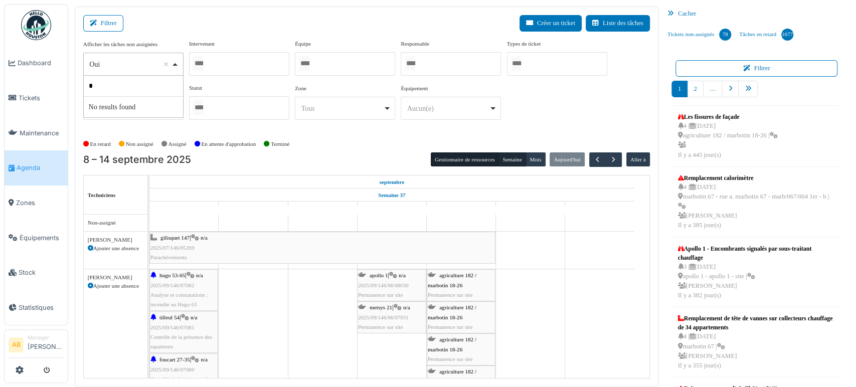
type input "*"
click at [510, 152] on button "Semaine" at bounding box center [512, 159] width 28 height 14
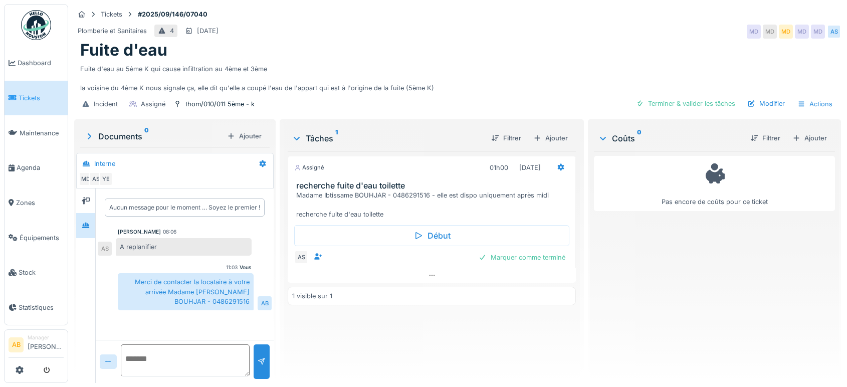
scroll to position [8, 0]
click at [28, 8] on link at bounding box center [36, 25] width 37 height 37
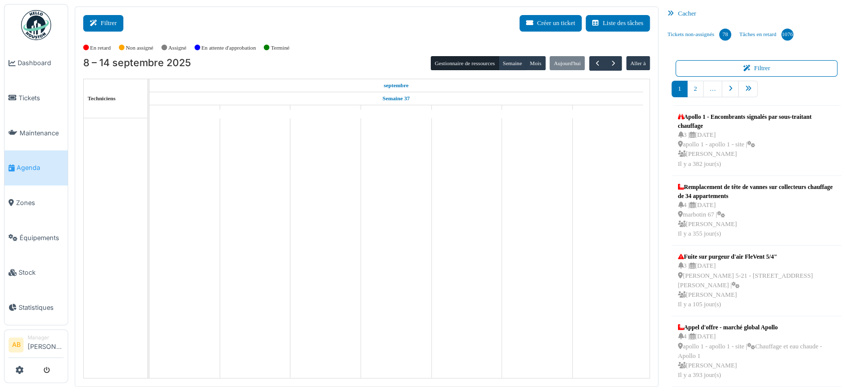
click at [103, 23] on button "Filtrer" at bounding box center [103, 23] width 40 height 17
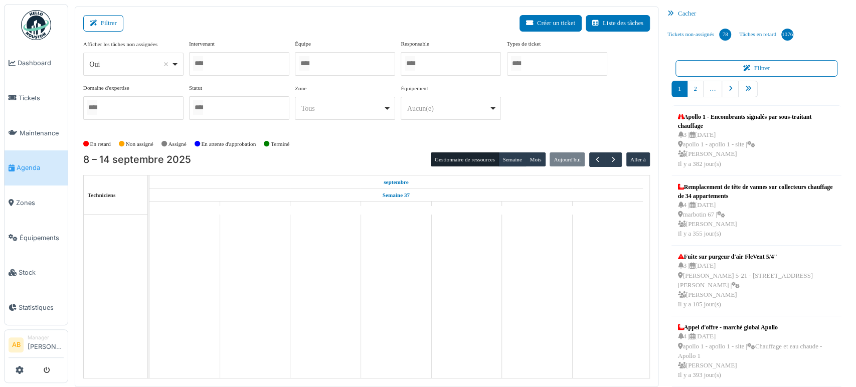
click at [196, 71] on div at bounding box center [239, 64] width 100 height 24
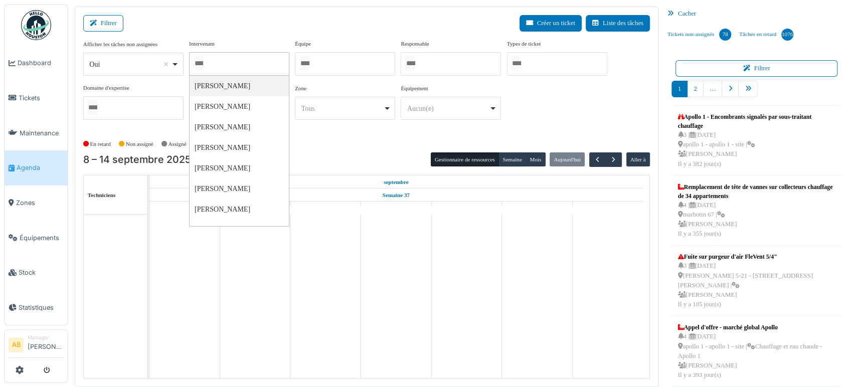
click at [136, 71] on div "*** Oui Remove item" at bounding box center [133, 64] width 100 height 23
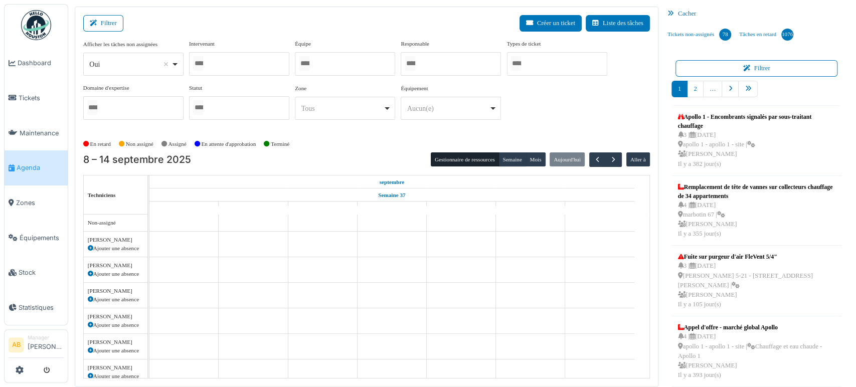
click at [131, 77] on div "Afficher les tâches non assignées *** Oui Remove item Oui Non Intervenant [PERS…" at bounding box center [366, 84] width 567 height 88
click at [130, 63] on div "Oui Remove item" at bounding box center [130, 64] width 82 height 11
select select "**"
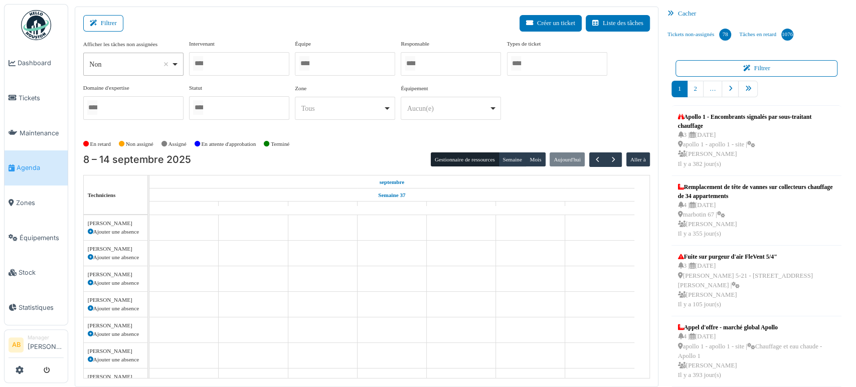
click at [213, 61] on div at bounding box center [239, 64] width 100 height 24
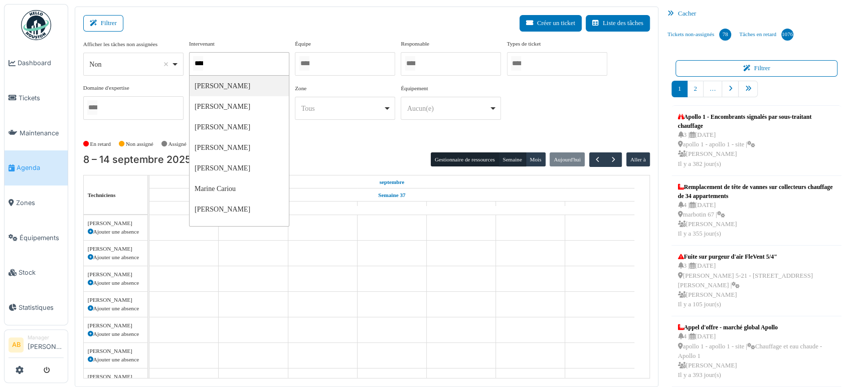
type input "****"
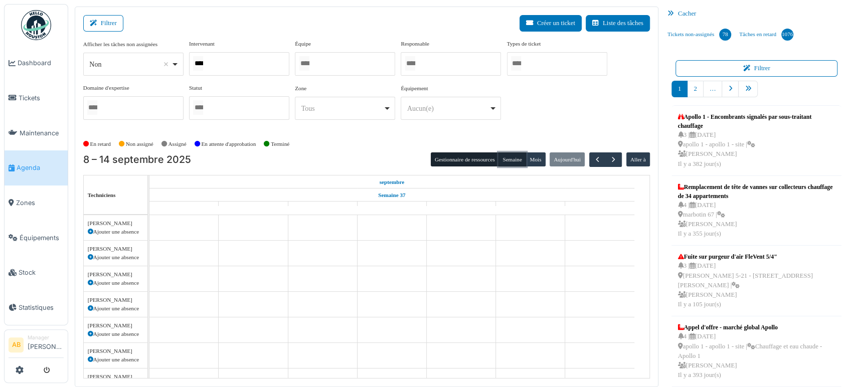
click at [507, 155] on button "Semaine" at bounding box center [512, 159] width 28 height 14
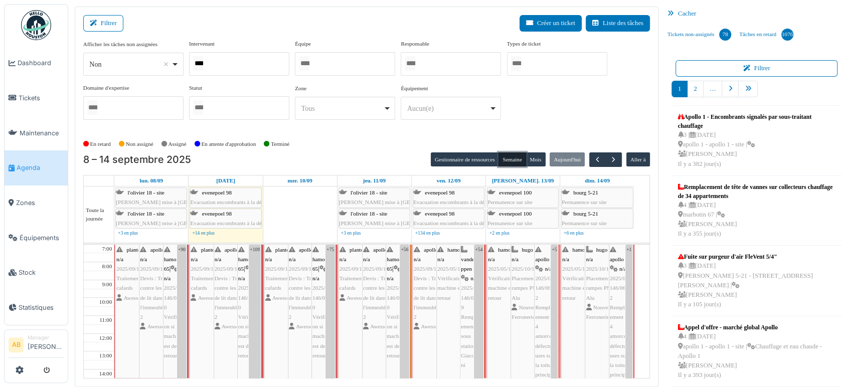
click at [260, 63] on div "****" at bounding box center [239, 64] width 100 height 24
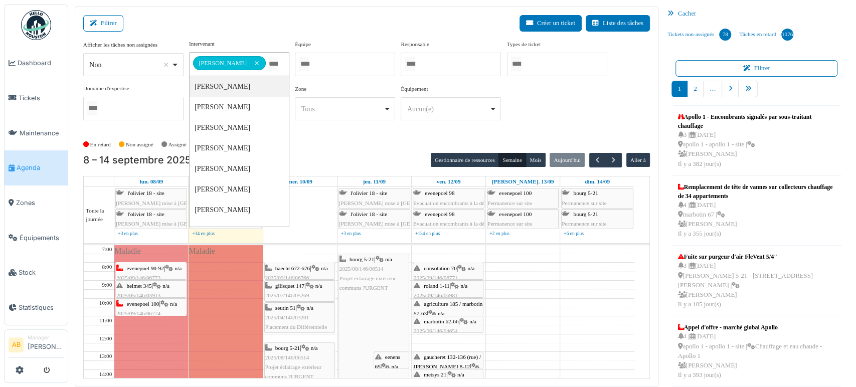
click at [557, 267] on td at bounding box center [374, 267] width 520 height 9
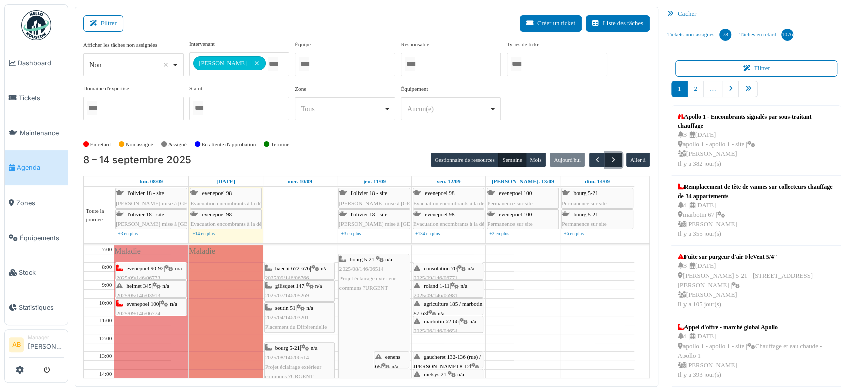
click at [609, 161] on span "button" at bounding box center [613, 160] width 9 height 9
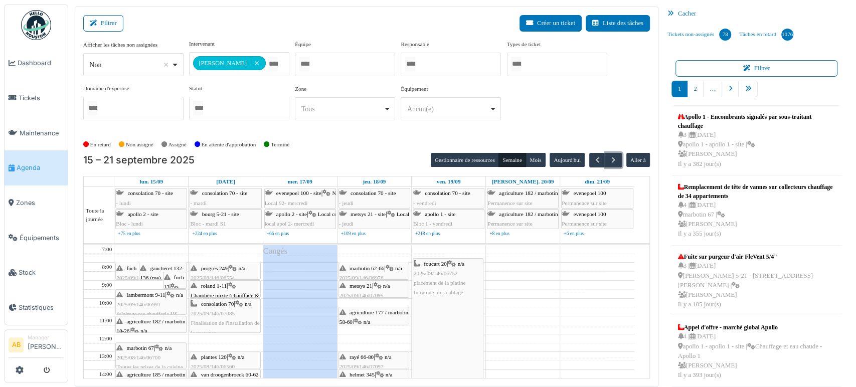
click at [150, 270] on span "gaucheret 132-136 (rue) / [PERSON_NAME] 8-12" at bounding box center [162, 282] width 45 height 35
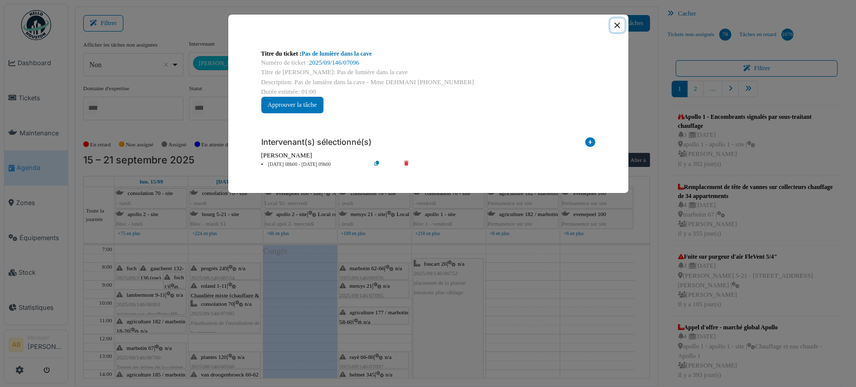
click at [618, 25] on button "Close" at bounding box center [617, 26] width 14 height 14
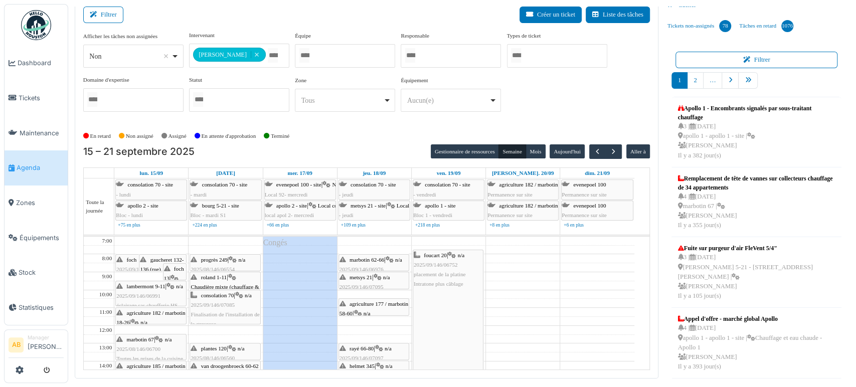
scroll to position [53, 0]
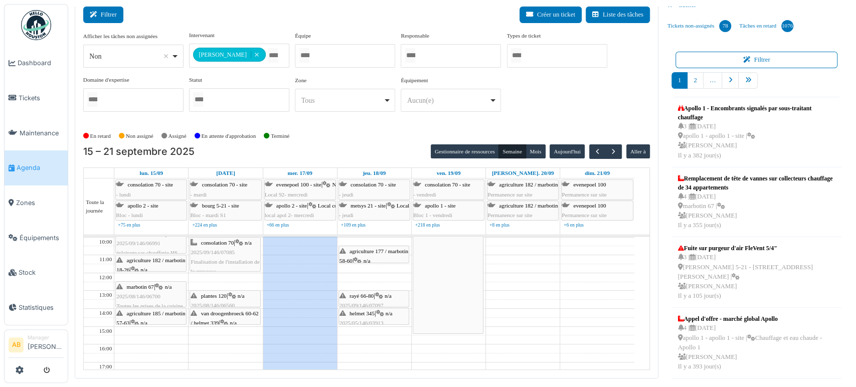
click at [104, 16] on button "Filtrer" at bounding box center [103, 15] width 40 height 17
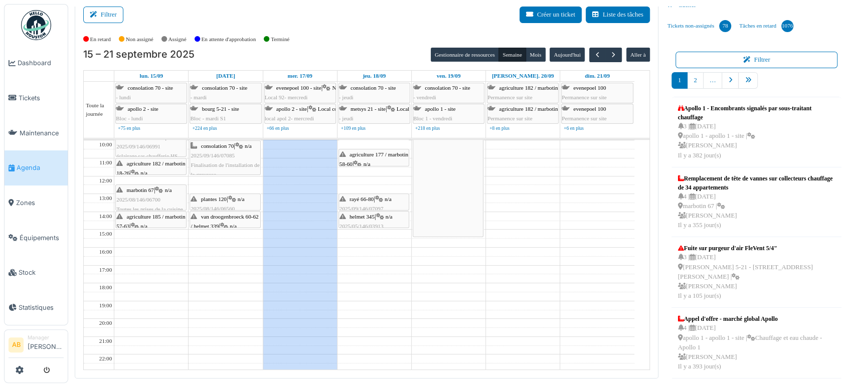
scroll to position [0, 0]
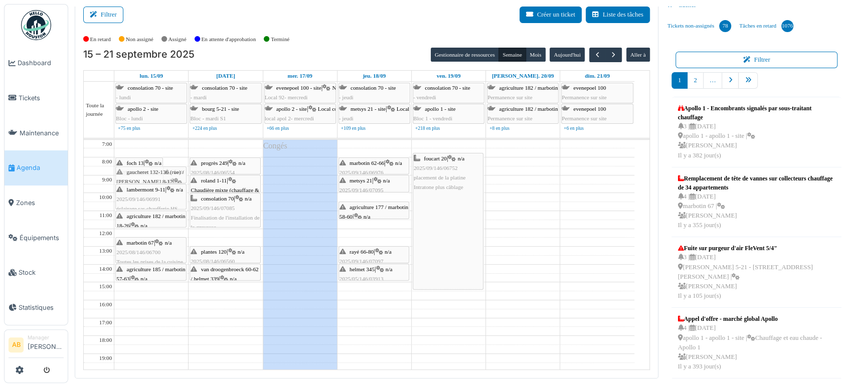
drag, startPoint x: 153, startPoint y: 164, endPoint x: 144, endPoint y: 174, distance: 13.1
click at [144, 174] on div "foch 13 | n/a 2025/09/146/07077 Pas de lumière au rez-[PERSON_NAME] et vers le …" at bounding box center [151, 291] width 74 height 303
drag, startPoint x: 148, startPoint y: 171, endPoint x: 140, endPoint y: 290, distance: 118.6
click at [140, 290] on div "foch 13 | n/a 2025/09/146/07077 Pas de lumière au rez-[PERSON_NAME] et vers le …" at bounding box center [151, 291] width 74 height 303
drag, startPoint x: 143, startPoint y: 288, endPoint x: 376, endPoint y: 297, distance: 232.3
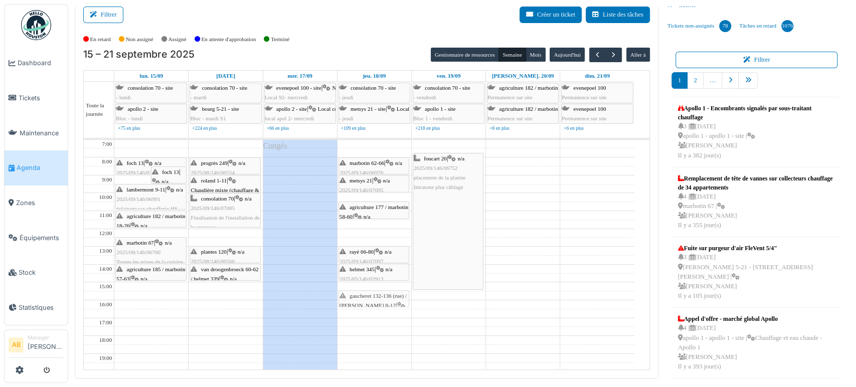
click at [376, 297] on tr "foch 13 | n/a 2025/09/146/07077 Pas de lumière au rez-[PERSON_NAME] et vers le …" at bounding box center [359, 291] width 551 height 303
drag, startPoint x: 371, startPoint y: 207, endPoint x: 367, endPoint y: 198, distance: 9.6
click at [367, 198] on div "marbotin 62-66 | n/a 2025/09/146/06976 Au rez-[PERSON_NAME] du Marbotin 62, le …" at bounding box center [374, 291] width 74 height 303
drag, startPoint x: 364, startPoint y: 296, endPoint x: 367, endPoint y: 213, distance: 82.8
click at [367, 213] on div "marbotin 62-66 | n/a 2025/09/146/06976 Au rez-[PERSON_NAME] du Marbotin 62, le …" at bounding box center [374, 291] width 74 height 303
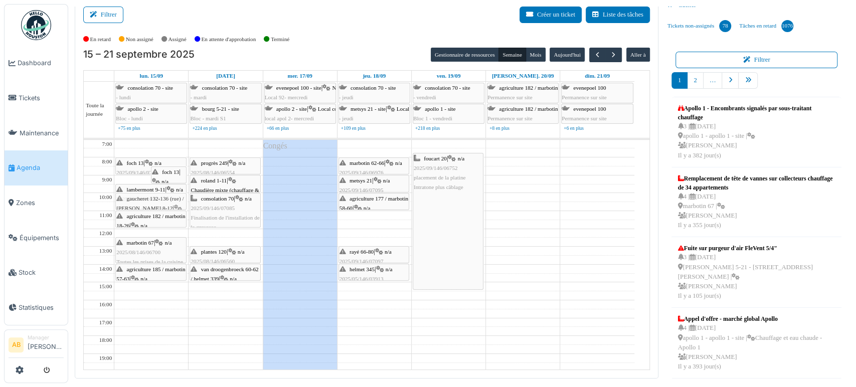
drag, startPoint x: 372, startPoint y: 217, endPoint x: 157, endPoint y: 198, distance: 215.4
click at [157, 198] on tr "foch 13 | n/a 2025/09/146/07077 Pas de lumière au rez-[PERSON_NAME] et vers le …" at bounding box center [359, 291] width 551 height 303
click at [157, 220] on div "agriculture 182 / marbotin 18-26 | n/a 2025/09/146/06825 Pas de lumière dans la…" at bounding box center [150, 236] width 69 height 48
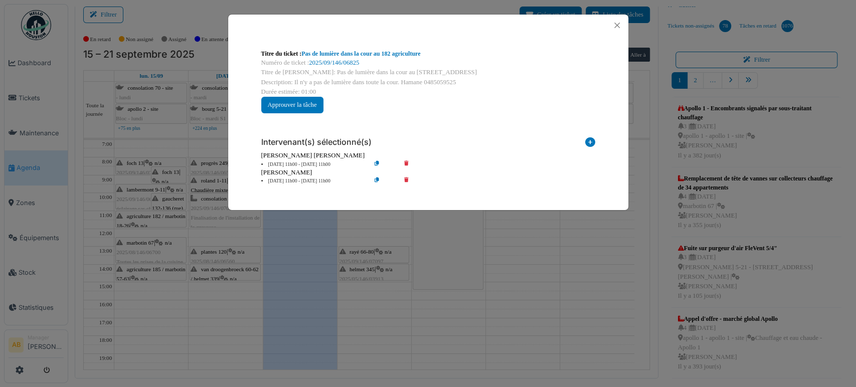
click at [617, 17] on div at bounding box center [428, 26] width 400 height 22
click at [615, 21] on button "Close" at bounding box center [617, 26] width 14 height 14
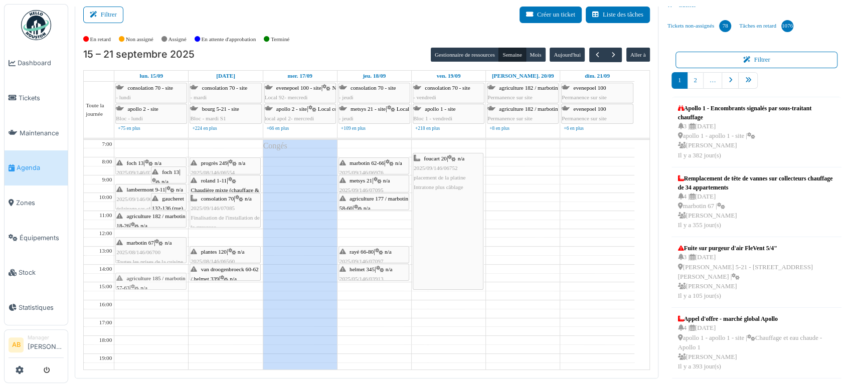
drag, startPoint x: 149, startPoint y: 274, endPoint x: 144, endPoint y: 285, distance: 11.5
click at [144, 285] on div "foch 13 | n/a 2025/09/146/07077 Pas de lumière au rez-[PERSON_NAME] et vers le …" at bounding box center [151, 291] width 74 height 303
drag, startPoint x: 143, startPoint y: 281, endPoint x: 142, endPoint y: 288, distance: 6.6
click at [142, 288] on div "foch 13 | n/a 2025/09/146/07077 Pas de lumière au rez-[PERSON_NAME] et vers le …" at bounding box center [151, 291] width 74 height 303
drag, startPoint x: 146, startPoint y: 248, endPoint x: 140, endPoint y: 262, distance: 15.6
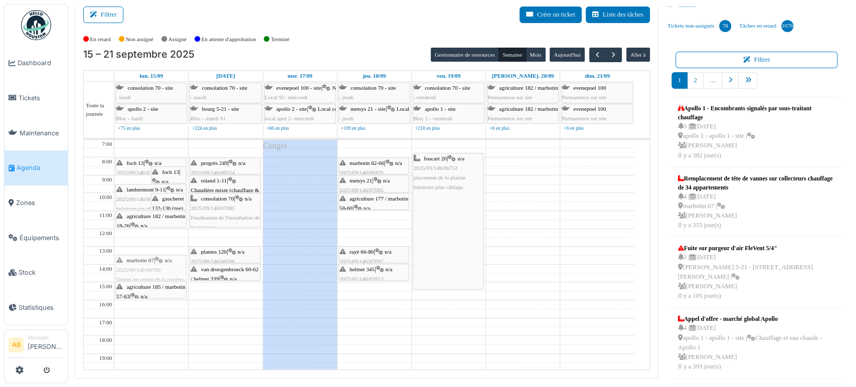
click at [140, 264] on div "foch 13 | n/a 2025/09/146/07077 Pas de lumière au rez-[PERSON_NAME] et vers le …" at bounding box center [151, 291] width 74 height 303
drag, startPoint x: 154, startPoint y: 215, endPoint x: 151, endPoint y: 243, distance: 28.2
click at [151, 243] on div "foch 13 | n/a 2025/09/146/07077 Pas de lumière au rez-[PERSON_NAME] et vers le …" at bounding box center [151, 291] width 74 height 303
drag, startPoint x: 163, startPoint y: 201, endPoint x: 157, endPoint y: 215, distance: 15.3
click at [157, 215] on div "foch 13 | n/a 2025/09/146/07077 Pas de lumière au rez-[PERSON_NAME] et vers le …" at bounding box center [151, 291] width 74 height 303
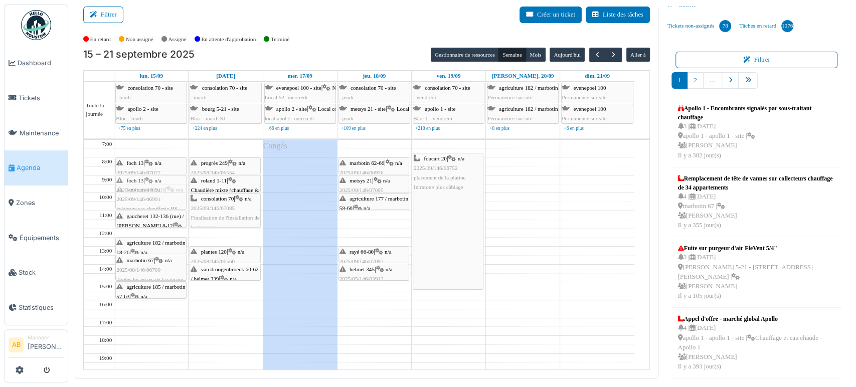
drag, startPoint x: 158, startPoint y: 173, endPoint x: 145, endPoint y: 178, distance: 13.8
click at [145, 178] on div "foch 13 | n/a 2025/09/146/07077 Pas de lumière au rez-[PERSON_NAME] et vers le …" at bounding box center [151, 291] width 74 height 303
drag, startPoint x: 166, startPoint y: 209, endPoint x: 163, endPoint y: 198, distance: 11.4
click at [163, 198] on div "foch 13 | n/a 2025/09/146/07094 Remplacement alarme incendie. lambermont 9-11 |…" at bounding box center [151, 291] width 74 height 303
drag, startPoint x: 166, startPoint y: 184, endPoint x: 160, endPoint y: 193, distance: 11.0
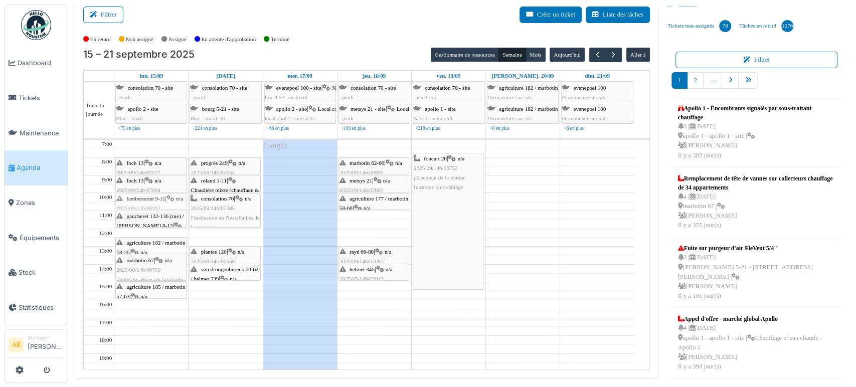
click at [160, 193] on div "foch 13 | n/a 2025/09/146/07094 Remplacement alarme incendie. lambermont 9-11 |…" at bounding box center [151, 291] width 74 height 303
click at [156, 162] on span "n/a" at bounding box center [157, 163] width 7 height 6
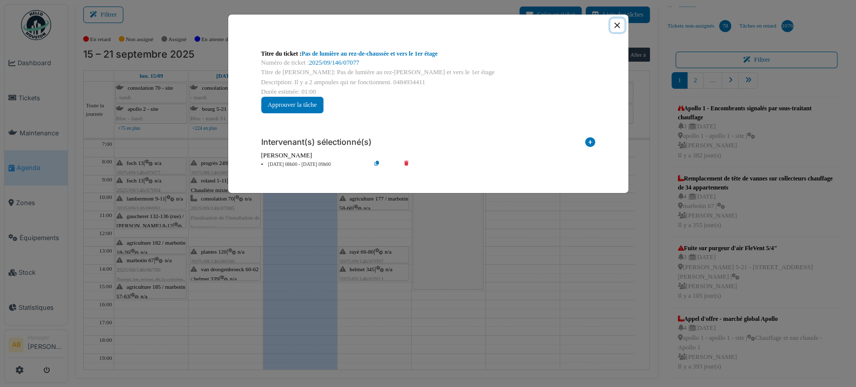
click at [618, 22] on button "Close" at bounding box center [617, 26] width 14 height 14
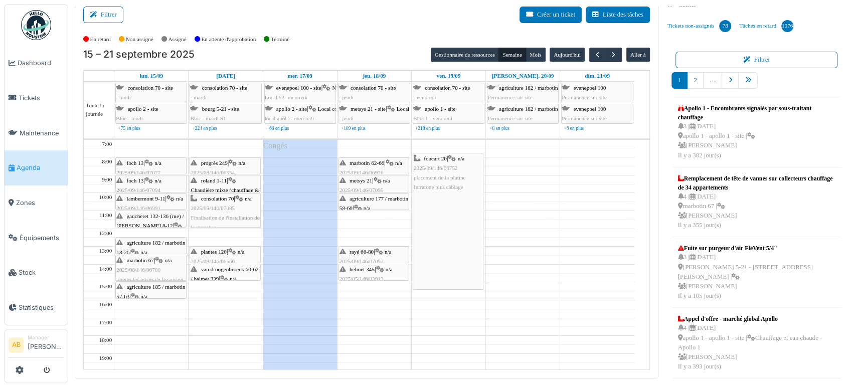
click at [149, 204] on div "lambermont 9-11 | n/a 2025/09/146/06991 éclairage sas chaufferie HS Lambermont …" at bounding box center [150, 213] width 69 height 39
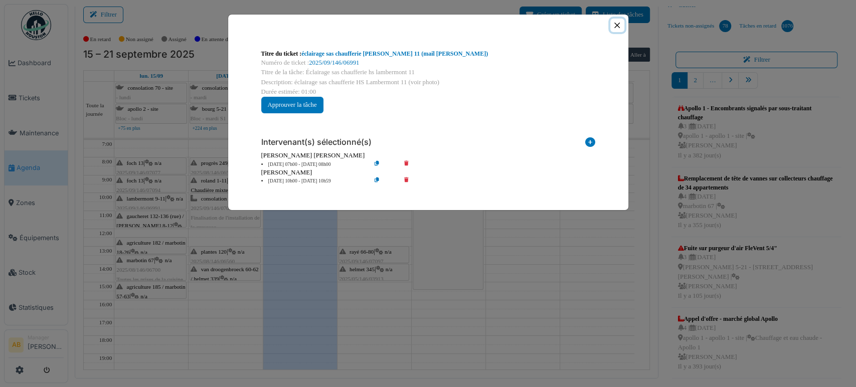
click at [622, 22] on button "Close" at bounding box center [617, 26] width 14 height 14
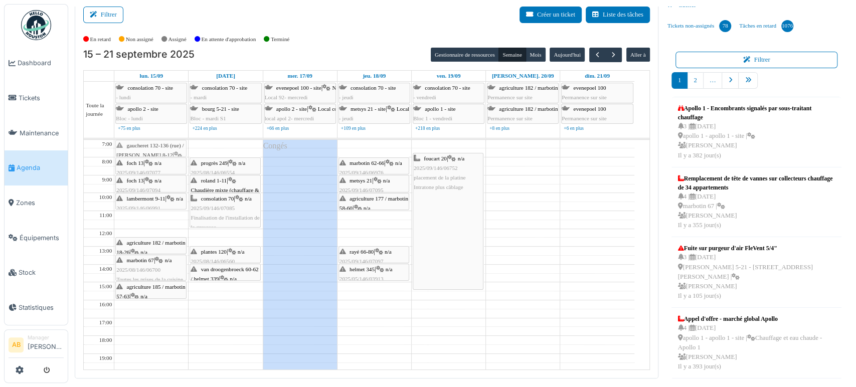
drag, startPoint x: 152, startPoint y: 217, endPoint x: 164, endPoint y: 147, distance: 70.7
click at [164, 147] on div "foch 13 | n/a 2025/09/146/07077 Pas de lumière au rez-[PERSON_NAME] et vers le …" at bounding box center [151, 291] width 74 height 303
drag, startPoint x: 157, startPoint y: 200, endPoint x: 152, endPoint y: 218, distance: 19.1
click at [152, 218] on div "gaucheret 132-136 (rue) / [PERSON_NAME] 8-12 | n/a 2025/09/146/07096 Pas de lum…" at bounding box center [151, 291] width 74 height 303
drag, startPoint x: 152, startPoint y: 183, endPoint x: 146, endPoint y: 192, distance: 11.1
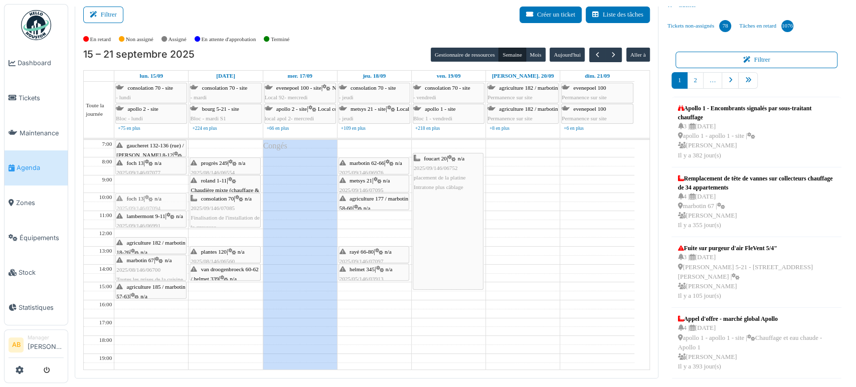
click at [144, 197] on div "gaucheret 132-136 (rue) / [PERSON_NAME] 8-12 | n/a 2025/09/146/07096 Pas de lum…" at bounding box center [151, 291] width 74 height 303
drag, startPoint x: 147, startPoint y: 167, endPoint x: 143, endPoint y: 184, distance: 17.2
click at [143, 184] on div "gaucheret 132-136 (rue) / [PERSON_NAME] 8-12 | n/a 2025/09/146/07096 Pas de lum…" at bounding box center [151, 291] width 74 height 303
drag, startPoint x: 152, startPoint y: 150, endPoint x: 152, endPoint y: 164, distance: 14.0
click at [152, 164] on div "gaucheret 132-136 (rue) / [PERSON_NAME] 8-12 | n/a 2025/09/146/07096 Pas de lum…" at bounding box center [151, 291] width 74 height 303
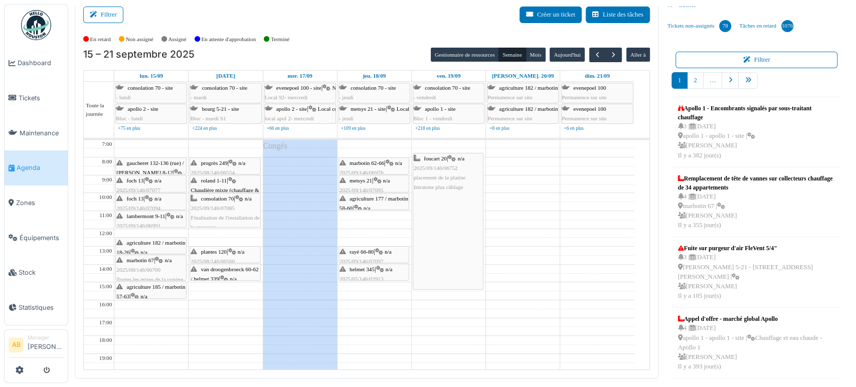
click at [448, 336] on td at bounding box center [374, 340] width 520 height 9
click at [150, 327] on td at bounding box center [374, 331] width 520 height 9
click at [194, 249] on icon at bounding box center [194, 252] width 7 height 7
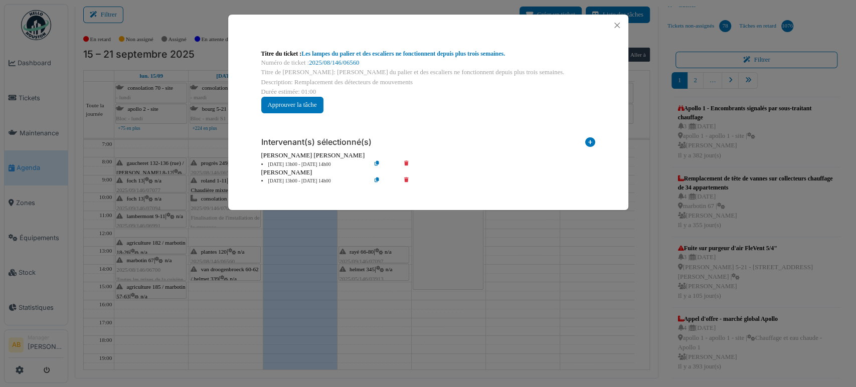
click at [194, 249] on div "Titre du ticket : Les lampes du palier et des escaliers ne fonctionnent depuis …" at bounding box center [428, 193] width 856 height 387
